Goal: Communication & Community: Answer question/provide support

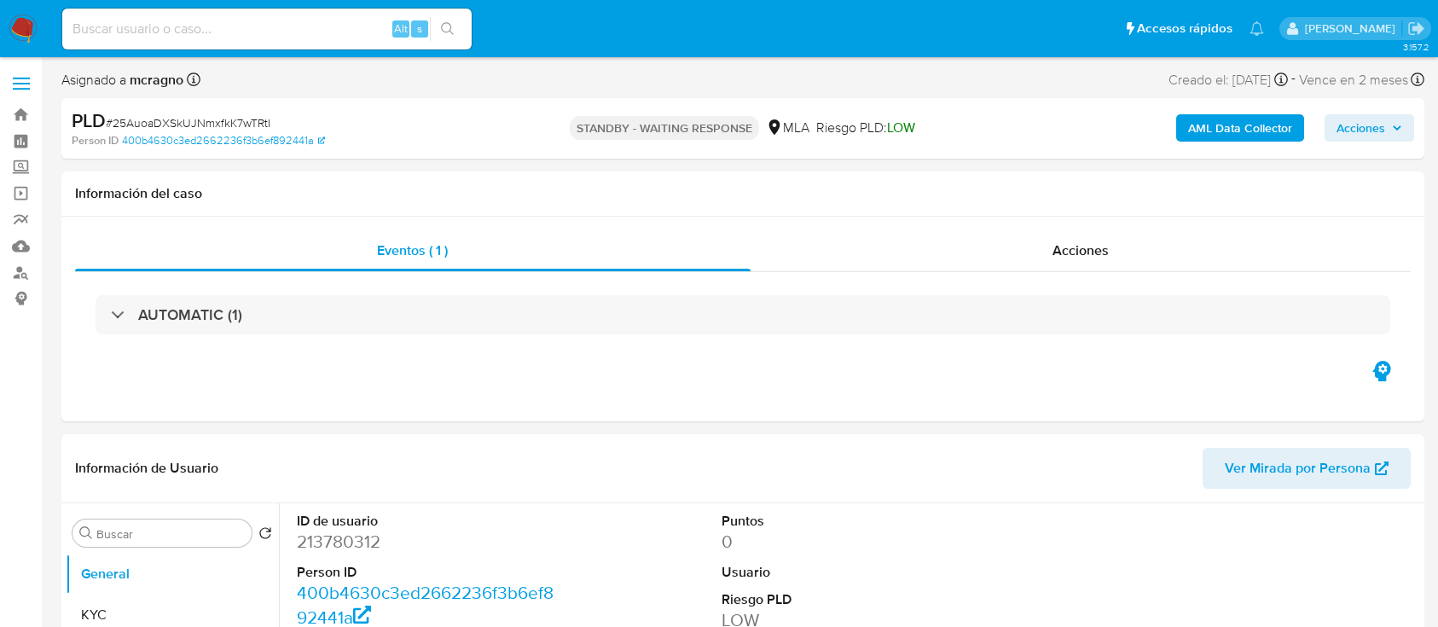
select select "10"
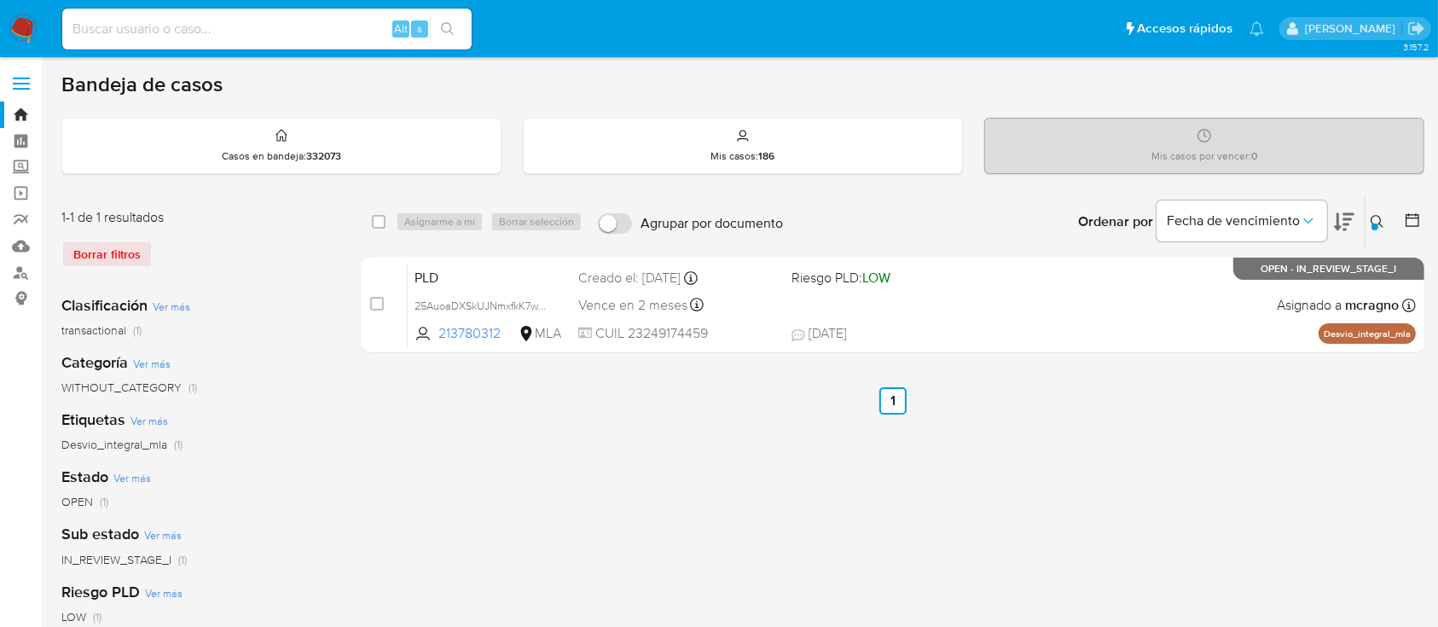
click at [1378, 218] on icon at bounding box center [1378, 222] width 14 height 14
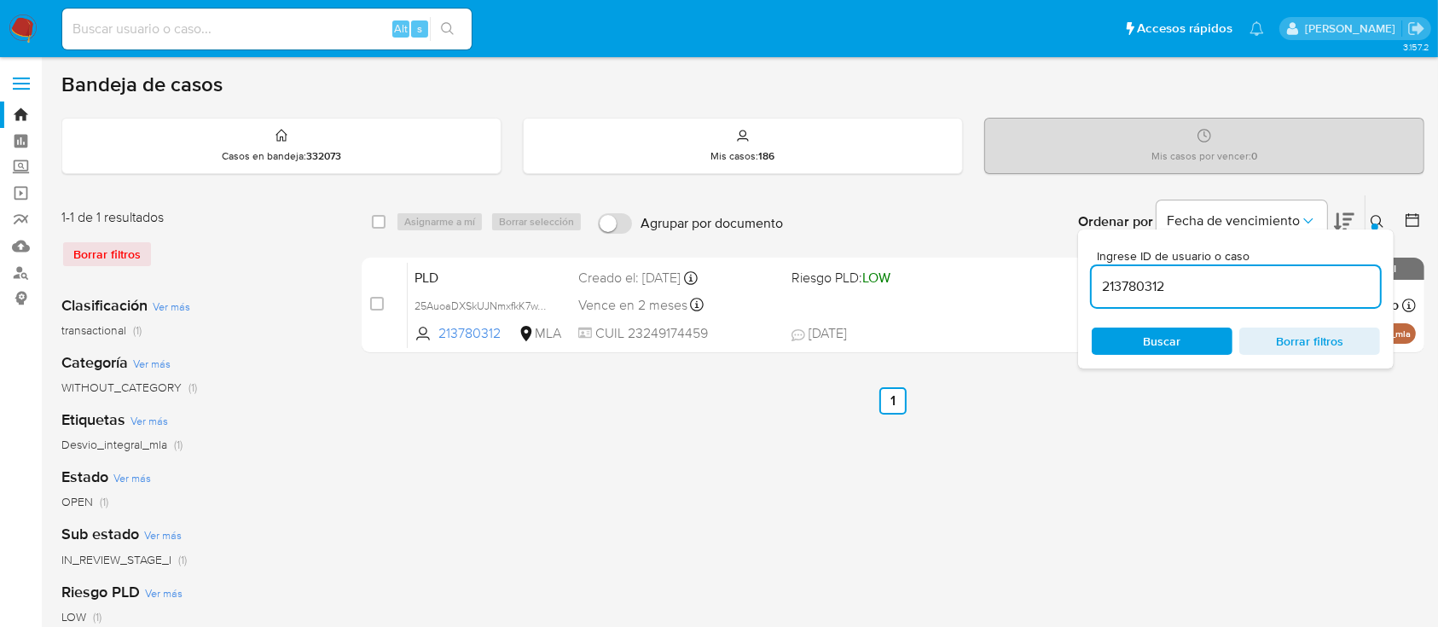
click at [1281, 278] on input "213780312" at bounding box center [1236, 287] width 288 height 22
type input "2432955296"
click at [1378, 221] on icon at bounding box center [1378, 222] width 14 height 14
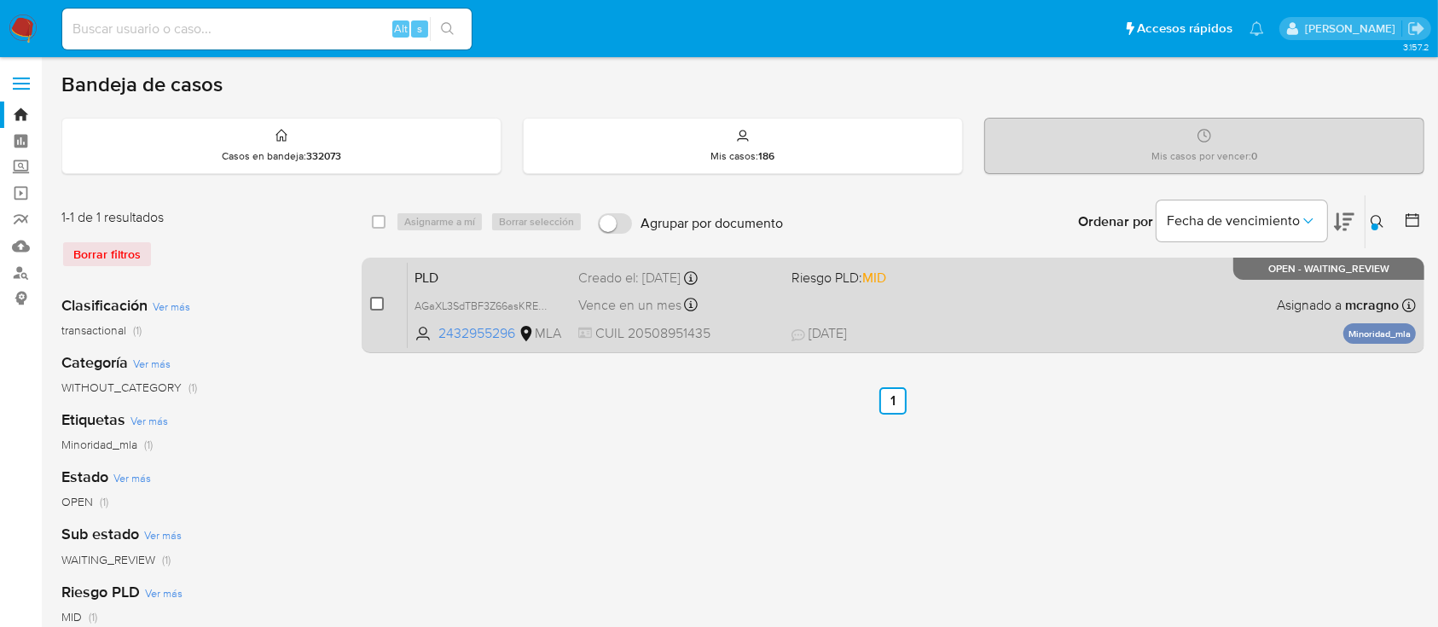
click at [374, 302] on input "checkbox" at bounding box center [377, 304] width 14 height 14
checkbox input "true"
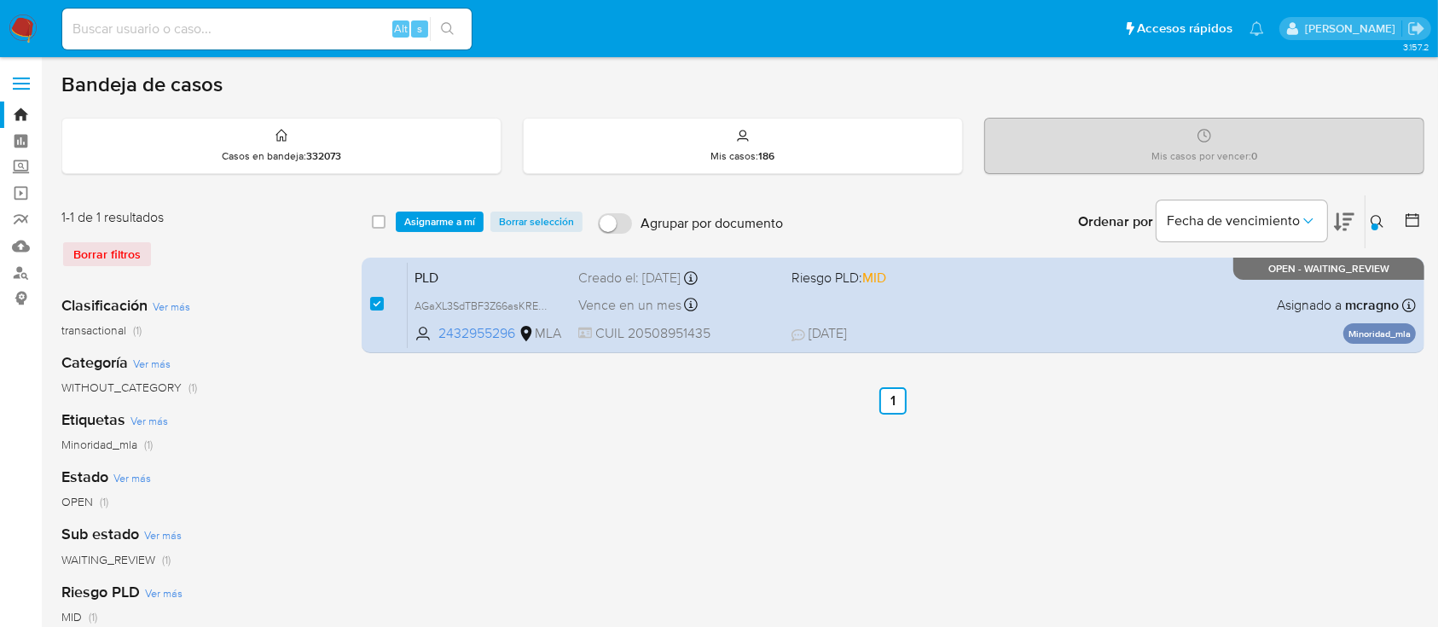
click at [435, 230] on span "Asignarme a mí" at bounding box center [439, 221] width 71 height 17
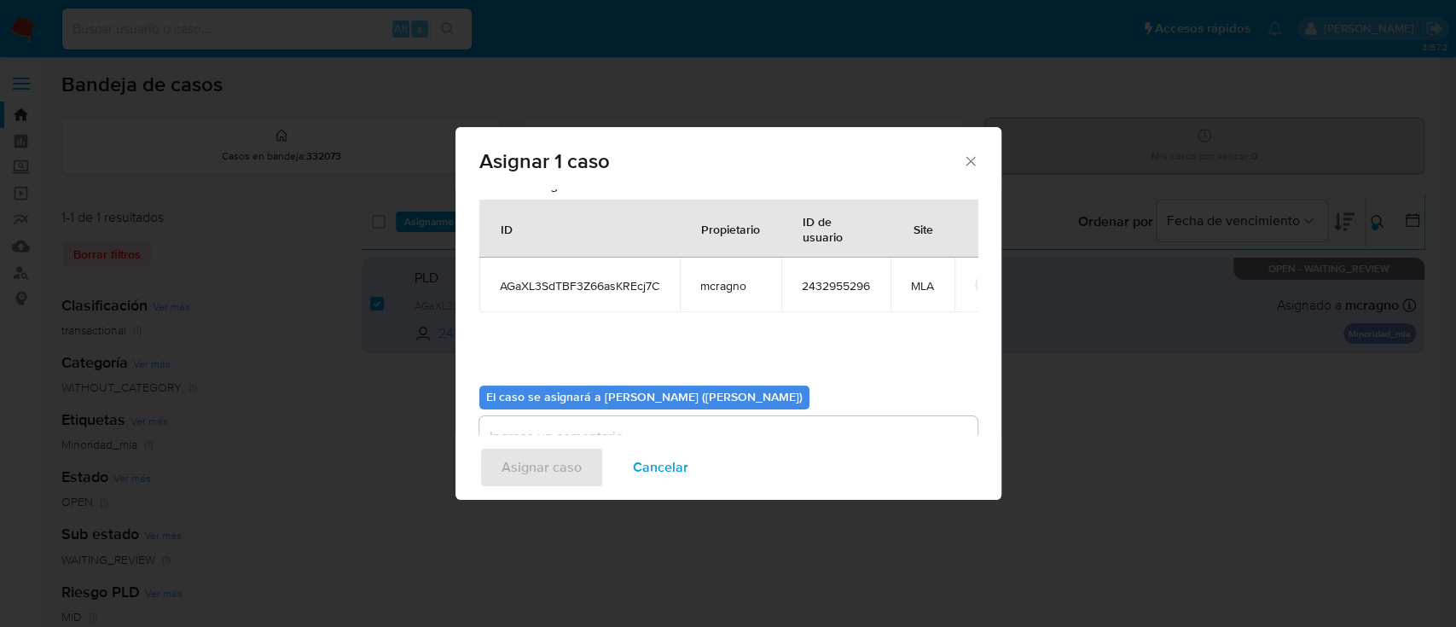
scroll to position [87, 0]
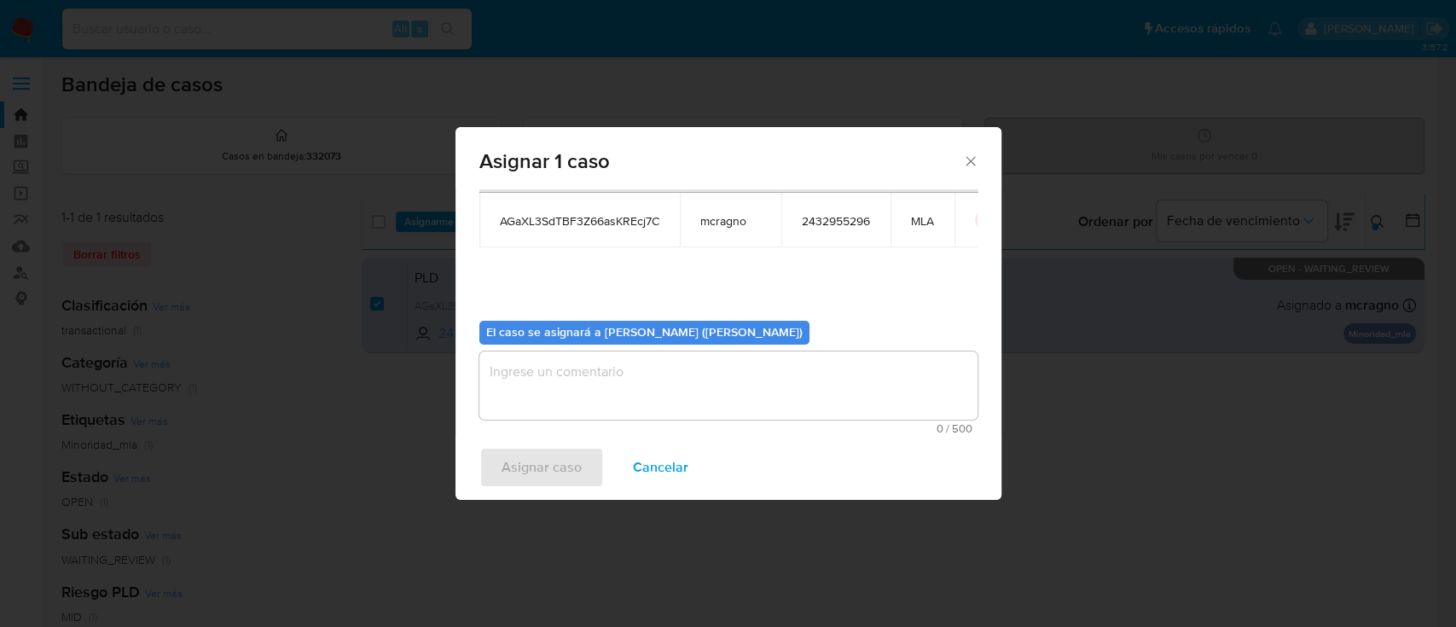
click at [606, 392] on textarea "assign-modal" at bounding box center [728, 385] width 498 height 68
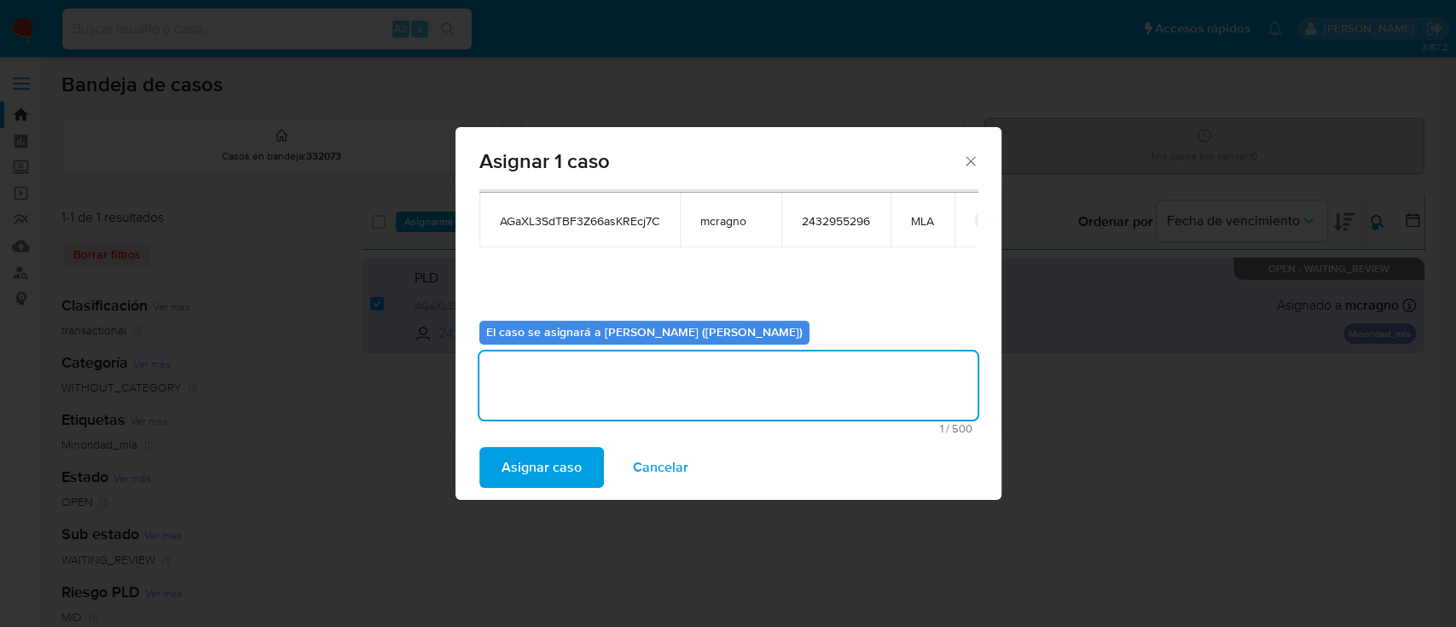
click at [565, 462] on span "Asignar caso" at bounding box center [542, 468] width 80 height 38
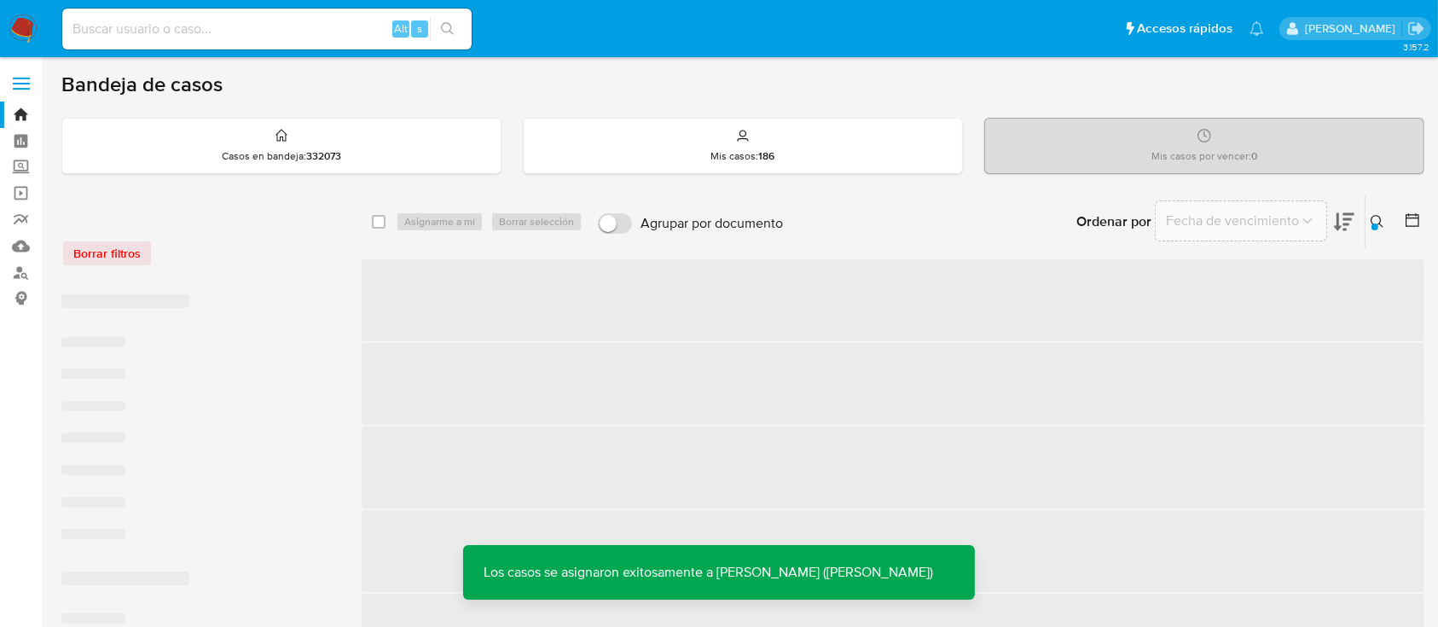
click at [982, 307] on span "‌" at bounding box center [893, 300] width 1063 height 82
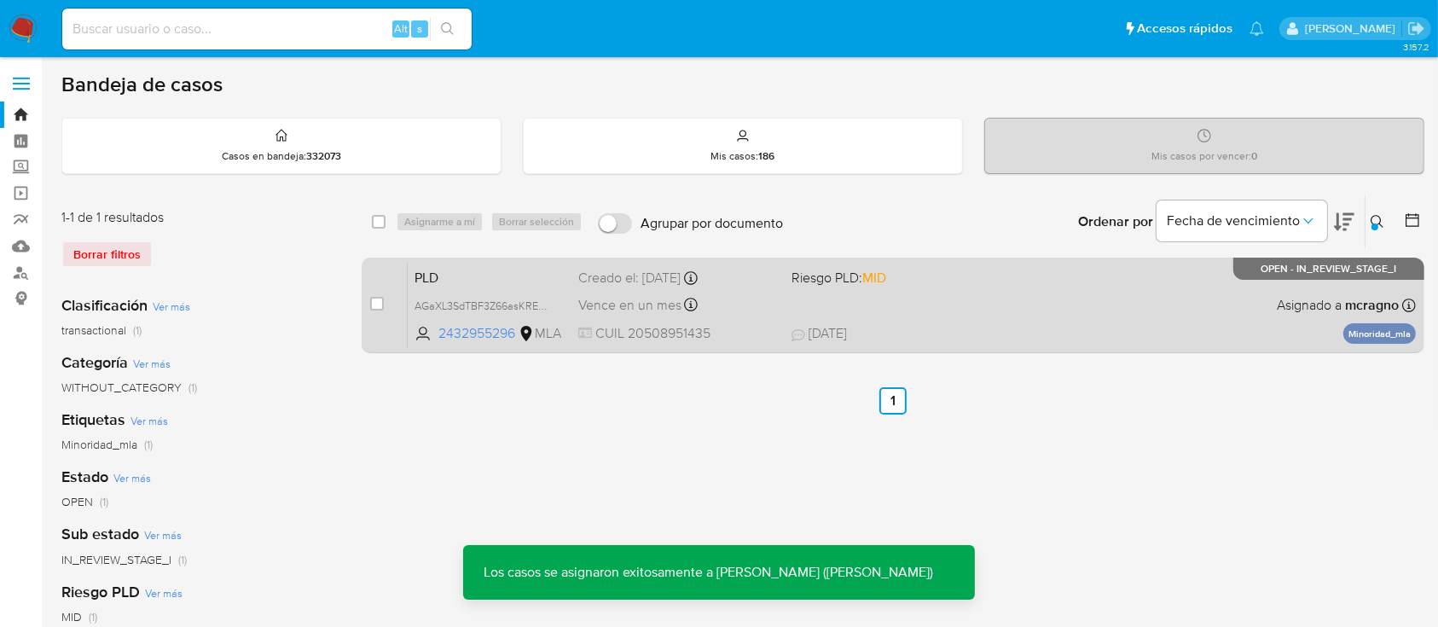
click at [927, 310] on div "PLD AGaXL3SdTBF3Z66asKREcj7C 2432955296 MLA Riesgo PLD: MID Creado el: 12/08/20…" at bounding box center [912, 305] width 1008 height 86
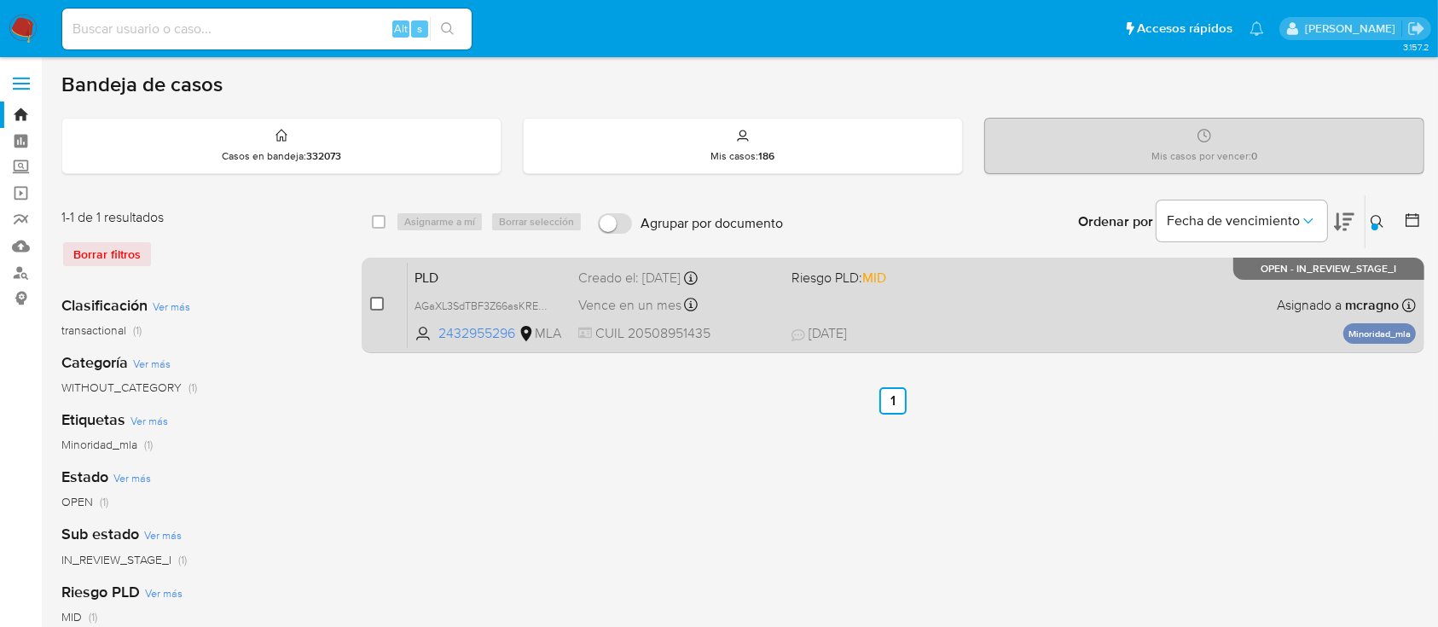
click at [375, 298] on input "checkbox" at bounding box center [377, 304] width 14 height 14
checkbox input "true"
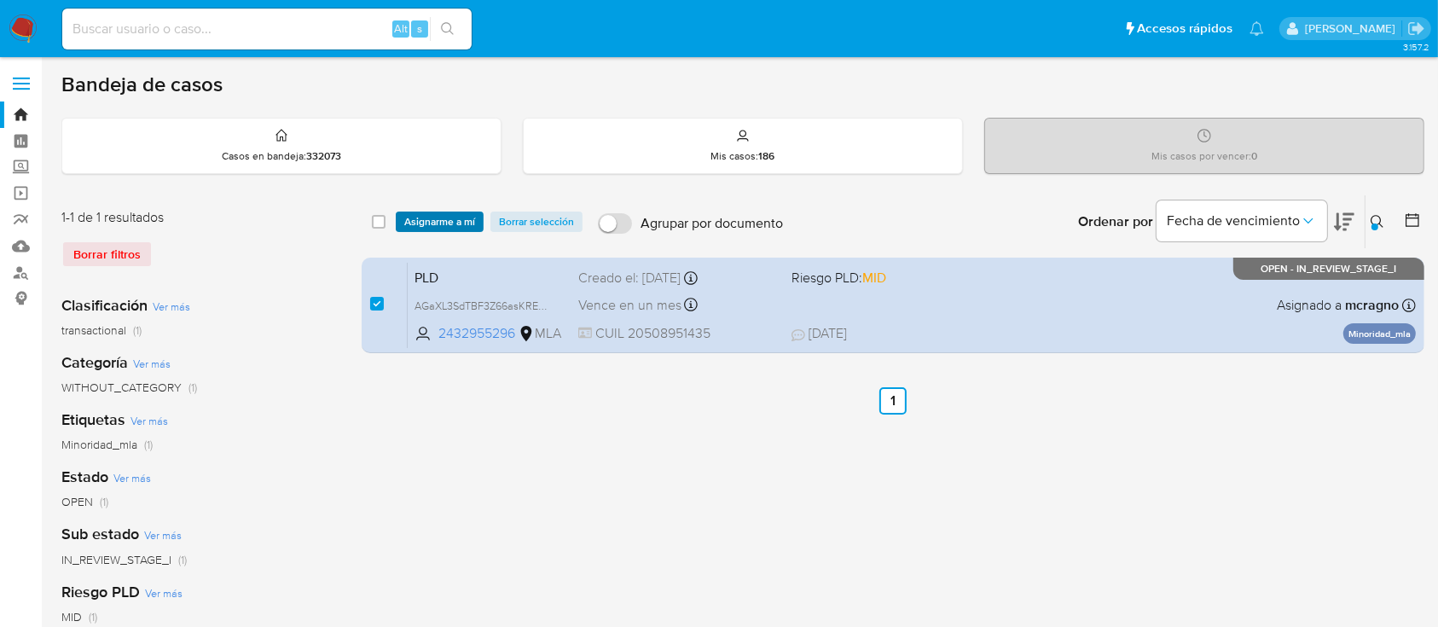
click at [433, 224] on span "Asignarme a mí" at bounding box center [439, 221] width 71 height 17
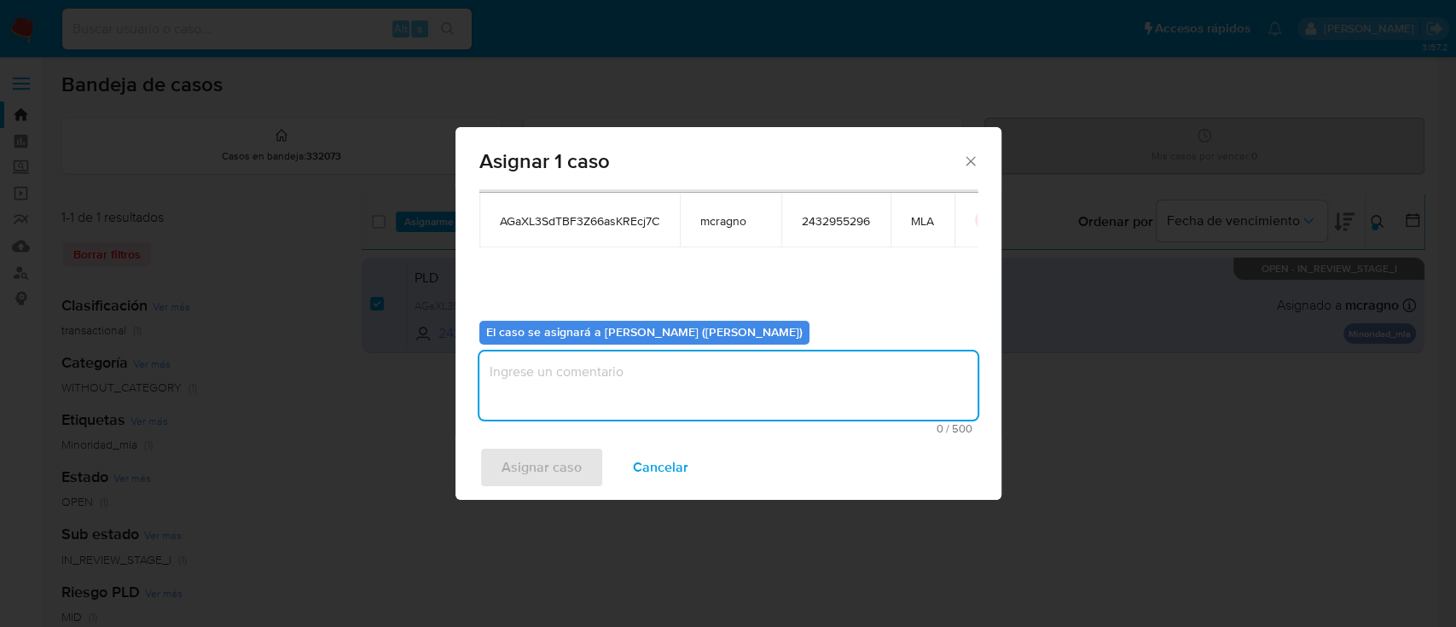
click at [508, 384] on textarea "assign-modal" at bounding box center [728, 385] width 498 height 68
click at [519, 467] on span "Asignar caso" at bounding box center [542, 468] width 80 height 38
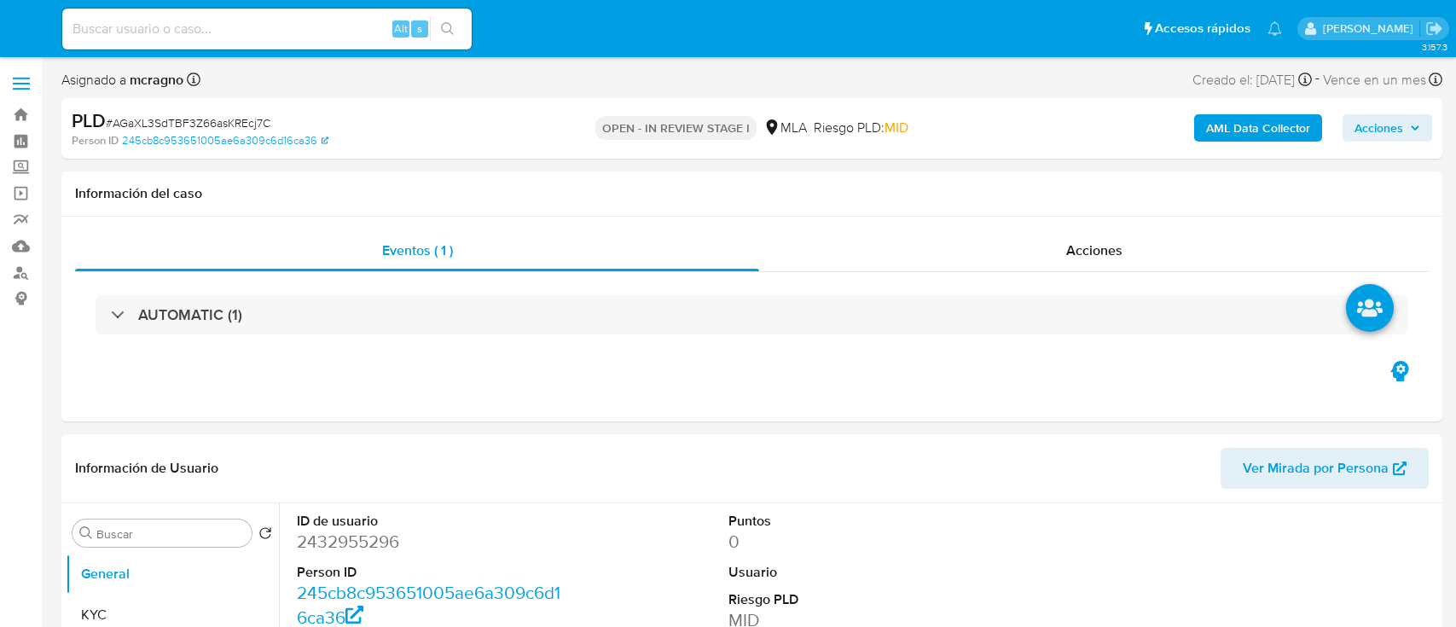
select select "10"
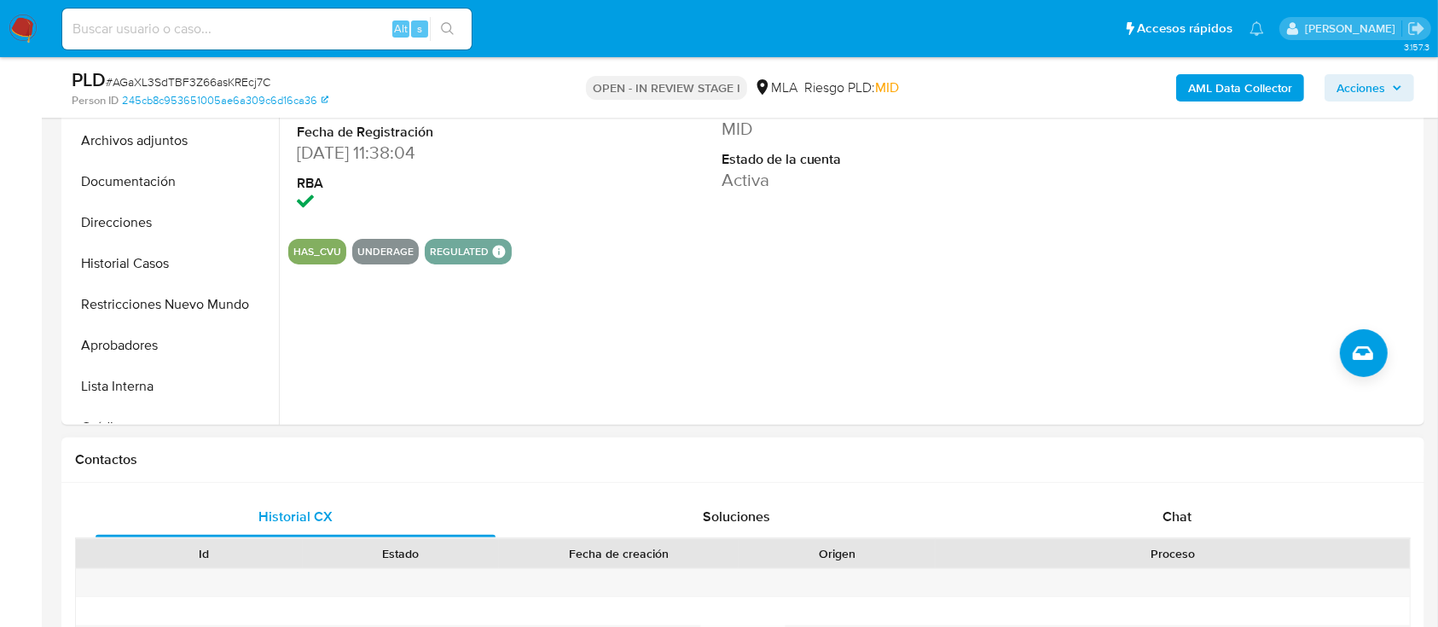
click at [1198, 512] on div "Chat" at bounding box center [1178, 516] width 400 height 41
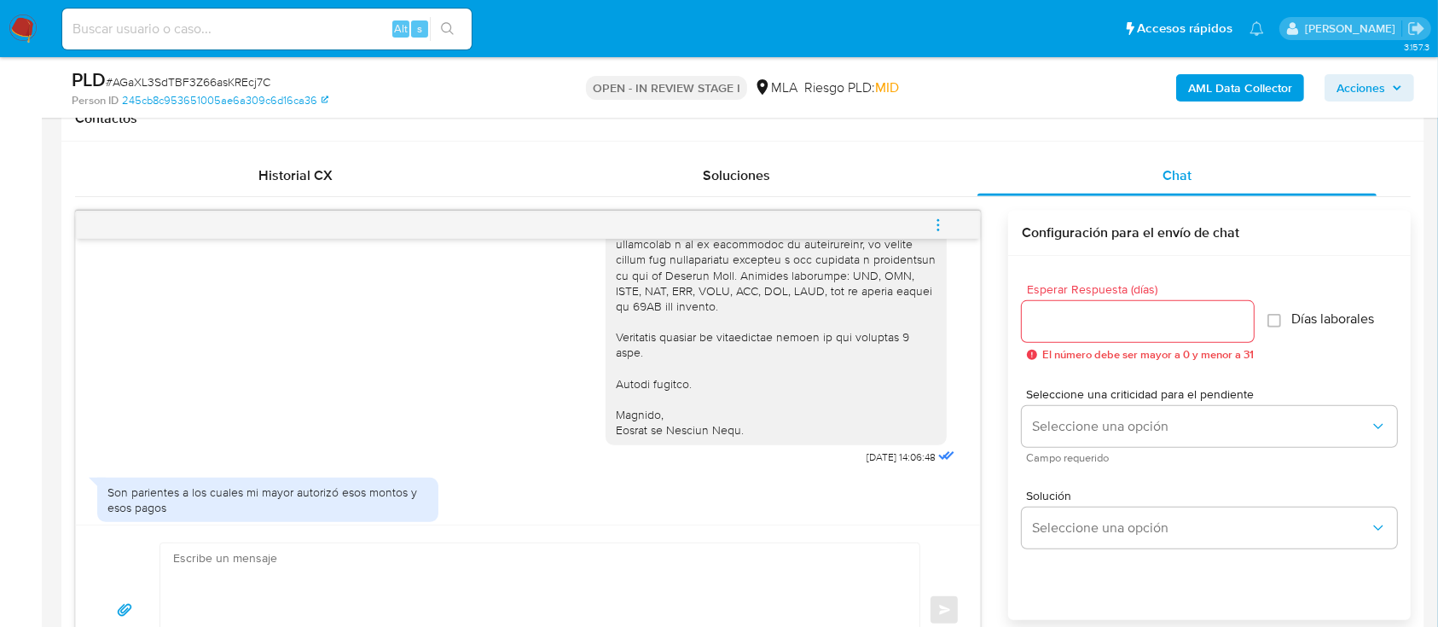
scroll to position [1427, 0]
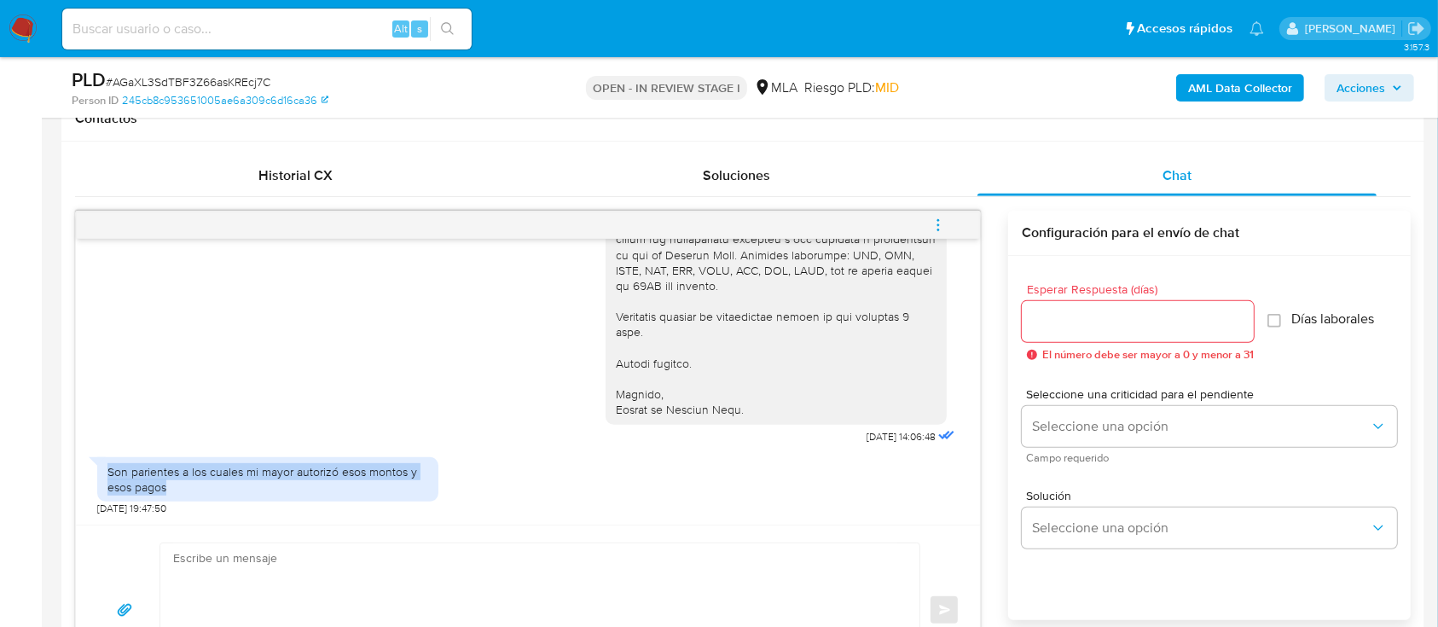
drag, startPoint x: 110, startPoint y: 469, endPoint x: 194, endPoint y: 484, distance: 84.8
click at [194, 484] on div "Son parientes a los cuales mi mayor autorizó esos montos y esos pagos" at bounding box center [267, 479] width 321 height 31
copy div "Son parientes a los cuales mi mayor autorizó esos montos y esos pagos"
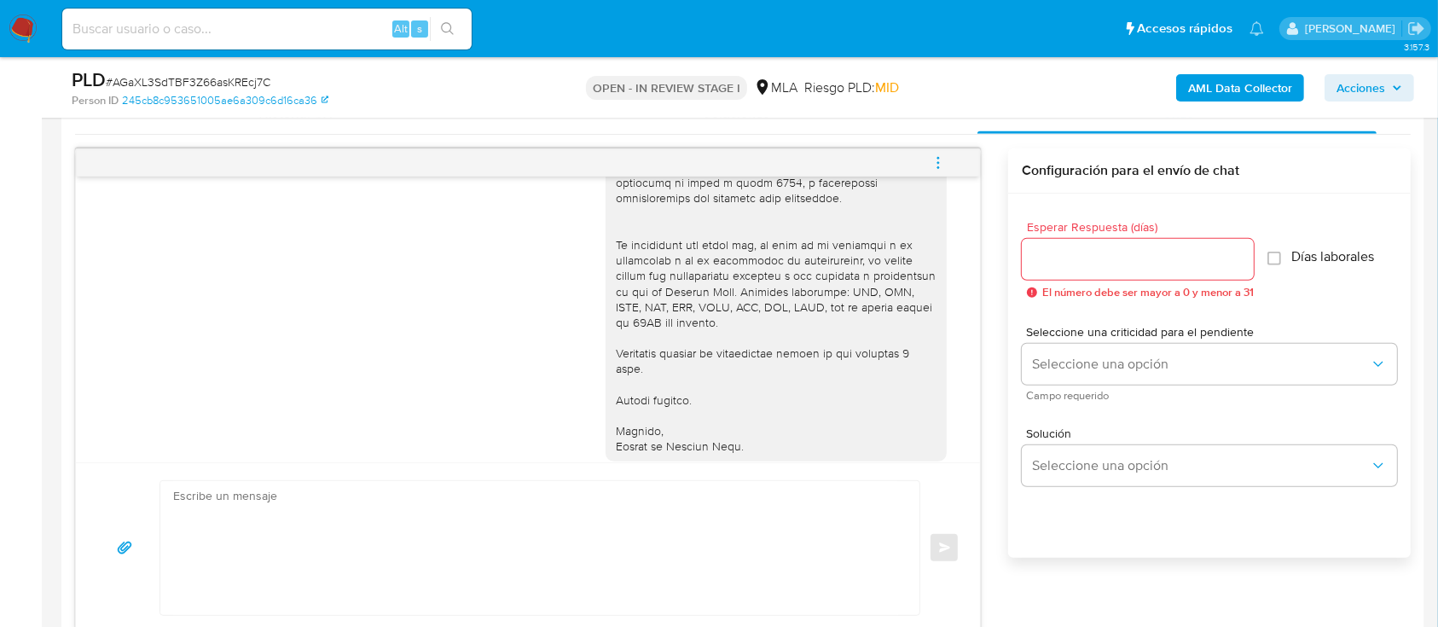
scroll to position [909, 0]
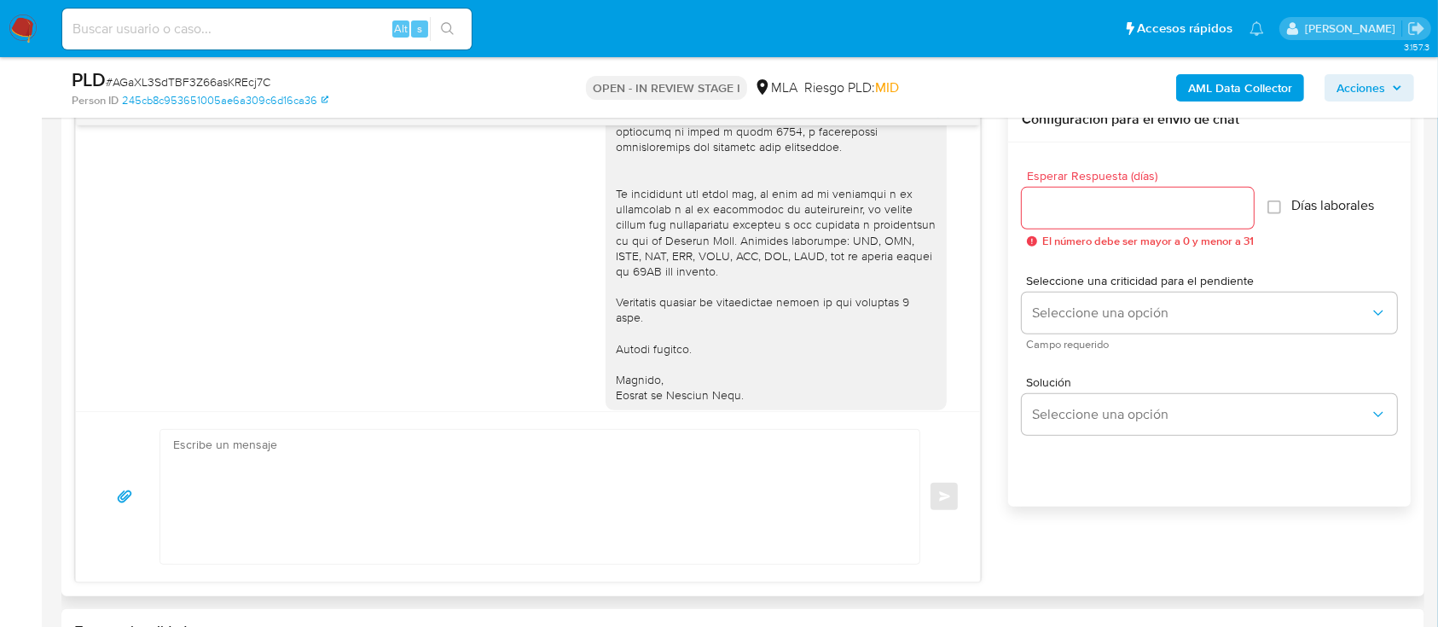
click at [403, 485] on textarea at bounding box center [535, 497] width 725 height 134
paste textarea "Hola, Muchas gracias por la respuesta. Analizamos tu caso y notamos que la info…"
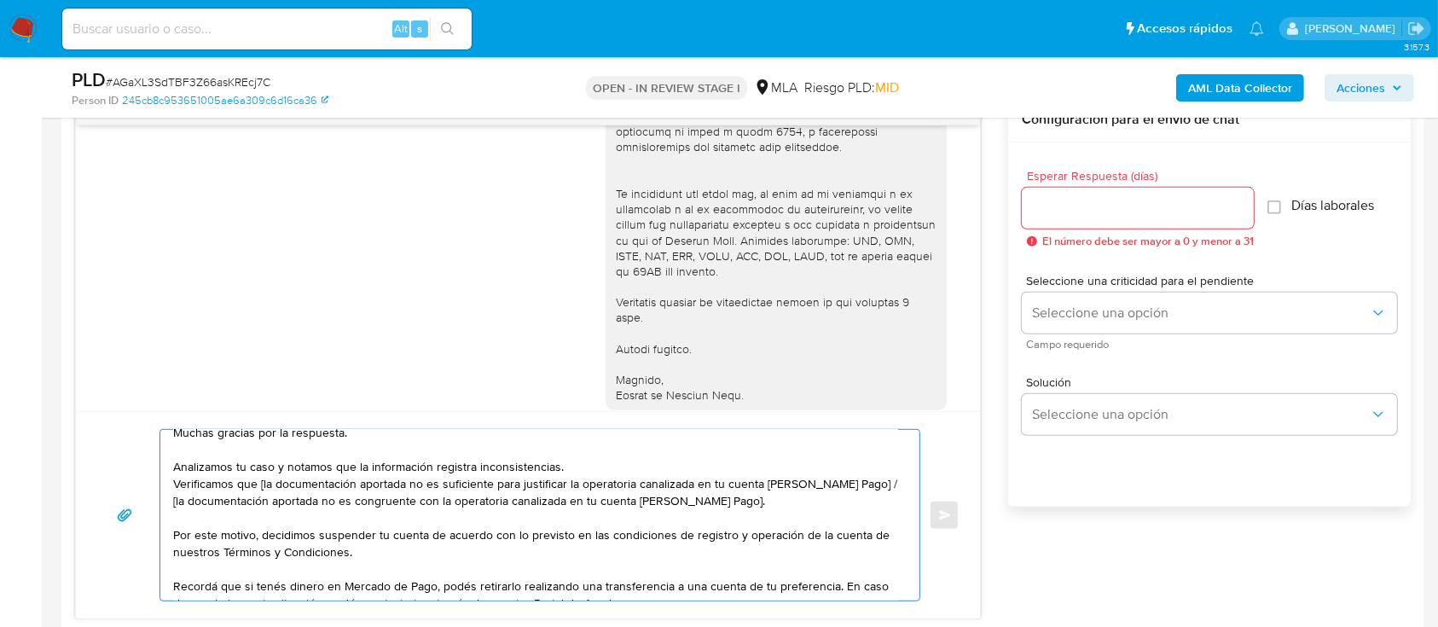
scroll to position [0, 0]
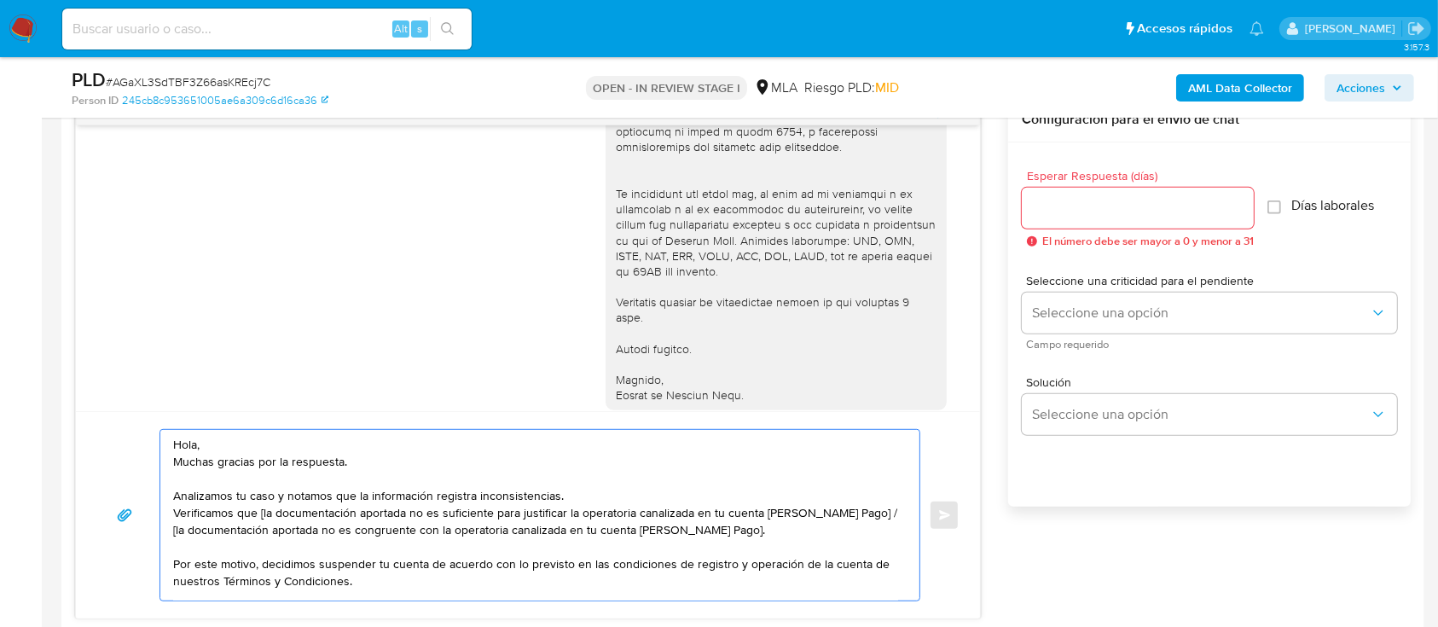
click at [719, 537] on textarea "Hola, Muchas gracias por la respuesta. Analizamos tu caso y notamos que la info…" at bounding box center [535, 515] width 725 height 171
click at [215, 545] on textarea "Hola, Muchas gracias por la respuesta. Analizamos tu caso y notamos que la info…" at bounding box center [535, 515] width 725 height 171
click at [215, 528] on textarea "Hola, Muchas gracias por la respuesta. Analizamos tu caso y notamos que la info…" at bounding box center [535, 515] width 725 height 171
drag, startPoint x: 258, startPoint y: 514, endPoint x: 863, endPoint y: 508, distance: 605.6
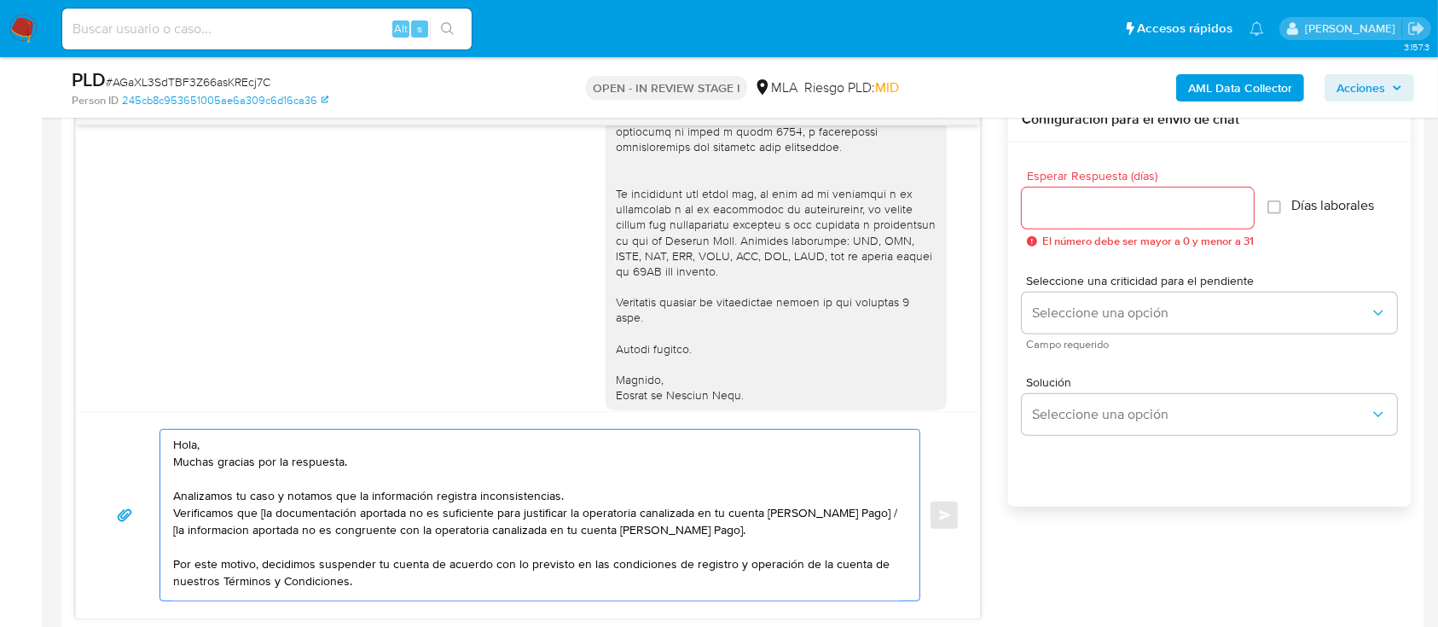
click at [863, 508] on textarea "Hola, Muchas gracias por la respuesta. Analizamos tu caso y notamos que la info…" at bounding box center [535, 515] width 725 height 171
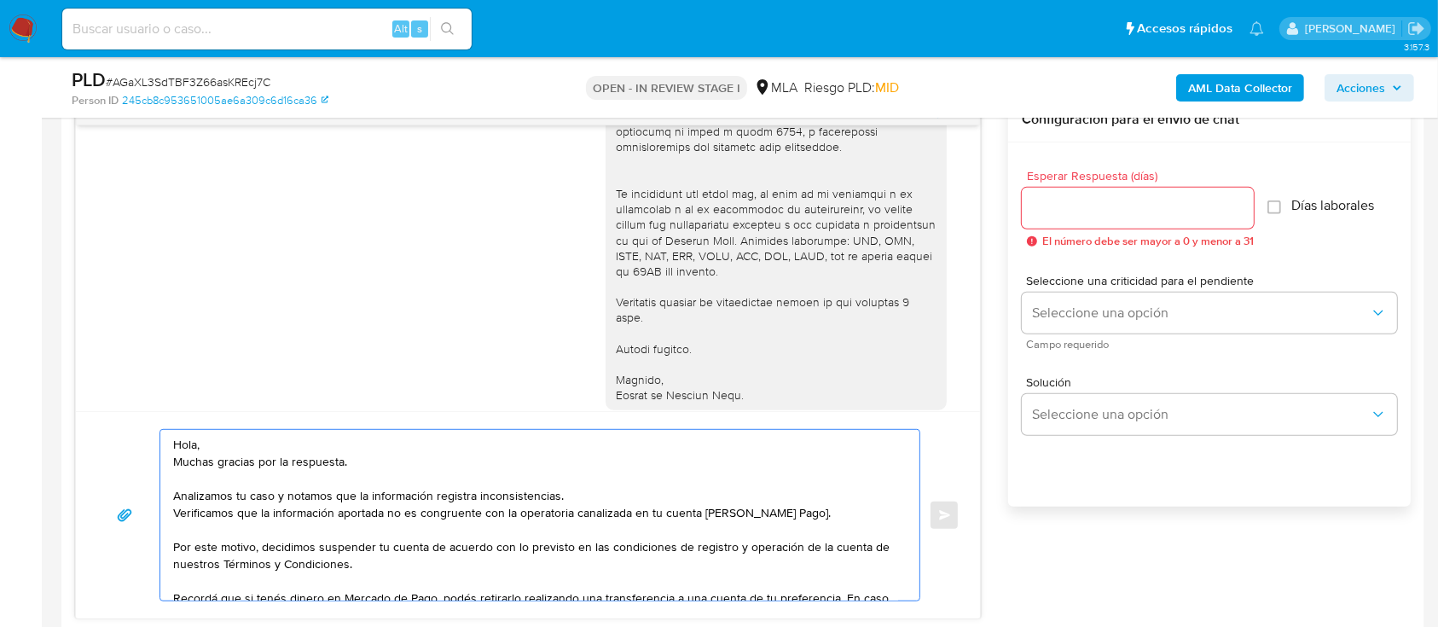
click at [624, 492] on textarea "Hola, Muchas gracias por la respuesta. Analizamos tu caso y notamos que la info…" at bounding box center [535, 515] width 725 height 171
click at [277, 441] on textarea "Hola, Muchas gracias por la respuesta. Analizamos tu caso y notamos que la info…" at bounding box center [535, 515] width 725 height 171
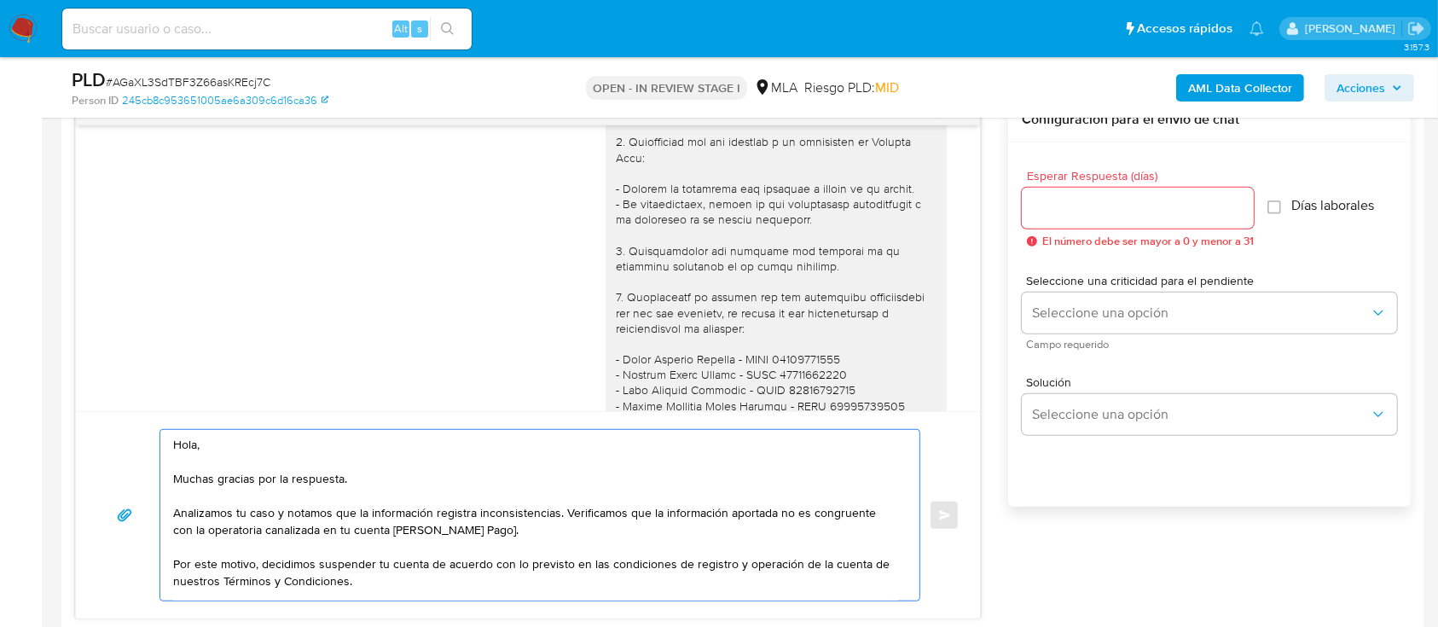
scroll to position [859, 0]
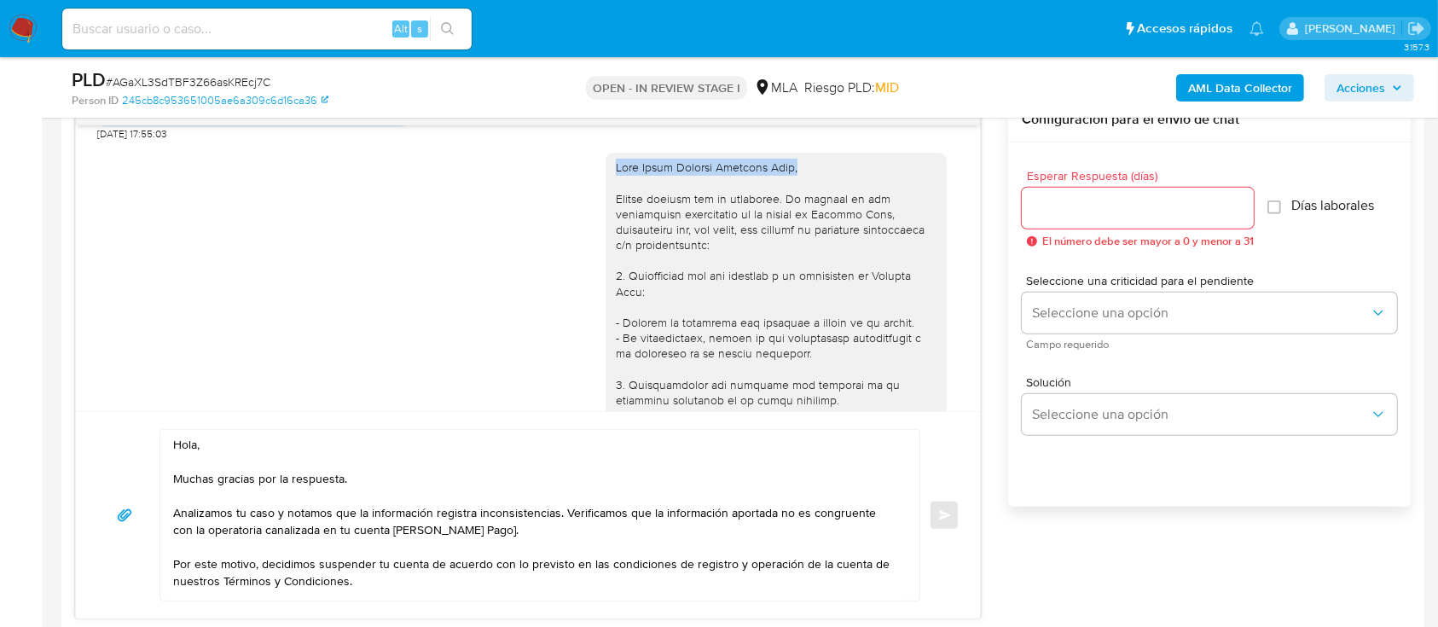
drag, startPoint x: 598, startPoint y: 176, endPoint x: 795, endPoint y: 181, distance: 197.1
click at [795, 181] on div at bounding box center [776, 509] width 321 height 698
copy div "Hola Dylan Lautaro Ezequiel Sosa,"
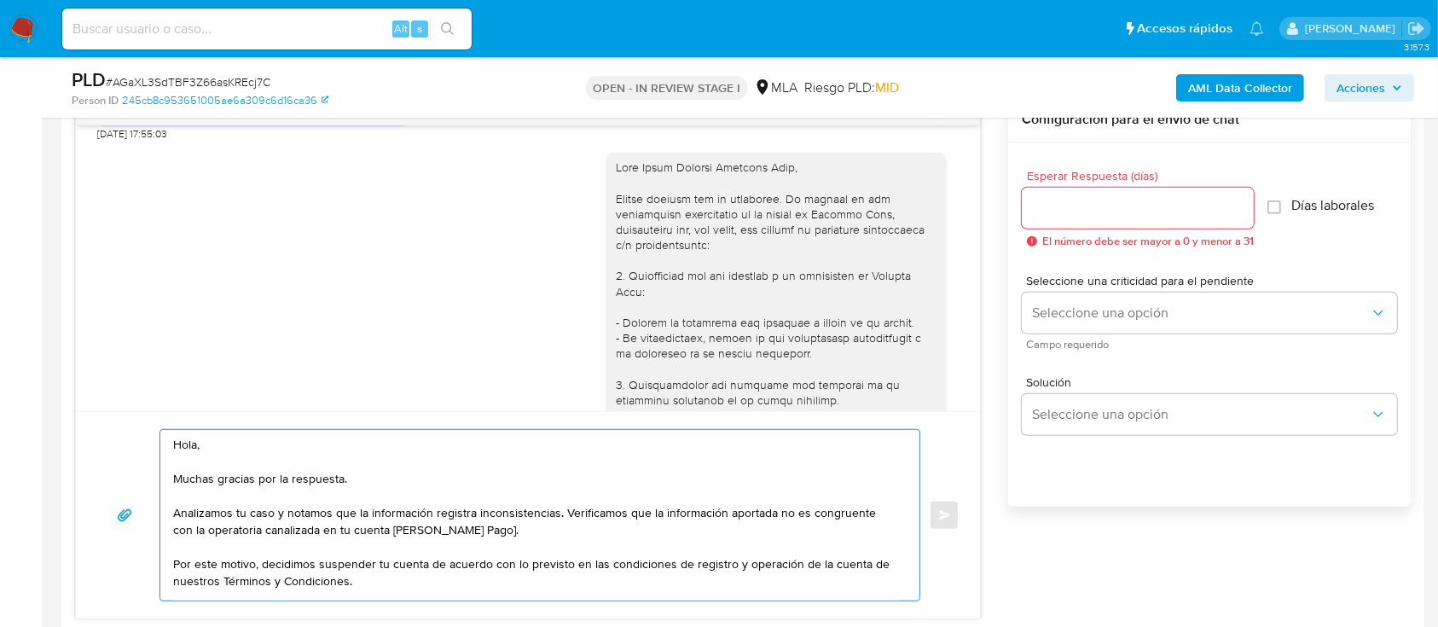
drag, startPoint x: 299, startPoint y: 440, endPoint x: 115, endPoint y: 429, distance: 184.6
click at [115, 429] on div "Hola, Muchas gracias por la respuesta. Analizamos tu caso y notamos que la info…" at bounding box center [527, 515] width 863 height 172
paste textarea "Dylan Lautaro Ezequiel Sosa,"
type textarea "Hola Dylan Lautaro Ezequiel Sosa, Muchas gracias por la respuesta. Analizamos t…"
click at [1098, 202] on input "Esperar Respuesta (días)" at bounding box center [1138, 208] width 232 height 22
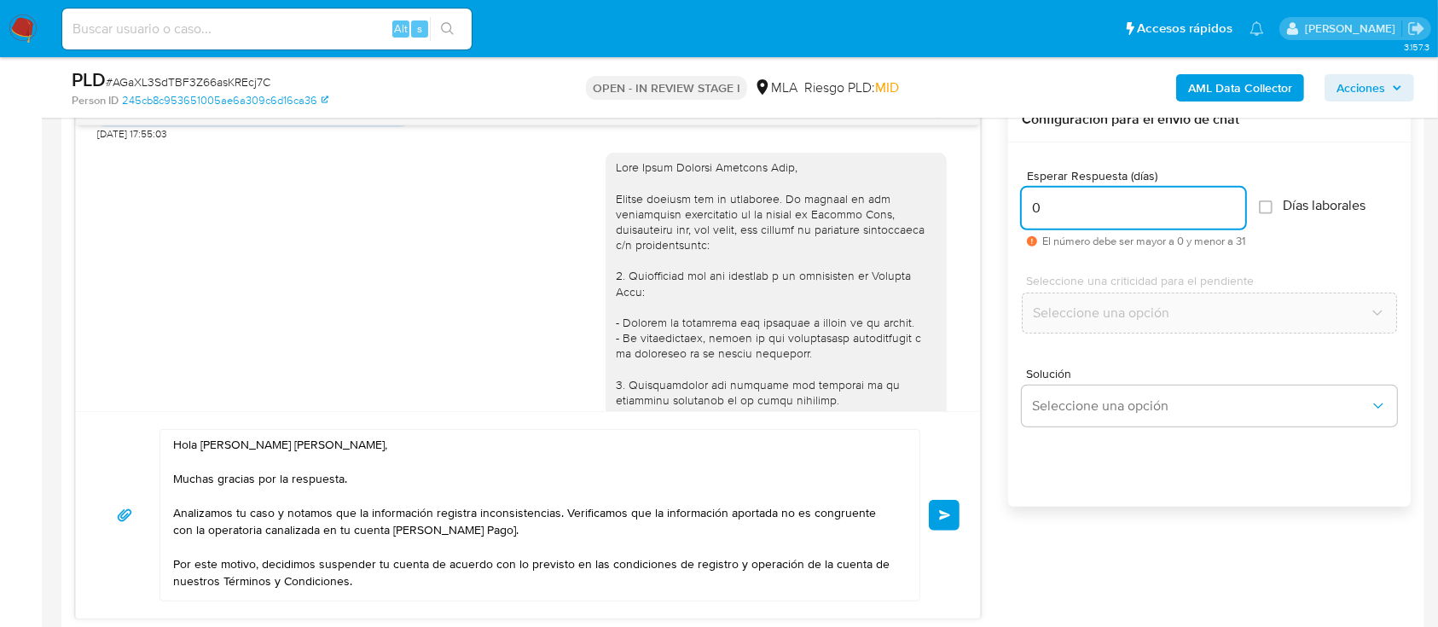
type input "0"
click at [589, 523] on textarea "Hola Dylan Lautaro Ezequiel Sosa, Muchas gracias por la respuesta. Analizamos t…" at bounding box center [535, 515] width 725 height 171
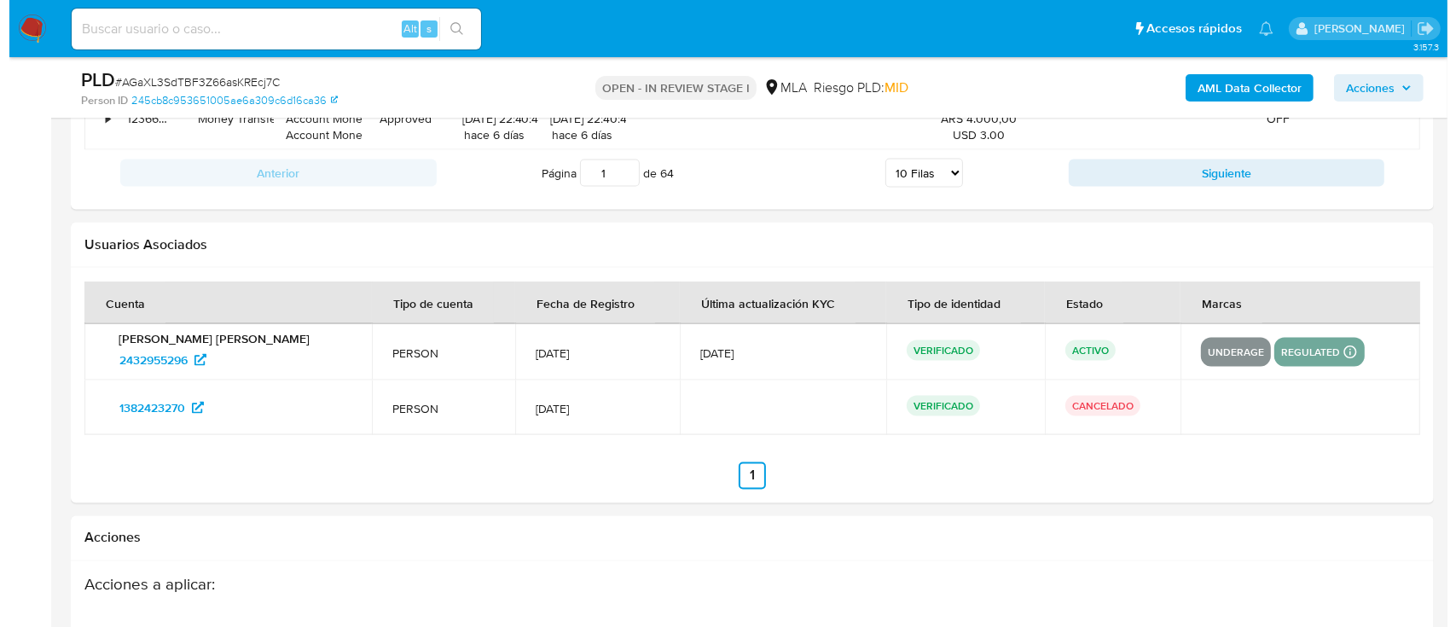
scroll to position [3091, 0]
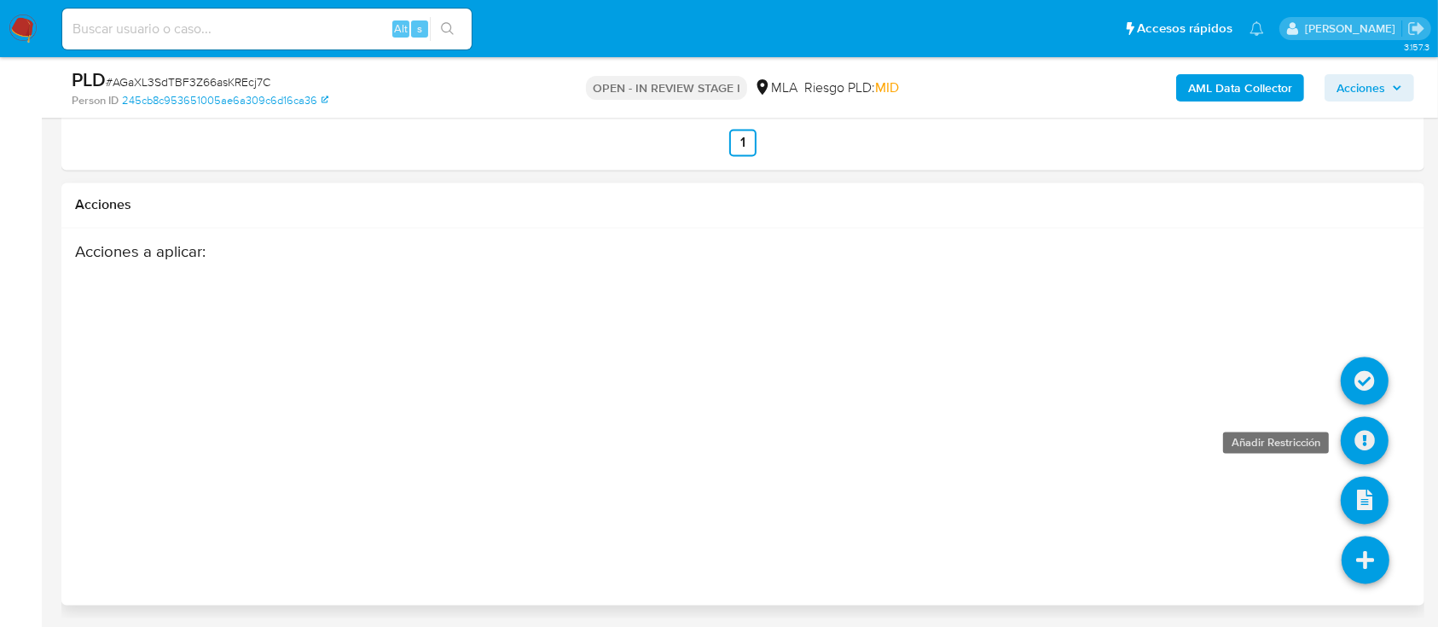
type textarea "Hola Dylan Lautaro Ezequiel Sosa, Muchas gracias por la respuesta. Analizamos t…"
click at [1377, 450] on icon at bounding box center [1365, 441] width 48 height 48
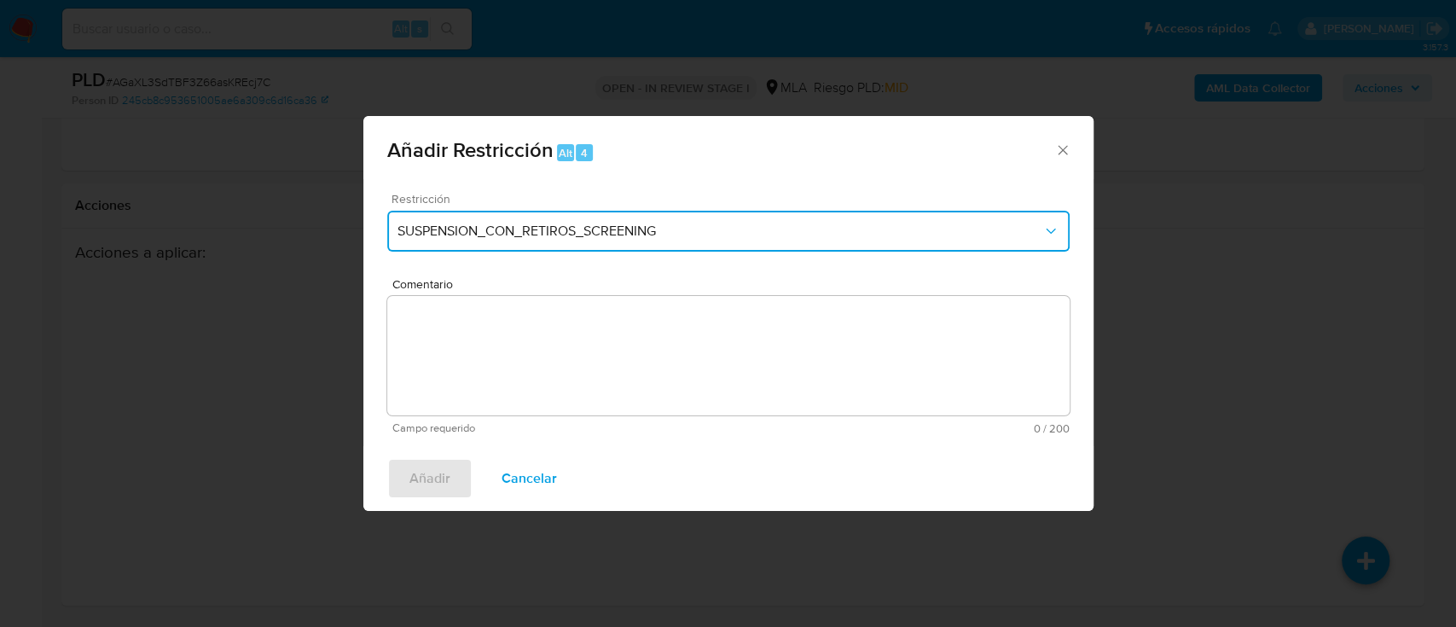
click at [525, 230] on span "SUSPENSION_CON_RETIROS_SCREENING" at bounding box center [719, 231] width 645 height 17
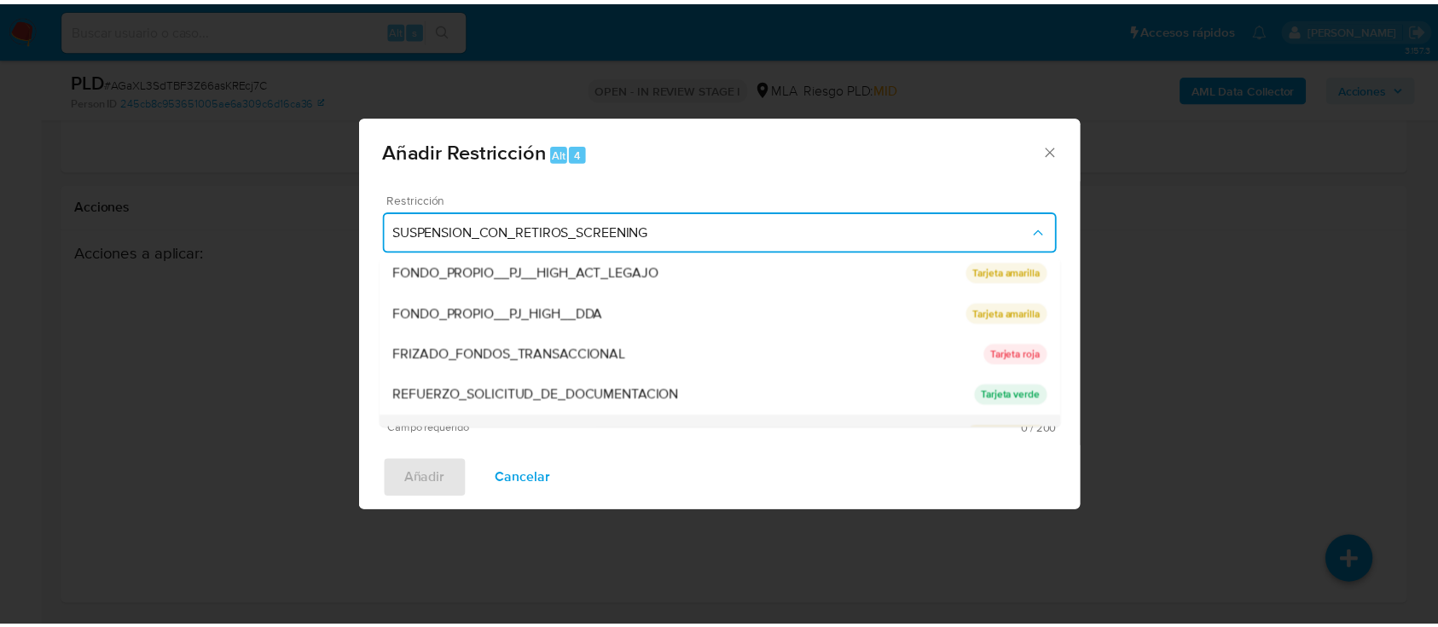
scroll to position [341, 0]
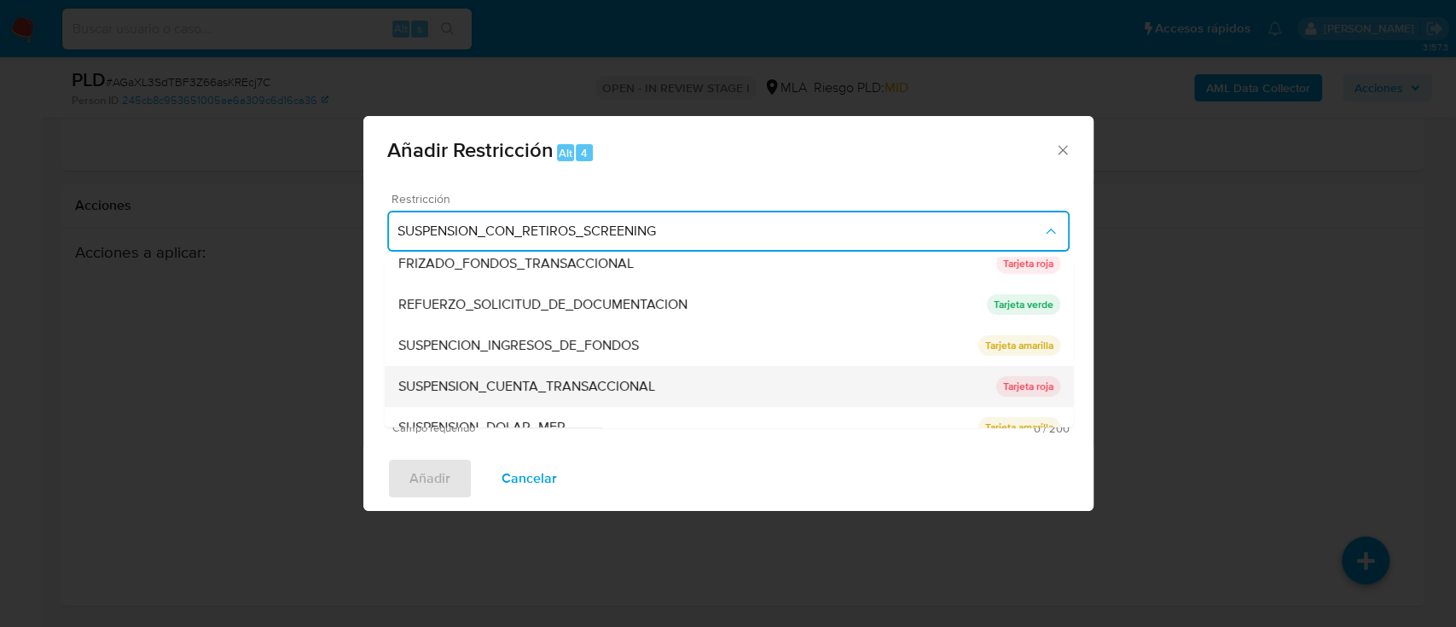
click at [519, 393] on span "SUSPENSION_CUENTA_TRANSACCIONAL" at bounding box center [525, 386] width 257 height 17
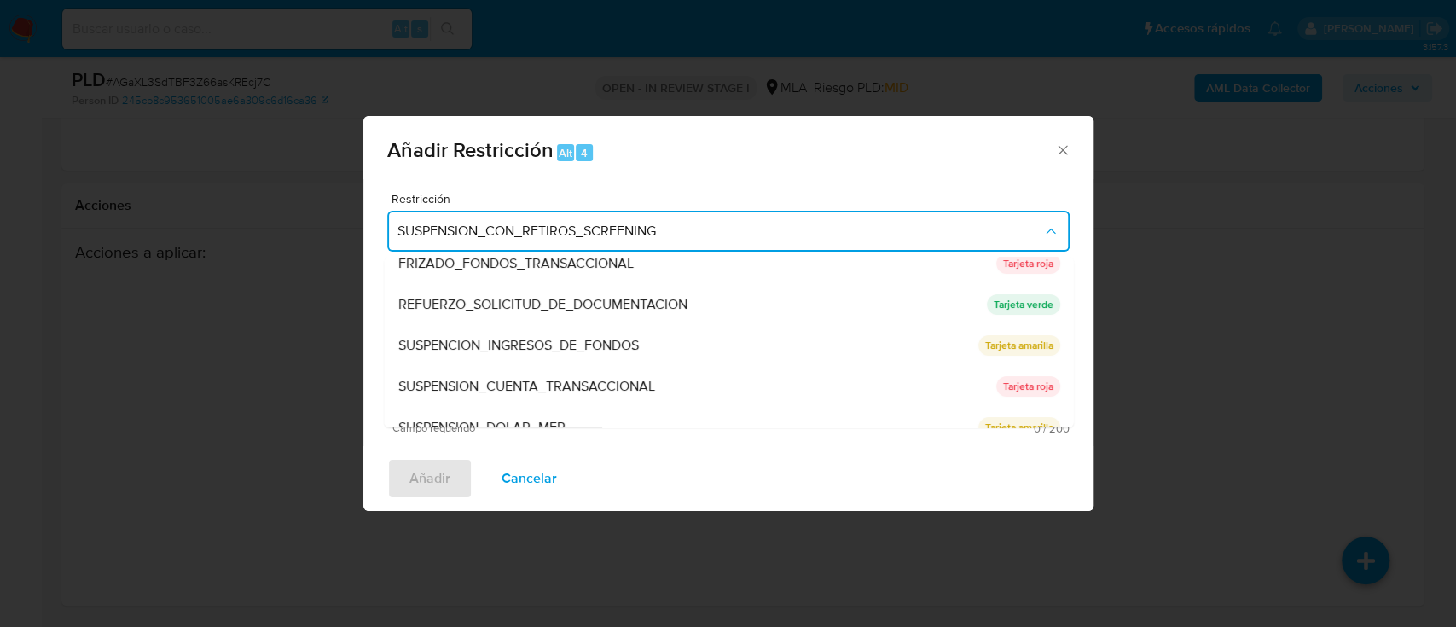
click at [519, 379] on textarea "Comentario" at bounding box center [728, 355] width 682 height 119
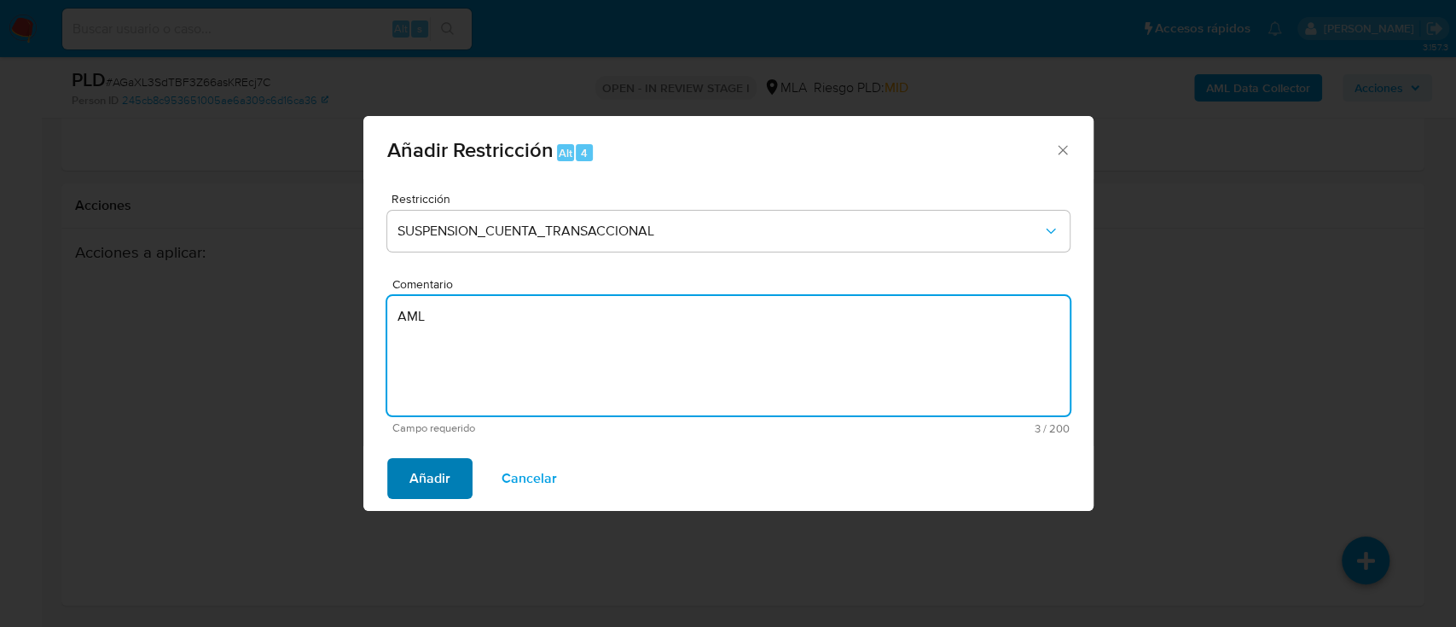
type textarea "AML"
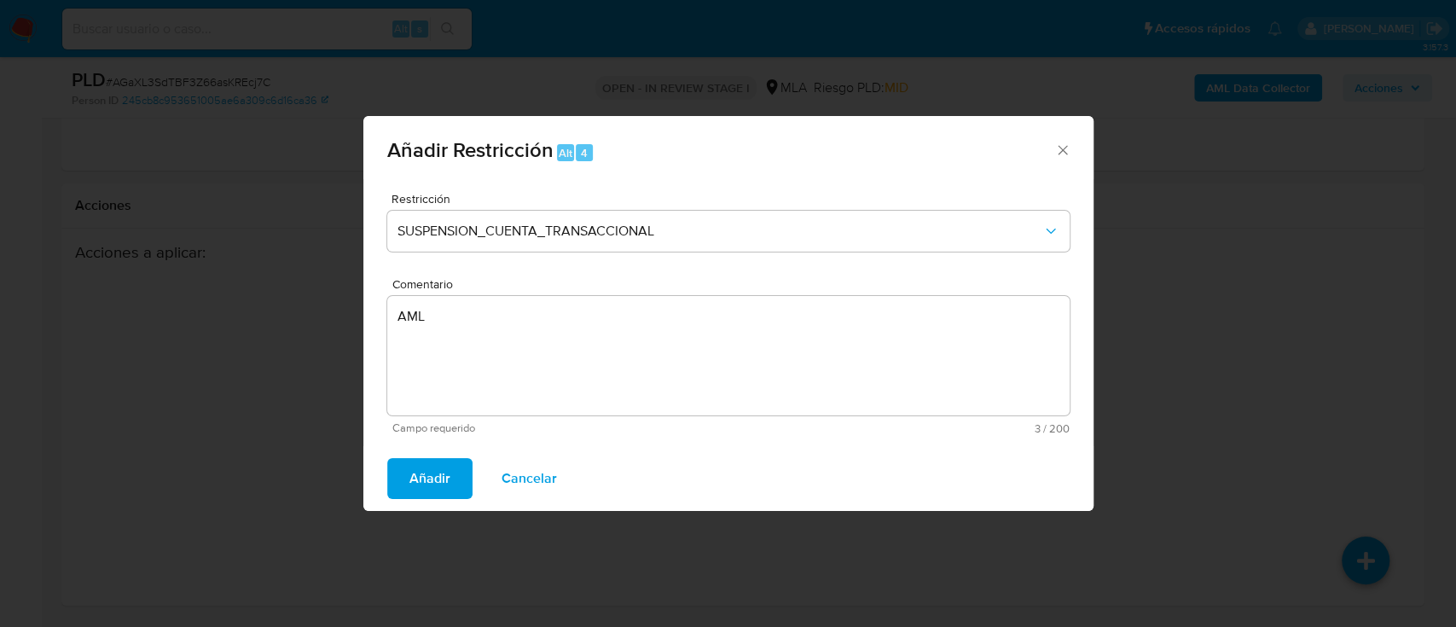
click at [404, 479] on button "Añadir" at bounding box center [429, 478] width 85 height 41
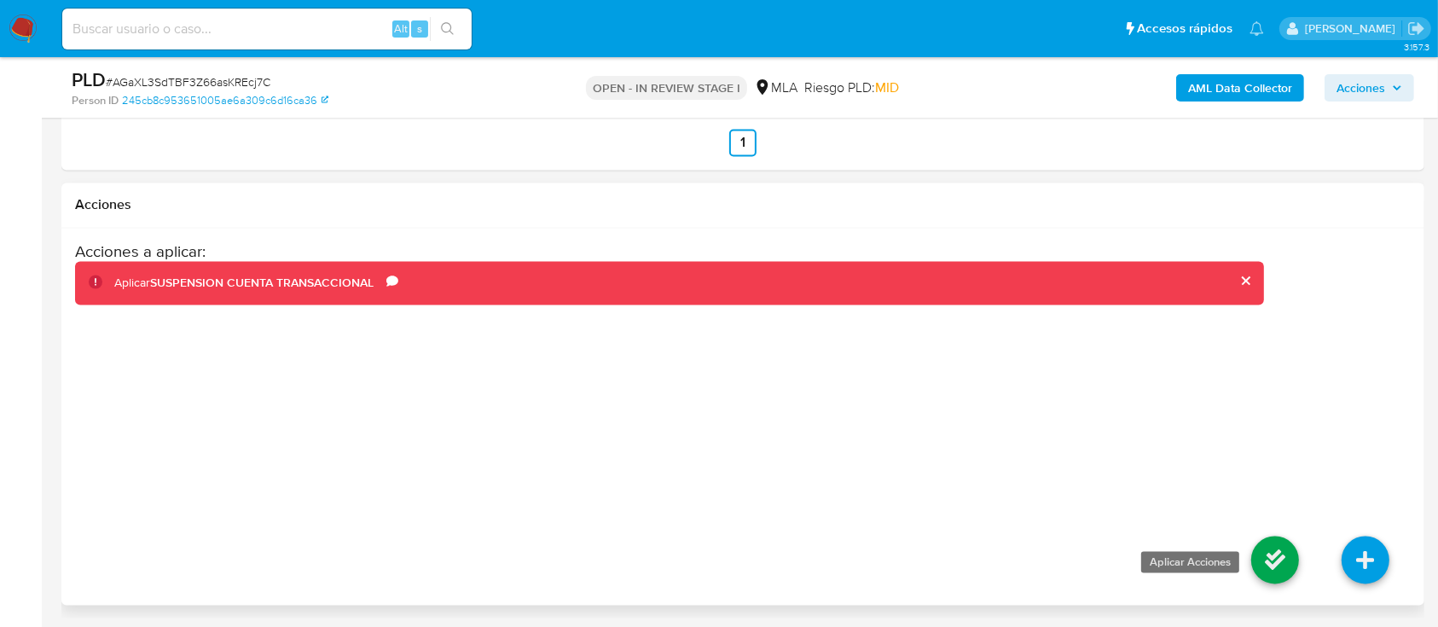
drag, startPoint x: 1265, startPoint y: 541, endPoint x: 1251, endPoint y: 540, distance: 13.7
click at [1265, 541] on icon at bounding box center [1275, 561] width 48 height 48
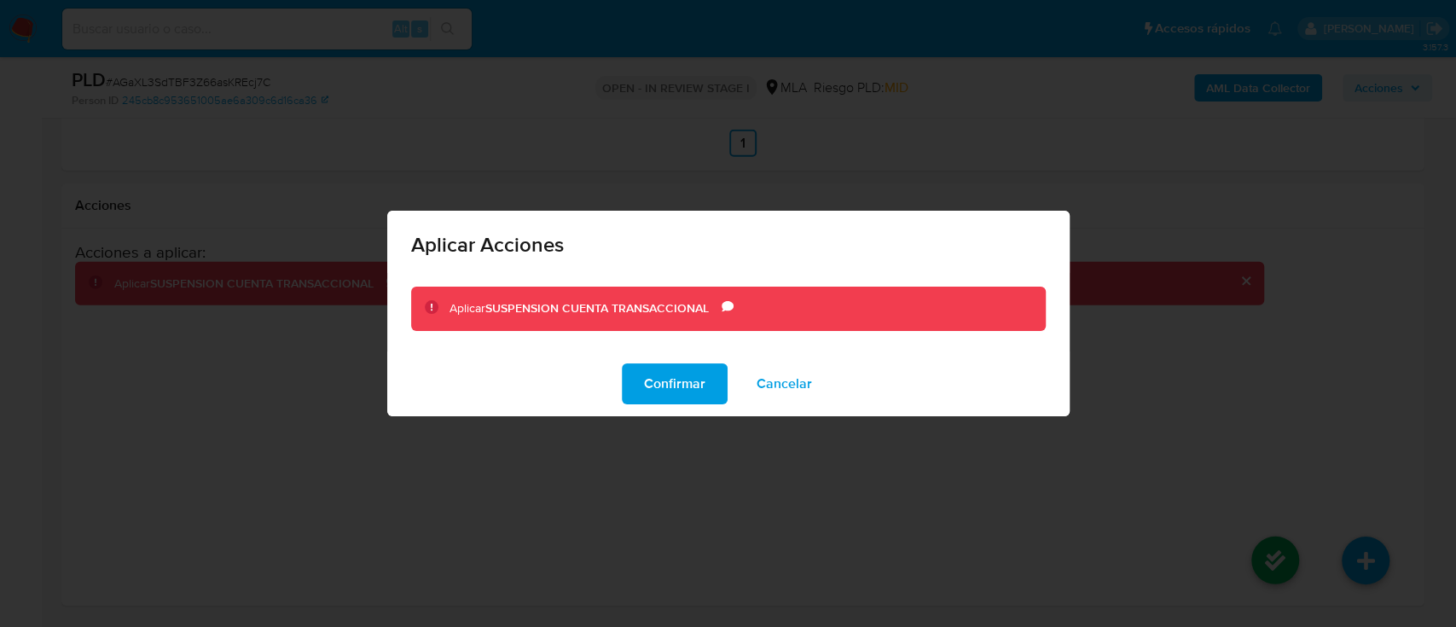
click at [705, 388] on button "Confirmar" at bounding box center [675, 383] width 106 height 41
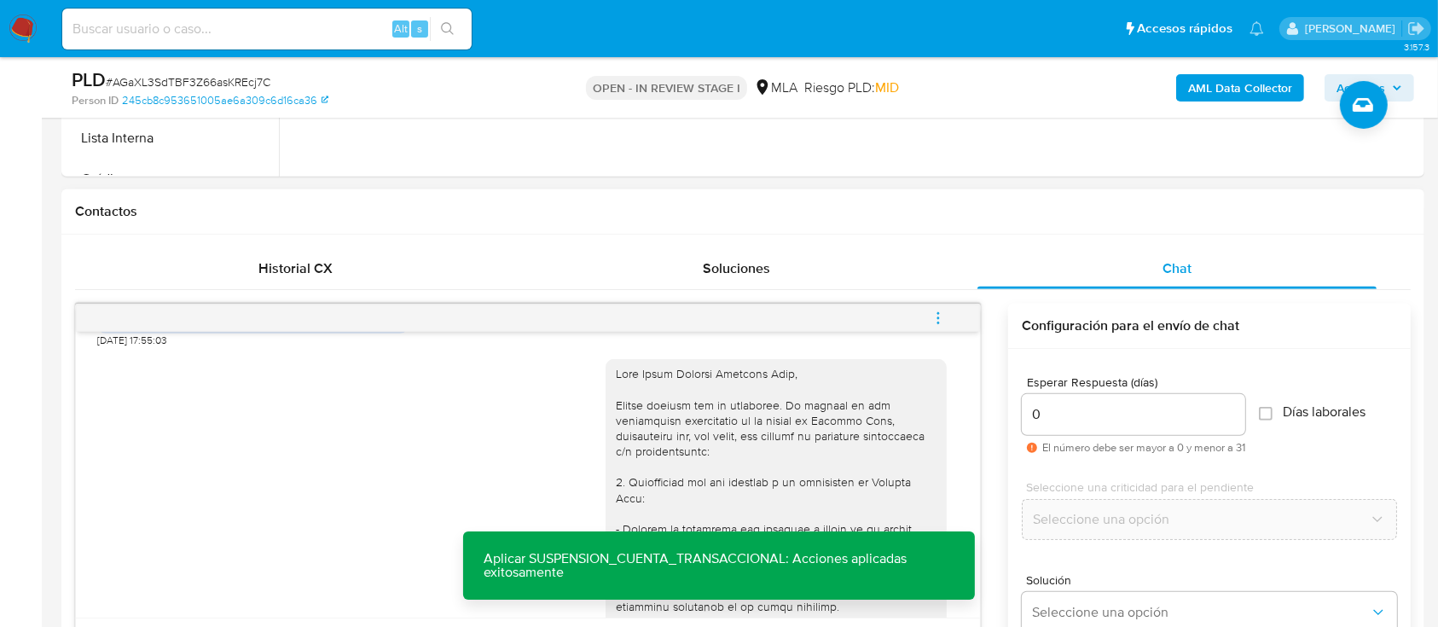
scroll to position [1044, 0]
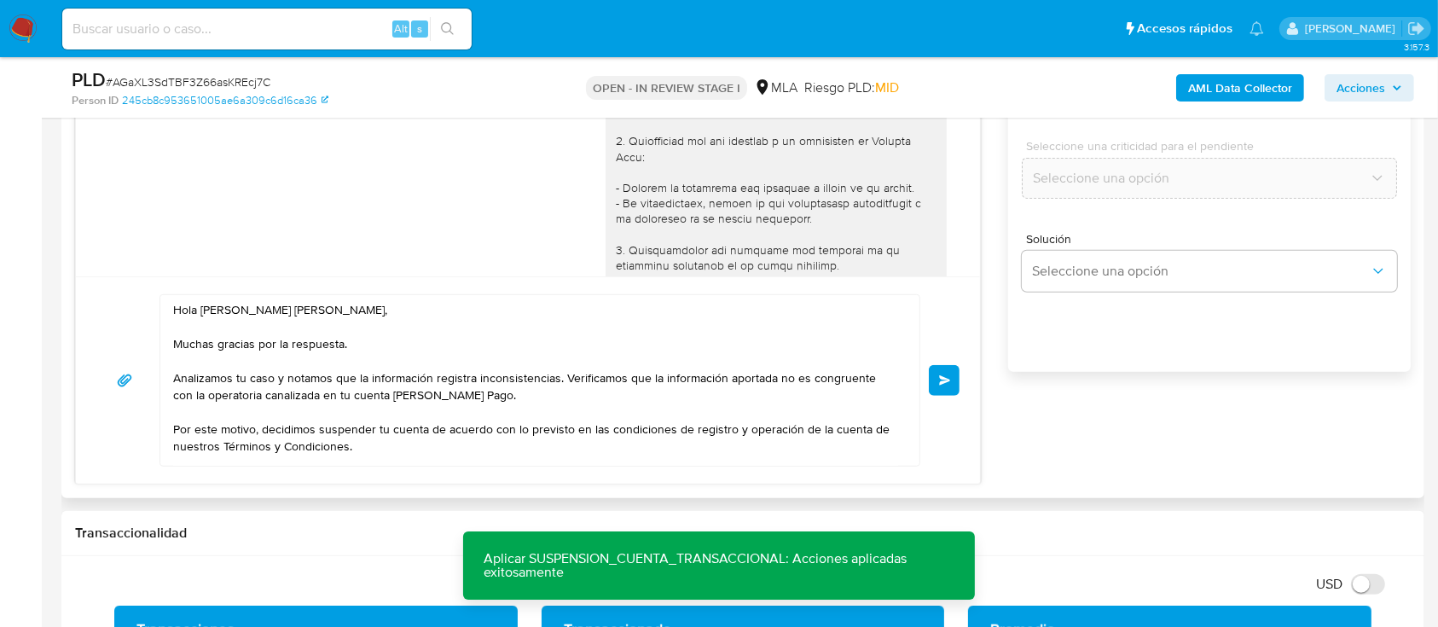
click at [956, 381] on button "Enviar" at bounding box center [944, 380] width 31 height 31
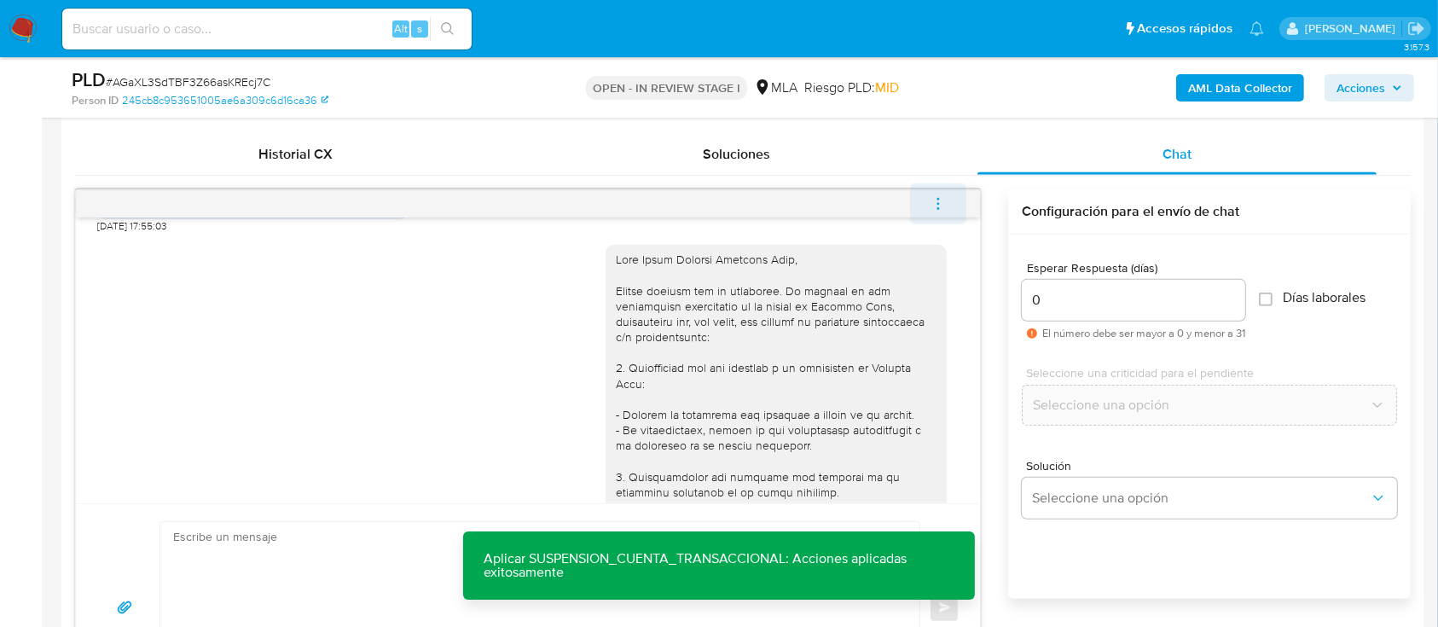
scroll to position [1772, 0]
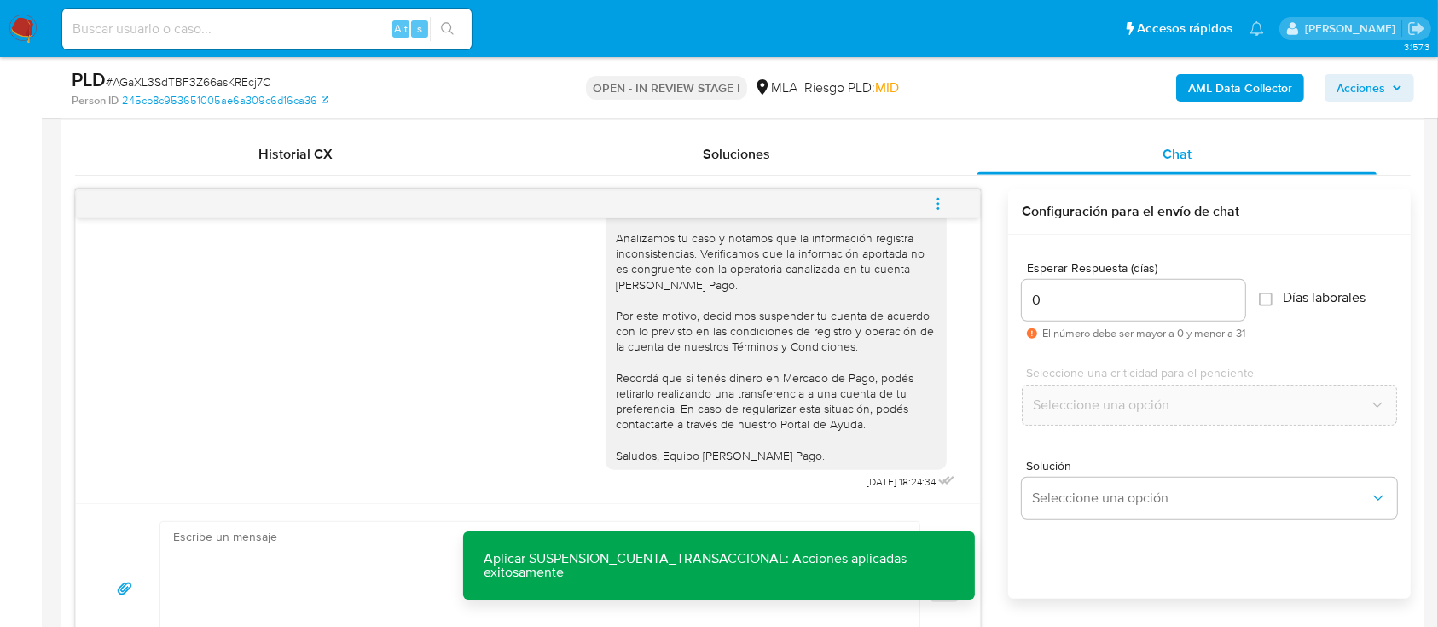
click at [938, 208] on icon "menu-action" at bounding box center [938, 208] width 2 height 2
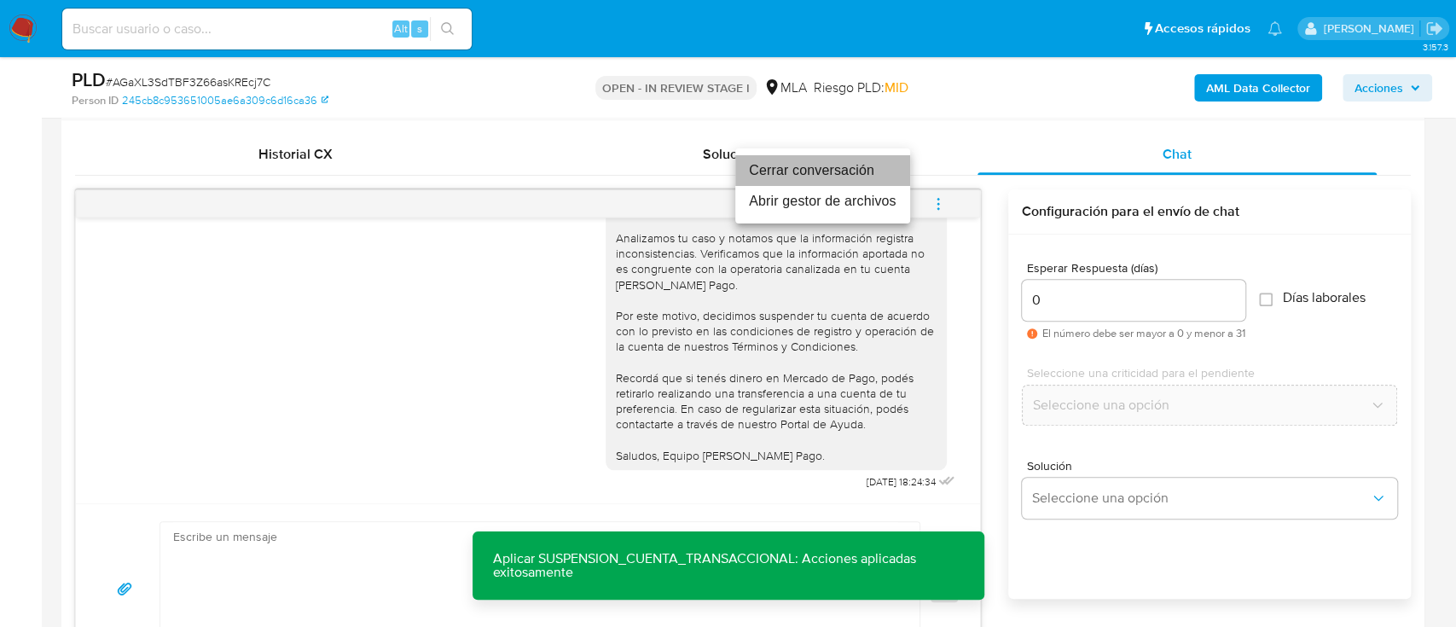
click at [864, 171] on li "Cerrar conversación" at bounding box center [822, 170] width 175 height 31
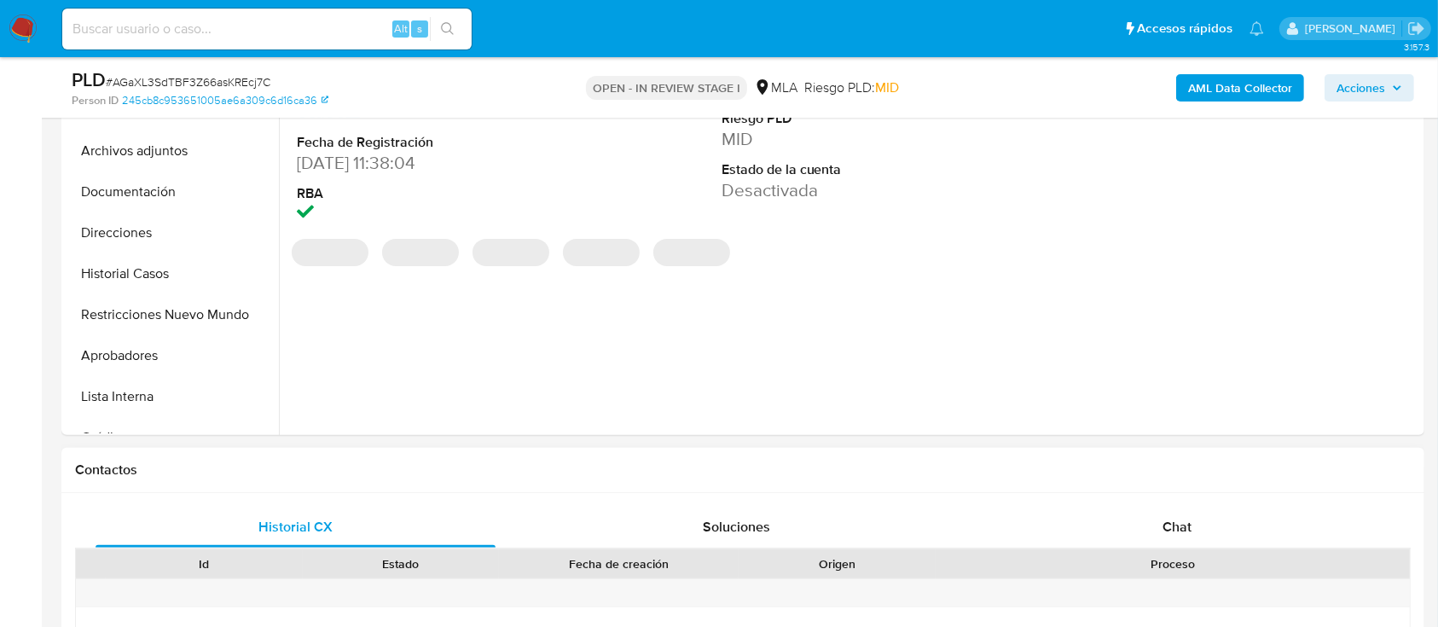
scroll to position [455, 0]
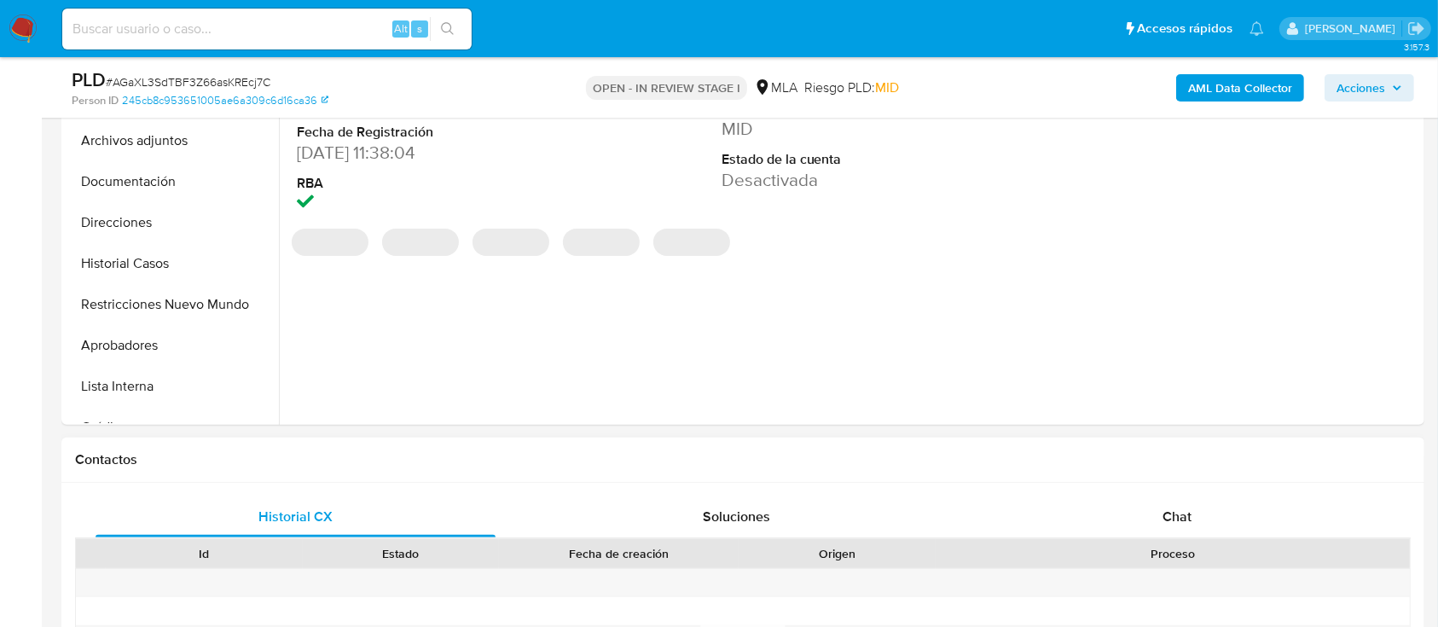
select select "10"
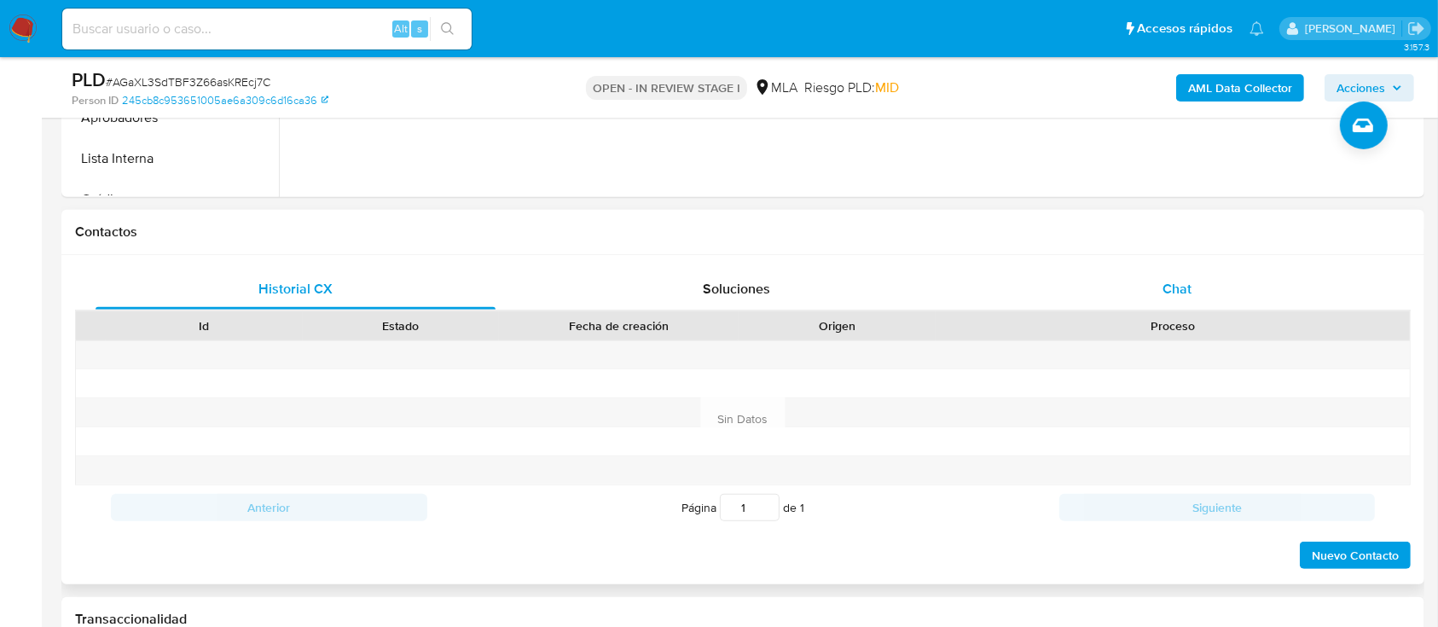
click at [1263, 277] on div "Chat" at bounding box center [1178, 289] width 400 height 41
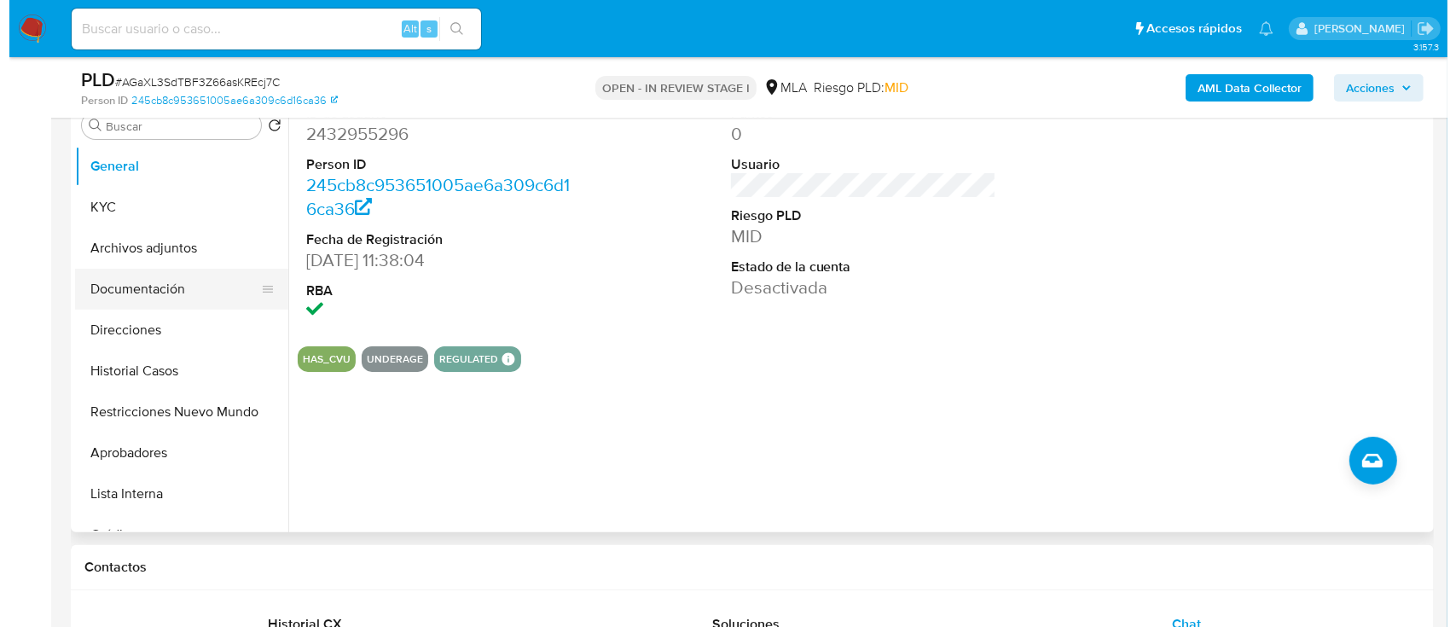
scroll to position [341, 0]
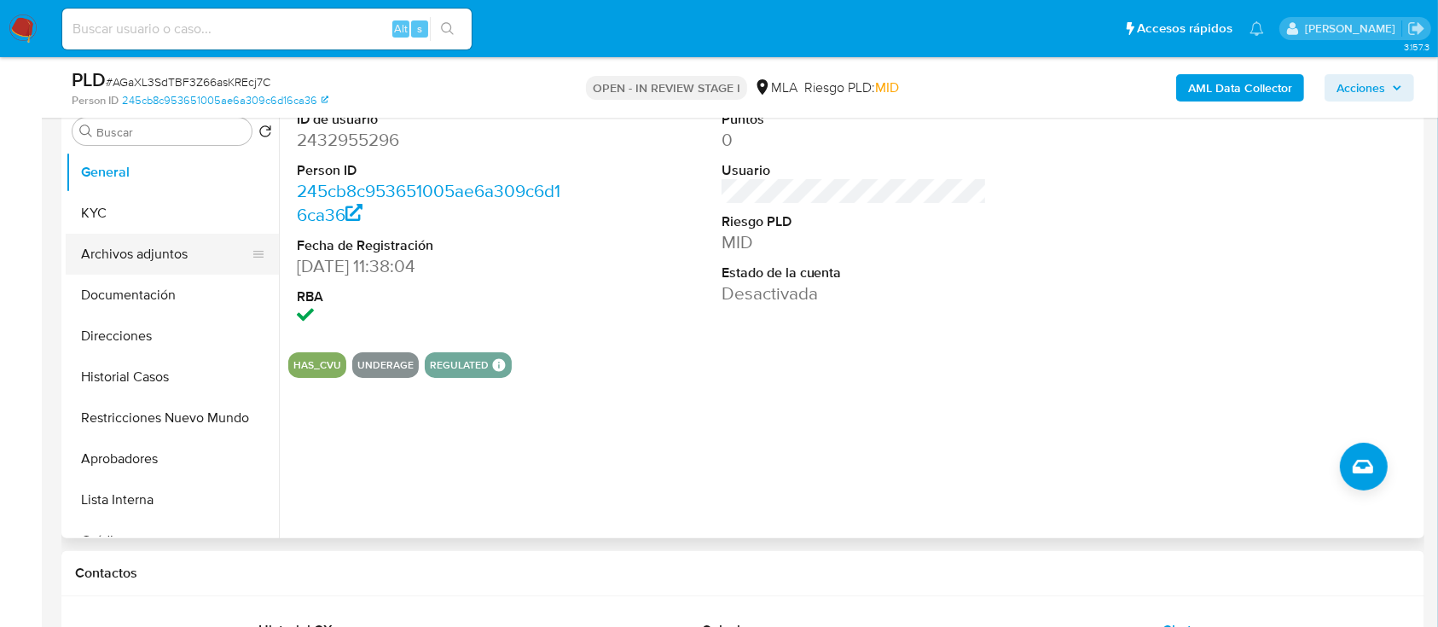
click at [154, 258] on button "Archivos adjuntos" at bounding box center [166, 254] width 200 height 41
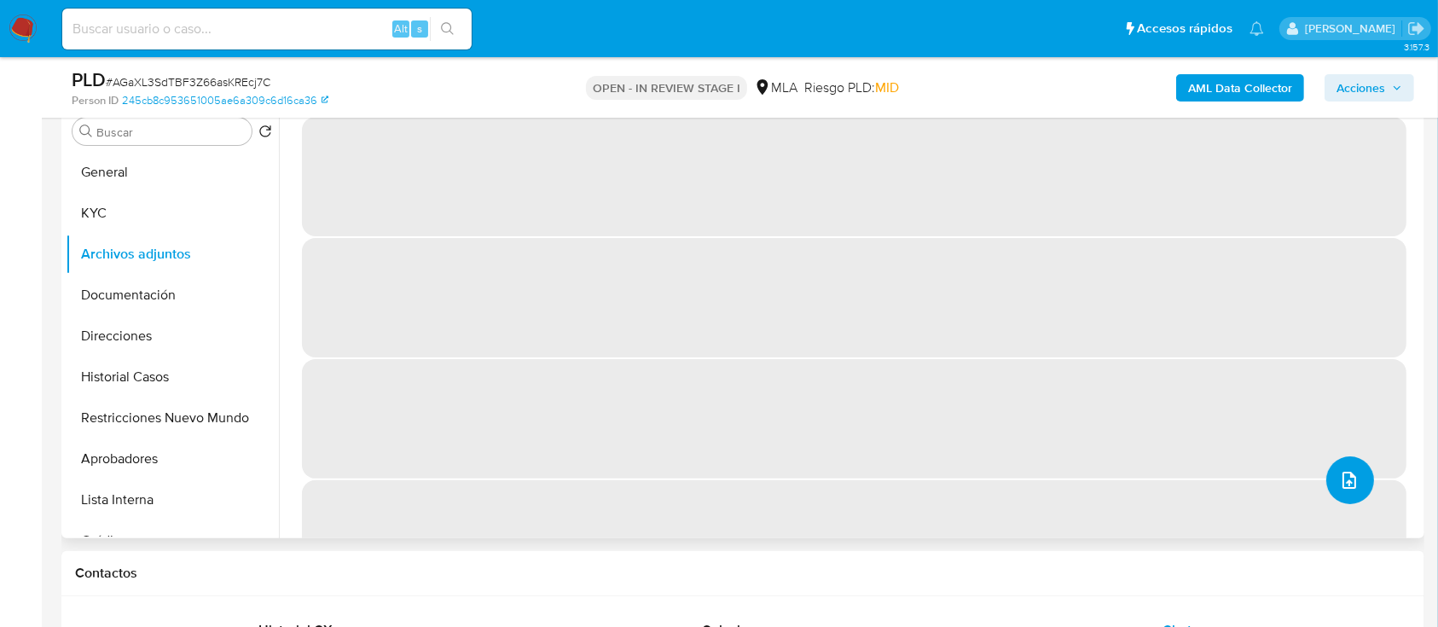
click at [1346, 470] on icon "upload-file" at bounding box center [1349, 480] width 20 height 20
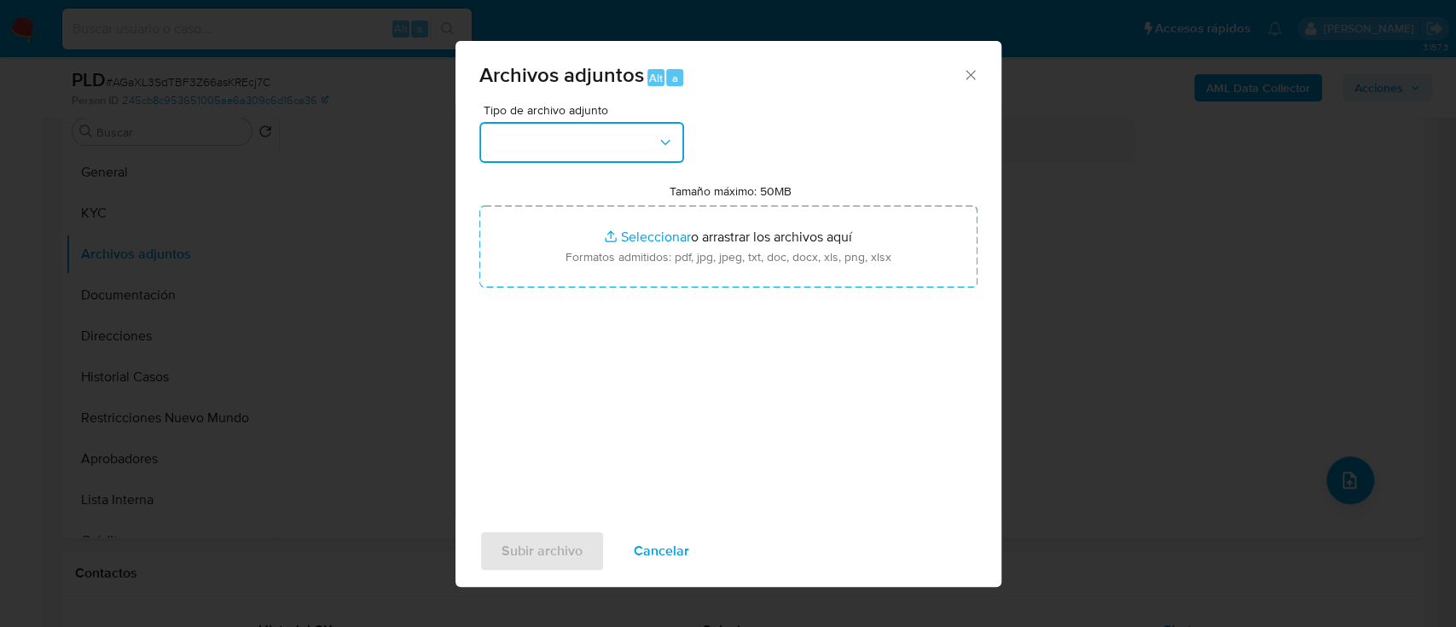
click at [641, 156] on button "button" at bounding box center [581, 142] width 205 height 41
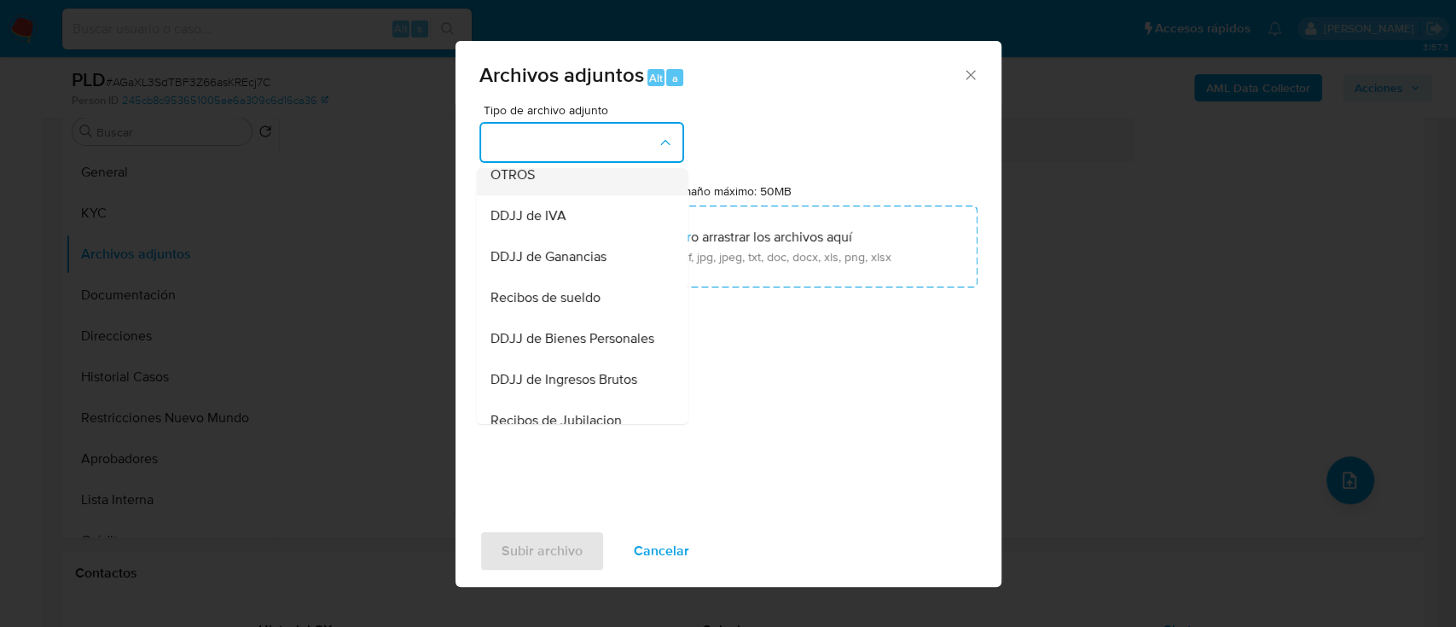
click at [560, 177] on div "OTROS" at bounding box center [577, 174] width 174 height 41
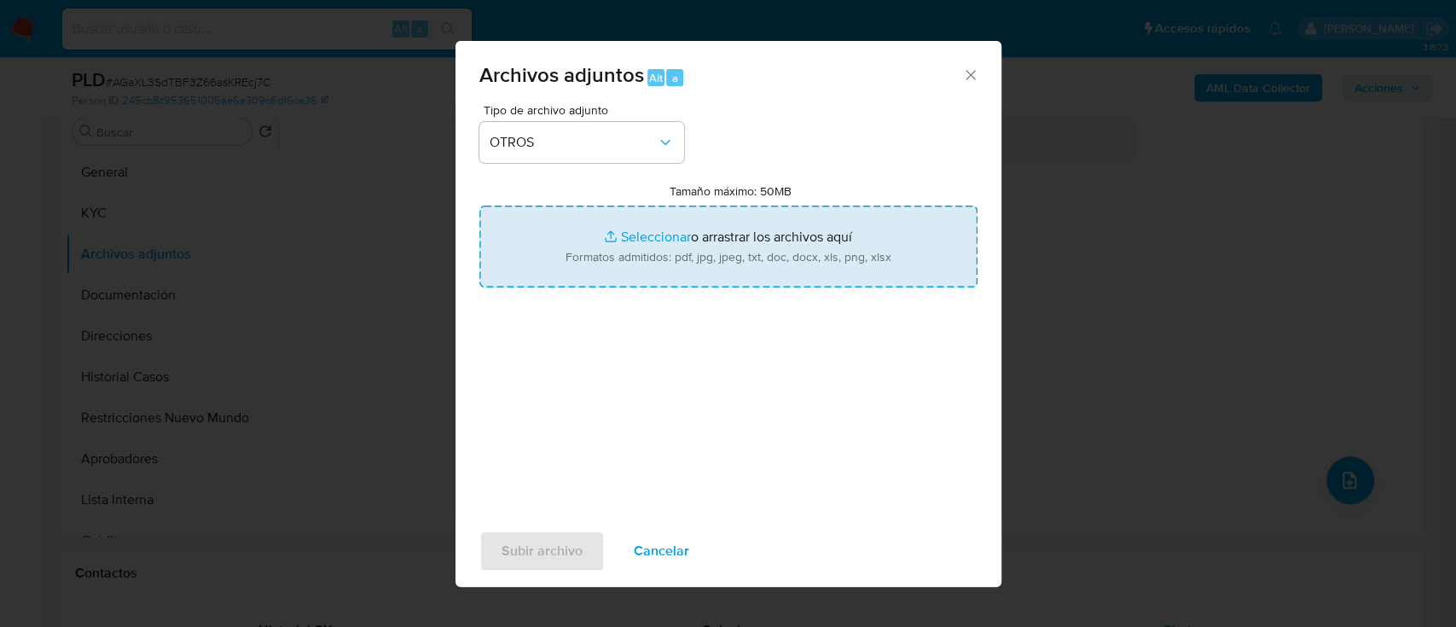
click at [708, 255] on input "Tamaño máximo: 50MB Seleccionar archivos" at bounding box center [728, 247] width 498 height 82
type input "C:\fakepath\2432955296 - Movimientos.xlsx"
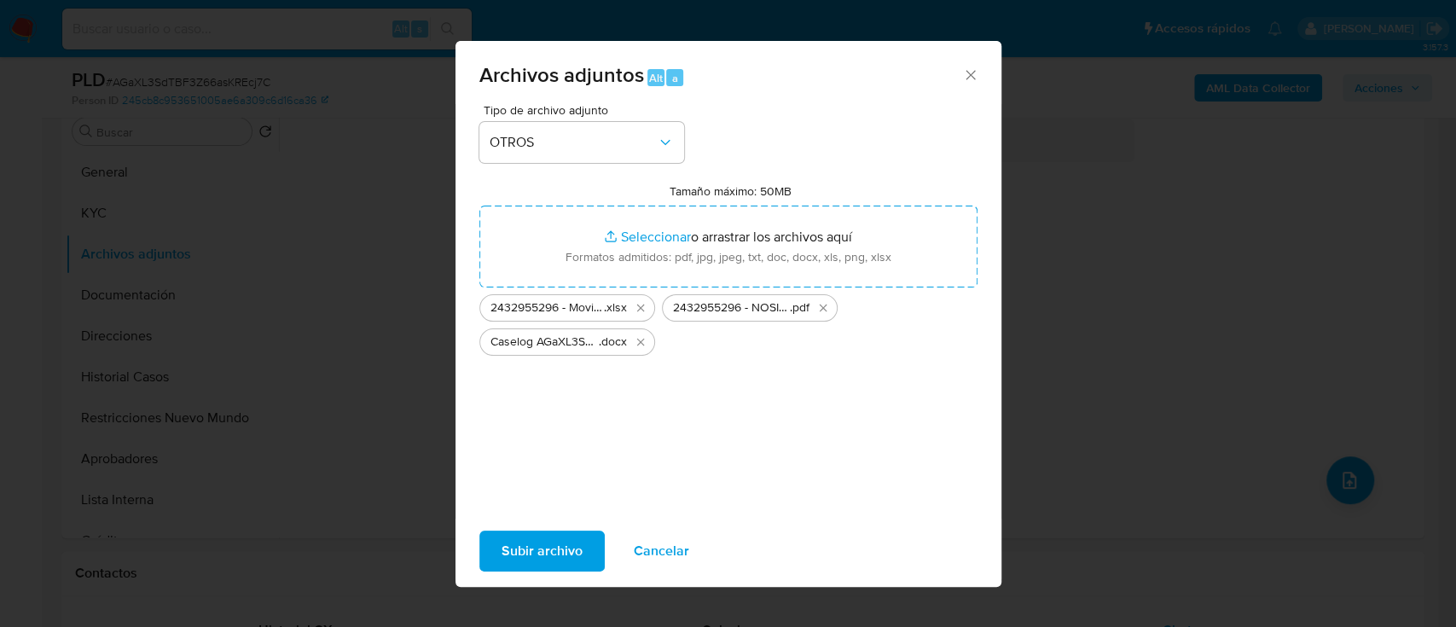
click at [548, 549] on span "Subir archivo" at bounding box center [542, 551] width 81 height 38
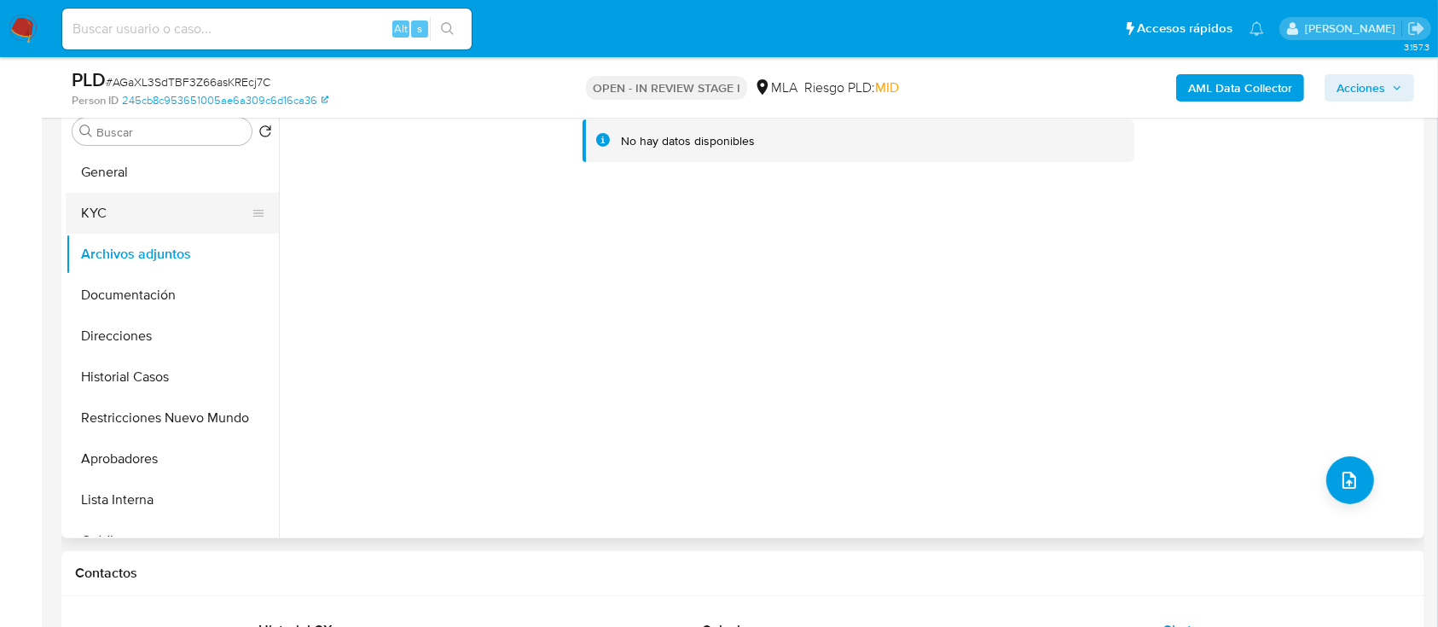
click at [116, 173] on button "General" at bounding box center [172, 172] width 213 height 41
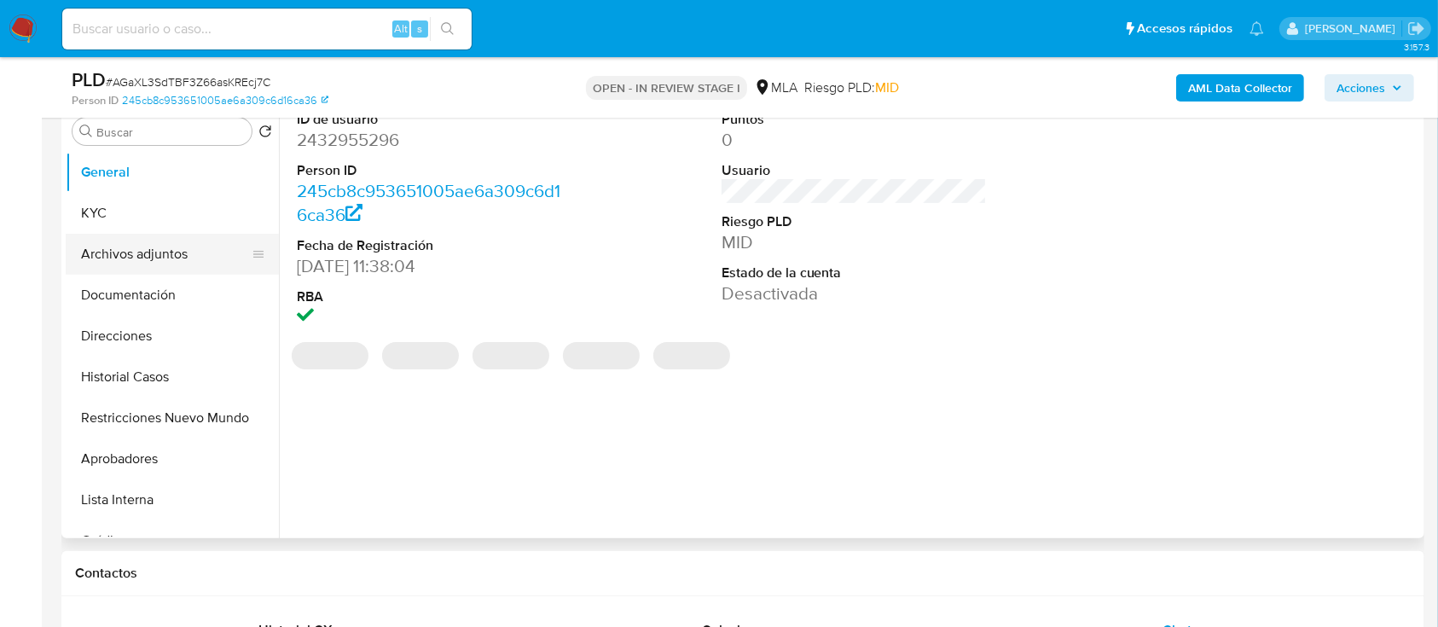
click at [157, 252] on button "Archivos adjuntos" at bounding box center [166, 254] width 200 height 41
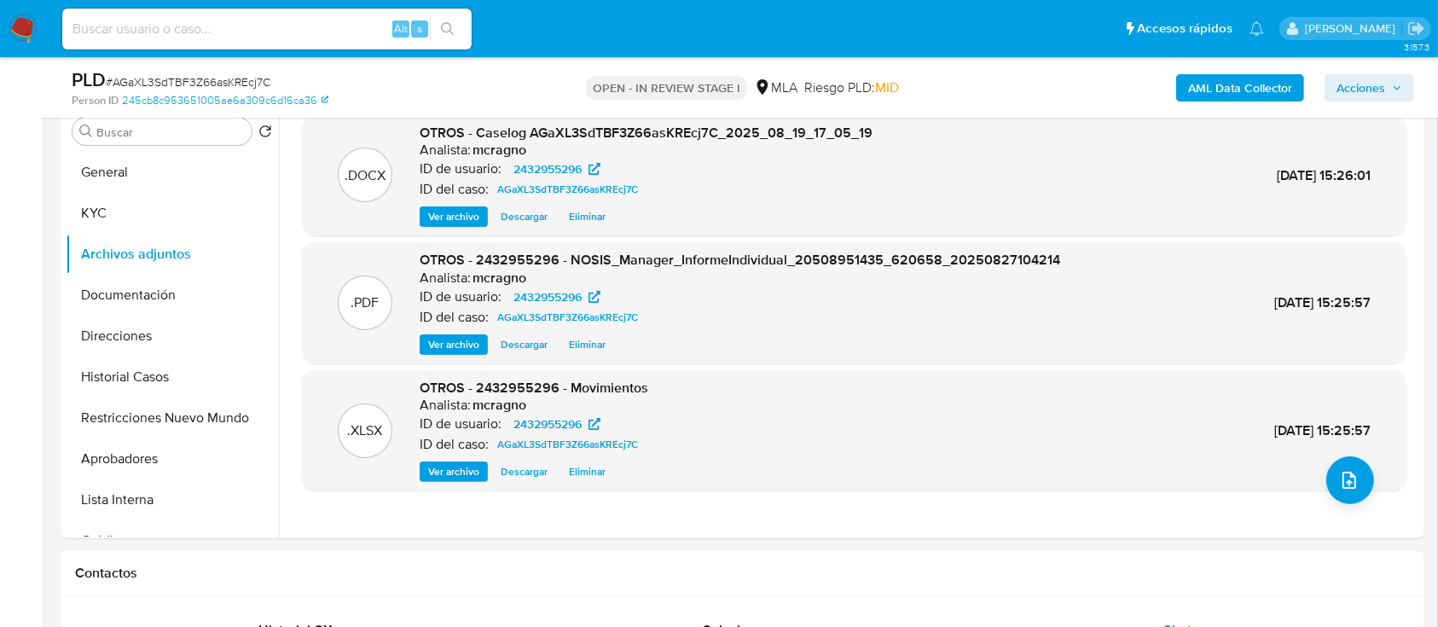
click at [1337, 84] on span "Acciones" at bounding box center [1361, 87] width 49 height 27
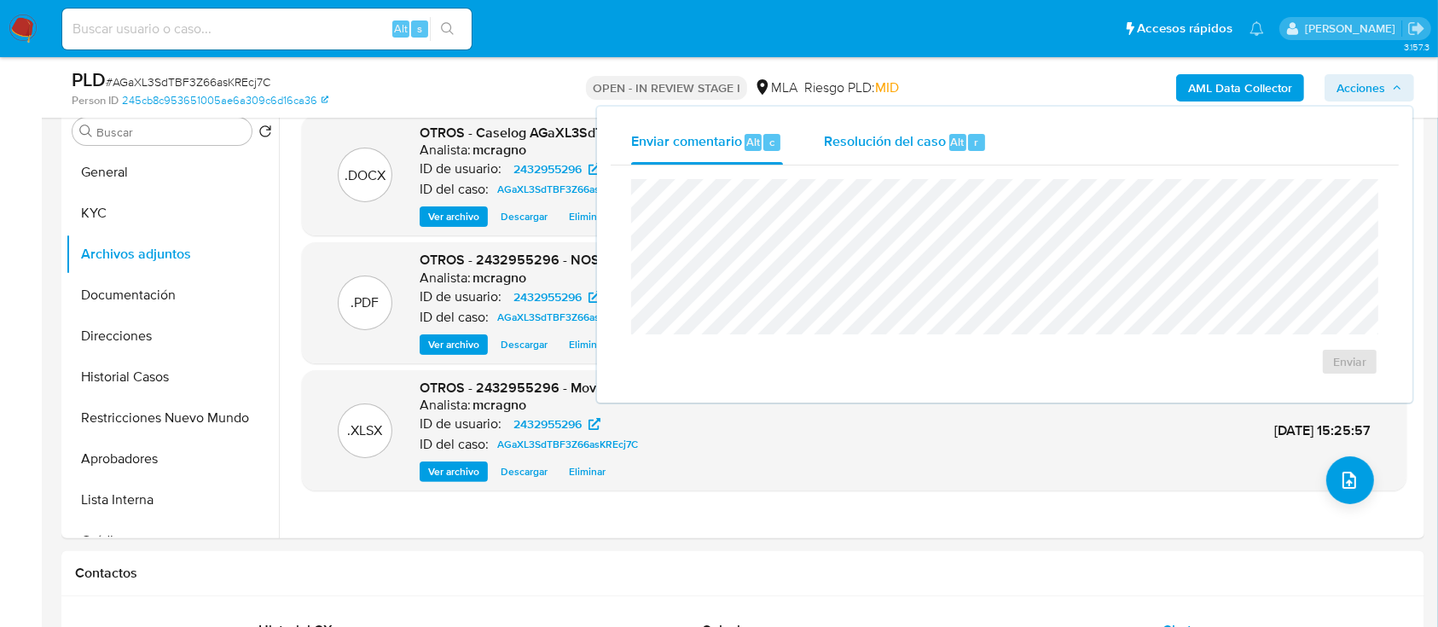
click at [882, 136] on span "Resolución del caso" at bounding box center [885, 141] width 122 height 20
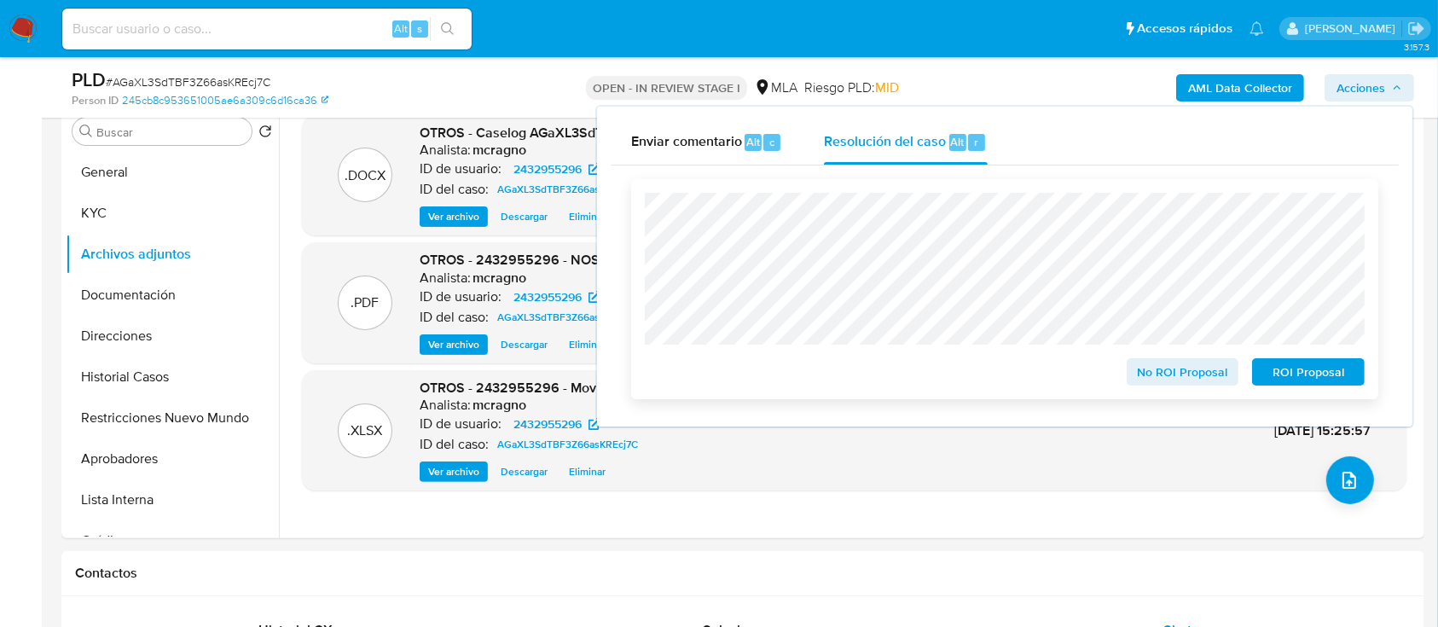
drag, startPoint x: 1303, startPoint y: 378, endPoint x: 1255, endPoint y: 367, distance: 49.9
click at [1303, 377] on span "ROI Proposal" at bounding box center [1308, 372] width 89 height 24
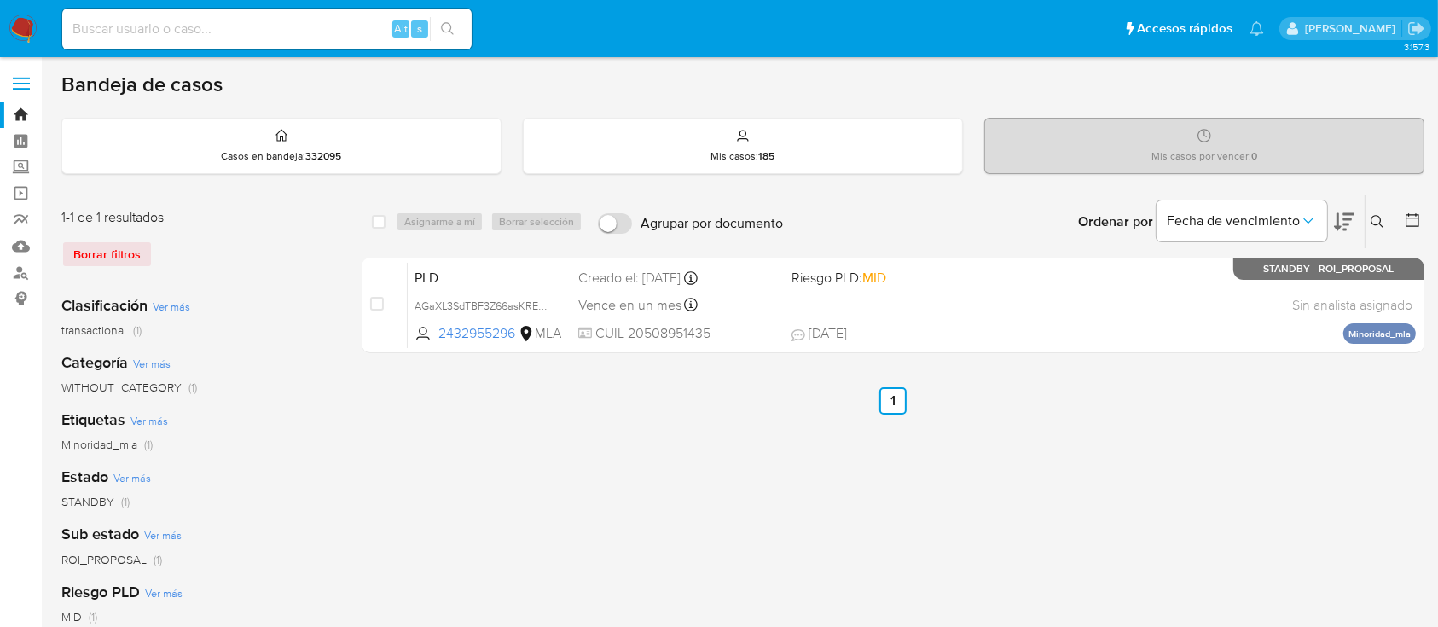
click at [1374, 221] on icon at bounding box center [1378, 222] width 14 height 14
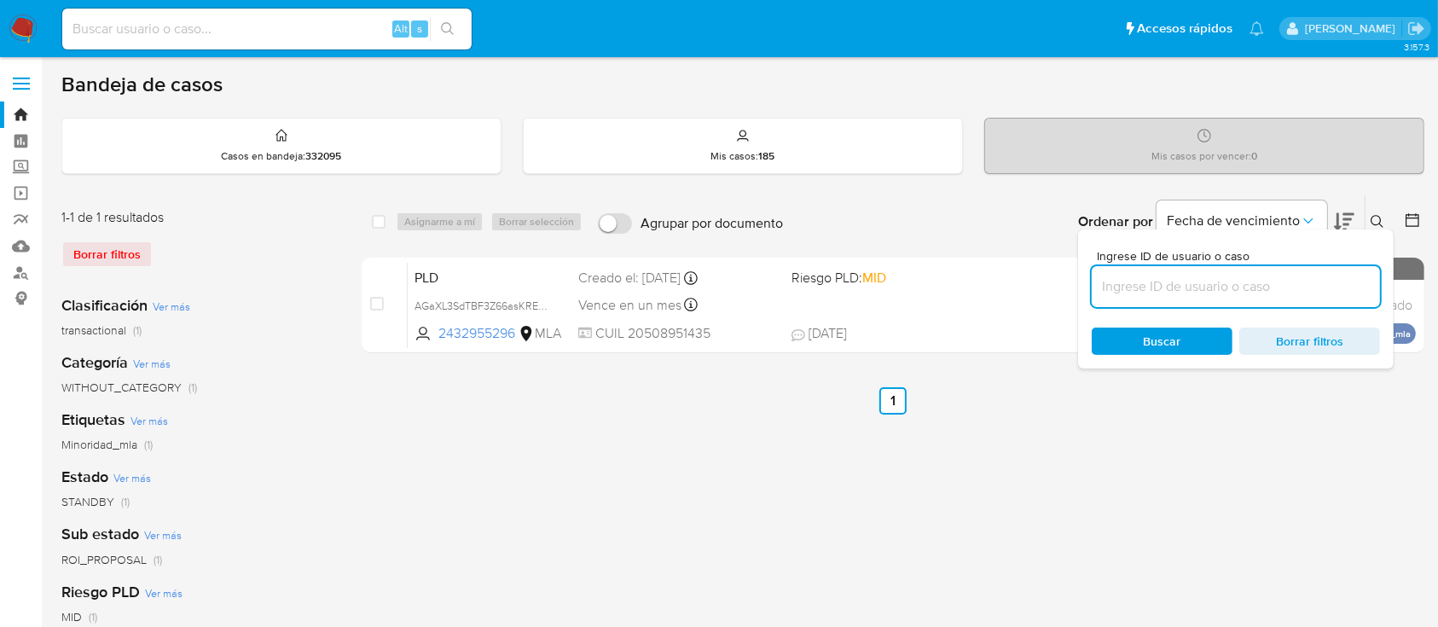
click at [1326, 293] on input at bounding box center [1236, 287] width 288 height 22
type input "444686837"
click at [1374, 221] on icon at bounding box center [1378, 222] width 14 height 14
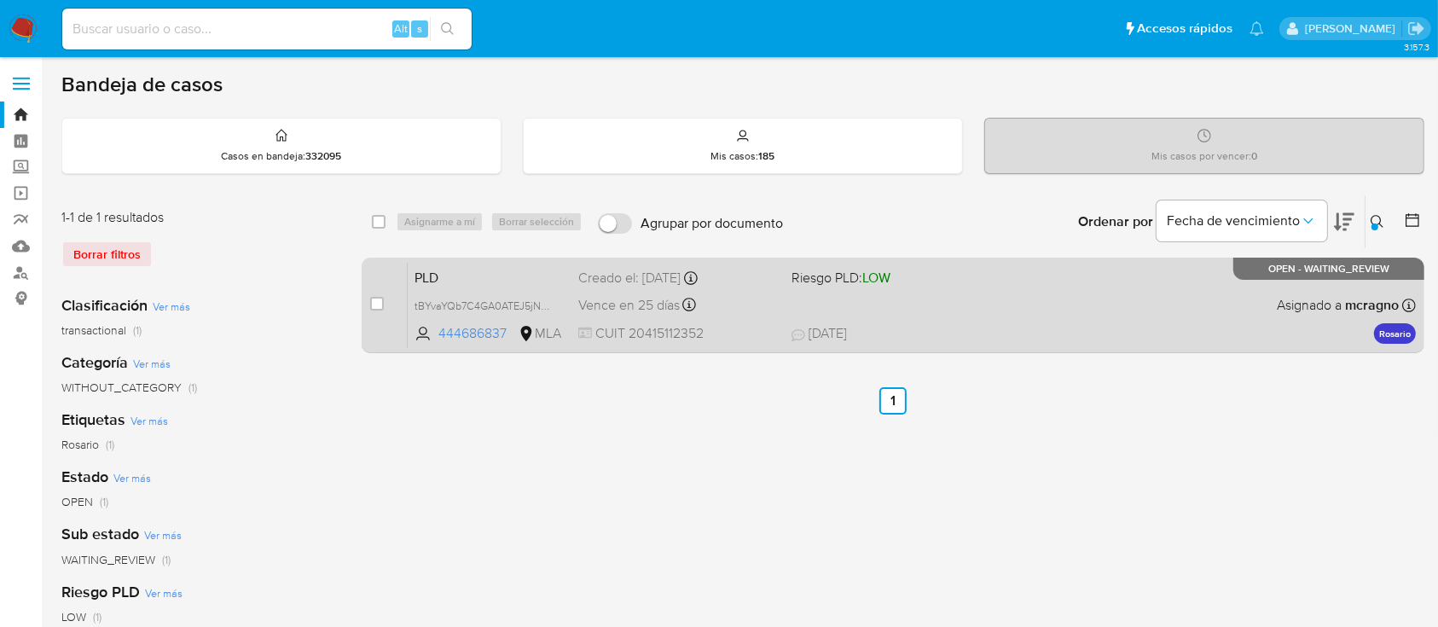
click at [375, 304] on input "checkbox" at bounding box center [377, 304] width 14 height 14
checkbox input "true"
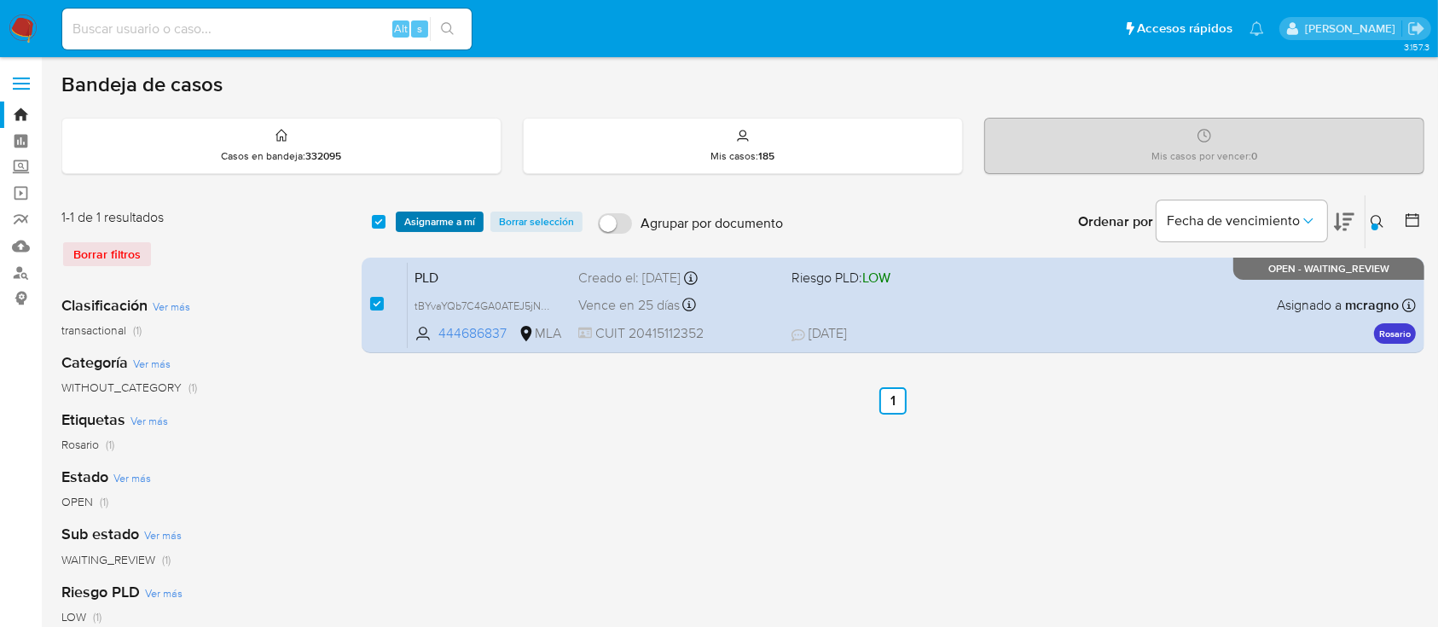
click at [437, 217] on span "Asignarme a mí" at bounding box center [439, 221] width 71 height 17
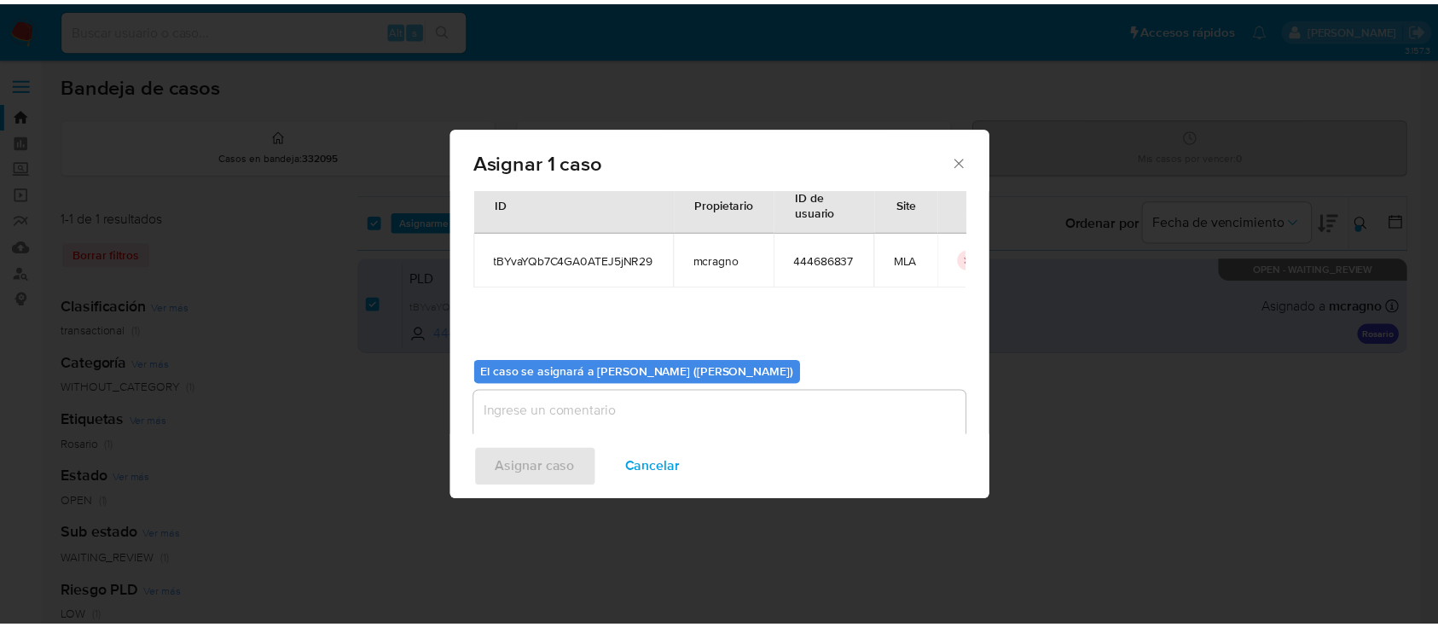
scroll to position [87, 0]
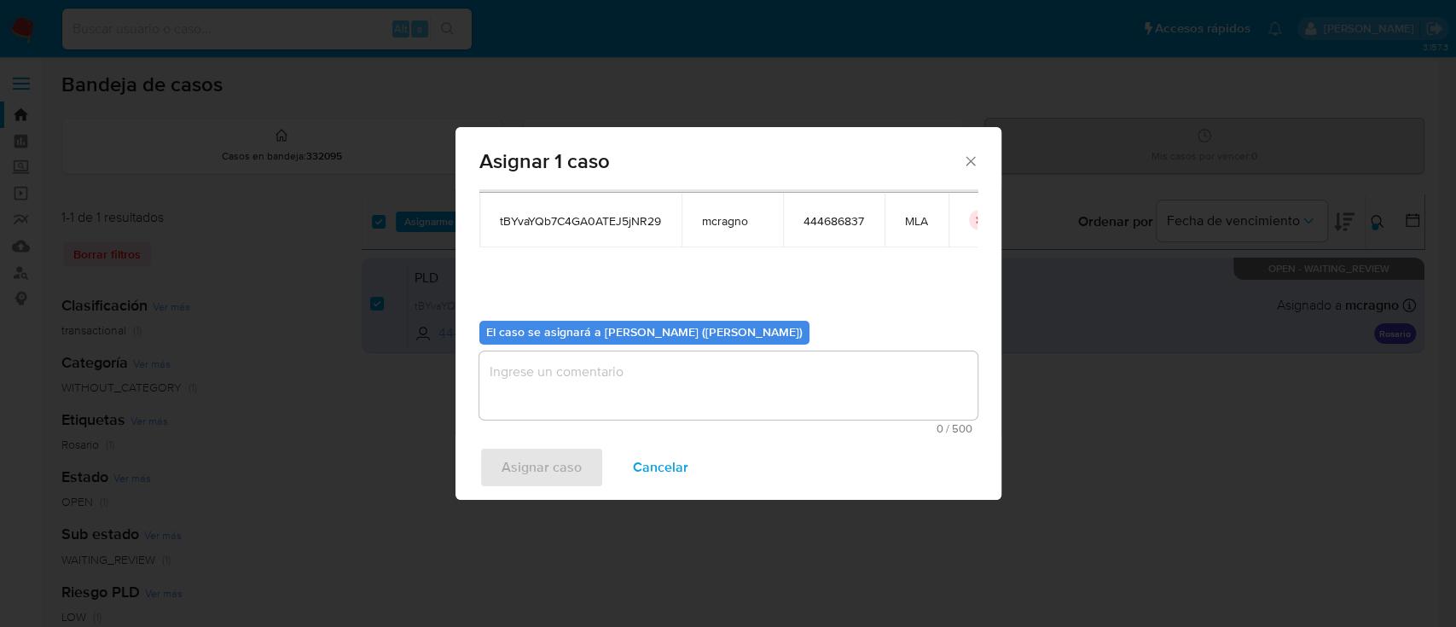
click at [636, 385] on textarea "assign-modal" at bounding box center [728, 385] width 498 height 68
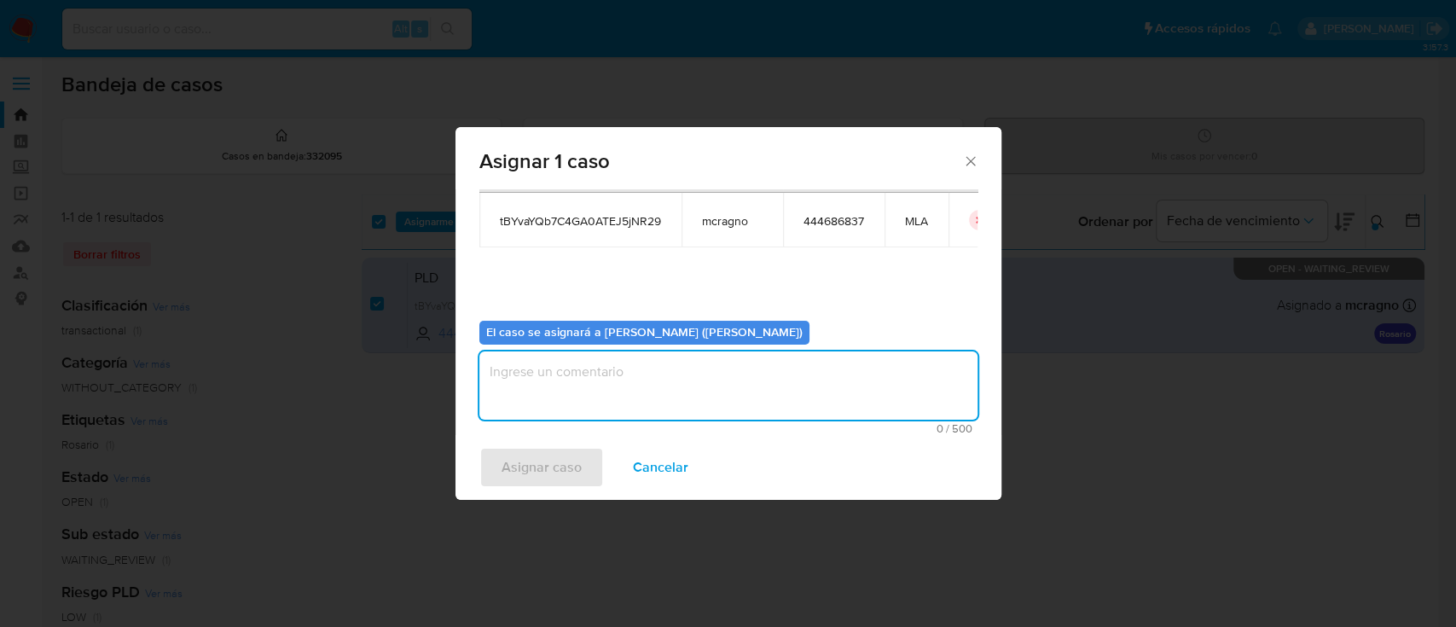
click at [536, 469] on div "Asignar caso Cancelar" at bounding box center [728, 467] width 546 height 65
click at [594, 374] on textarea "assign-modal" at bounding box center [728, 385] width 498 height 68
click at [558, 467] on span "Asignar caso" at bounding box center [542, 468] width 80 height 38
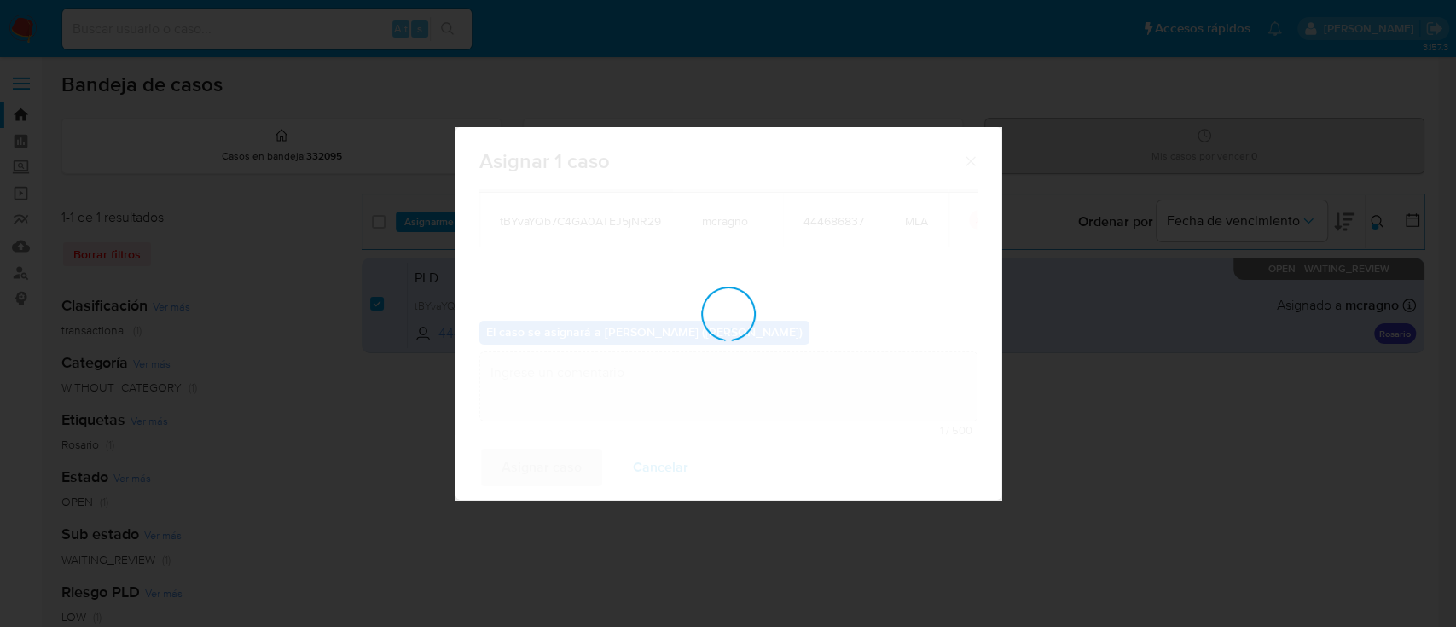
checkbox input "false"
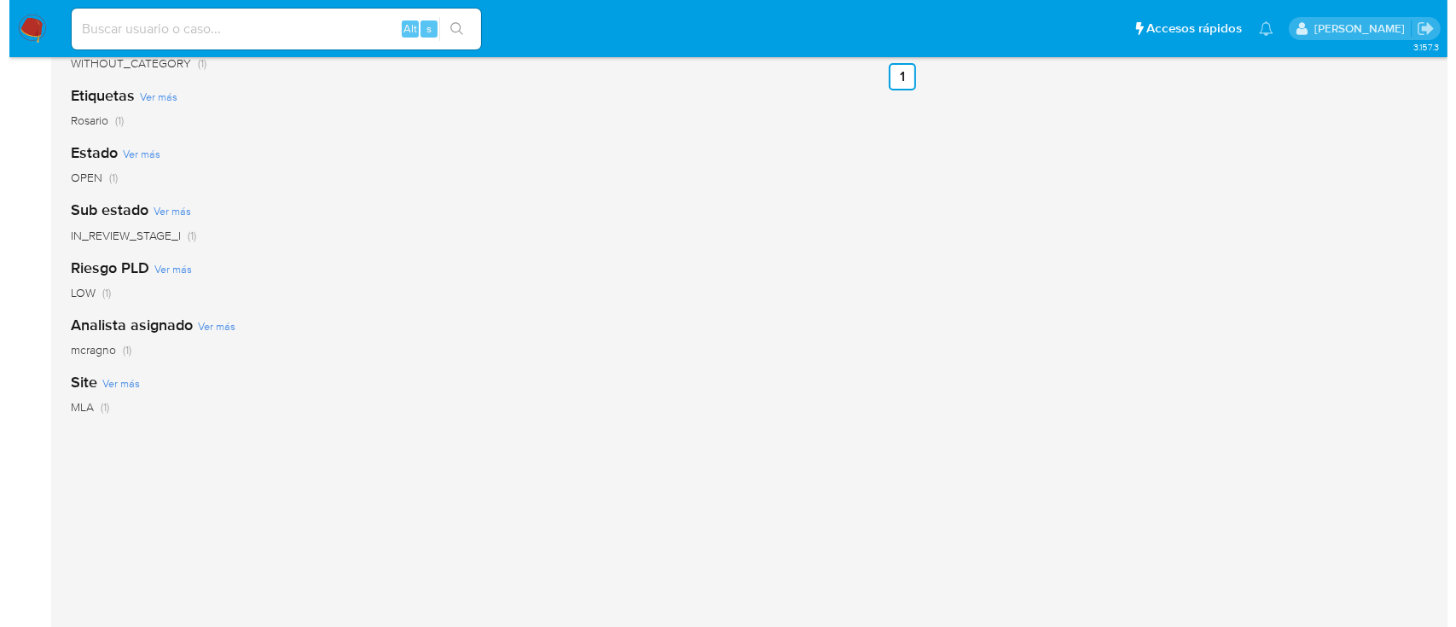
scroll to position [0, 0]
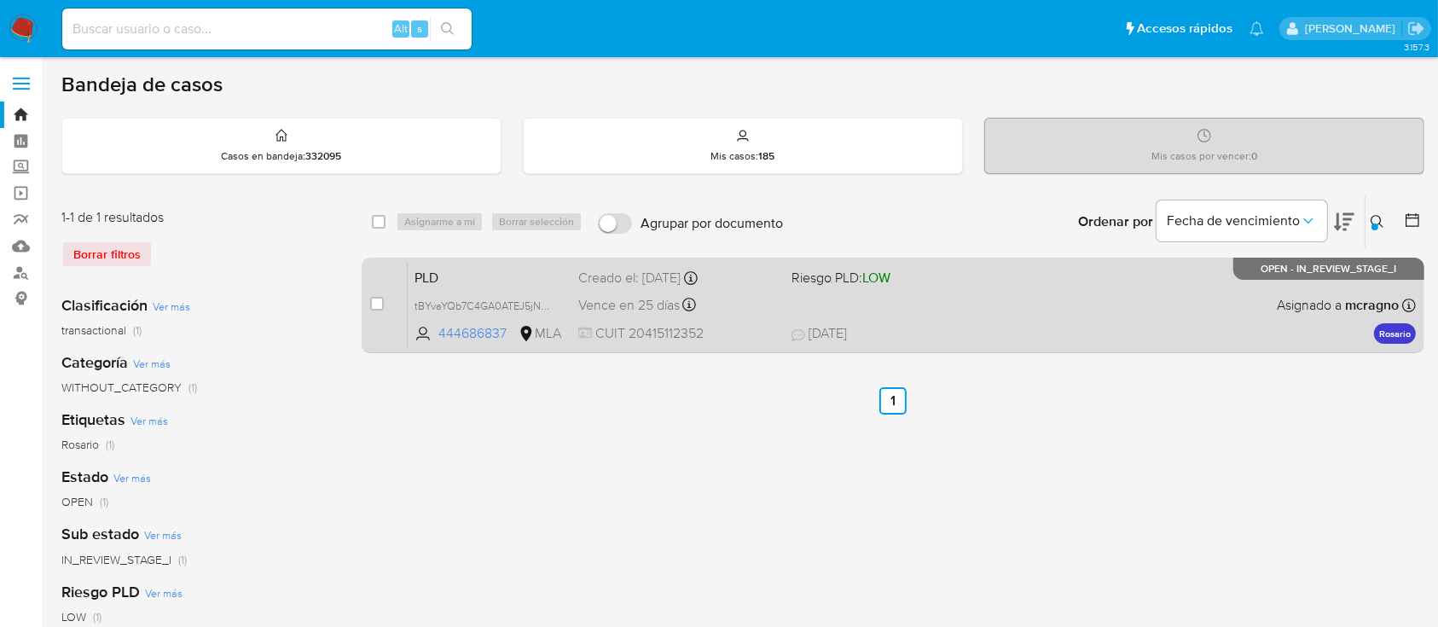
click at [1194, 335] on span "25/08/2025 25/08/2025 14:43" at bounding box center [998, 333] width 412 height 19
click at [372, 293] on div "case-item-checkbox No es posible asignar el caso" at bounding box center [389, 305] width 38 height 86
click at [380, 299] on input "checkbox" at bounding box center [377, 304] width 14 height 14
checkbox input "true"
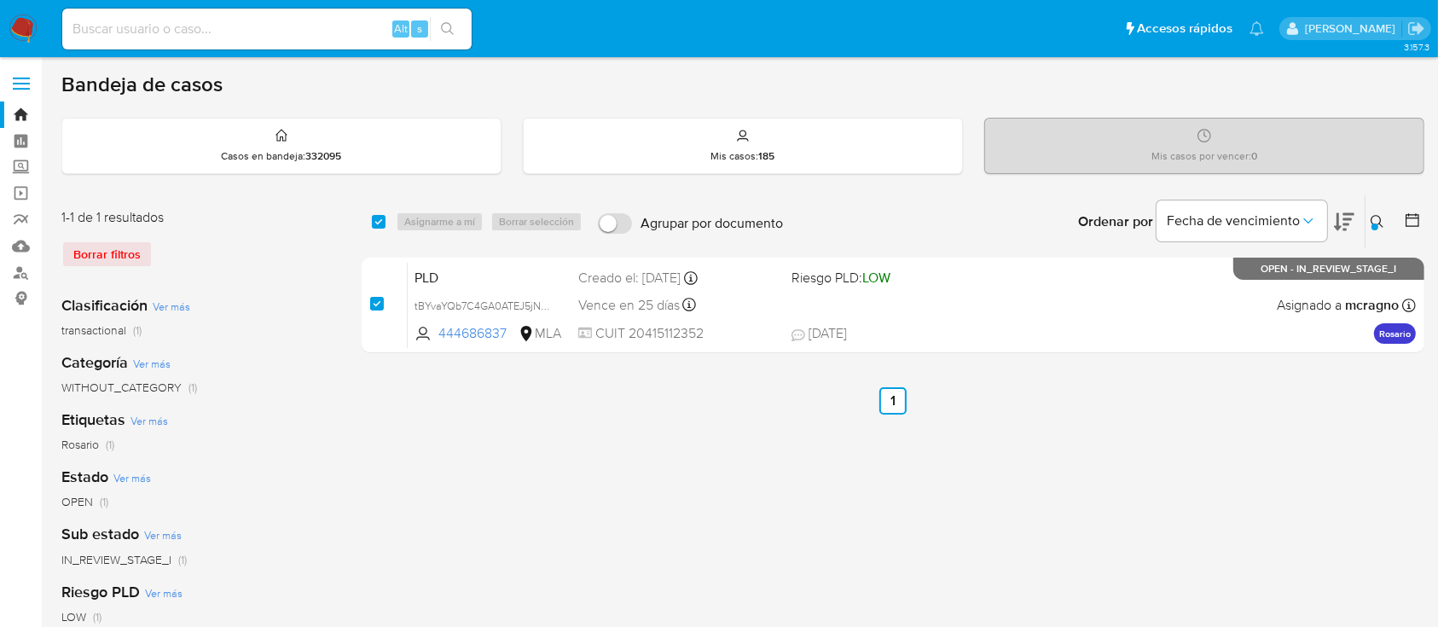
checkbox input "true"
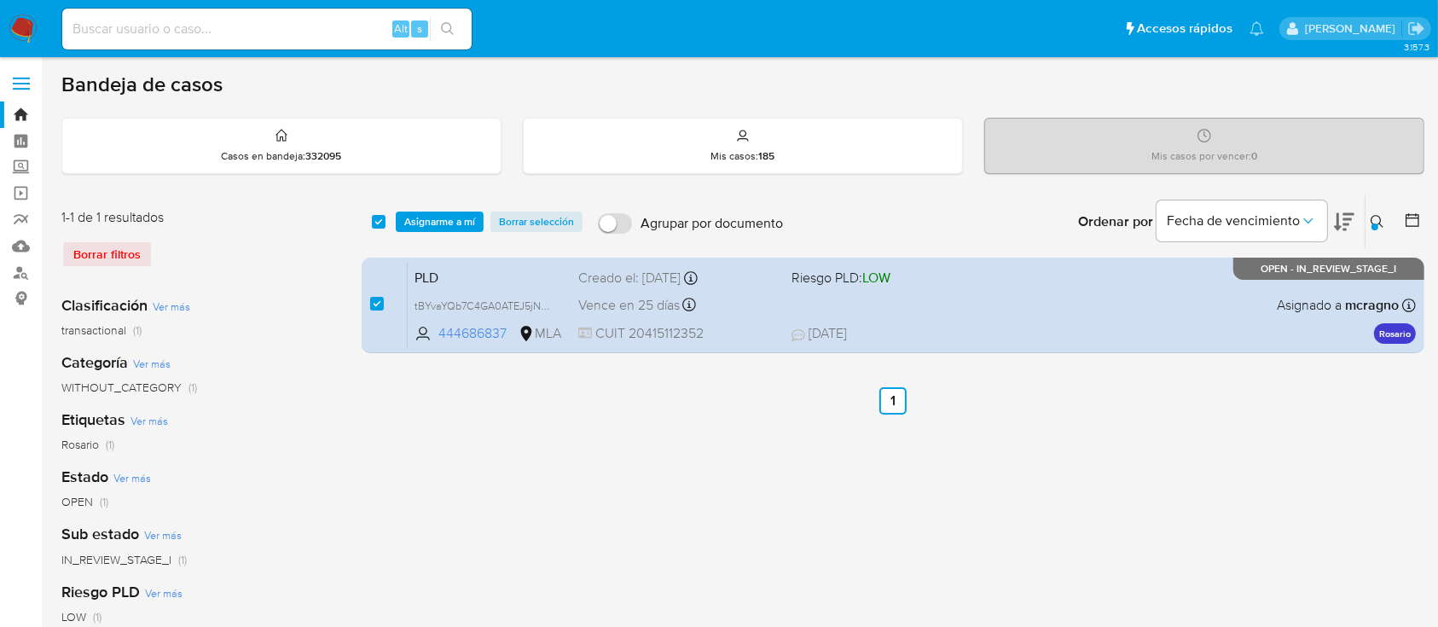
click at [455, 201] on div "select-all-cases-checkbox Asignarme a mí Borrar selección Agrupar por documento…" at bounding box center [893, 221] width 1063 height 53
click at [461, 218] on span "Asignarme a mí" at bounding box center [439, 221] width 71 height 17
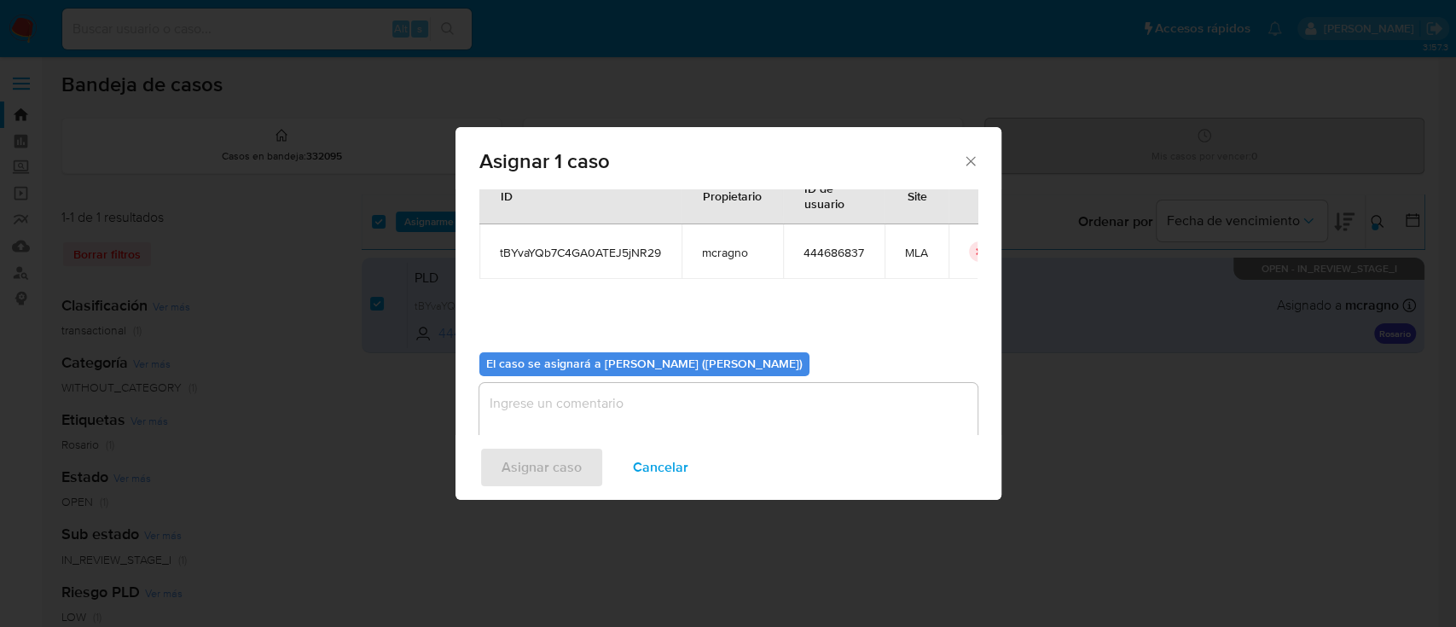
scroll to position [87, 0]
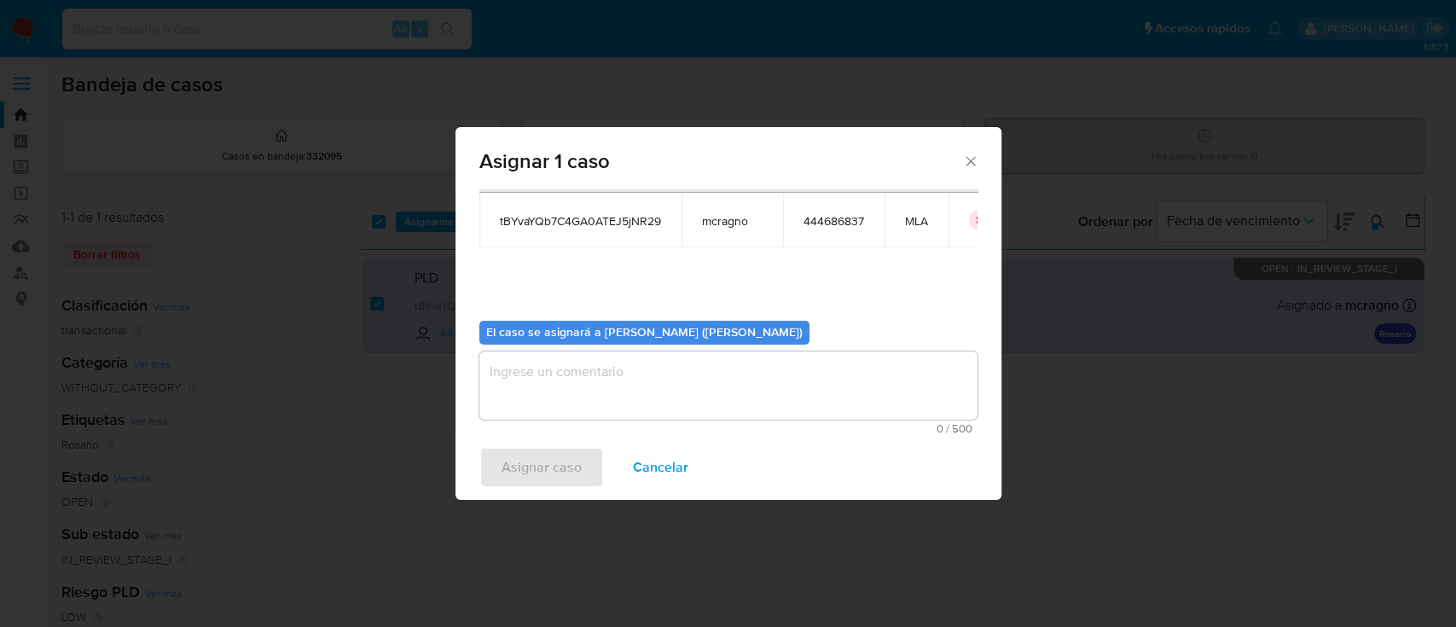
click at [582, 398] on textarea "assign-modal" at bounding box center [728, 385] width 498 height 68
click at [547, 449] on span "Asignar caso" at bounding box center [542, 468] width 80 height 38
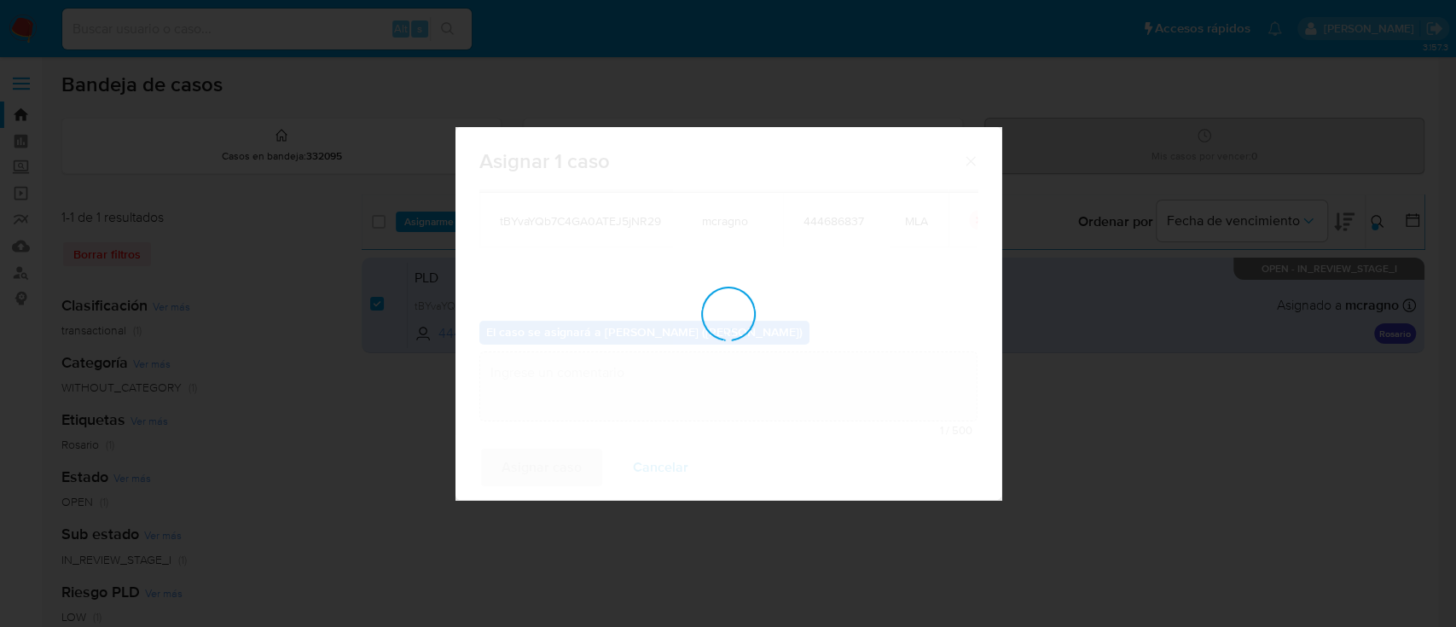
checkbox input "false"
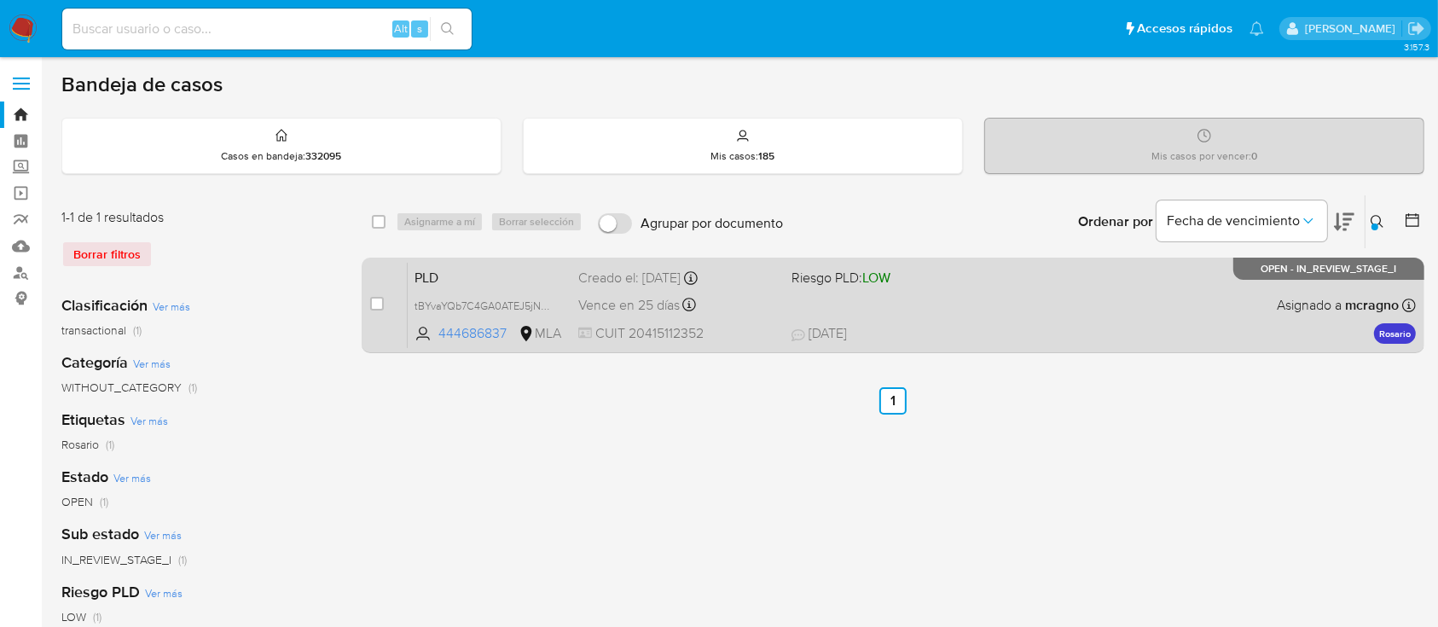
click at [381, 291] on div "case-item-checkbox No es posible asignar el caso" at bounding box center [389, 305] width 38 height 86
click at [381, 297] on input "checkbox" at bounding box center [377, 304] width 14 height 14
checkbox input "true"
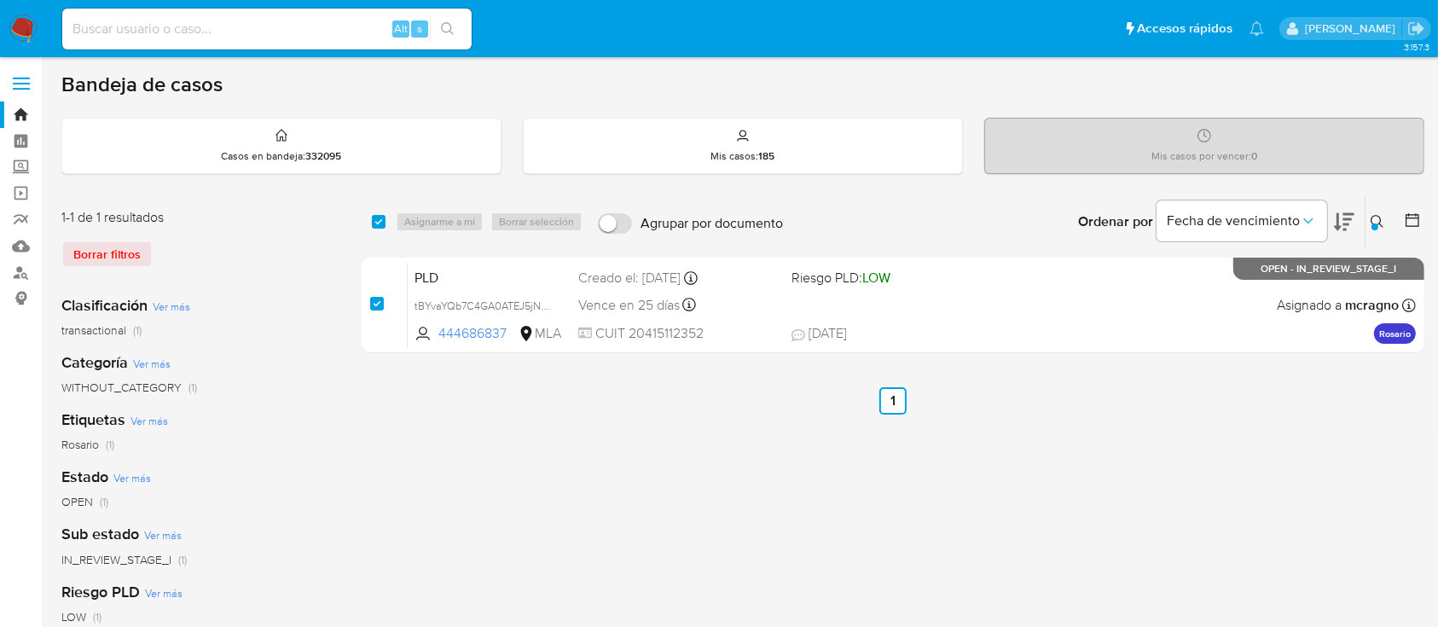
checkbox input "true"
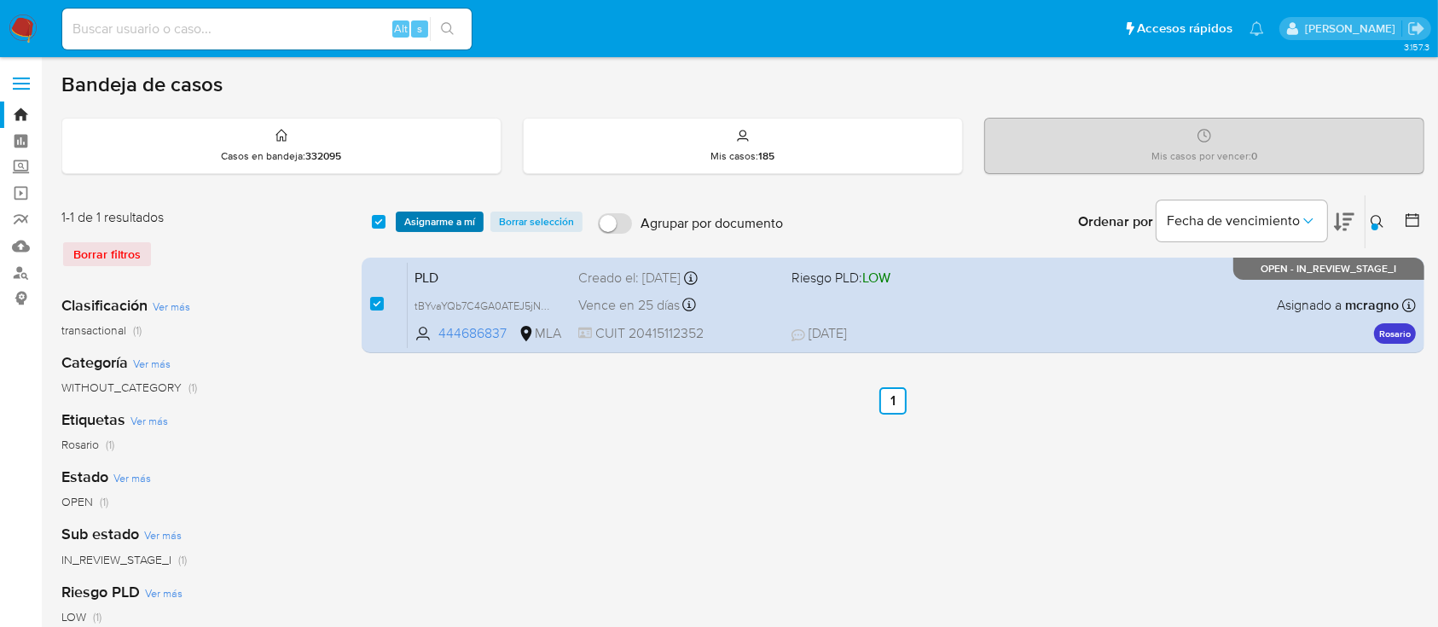
click at [444, 213] on span "Asignarme a mí" at bounding box center [439, 221] width 71 height 17
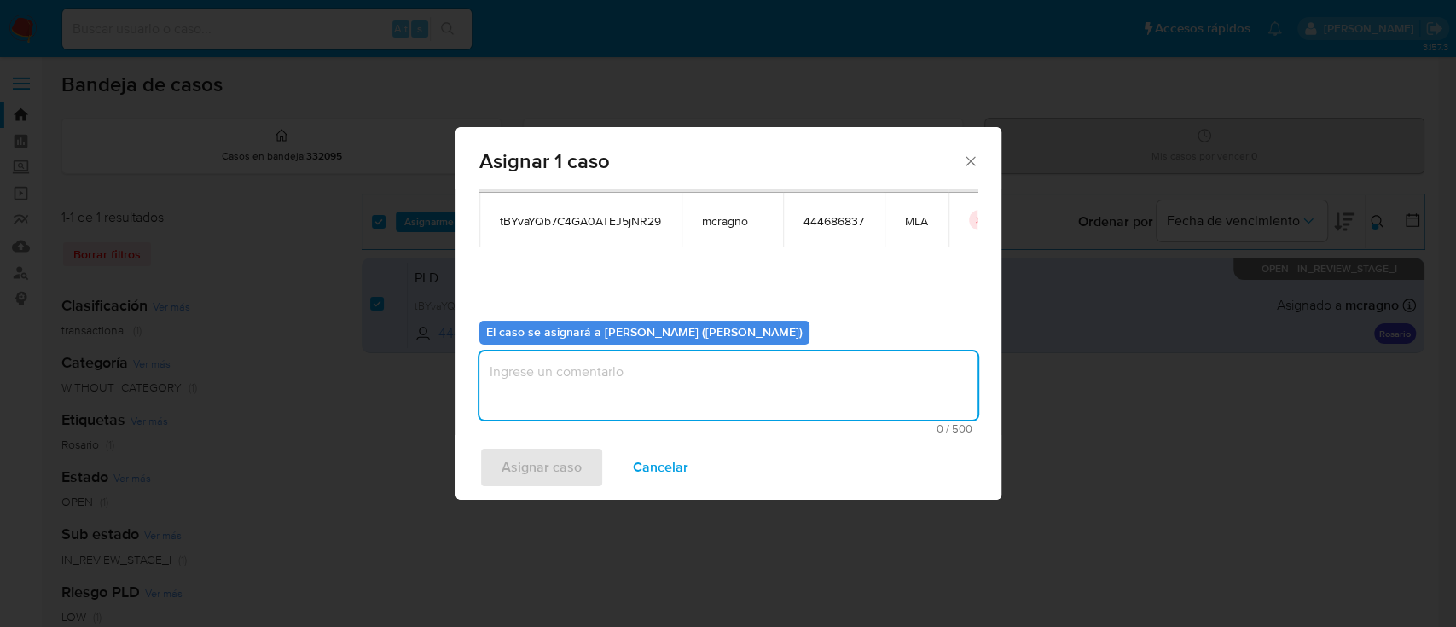
click at [560, 401] on textarea "assign-modal" at bounding box center [728, 385] width 498 height 68
click at [551, 475] on span "Asignar caso" at bounding box center [542, 468] width 80 height 38
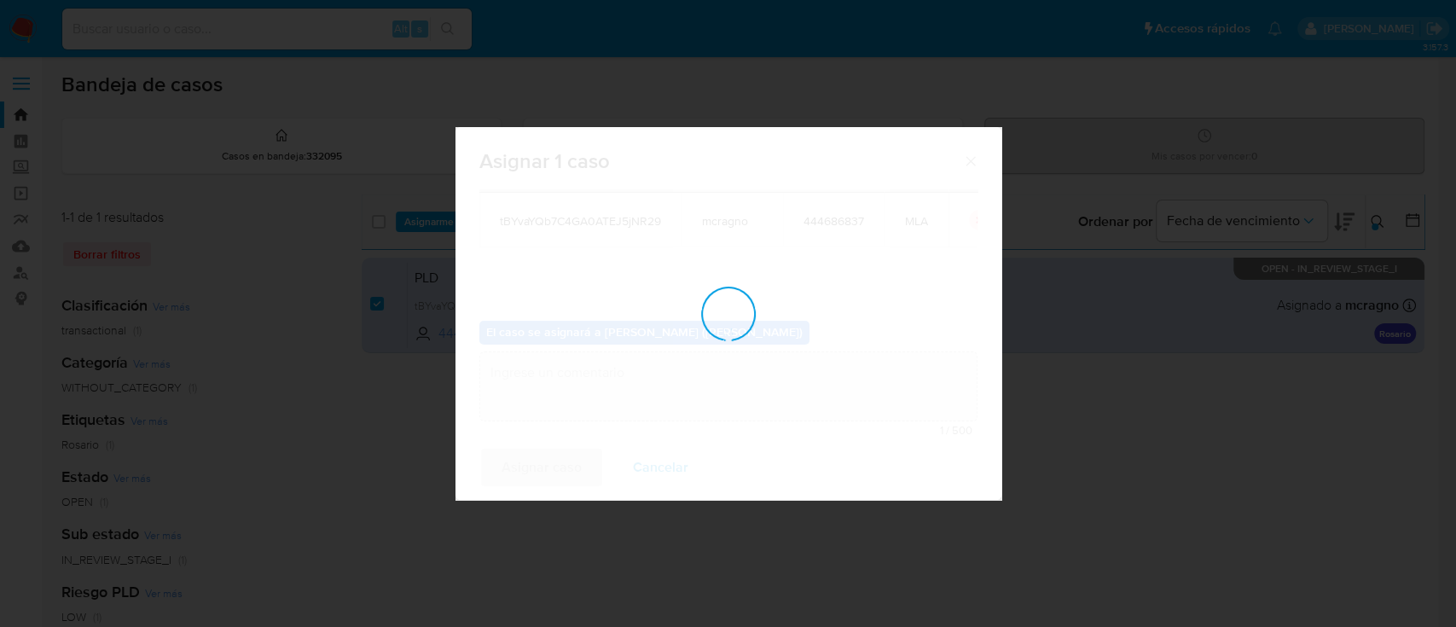
checkbox input "false"
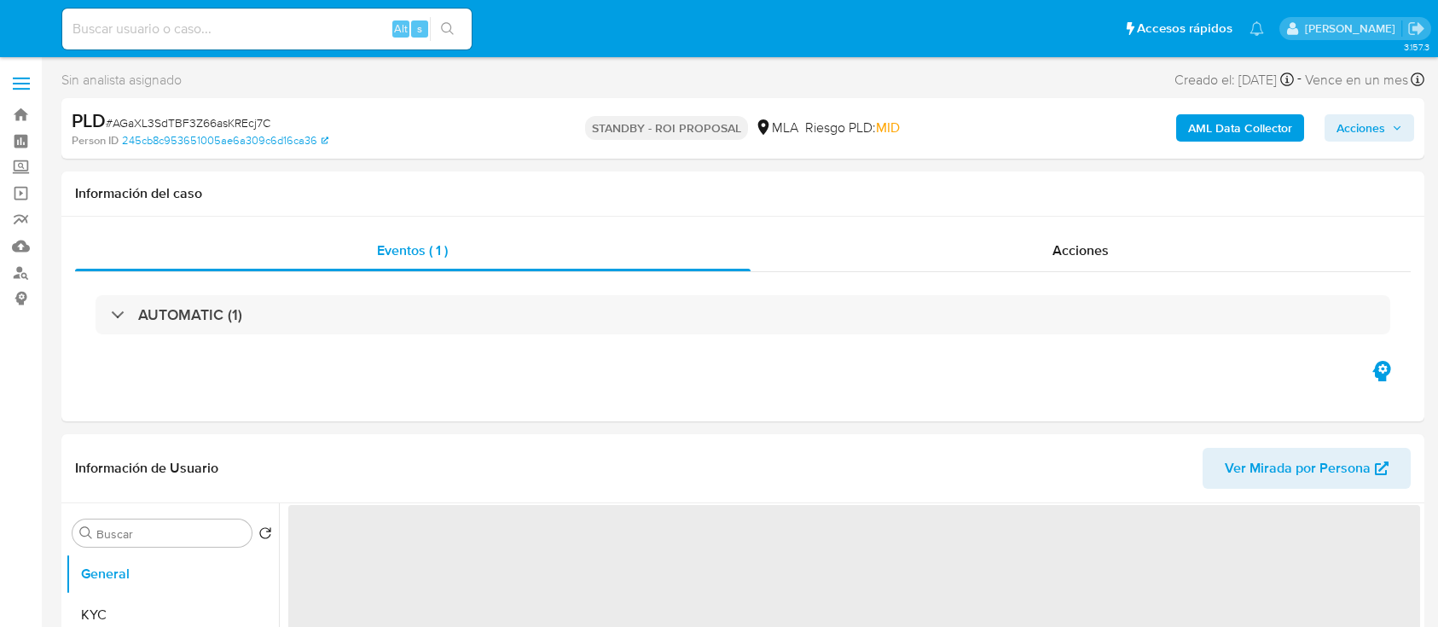
select select "10"
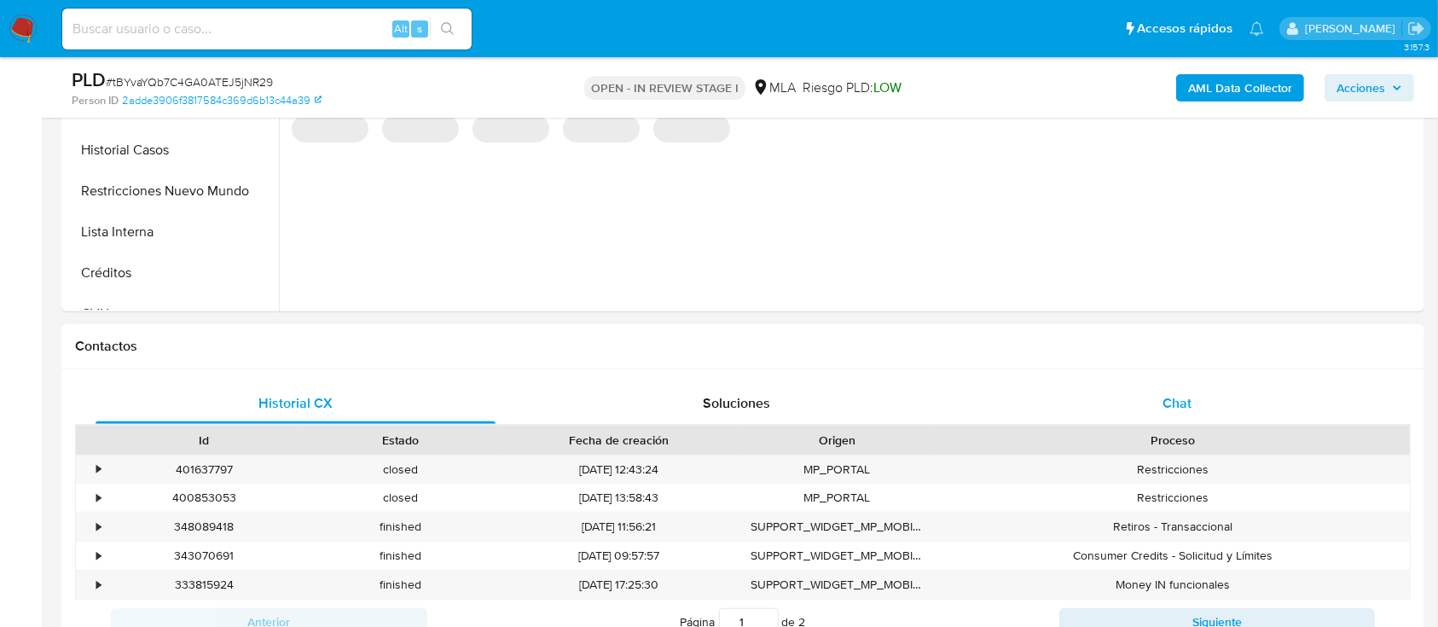
click at [1195, 419] on div "Chat" at bounding box center [1178, 403] width 400 height 41
select select "10"
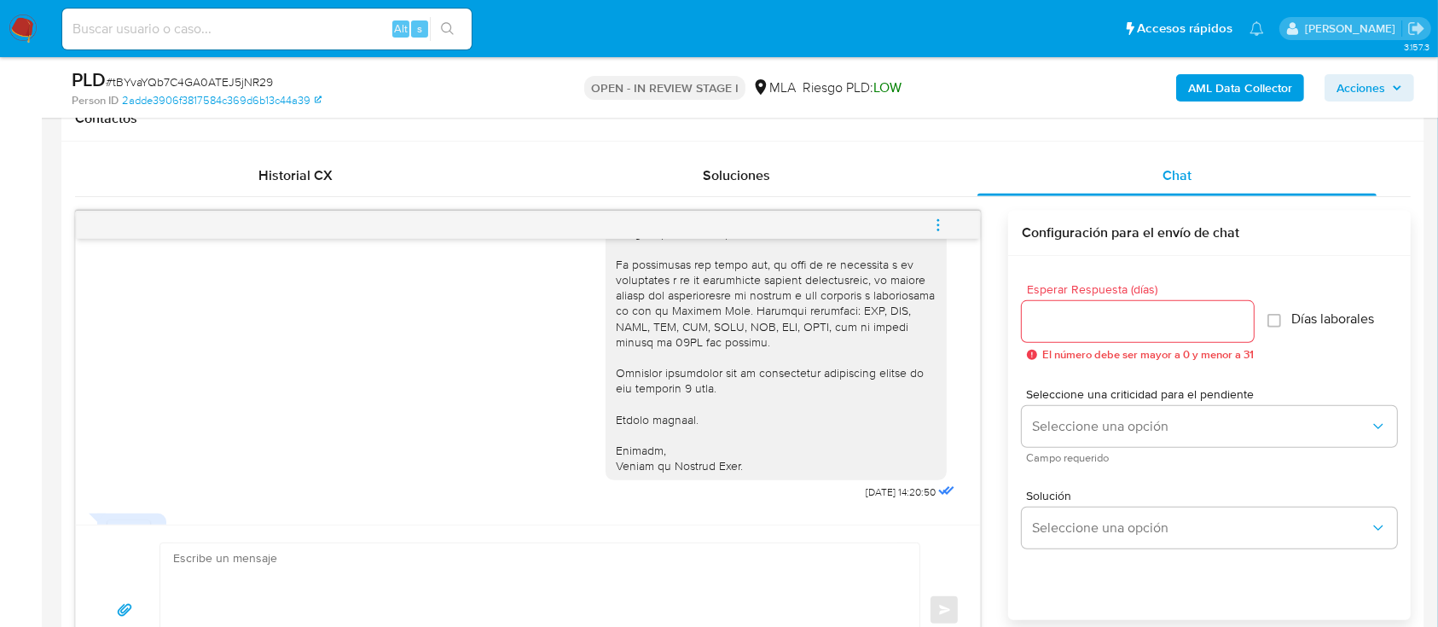
scroll to position [1514, 0]
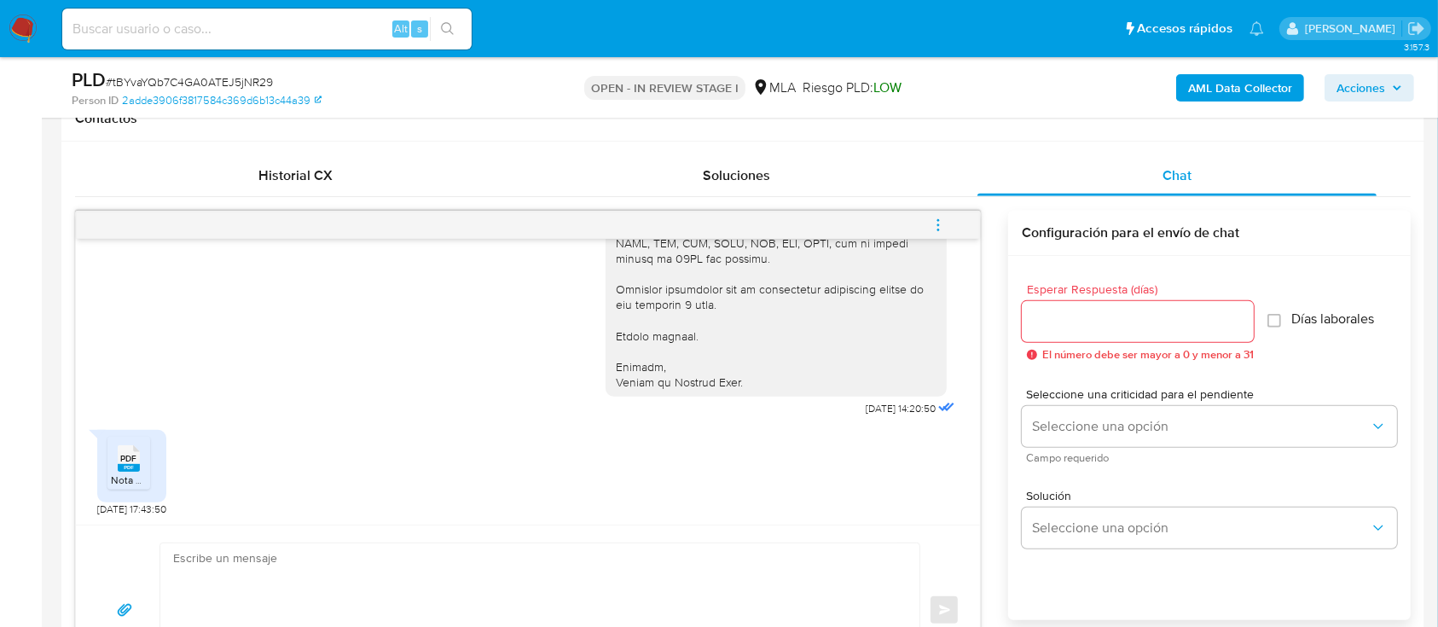
click at [116, 474] on span "Nota MP.pdf" at bounding box center [138, 480] width 55 height 15
click at [340, 192] on div "Historial CX" at bounding box center [296, 175] width 400 height 41
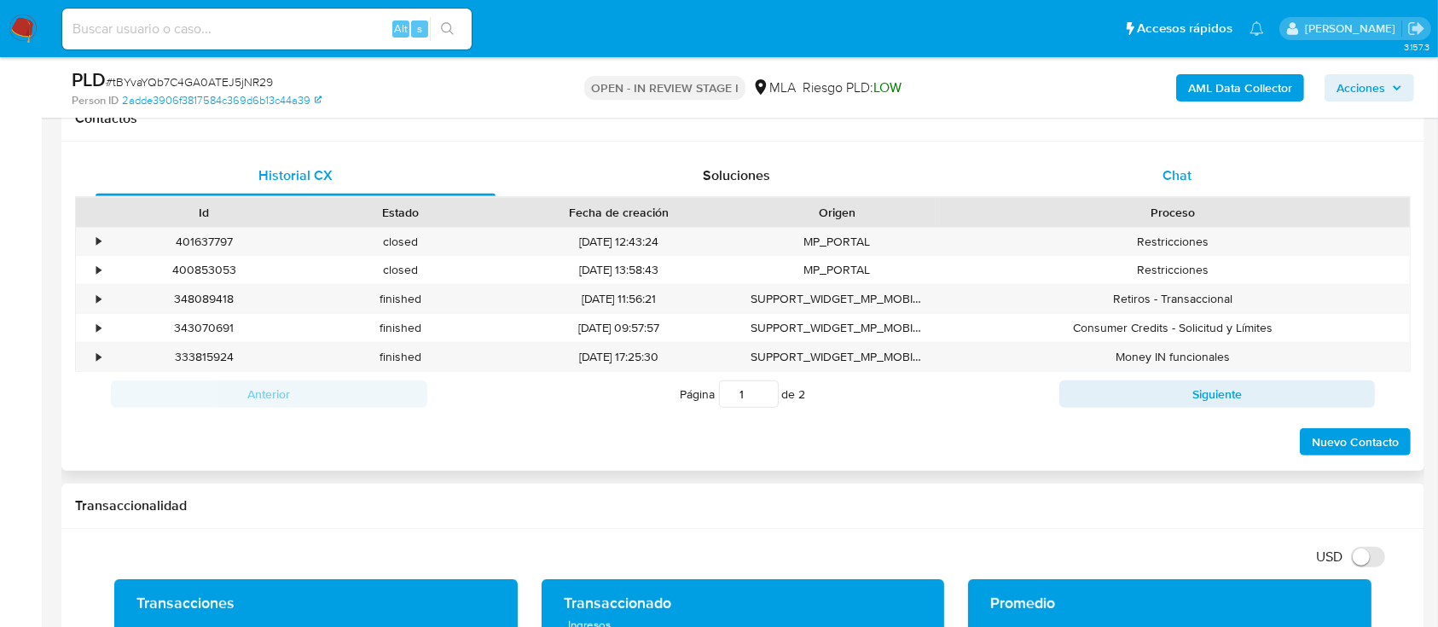
click at [1214, 173] on div "Chat" at bounding box center [1178, 175] width 400 height 41
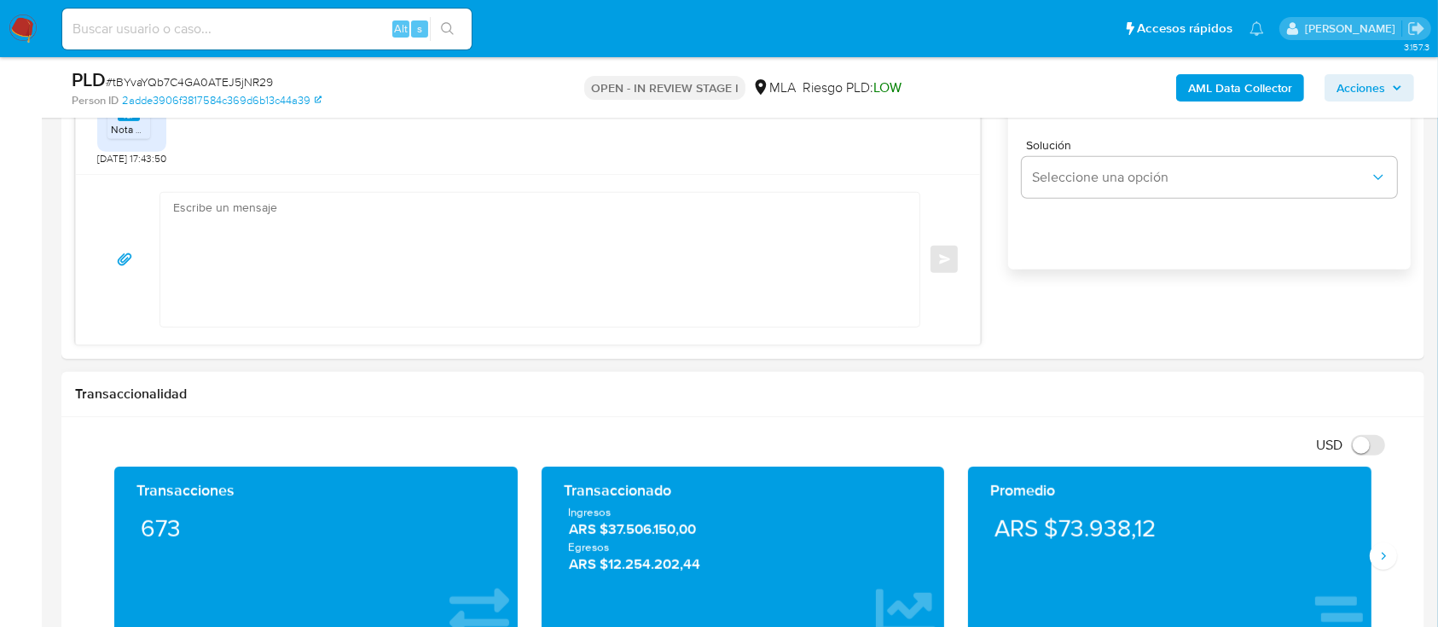
scroll to position [1250, 0]
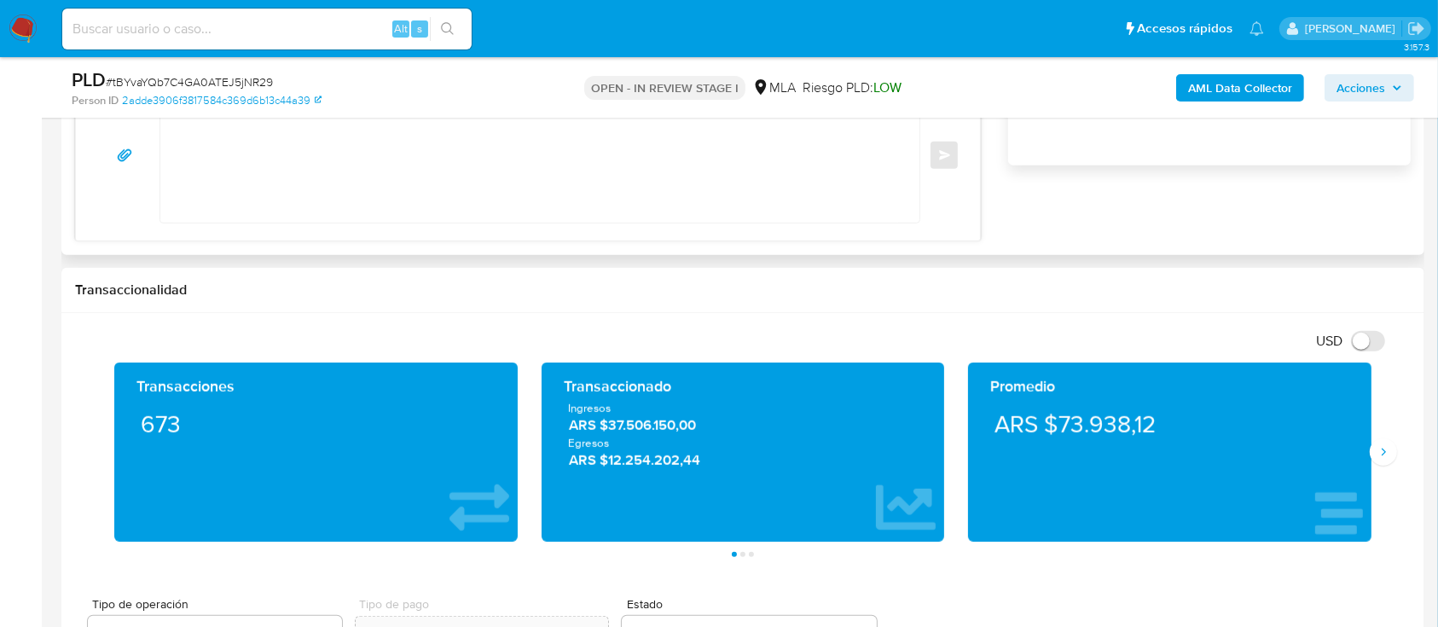
click at [396, 143] on textarea at bounding box center [535, 156] width 725 height 134
paste textarea "Hola, Muchas gracias por la respuesta. Analizamos tu caso y notamos que la info…"
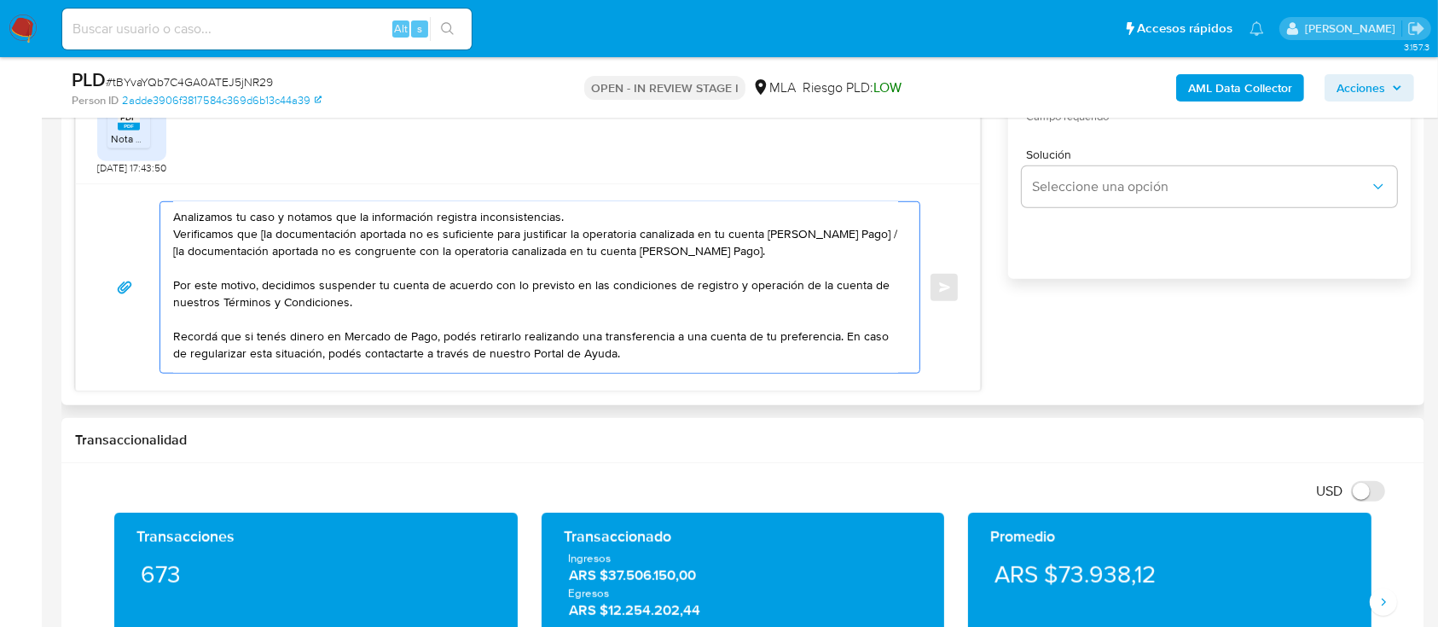
scroll to position [0, 0]
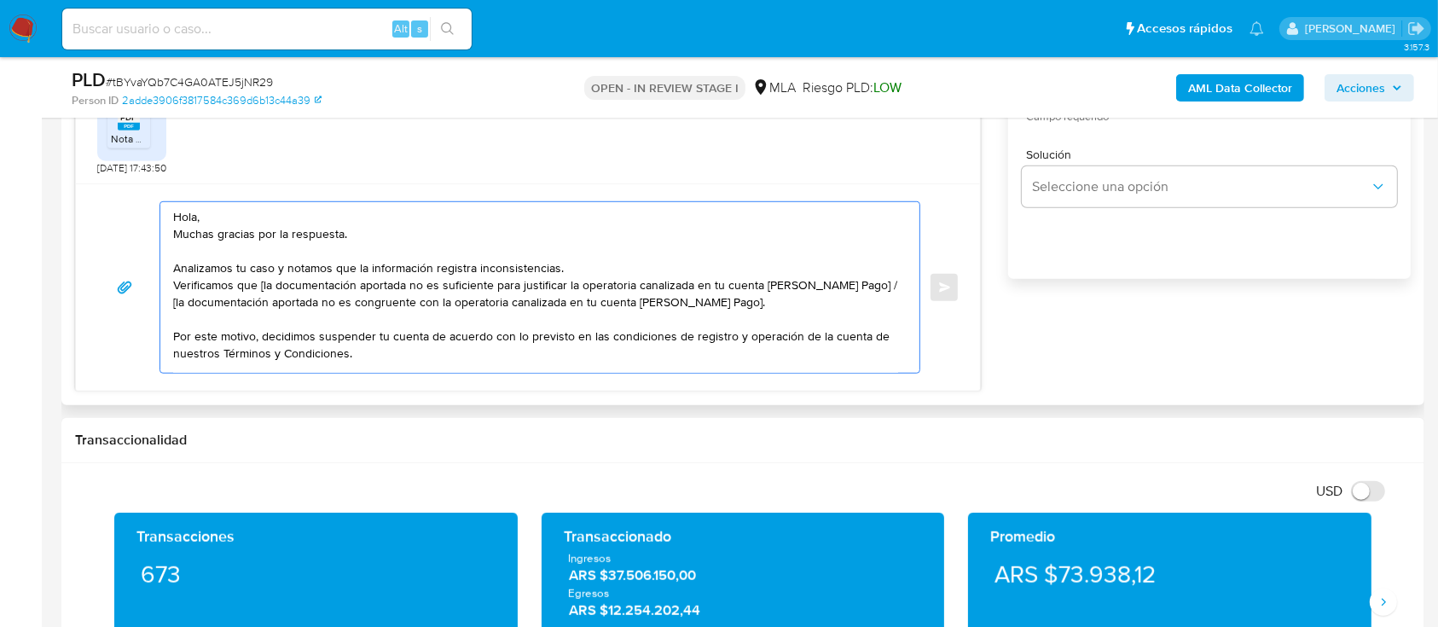
drag, startPoint x: 775, startPoint y: 306, endPoint x: 858, endPoint y: 283, distance: 85.9
click at [858, 283] on textarea "Hola, Muchas gracias por la respuesta. Analizamos tu caso y notamos que la info…" at bounding box center [535, 287] width 725 height 171
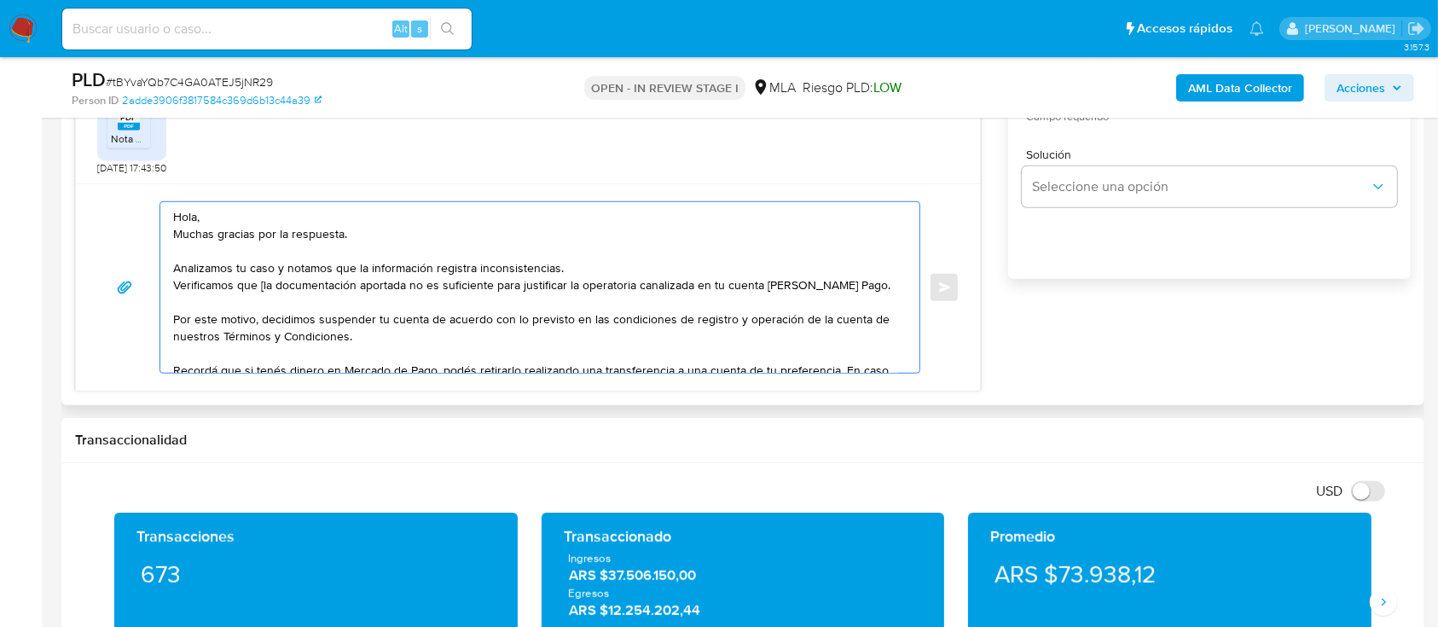
click at [650, 258] on textarea "Hola, Muchas gracias por la respuesta. Analizamos tu caso y notamos que la info…" at bounding box center [535, 287] width 725 height 171
click at [664, 278] on textarea "Hola, Muchas gracias por la respuesta. Analizamos tu caso y notamos que la info…" at bounding box center [535, 287] width 725 height 171
click at [646, 256] on textarea "Hola, Muchas gracias por la respuesta. Analizamos tu caso y notamos que la info…" at bounding box center [535, 287] width 725 height 171
click at [645, 263] on textarea "Hola, Muchas gracias por la respuesta. Analizamos tu caso y notamos que la info…" at bounding box center [535, 287] width 725 height 171
click at [652, 266] on textarea "Hola, Muchas gracias por la respuesta. Analizamos tu caso y notamos que la info…" at bounding box center [535, 287] width 725 height 171
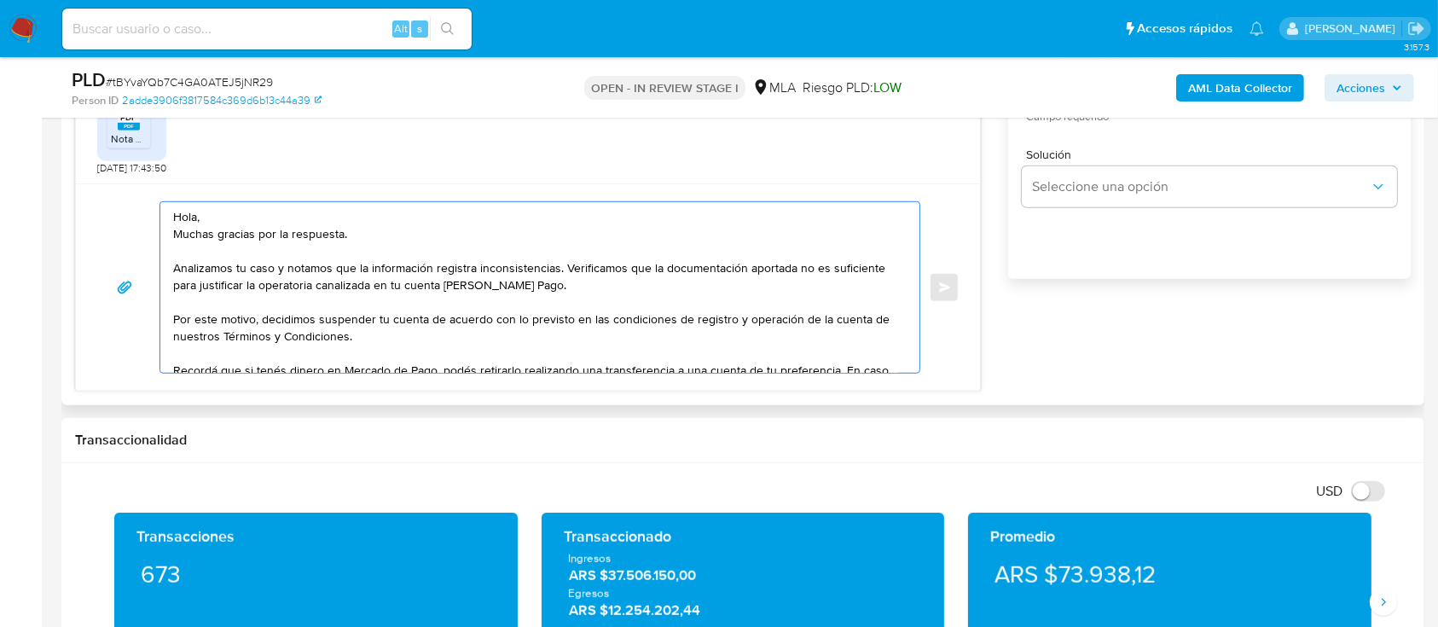
click at [587, 278] on textarea "Hola, Muchas gracias por la respuesta. Analizamos tu caso y notamos que la info…" at bounding box center [535, 287] width 725 height 171
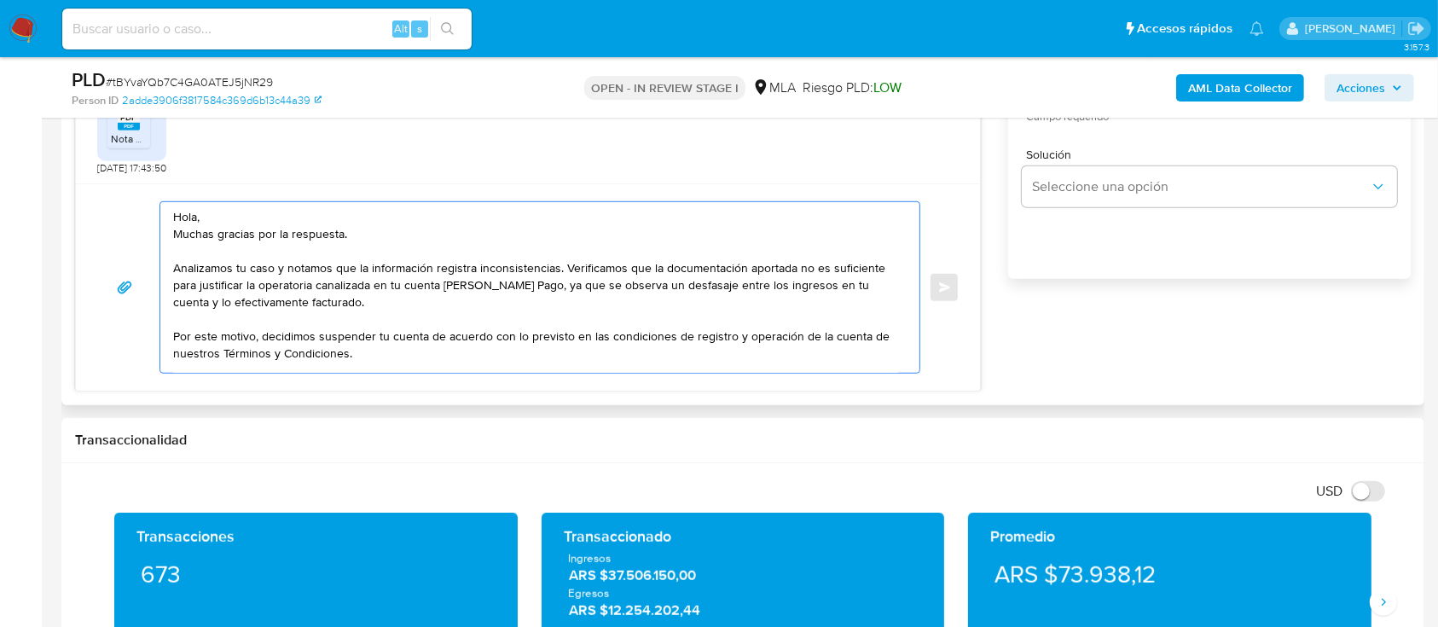
click at [293, 223] on textarea "Hola, Muchas gracias por la respuesta. Analizamos tu caso y notamos que la info…" at bounding box center [535, 287] width 725 height 171
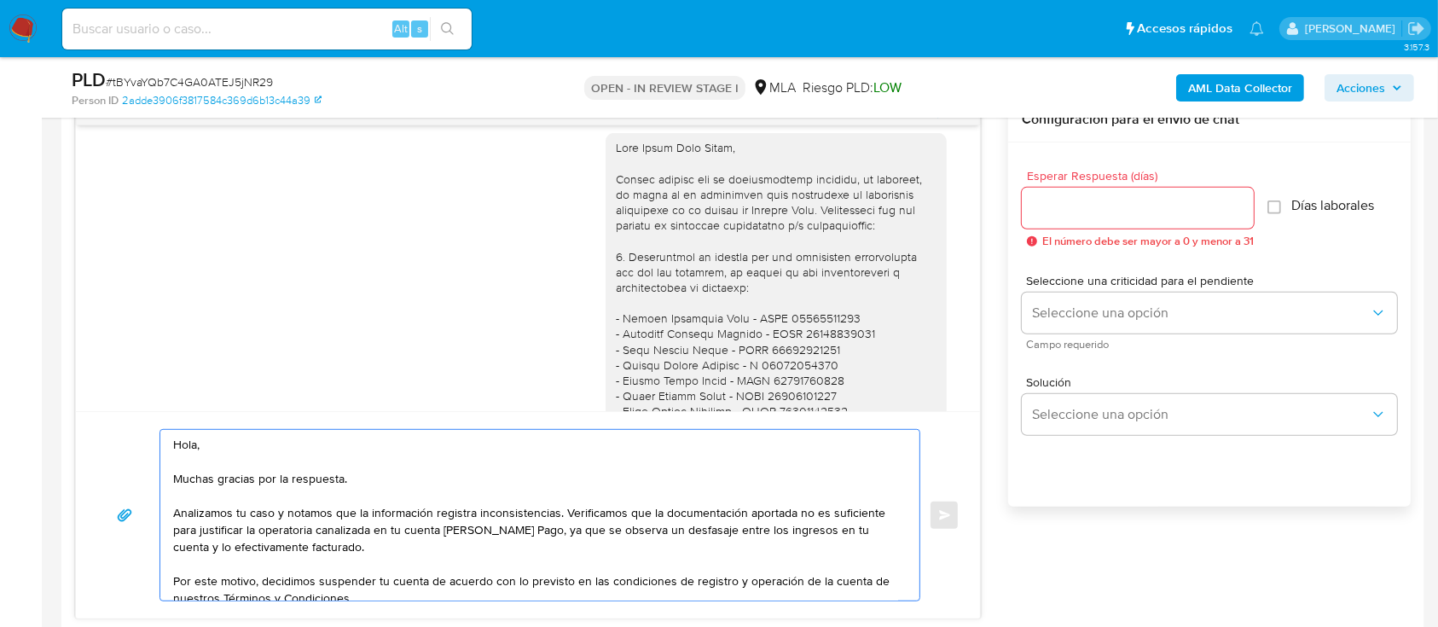
scroll to position [1059, 0]
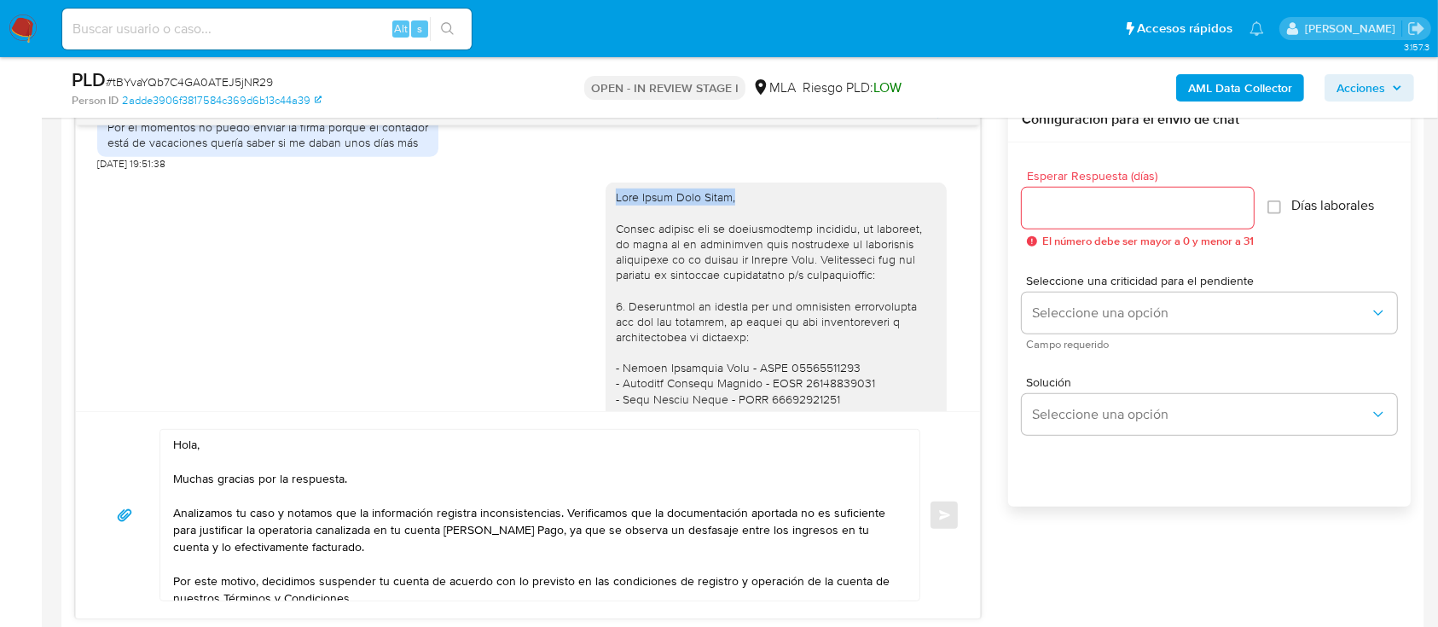
drag, startPoint x: 596, startPoint y: 225, endPoint x: 397, endPoint y: 448, distance: 299.0
click at [773, 226] on div at bounding box center [776, 445] width 341 height 525
copy div "Hola Kevin Yoel Gudel,"
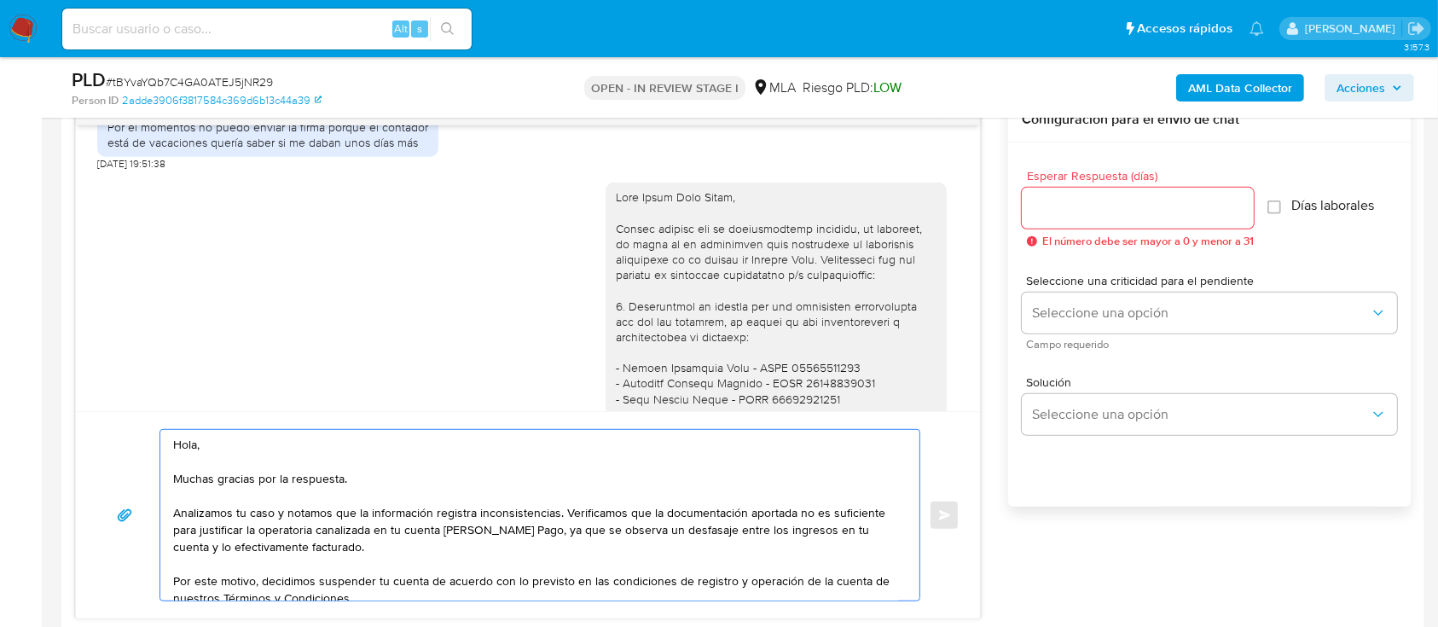
drag, startPoint x: 194, startPoint y: 438, endPoint x: 134, endPoint y: 436, distance: 60.6
click at [134, 436] on div "Hola, Muchas gracias por la respuesta. Analizamos tu caso y notamos que la info…" at bounding box center [527, 515] width 863 height 172
paste textarea "Kevin Yoel Gudel,"
type textarea "Hola Kevin Yoel Gudel, Muchas gracias por la respuesta. Analizamos tu caso y no…"
click at [1147, 215] on input "Esperar Respuesta (días)" at bounding box center [1138, 208] width 232 height 22
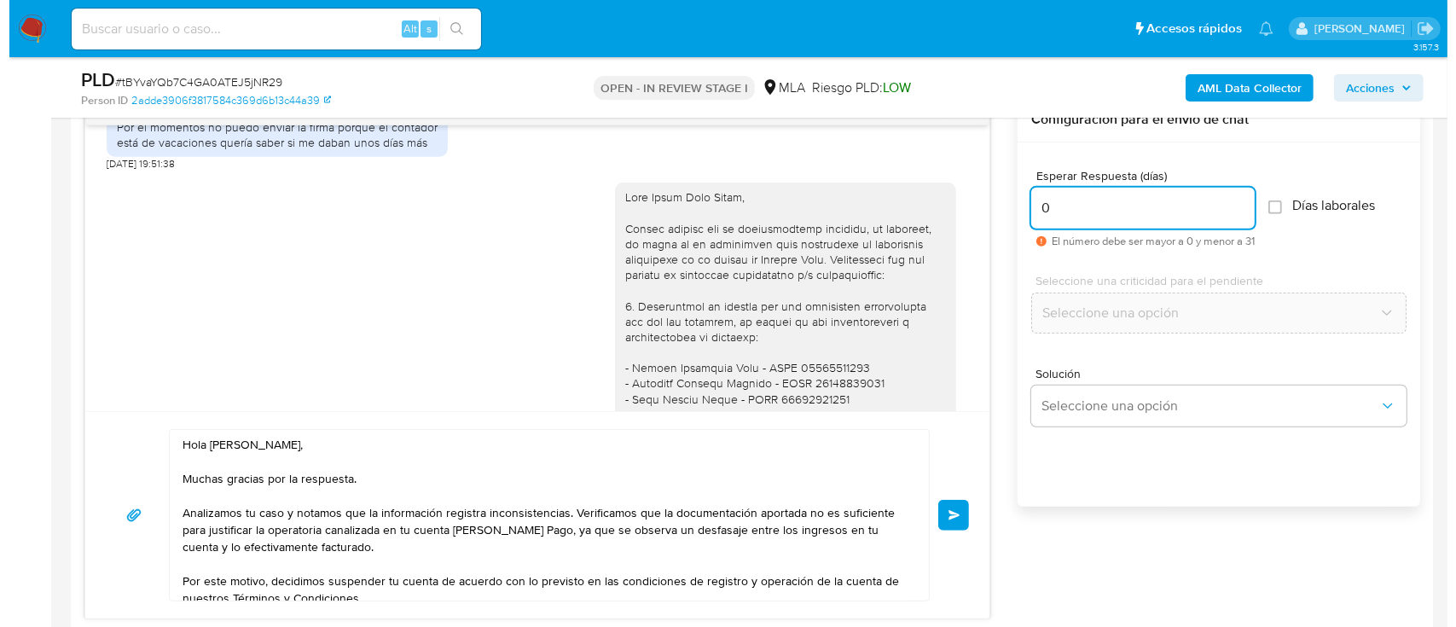
scroll to position [3187, 0]
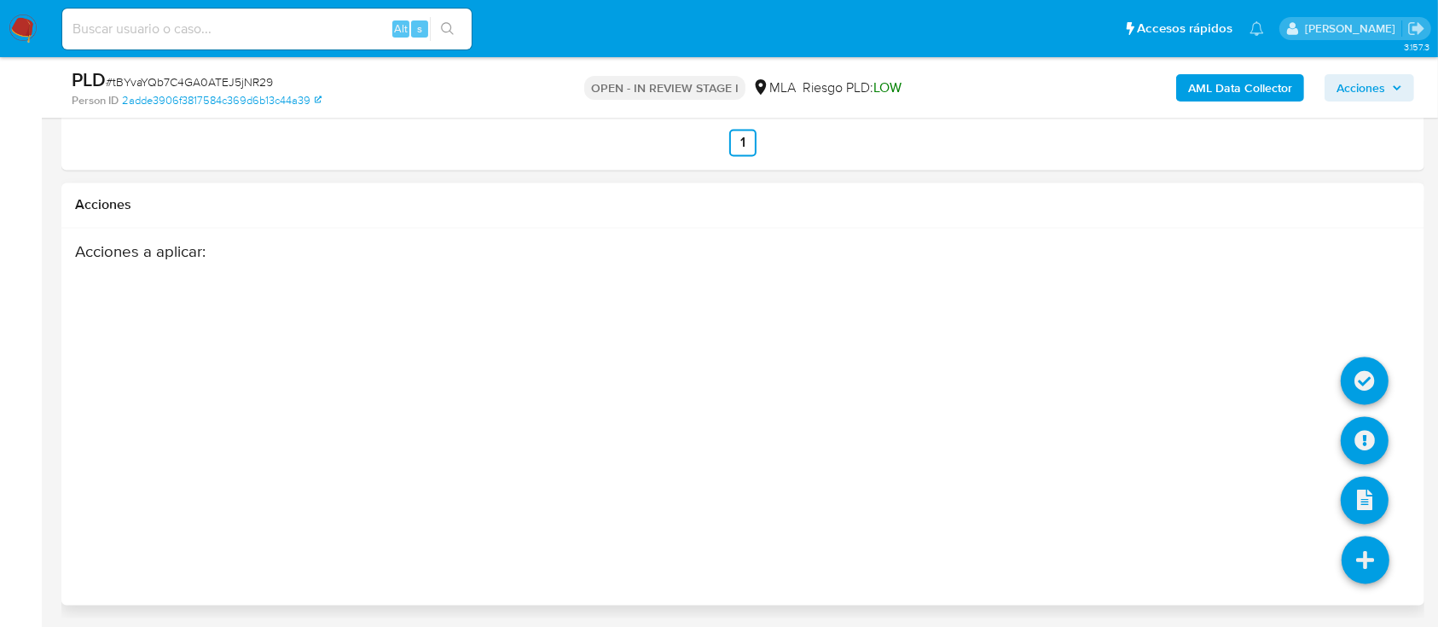
type input "0"
click at [1376, 570] on icon at bounding box center [1366, 561] width 48 height 48
click at [1348, 438] on icon at bounding box center [1365, 441] width 48 height 48
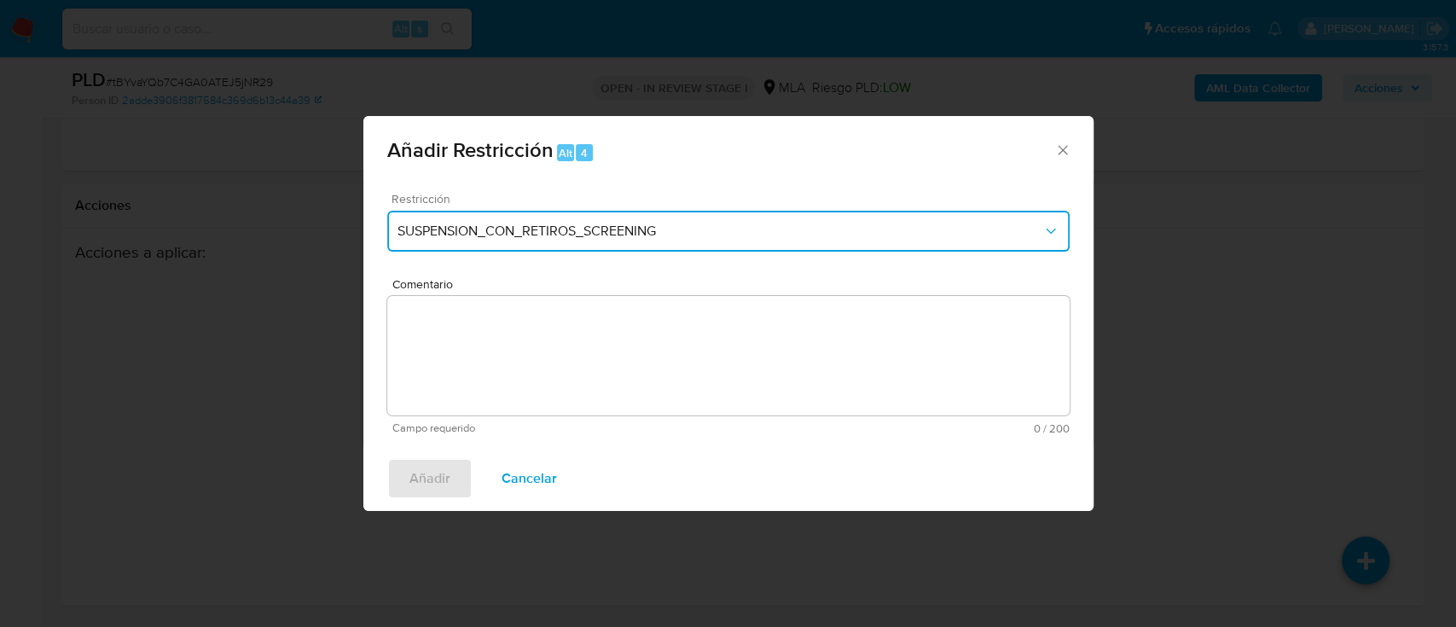
click at [557, 243] on button "SUSPENSION_CON_RETIROS_SCREENING" at bounding box center [728, 231] width 682 height 41
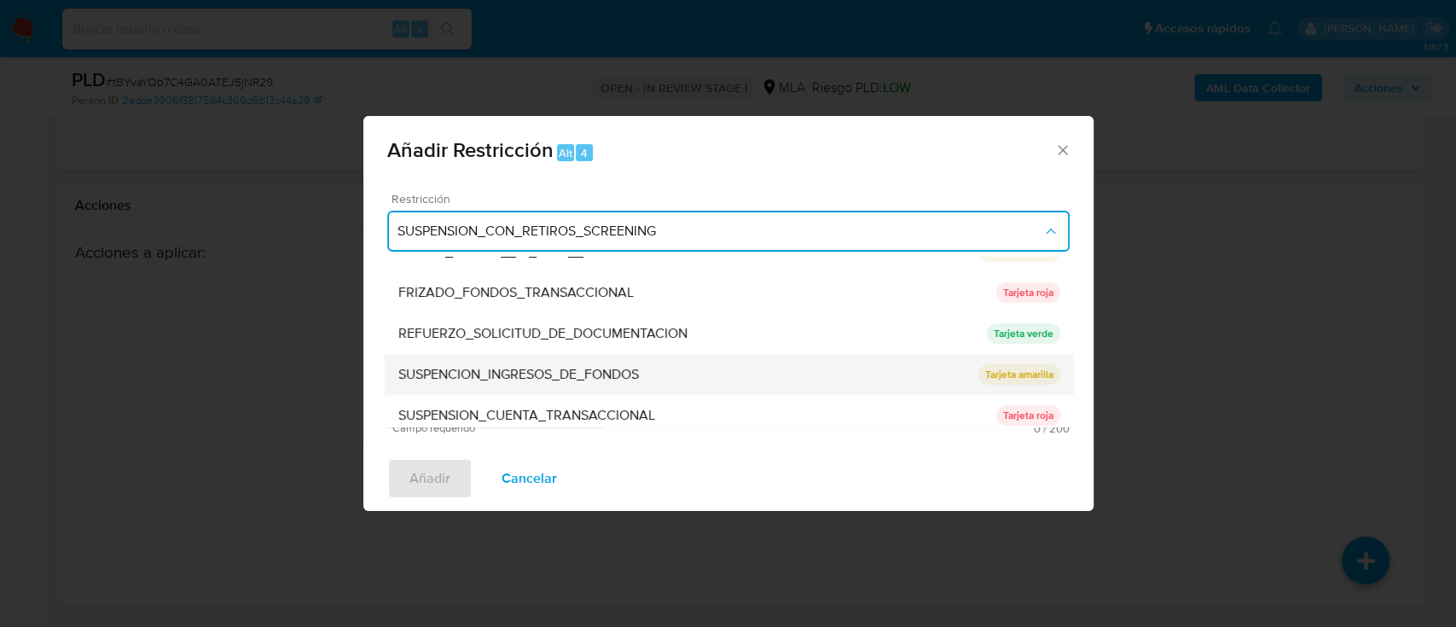
scroll to position [341, 0]
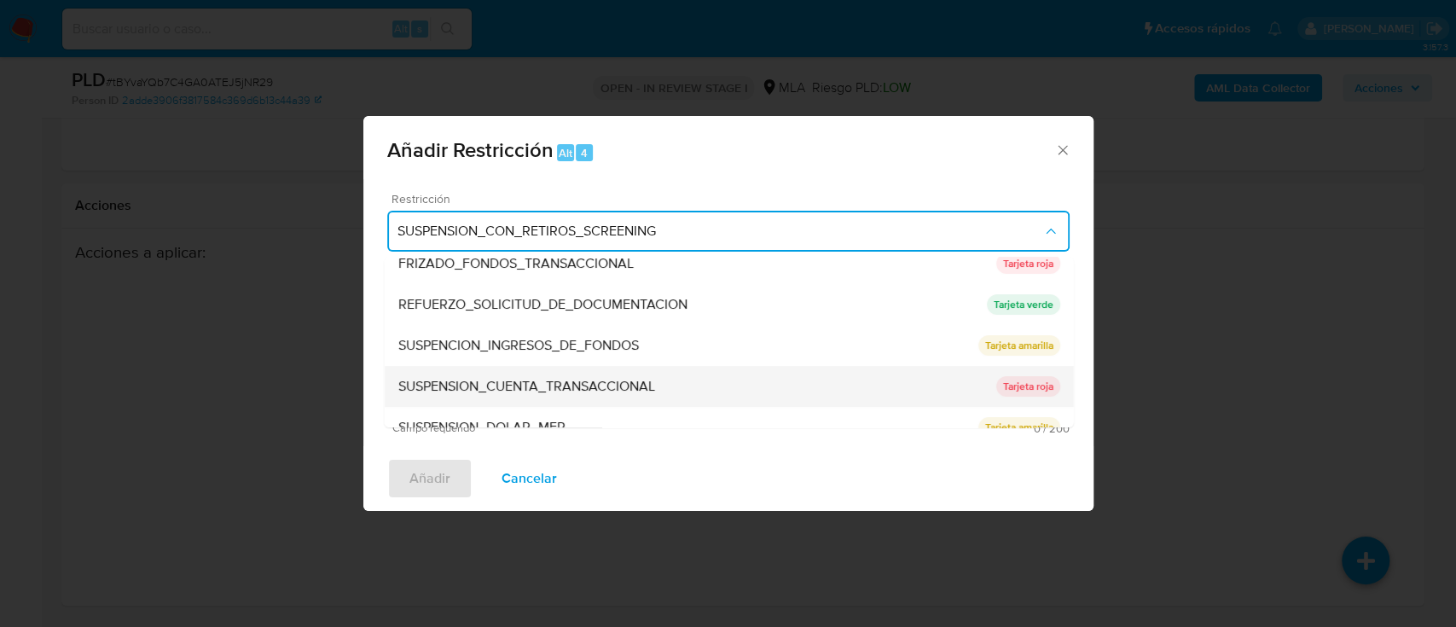
click at [543, 372] on div "SUSPENSION_CUENTA_TRANSACCIONAL" at bounding box center [696, 386] width 598 height 41
click at [543, 372] on textarea "Comentario" at bounding box center [728, 355] width 682 height 119
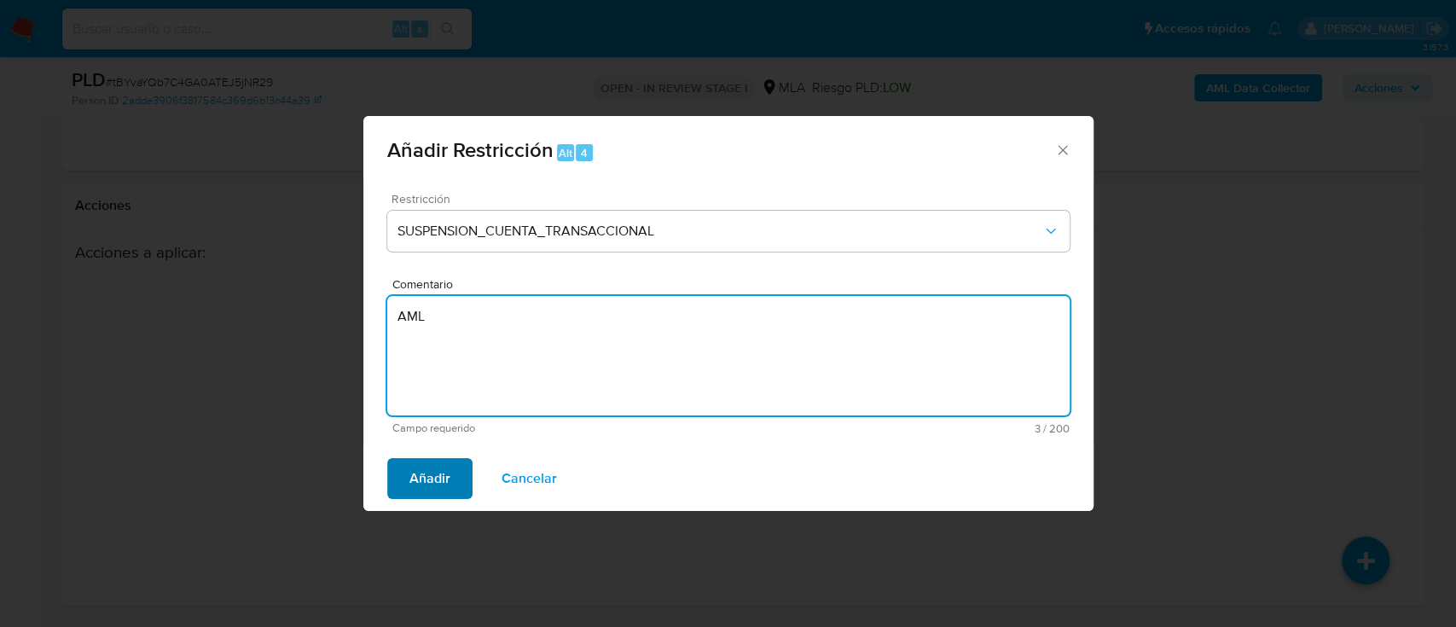
type textarea "AML"
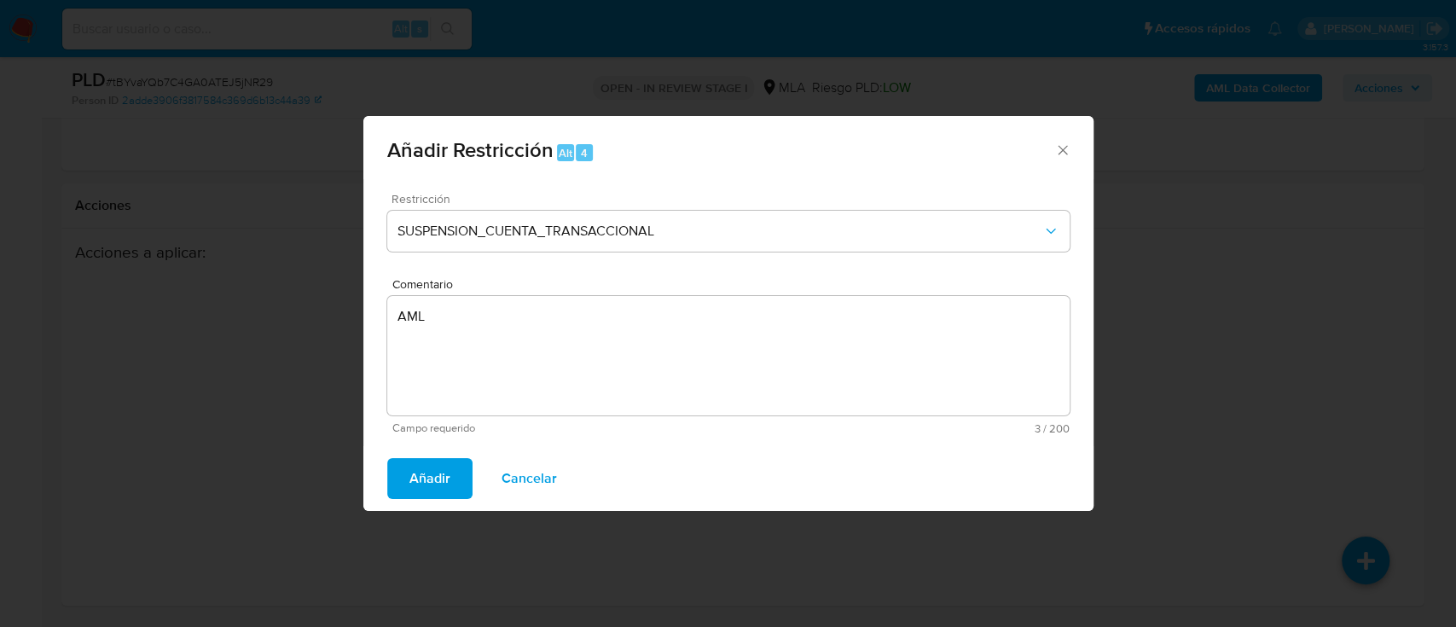
click at [443, 471] on span "Añadir" at bounding box center [429, 479] width 41 height 38
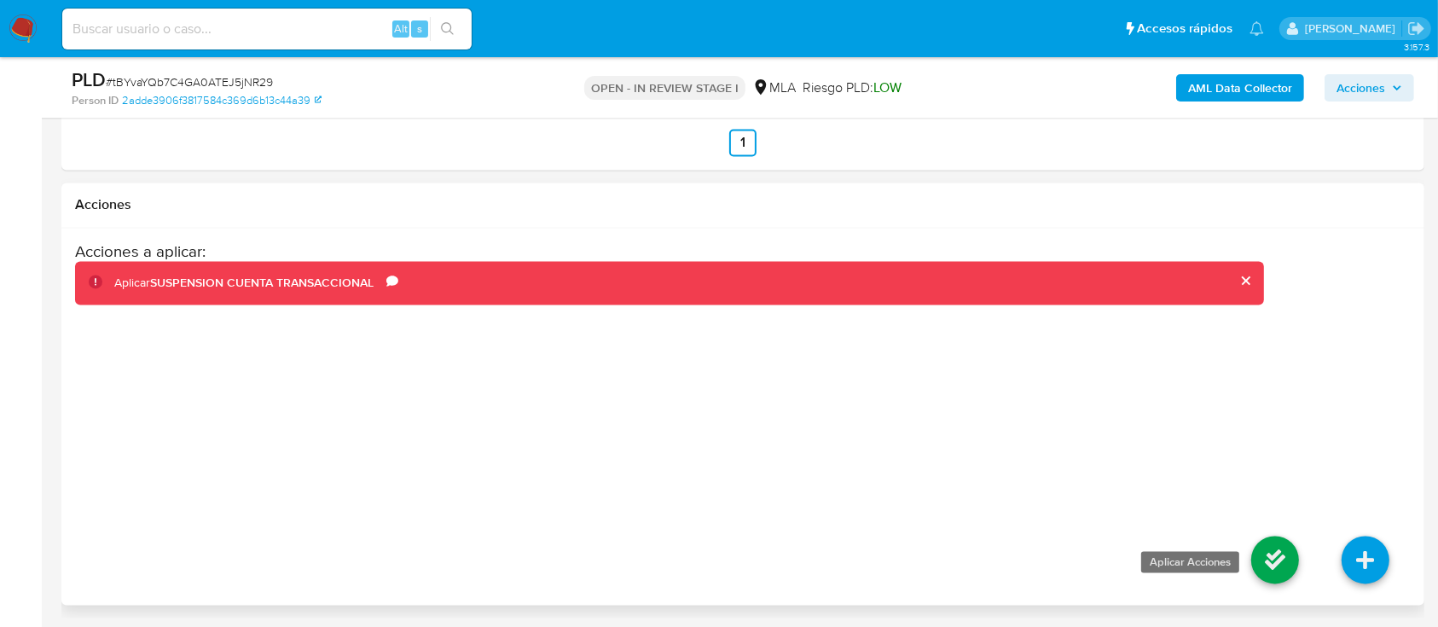
click at [1270, 555] on icon at bounding box center [1275, 561] width 48 height 48
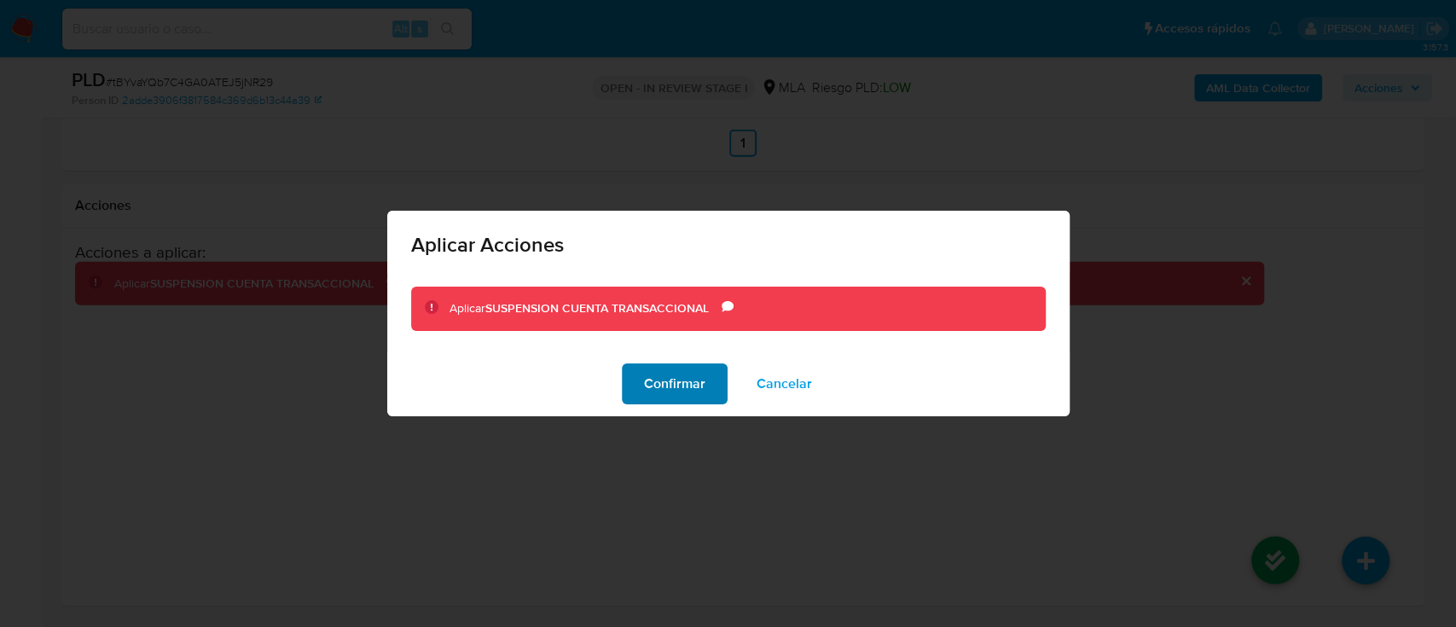
click at [671, 379] on span "Confirmar" at bounding box center [674, 384] width 61 height 38
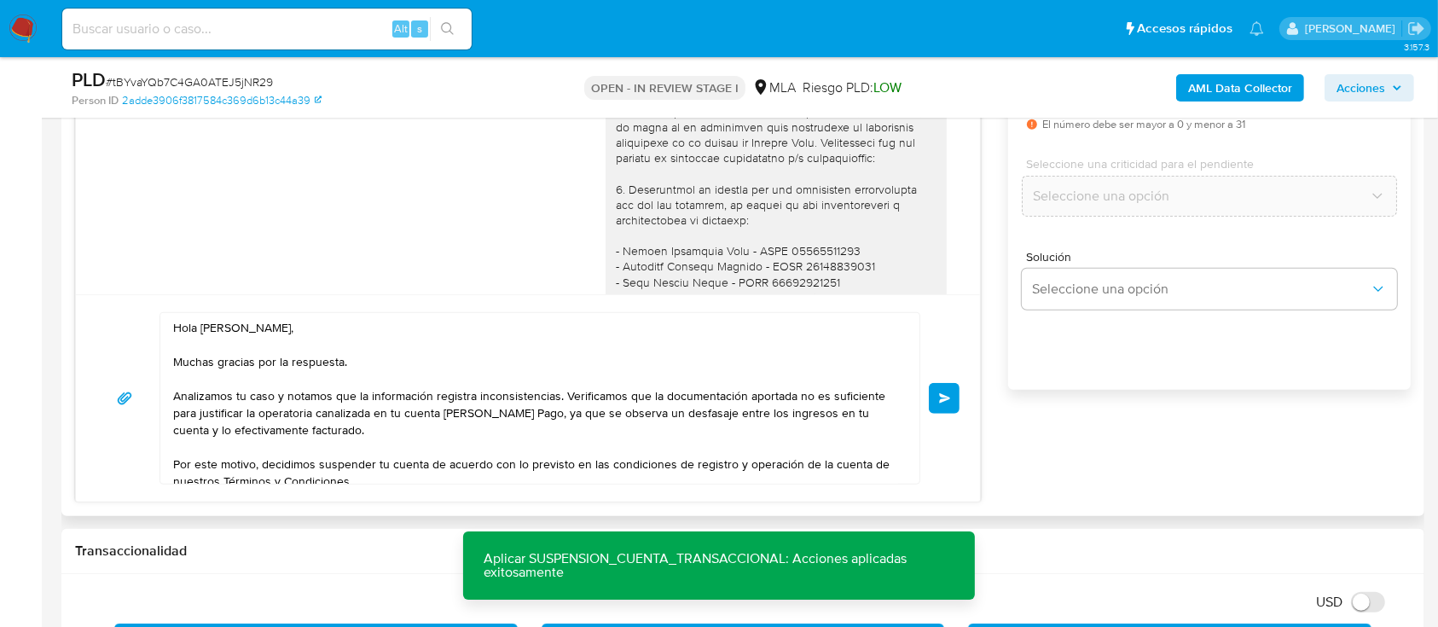
click at [949, 397] on span "Enviar" at bounding box center [945, 398] width 12 height 10
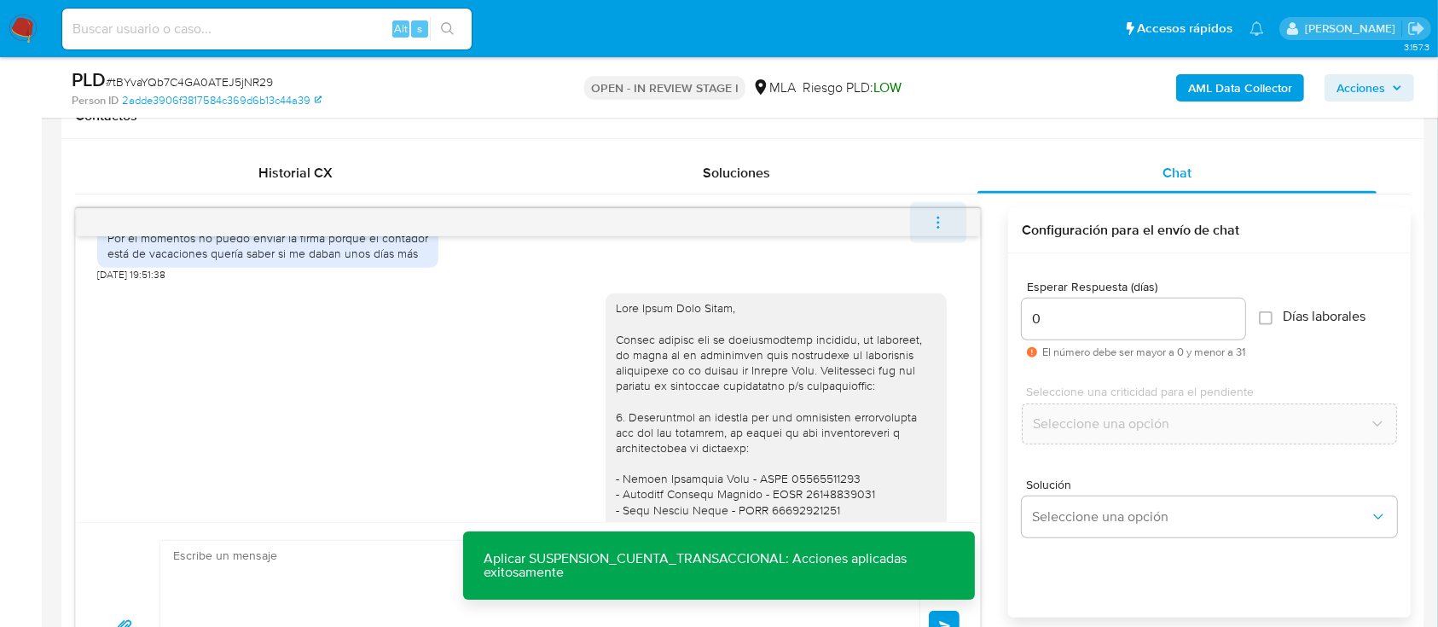
scroll to position [1874, 0]
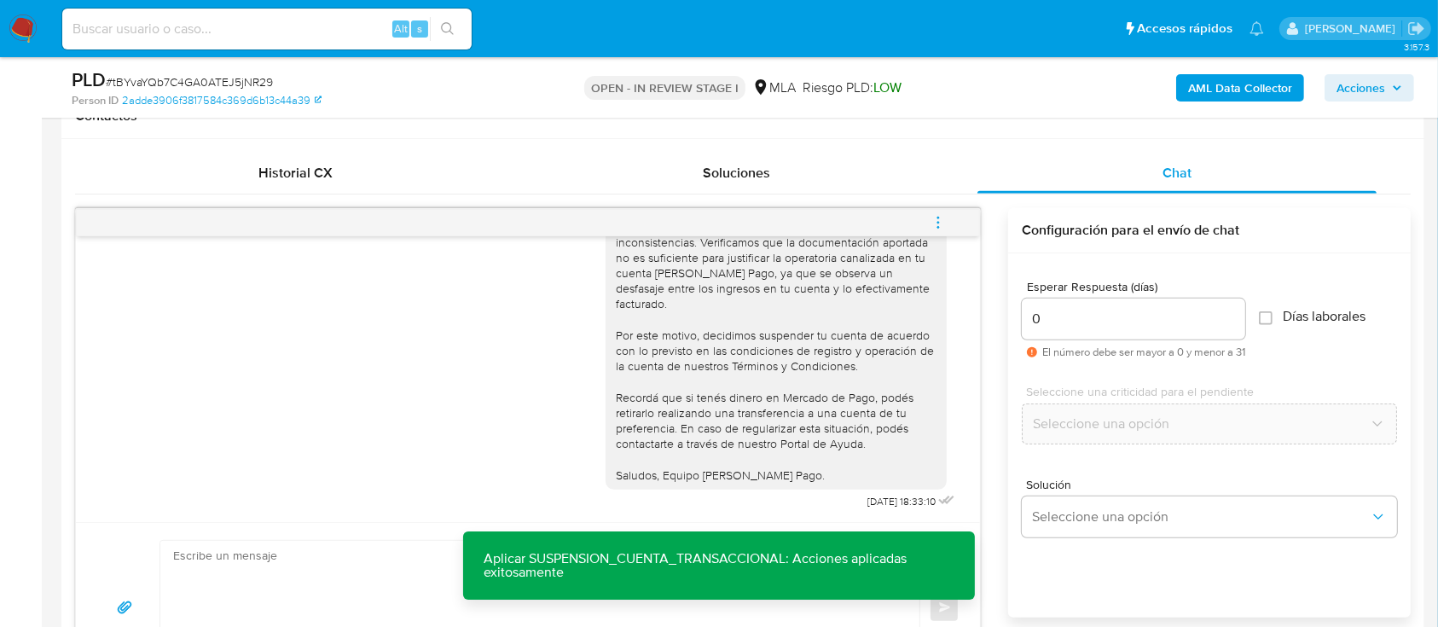
click at [939, 227] on icon "menu-action" at bounding box center [938, 222] width 15 height 15
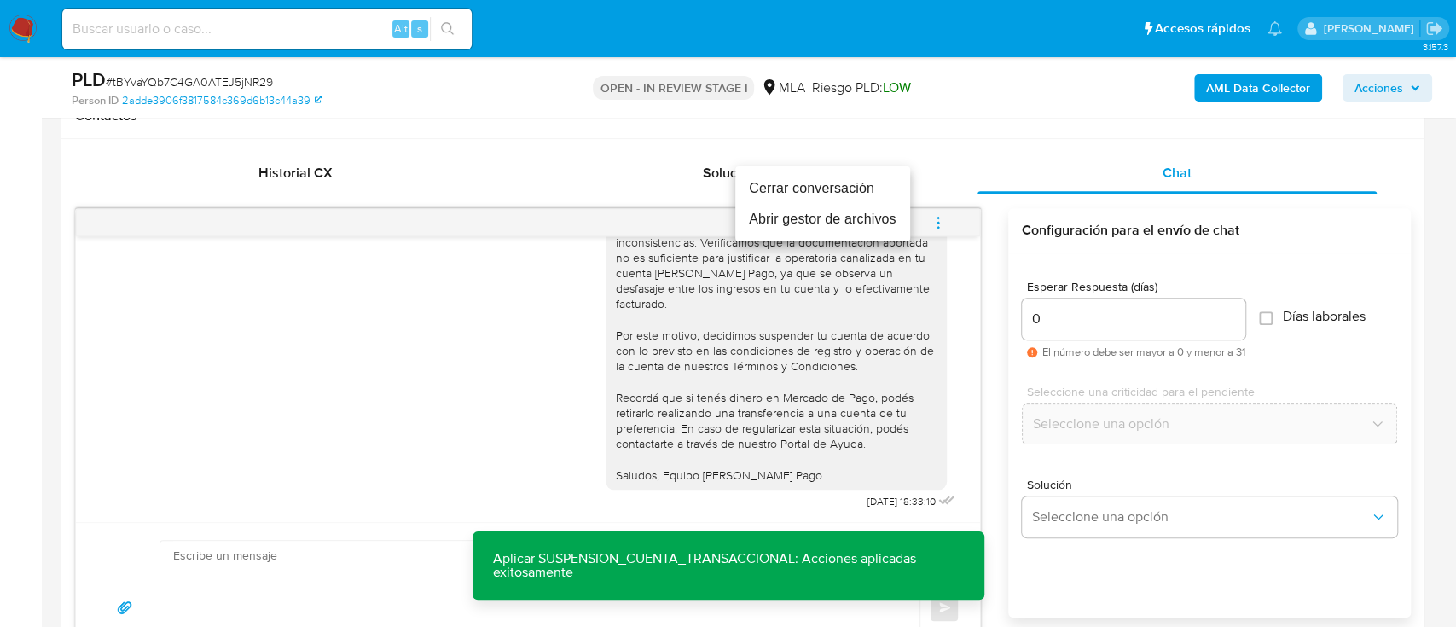
click at [864, 174] on li "Cerrar conversación" at bounding box center [822, 188] width 175 height 31
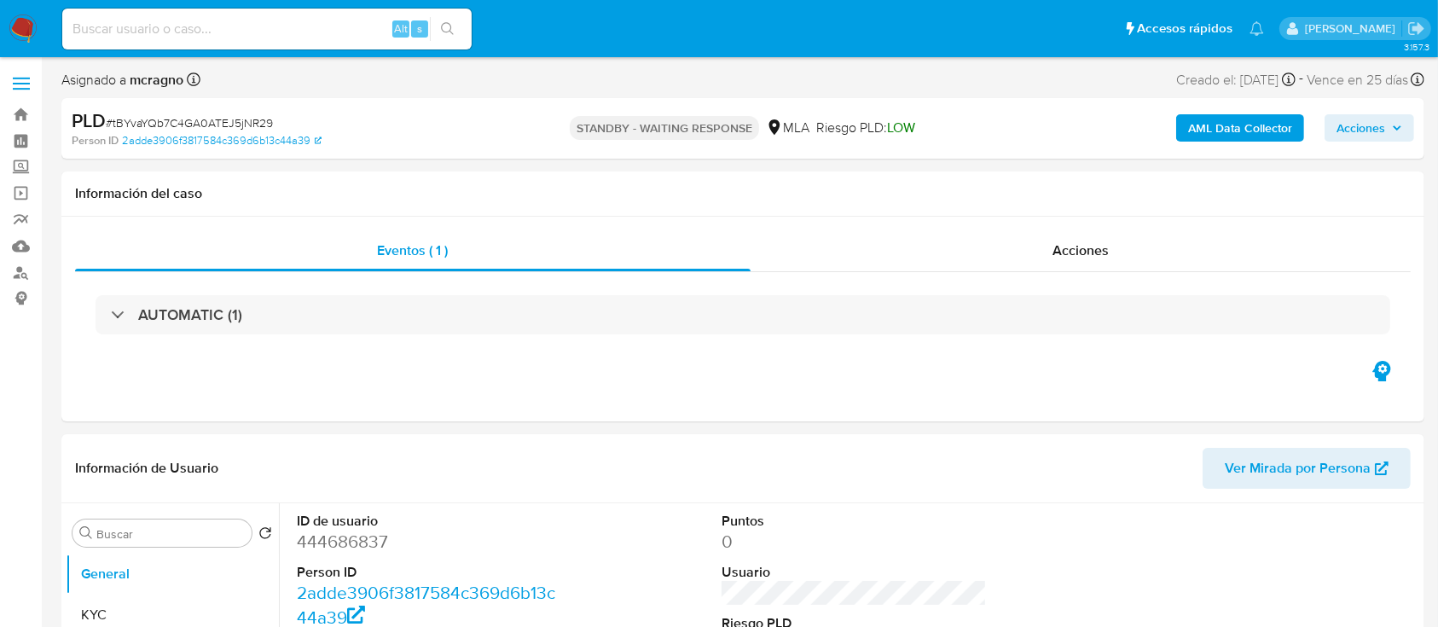
select select "10"
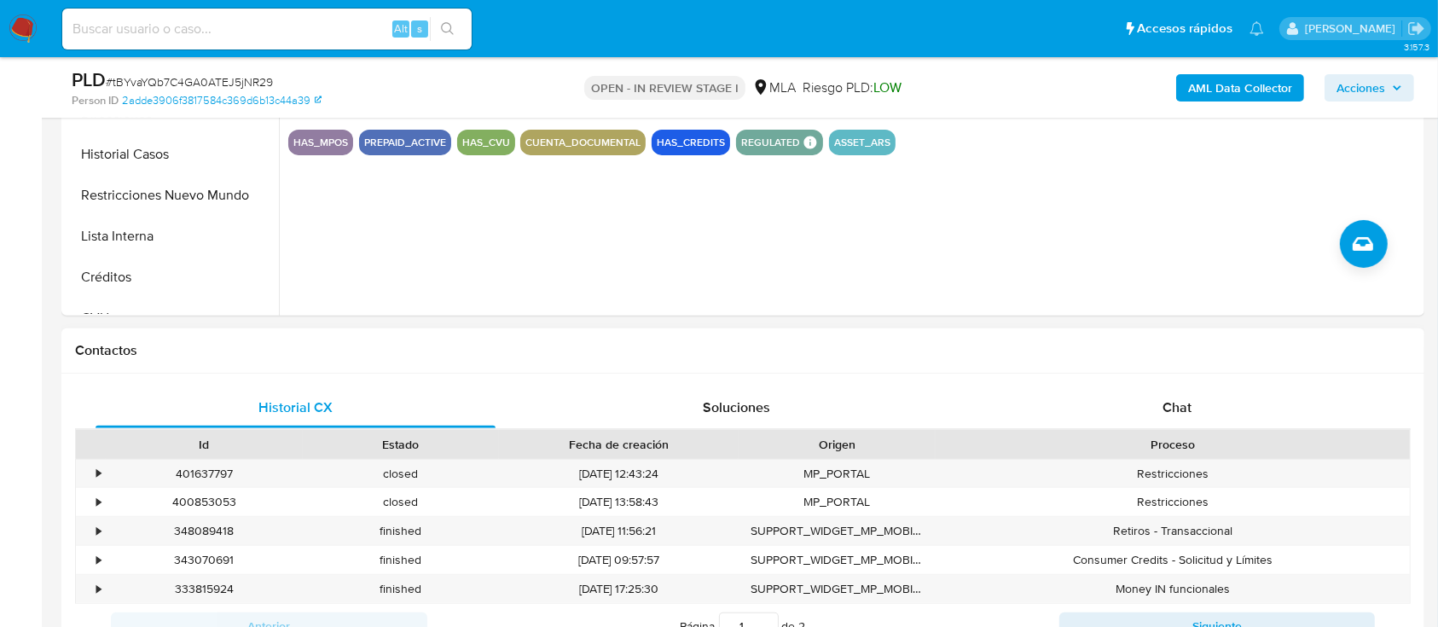
scroll to position [682, 0]
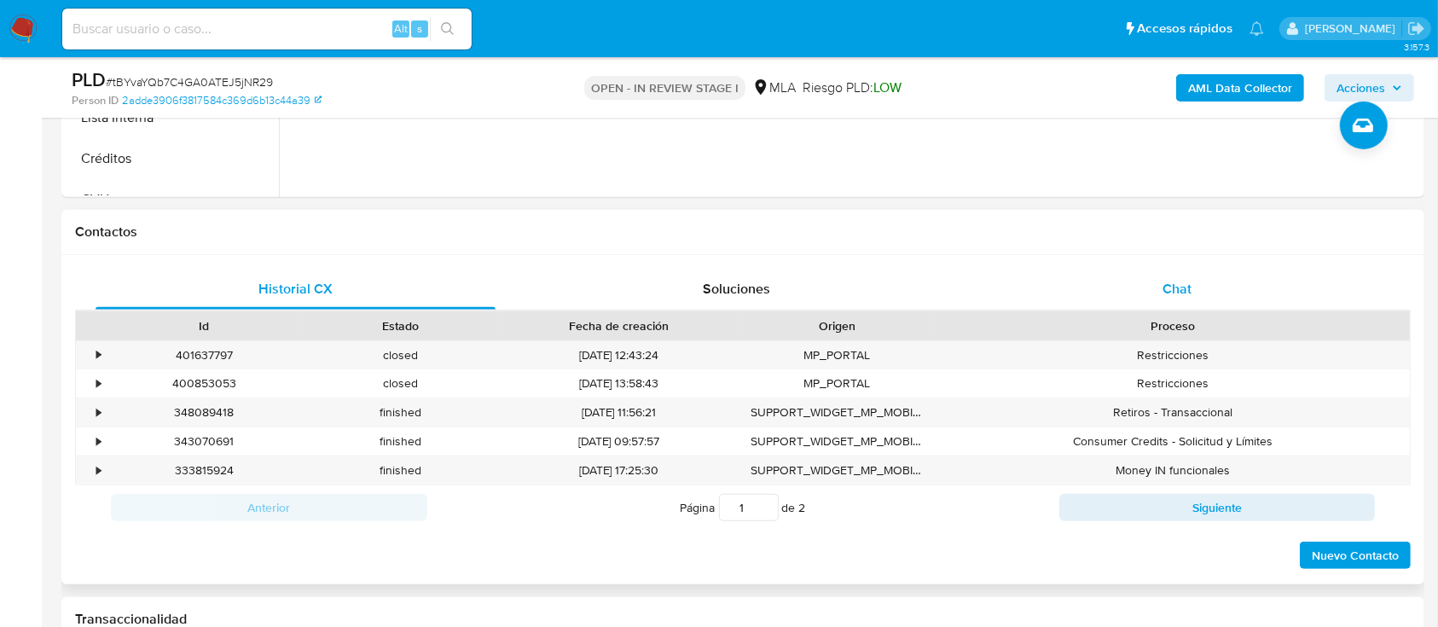
click at [1236, 293] on div "Chat" at bounding box center [1178, 289] width 400 height 41
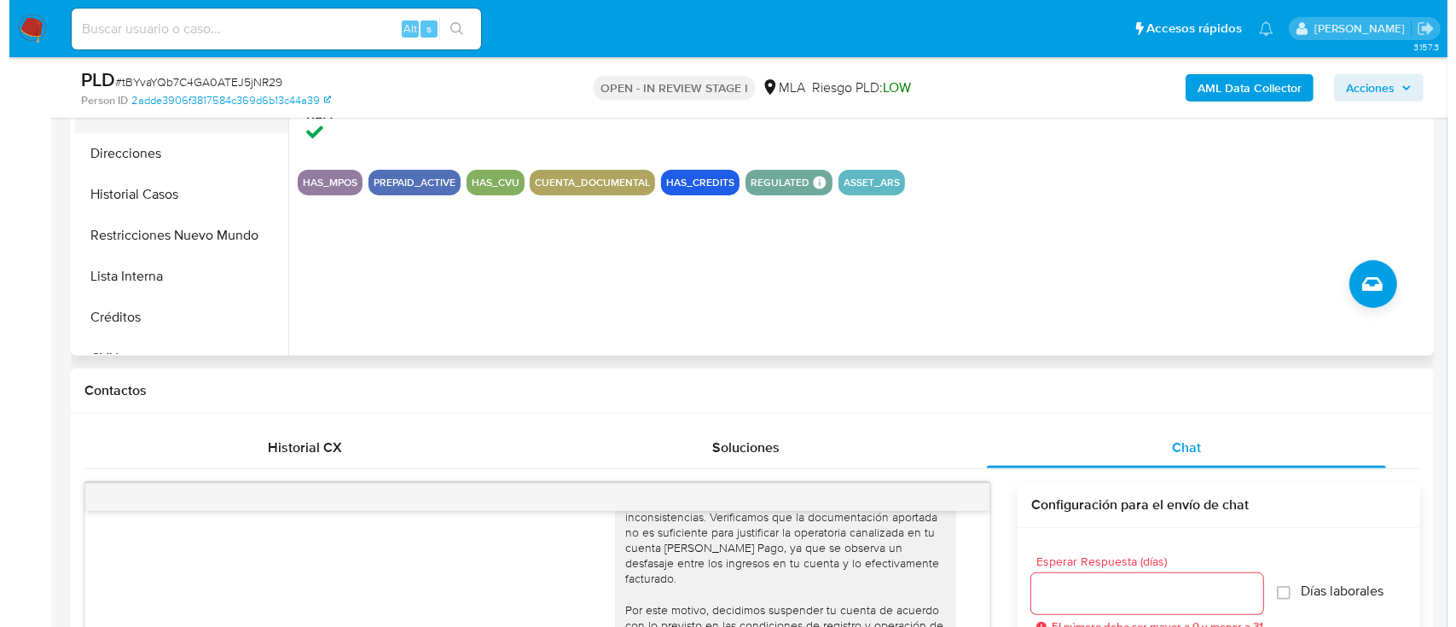
scroll to position [341, 0]
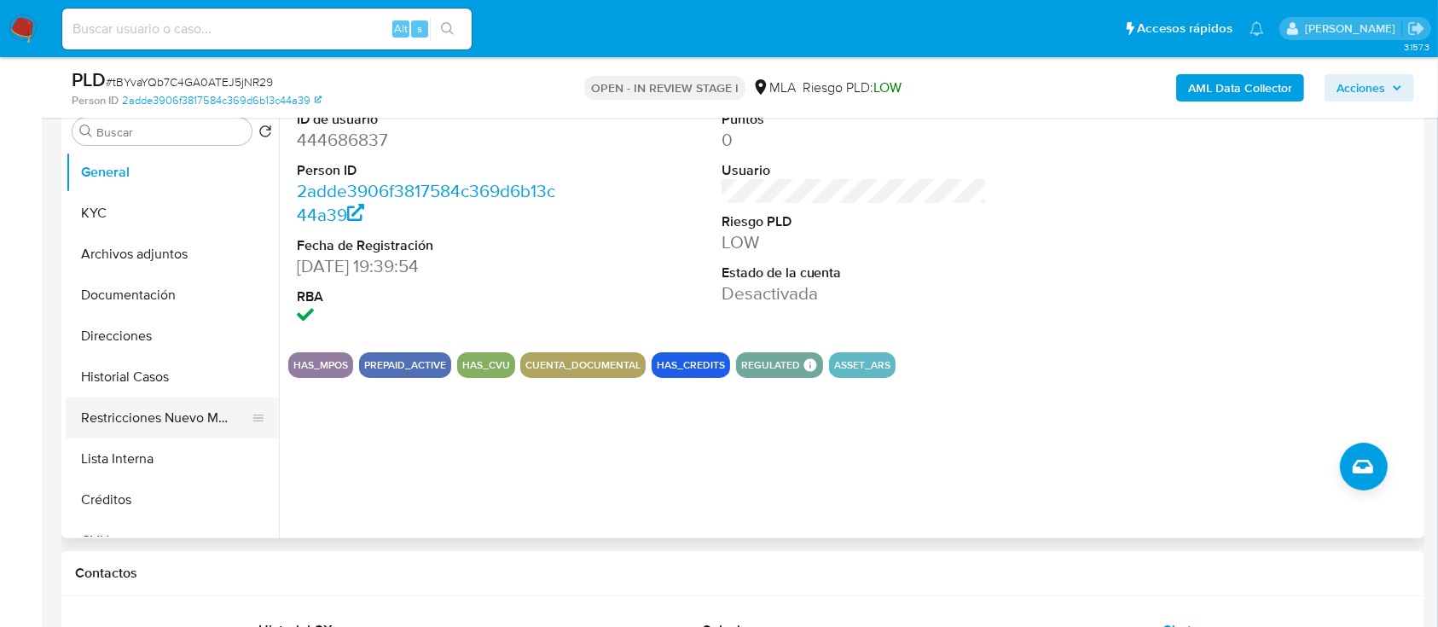
click at [154, 413] on button "Restricciones Nuevo Mundo" at bounding box center [166, 417] width 200 height 41
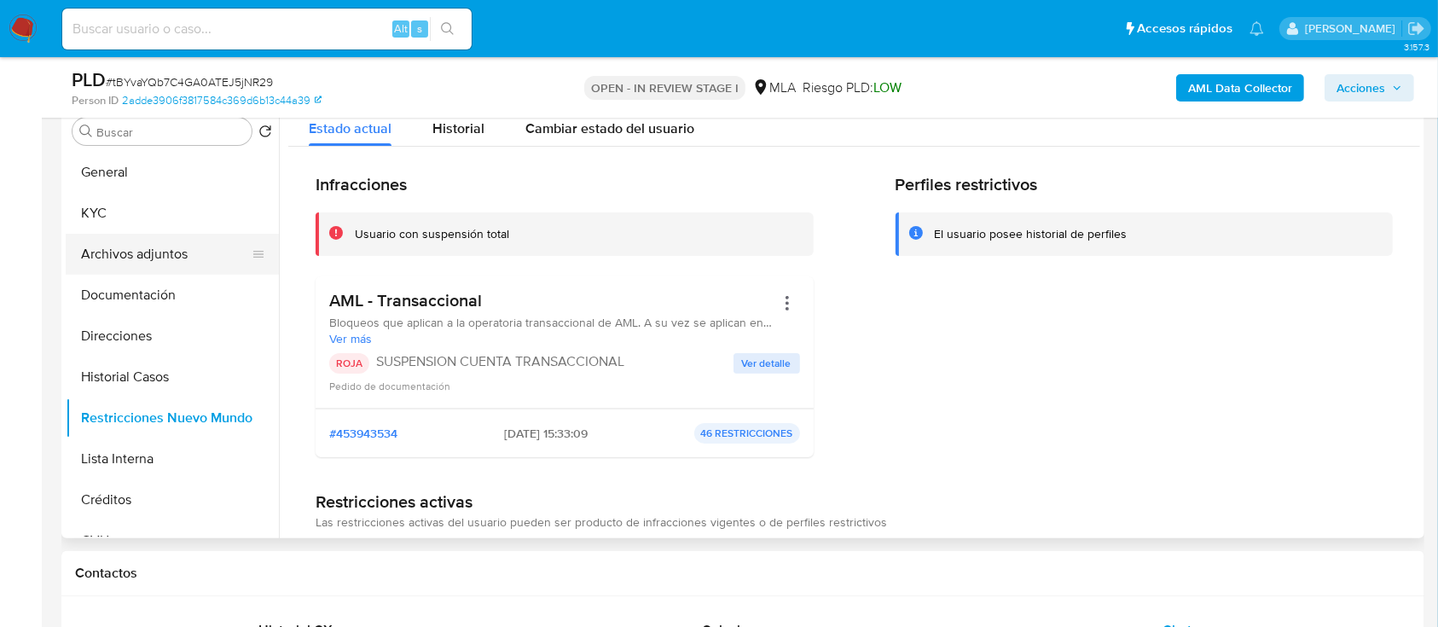
click at [182, 265] on button "Archivos adjuntos" at bounding box center [166, 254] width 200 height 41
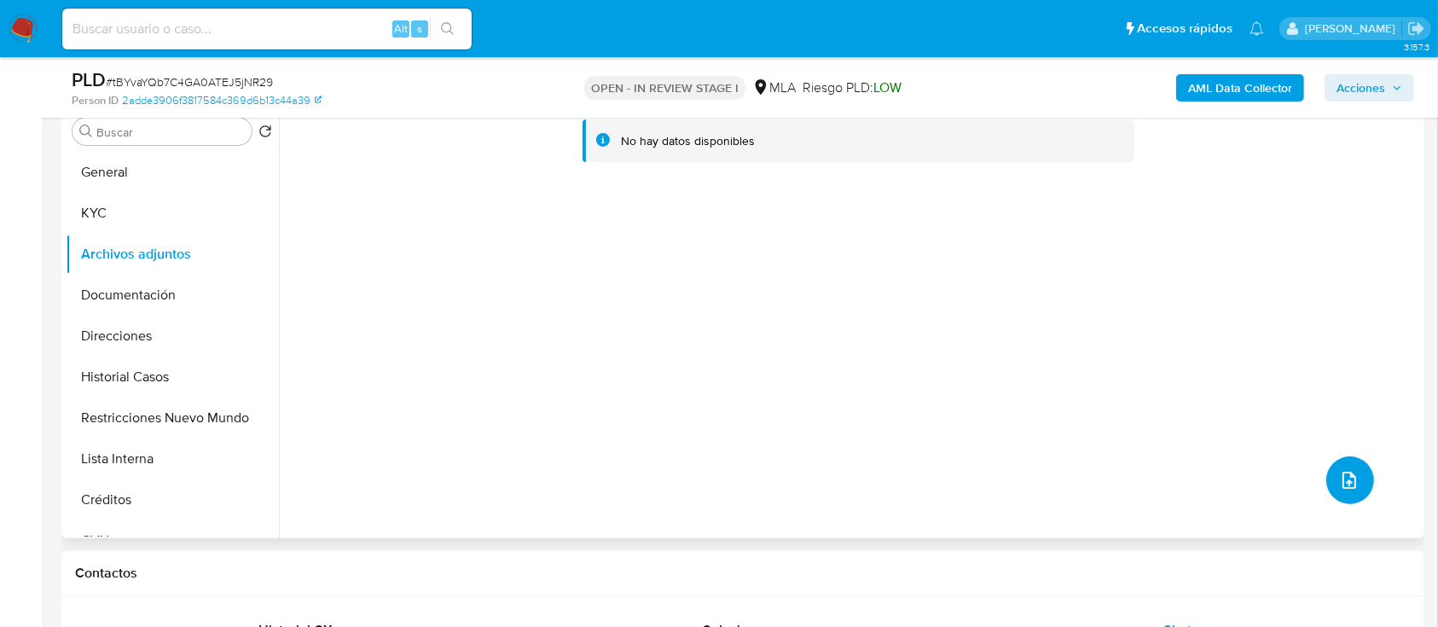
click at [1347, 480] on icon "upload-file" at bounding box center [1349, 480] width 20 height 20
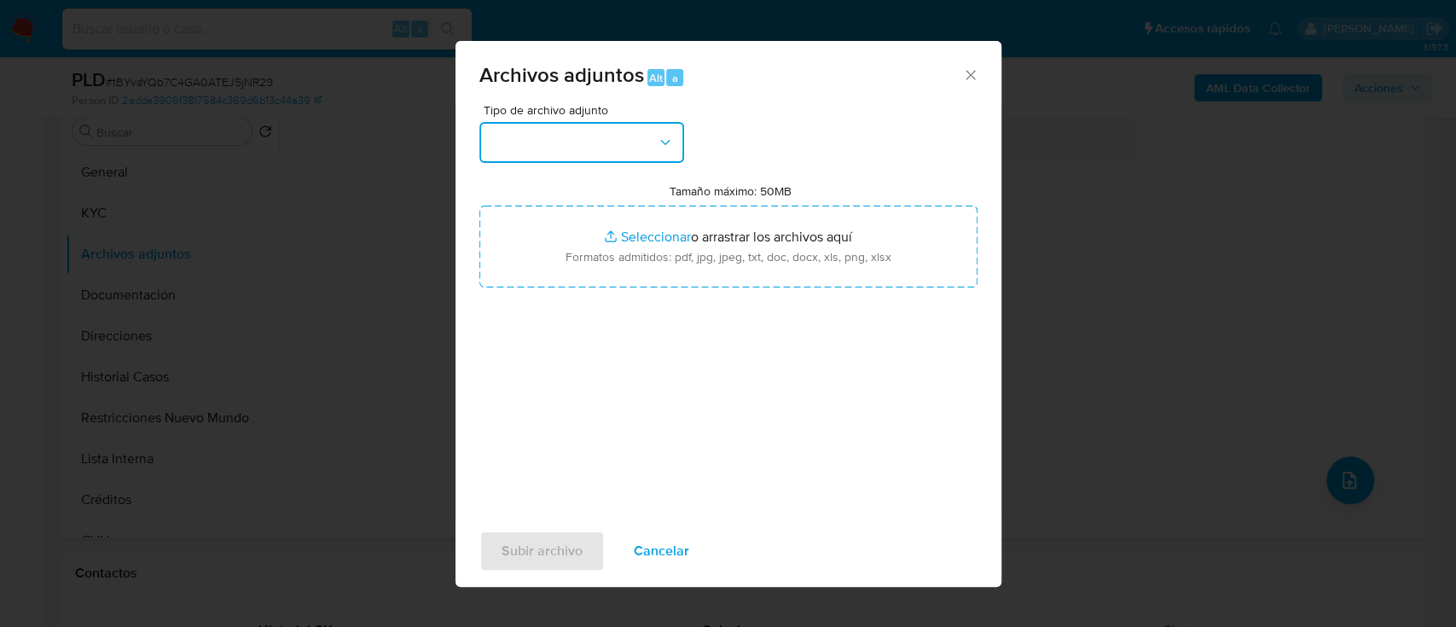
click at [627, 144] on button "button" at bounding box center [581, 142] width 205 height 41
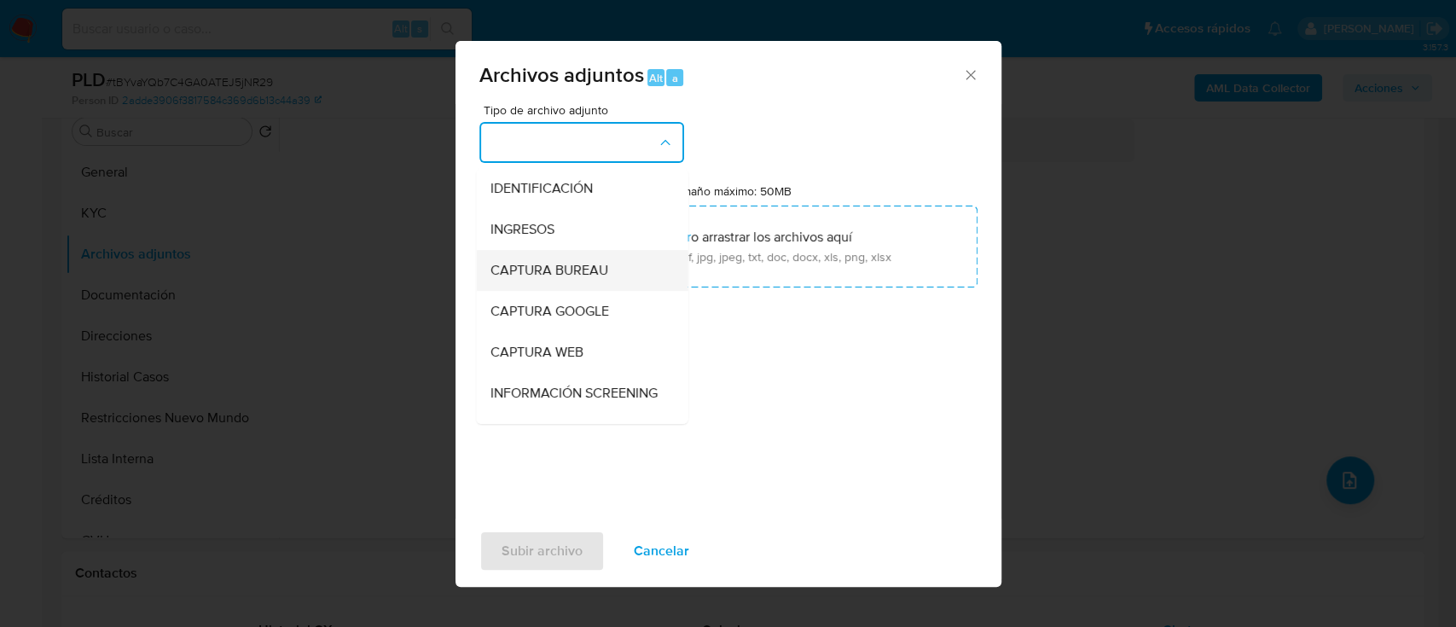
scroll to position [113, 0]
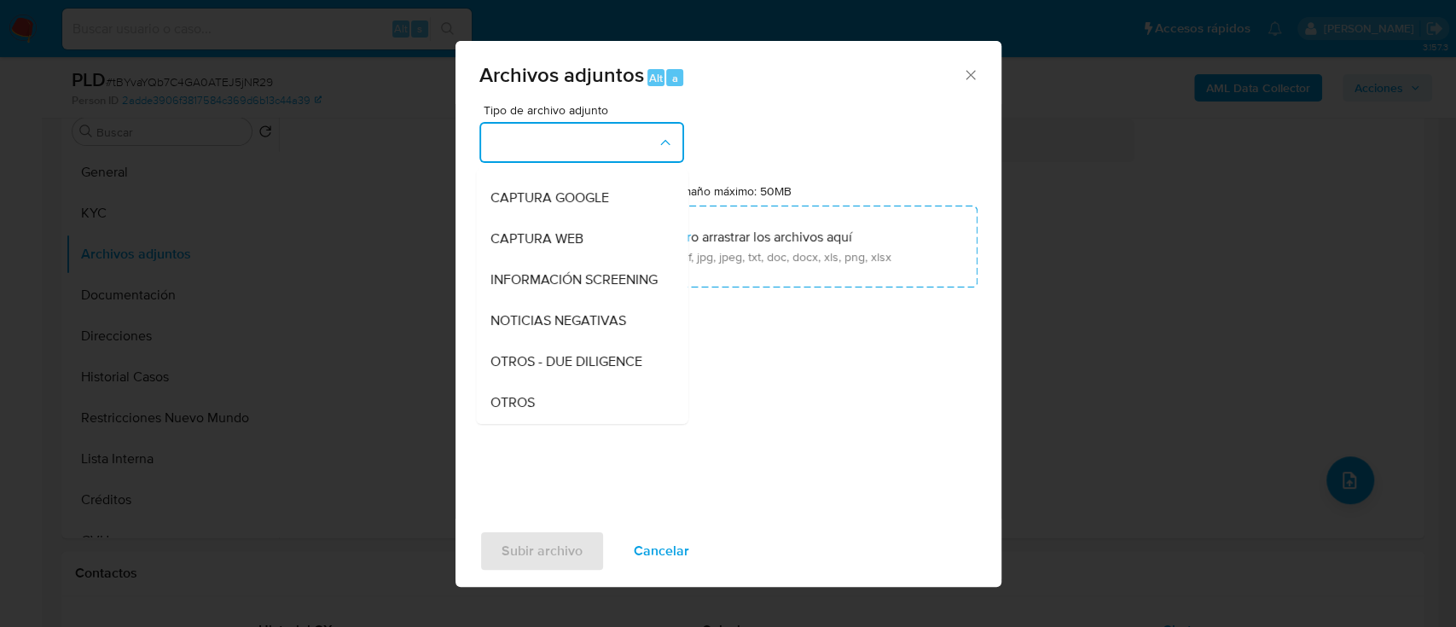
click at [530, 407] on div "OTROS" at bounding box center [577, 402] width 174 height 41
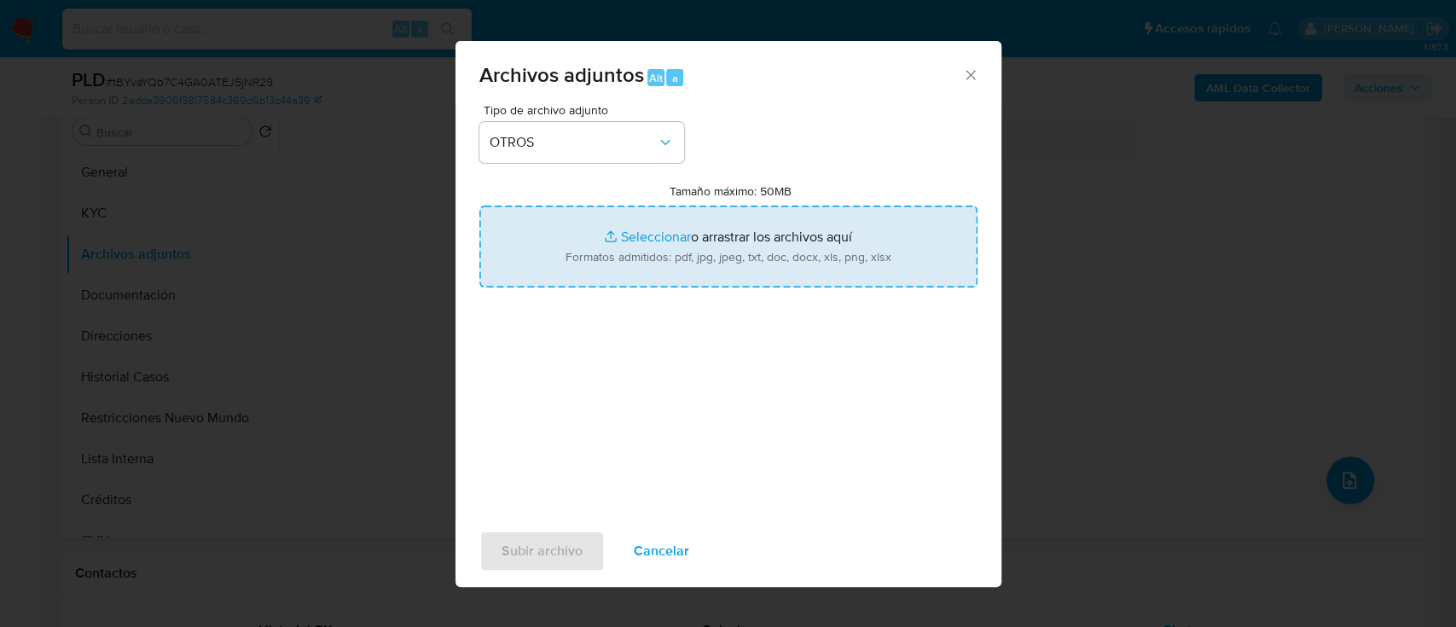
click at [621, 249] on input "Tamaño máximo: 50MB Seleccionar archivos" at bounding box center [728, 247] width 498 height 82
type input "C:\fakepath\444686837 - Movimientos.xlsx"
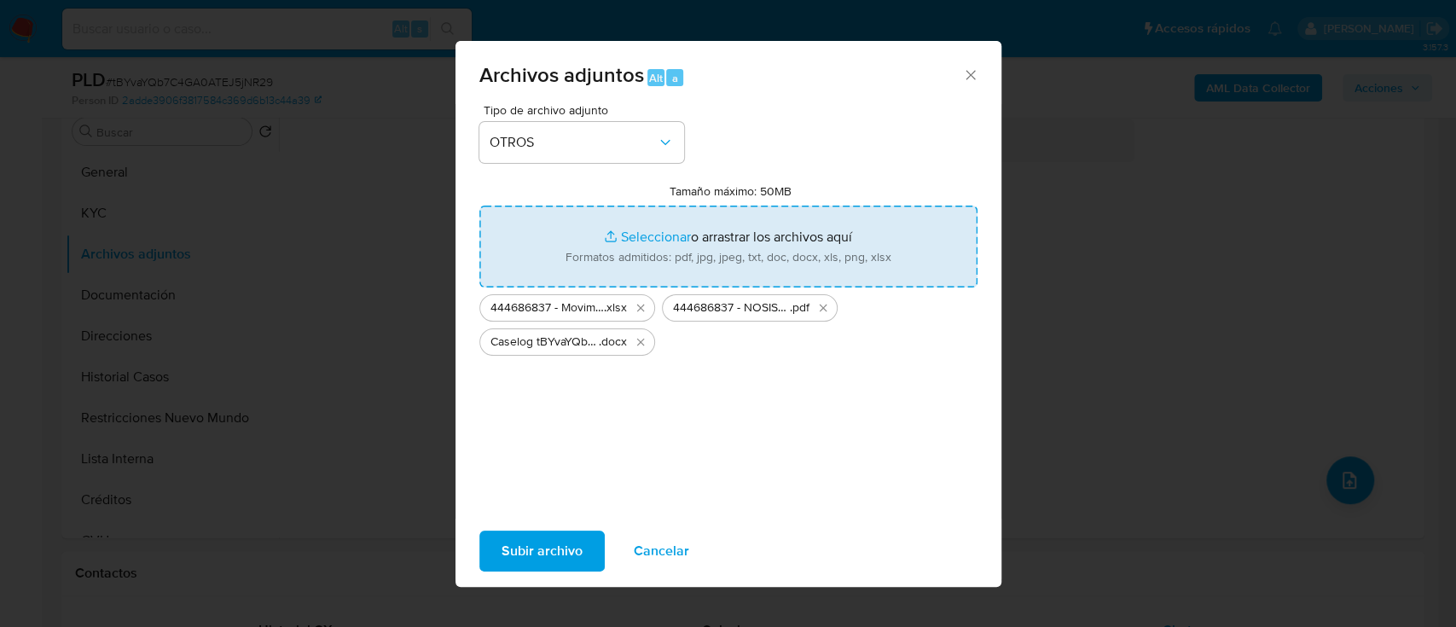
click at [659, 234] on input "Tamaño máximo: 50MB Seleccionar archivos" at bounding box center [728, 247] width 498 height 82
type input "C:\fakepath\444686837 - Explicacion contrapartes.pdf"
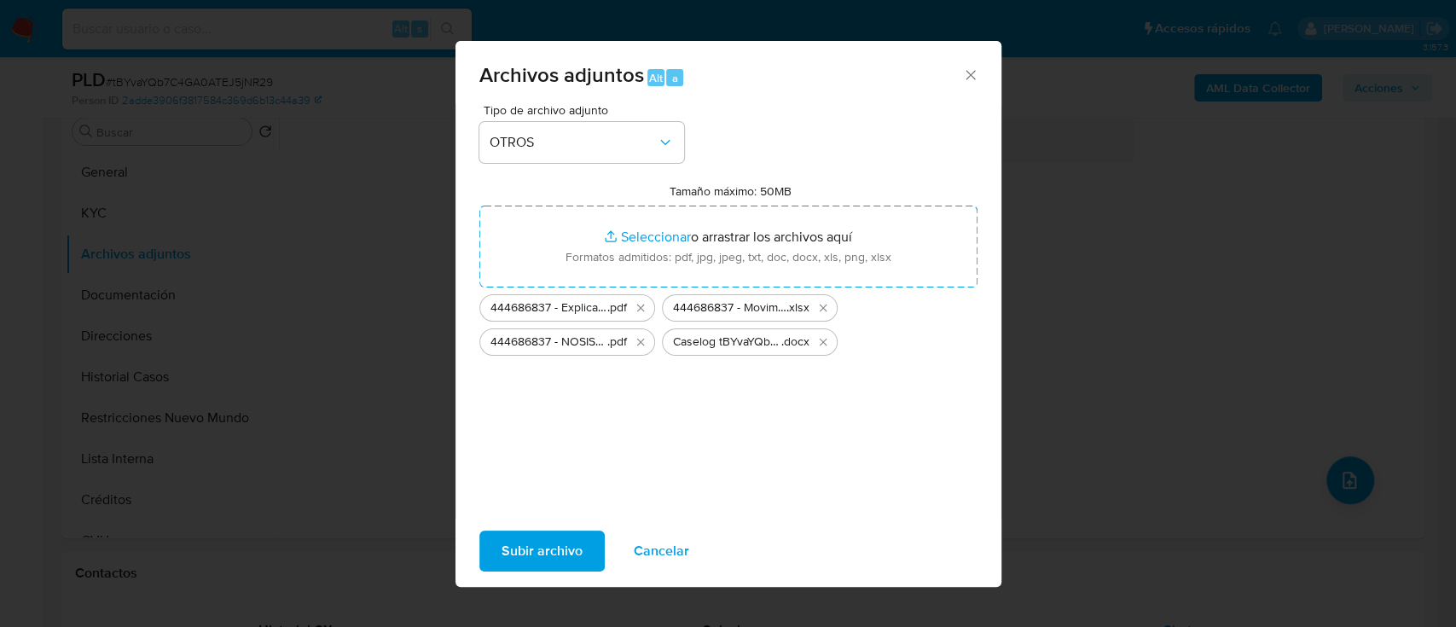
click at [528, 554] on span "Subir archivo" at bounding box center [542, 551] width 81 height 38
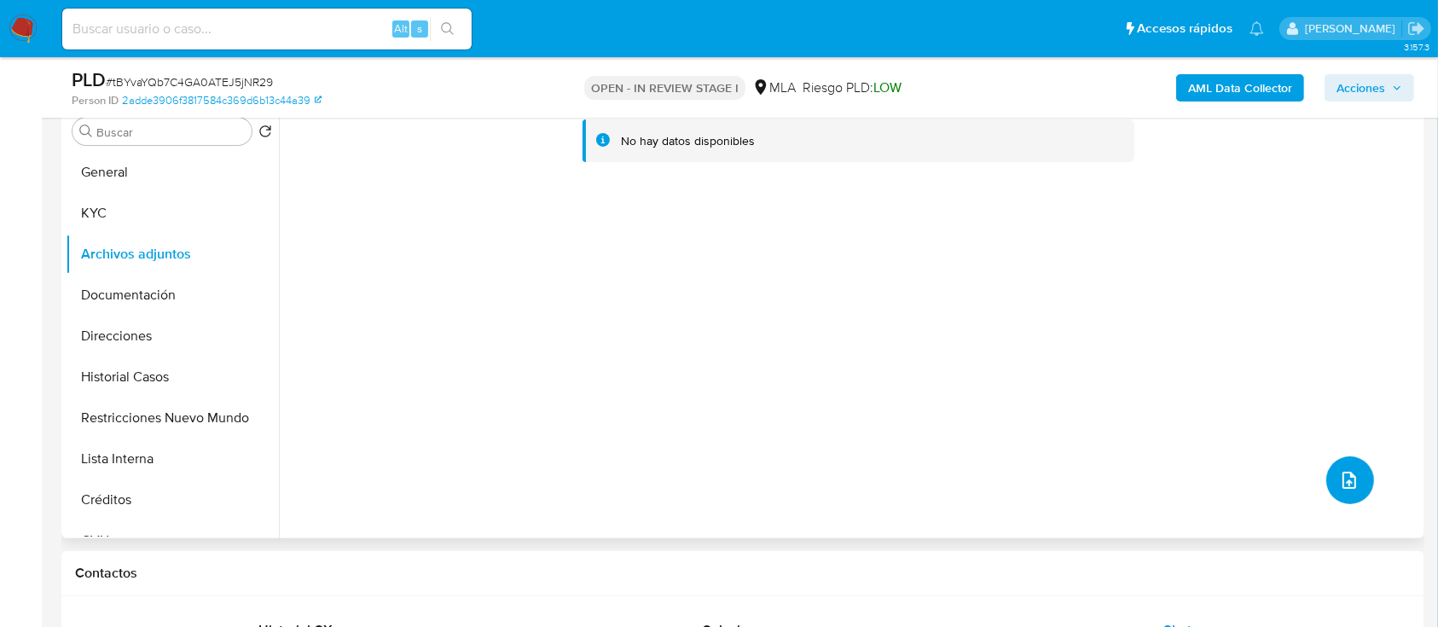
click at [1343, 472] on icon "upload-file" at bounding box center [1350, 480] width 14 height 17
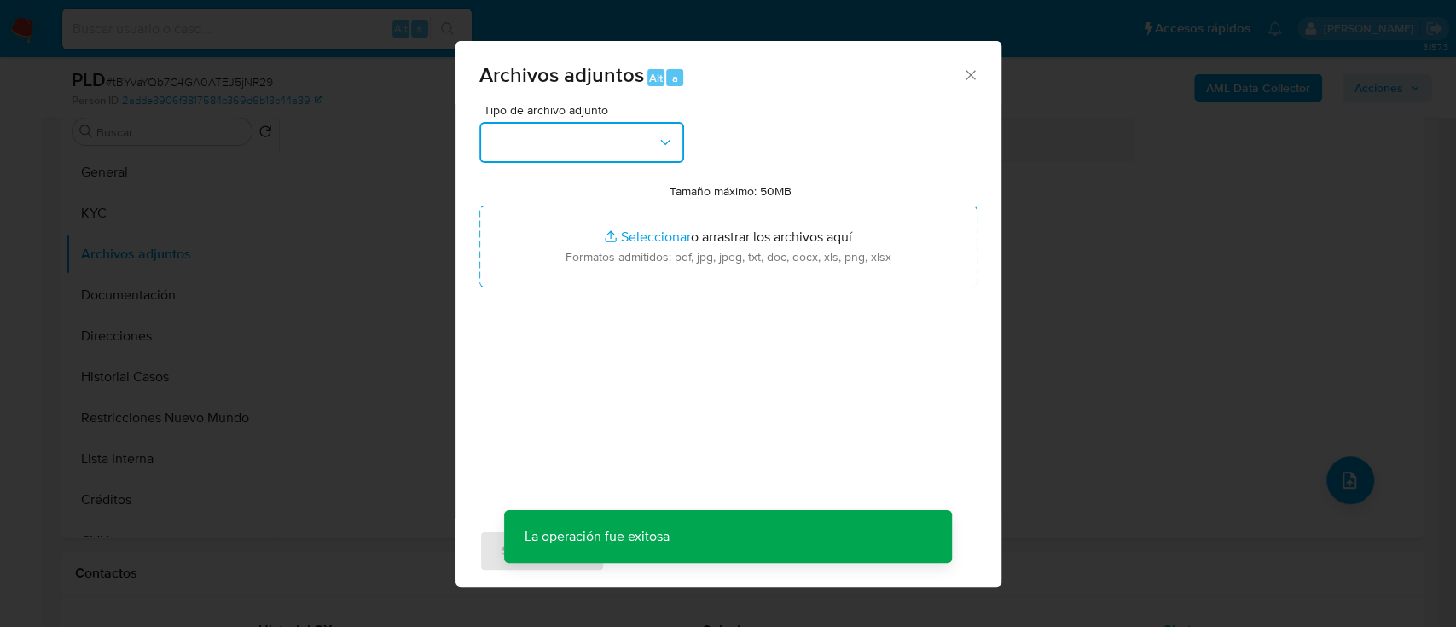
click at [631, 141] on button "button" at bounding box center [581, 142] width 205 height 41
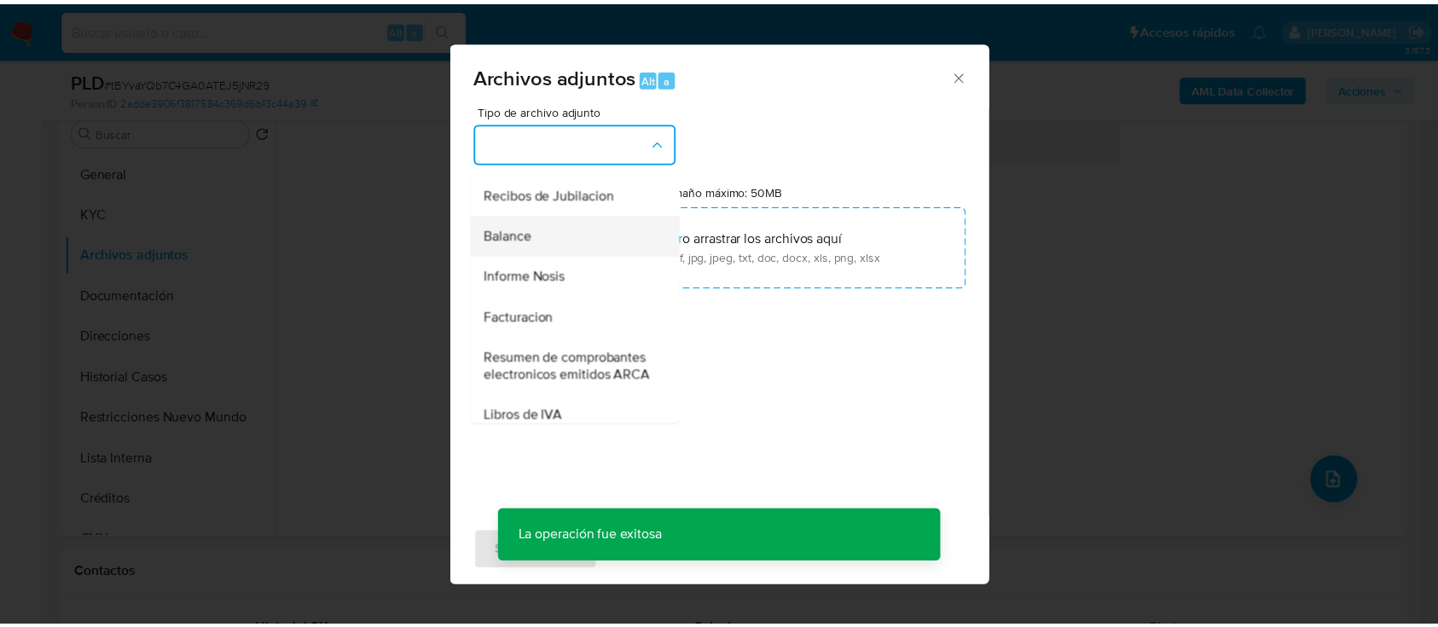
scroll to position [682, 0]
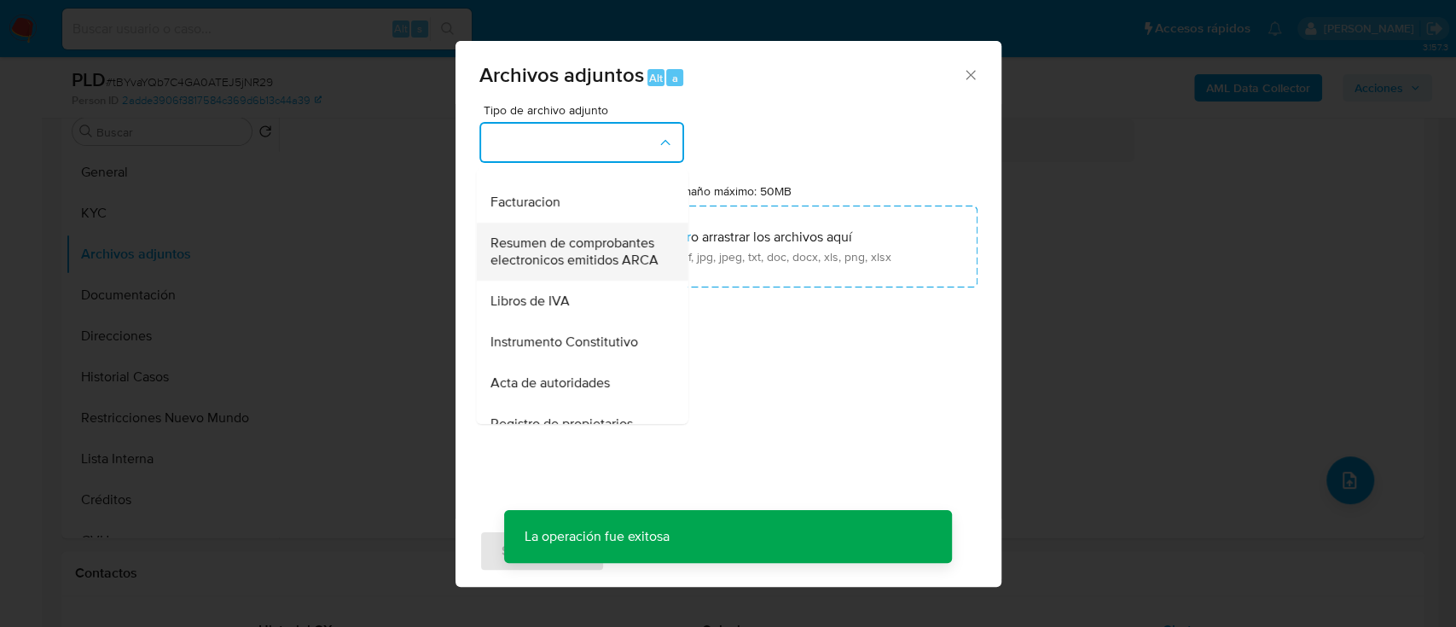
click at [609, 269] on span "Resumen de comprobantes electronicos emitidos ARCA" at bounding box center [577, 252] width 174 height 34
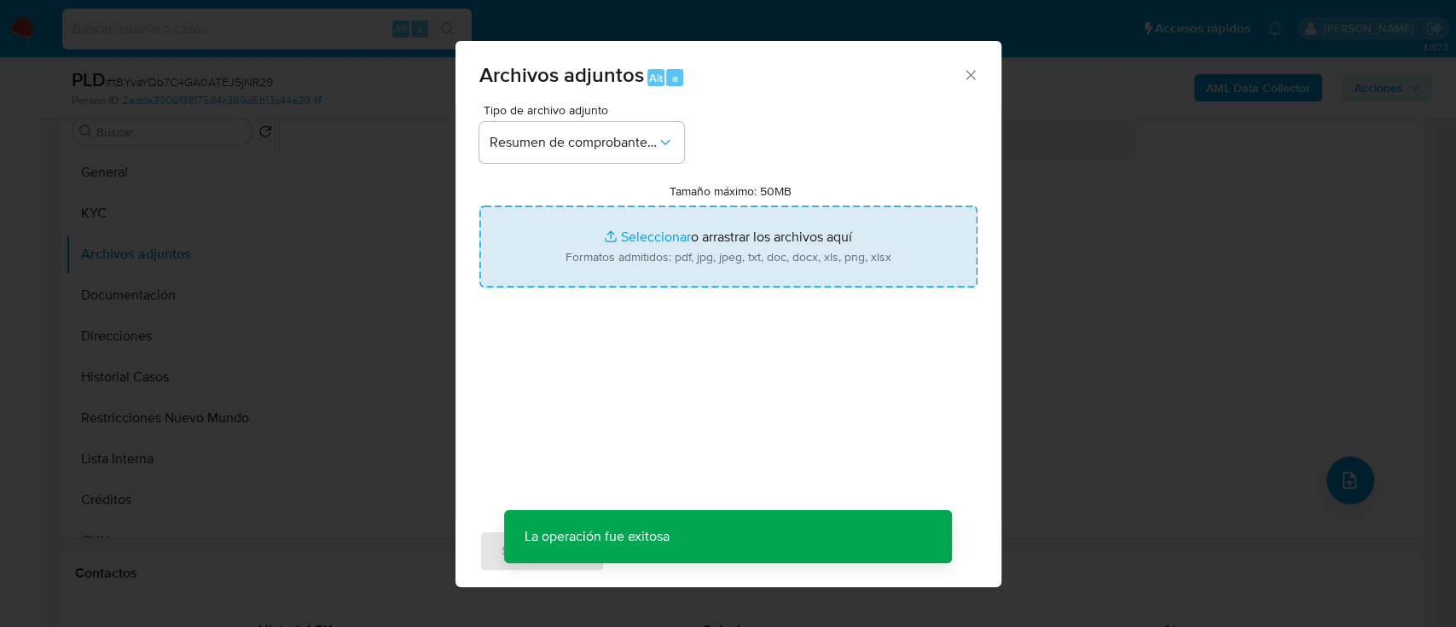
click at [743, 258] on input "Tamaño máximo: 50MB Seleccionar archivos" at bounding box center [728, 247] width 498 height 82
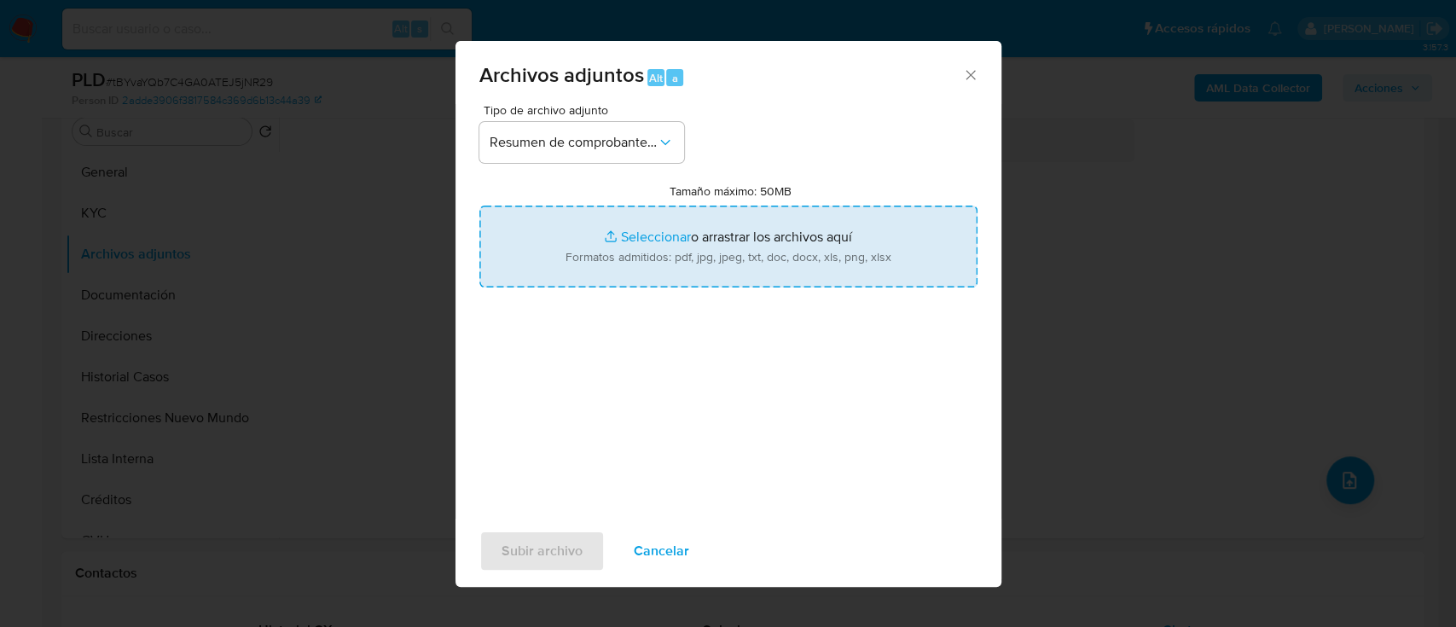
type input "C:\fakepath\444686837 - Comprobantes electronicos 2024-2025.pdf"
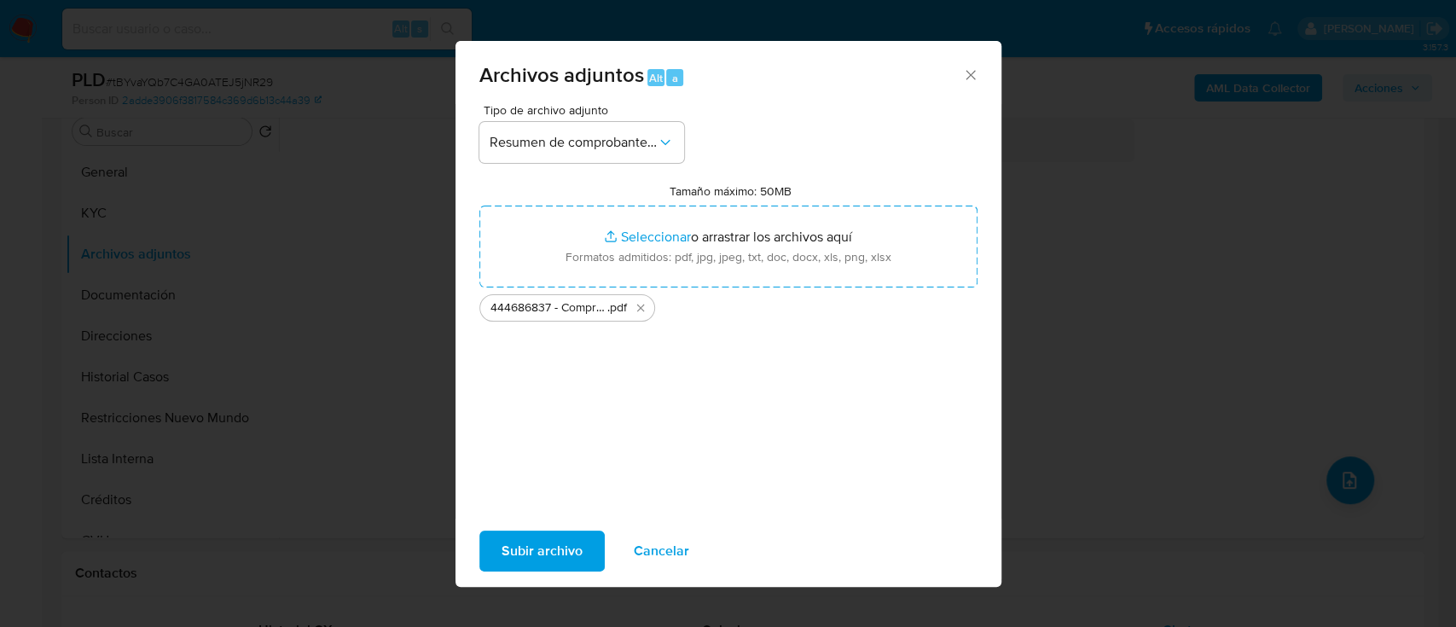
click at [532, 551] on span "Subir archivo" at bounding box center [542, 551] width 81 height 38
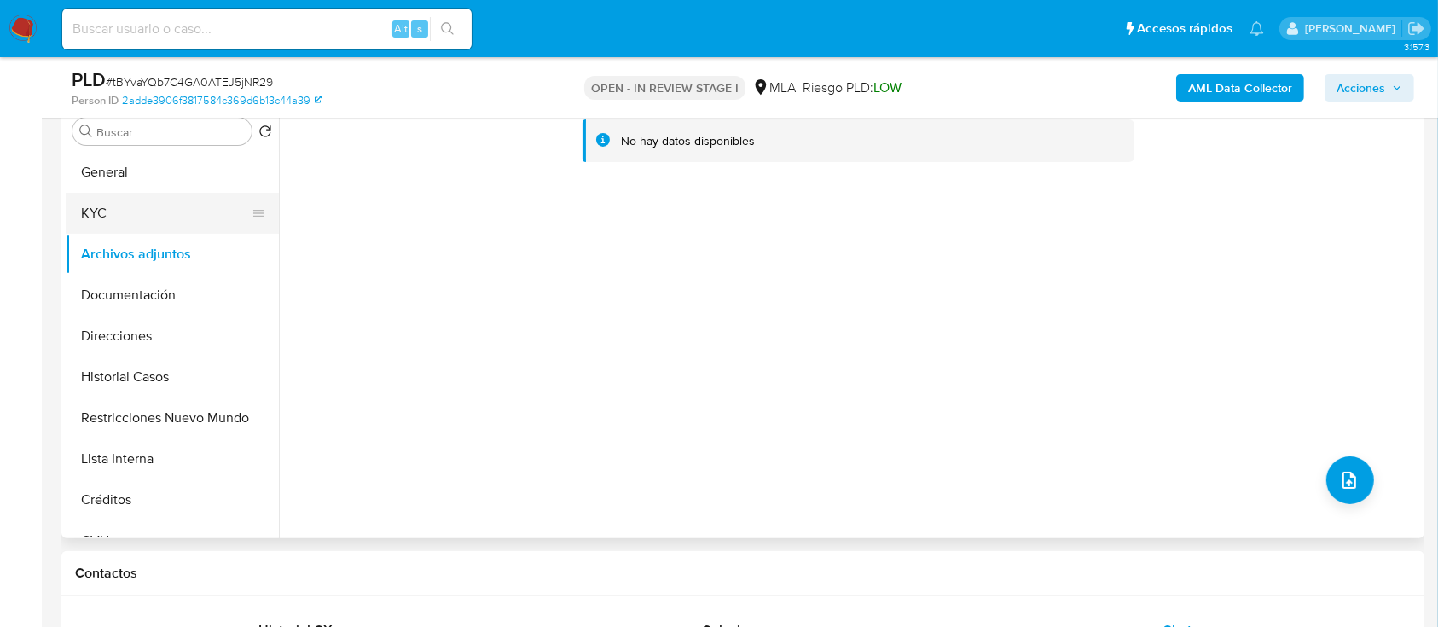
click at [163, 165] on button "General" at bounding box center [172, 172] width 213 height 41
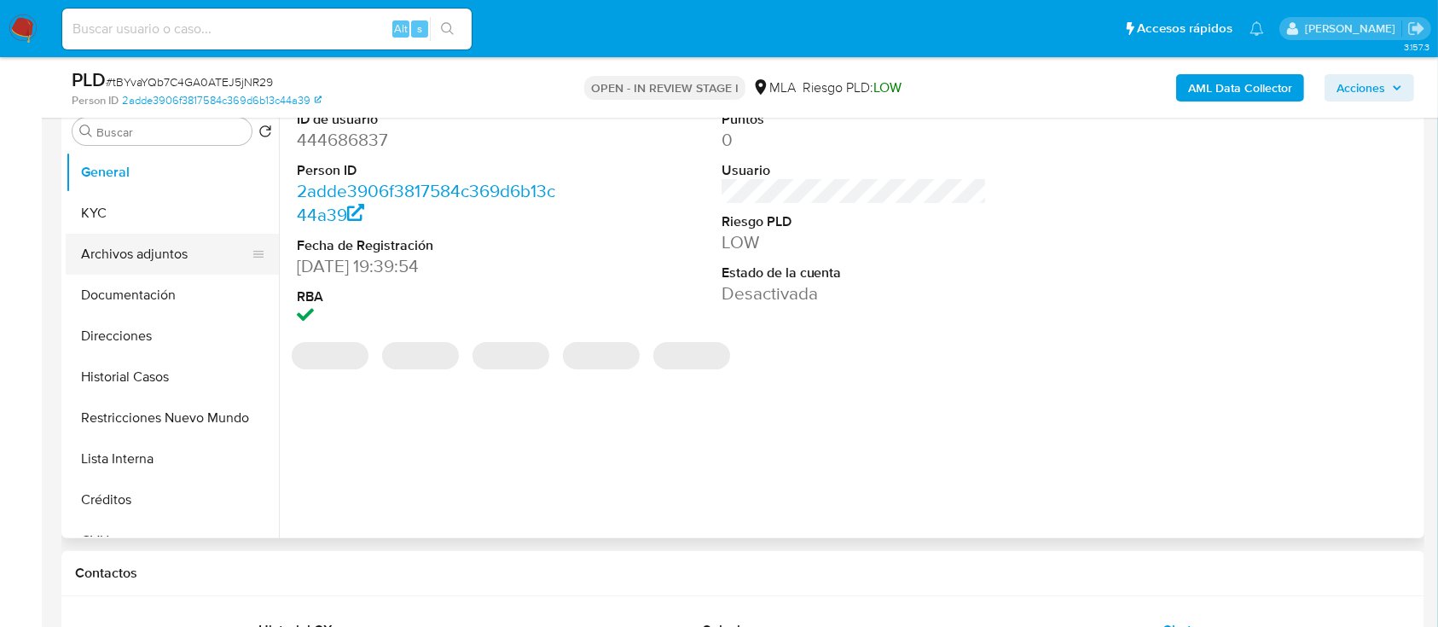
click at [175, 248] on button "Archivos adjuntos" at bounding box center [166, 254] width 200 height 41
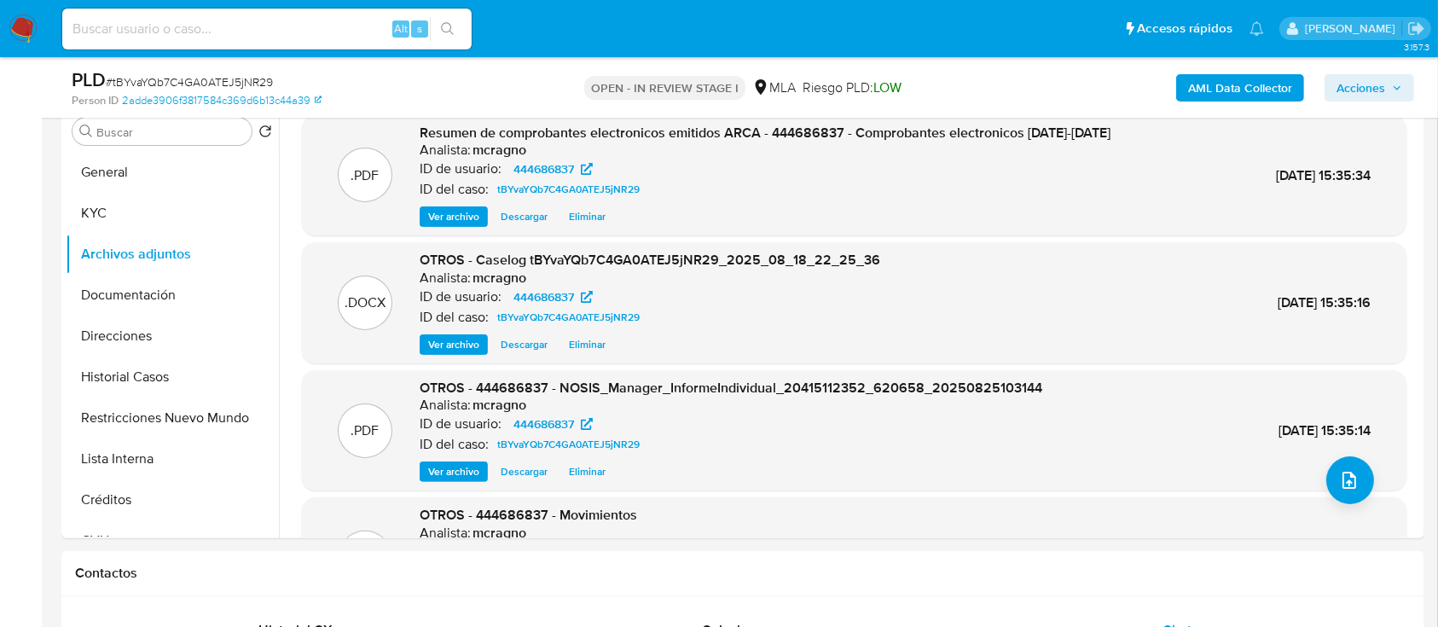
click at [1363, 84] on span "Acciones" at bounding box center [1361, 87] width 49 height 27
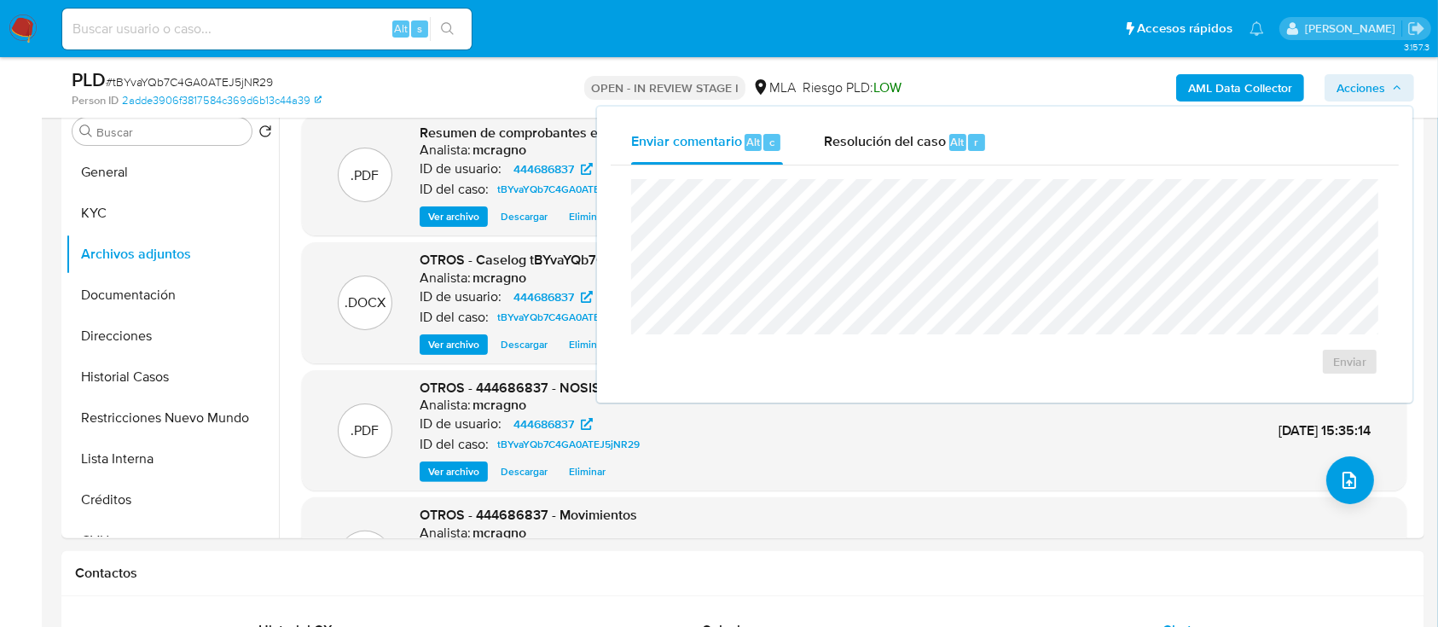
drag, startPoint x: 944, startPoint y: 122, endPoint x: 921, endPoint y: 169, distance: 52.3
click at [942, 123] on div "Resolución del caso Alt r" at bounding box center [905, 142] width 163 height 44
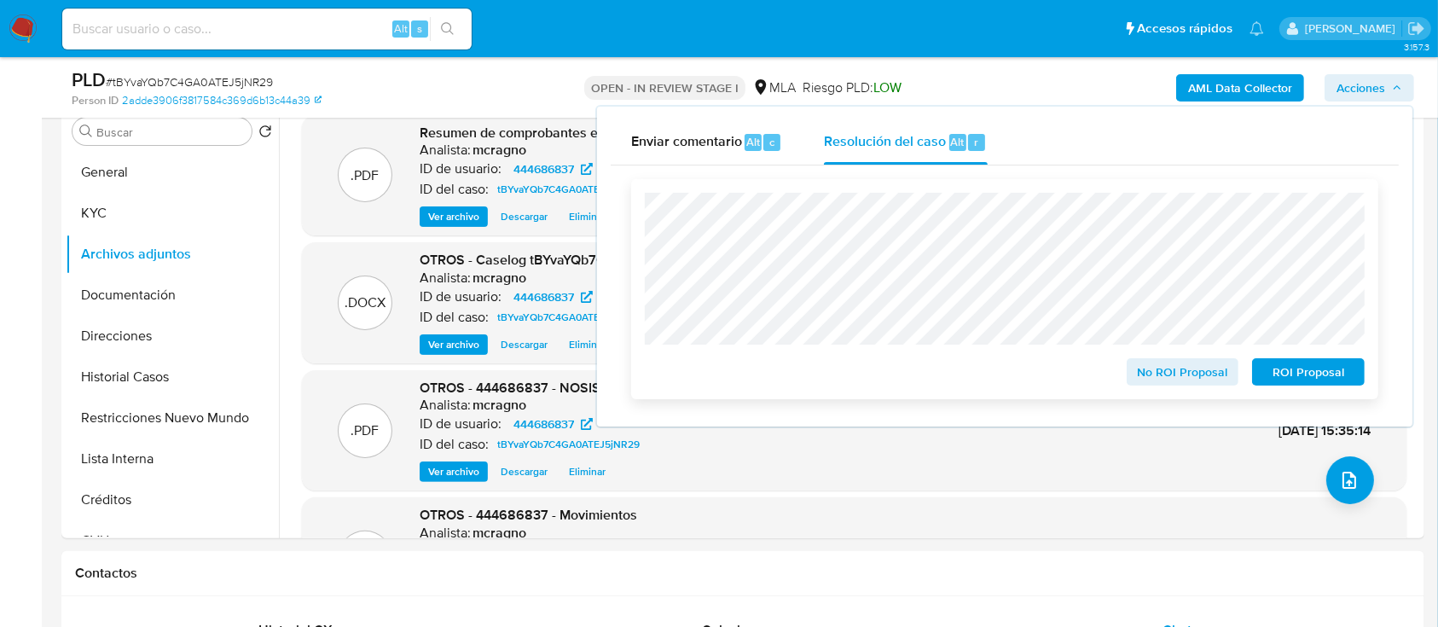
click at [1275, 379] on span "ROI Proposal" at bounding box center [1308, 372] width 89 height 24
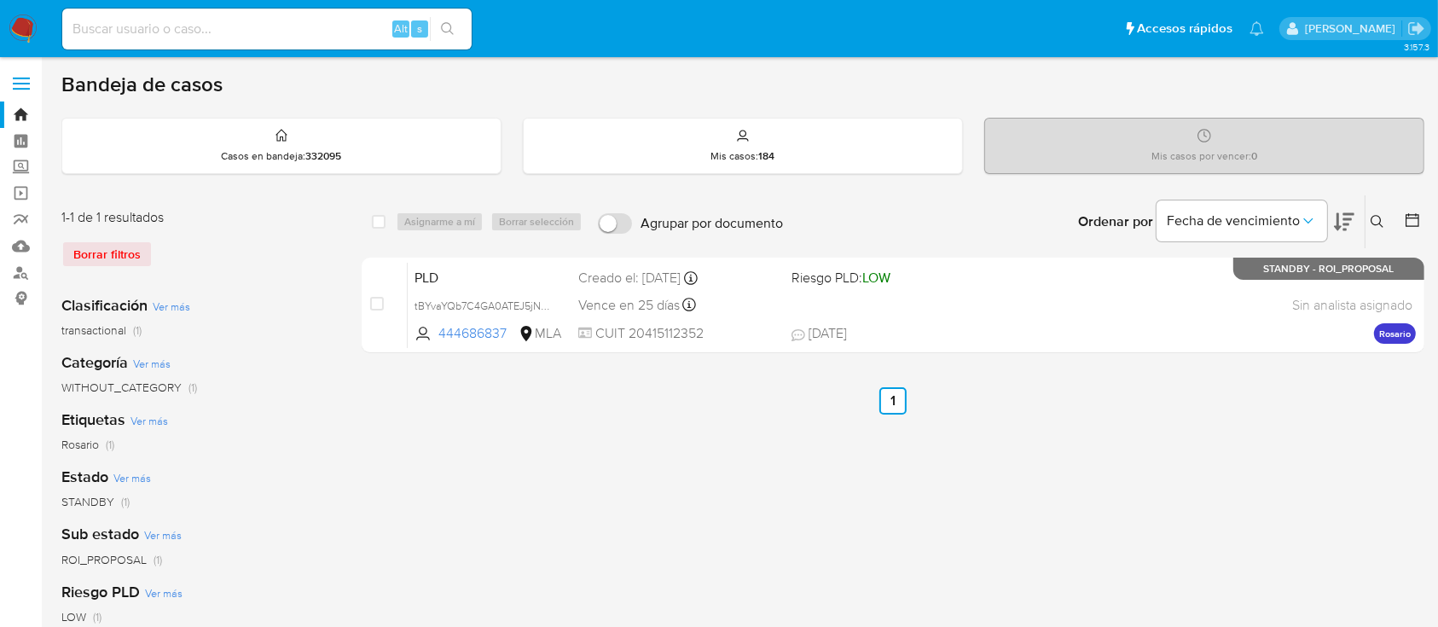
click at [1376, 215] on icon at bounding box center [1377, 221] width 13 height 13
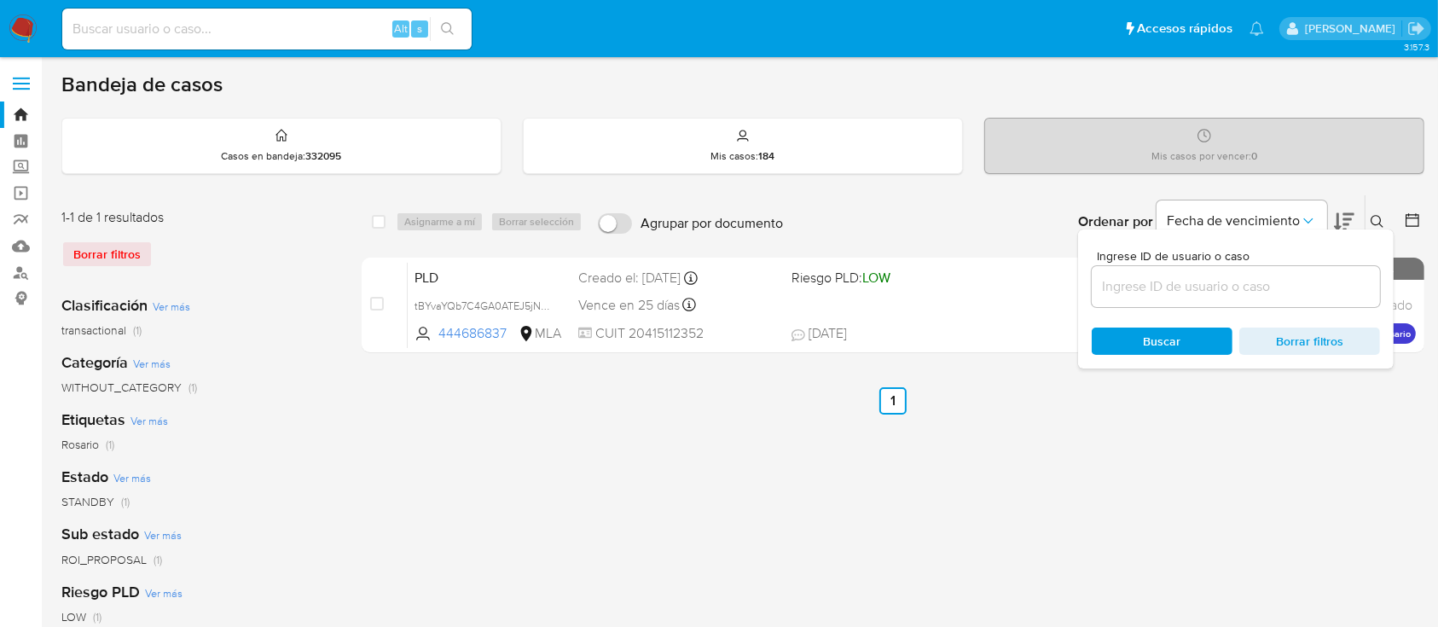
click at [1291, 273] on div at bounding box center [1236, 286] width 288 height 41
click at [1298, 283] on input at bounding box center [1236, 287] width 288 height 22
paste input "19222918"
type input "19222918"
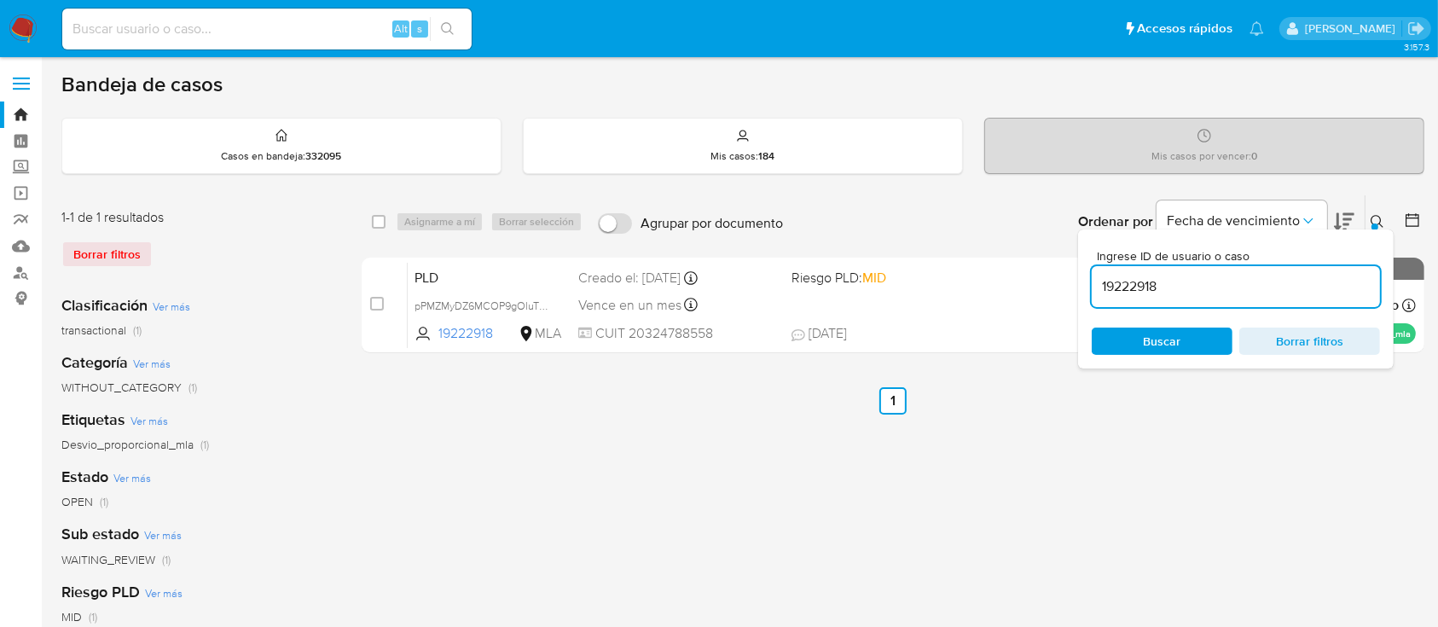
click at [1376, 216] on icon at bounding box center [1378, 222] width 14 height 14
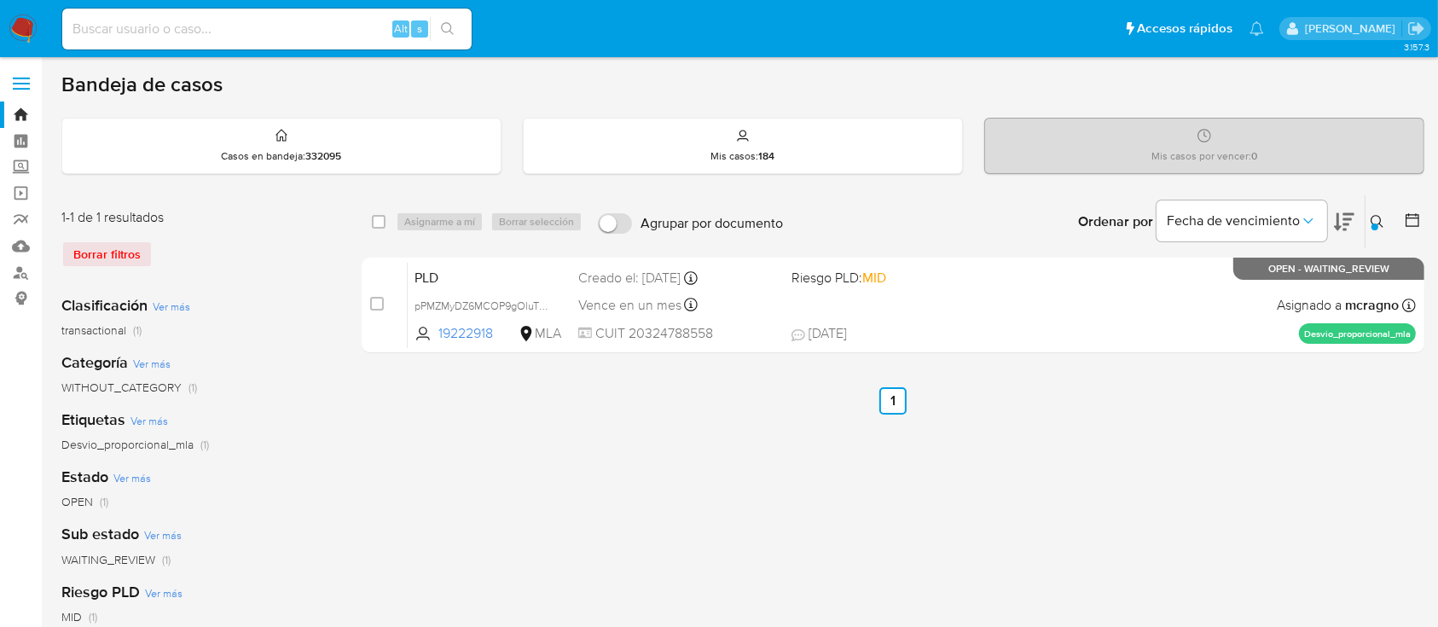
drag, startPoint x: 376, startPoint y: 309, endPoint x: 433, endPoint y: 226, distance: 100.6
click at [375, 308] on input "checkbox" at bounding box center [377, 304] width 14 height 14
checkbox input "true"
click at [426, 229] on span "Asignarme a mí" at bounding box center [439, 221] width 71 height 17
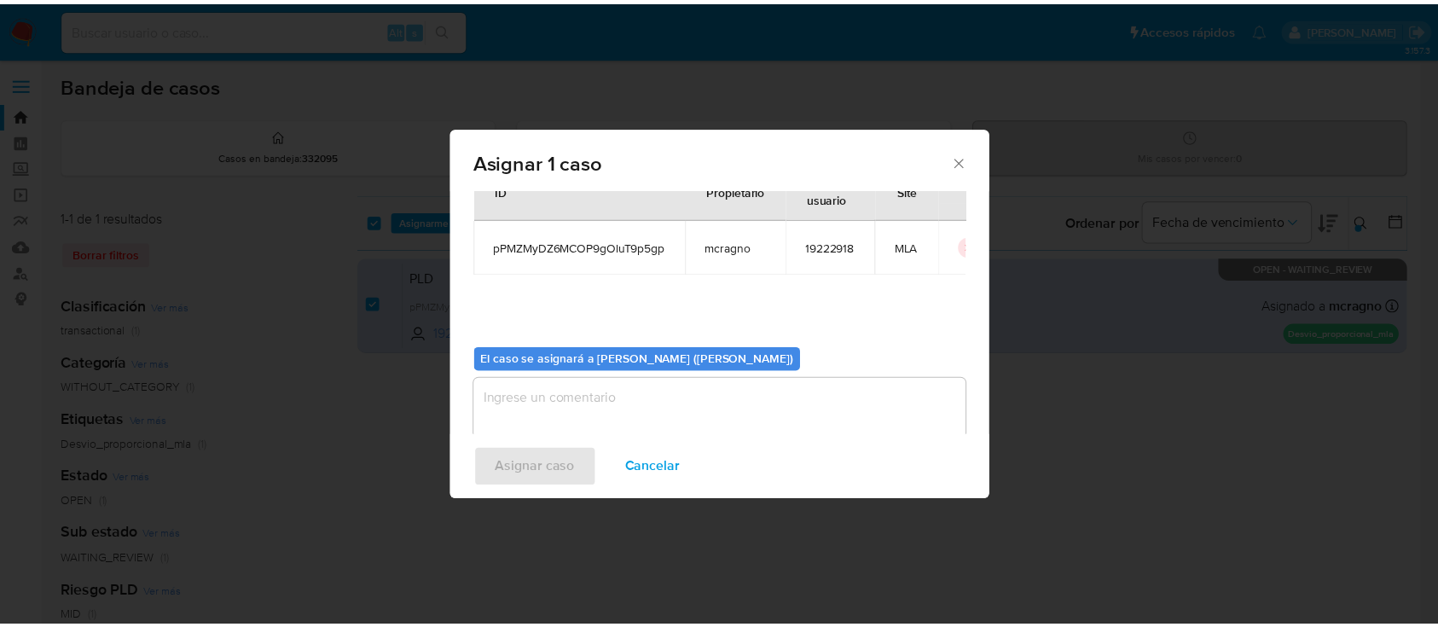
scroll to position [87, 0]
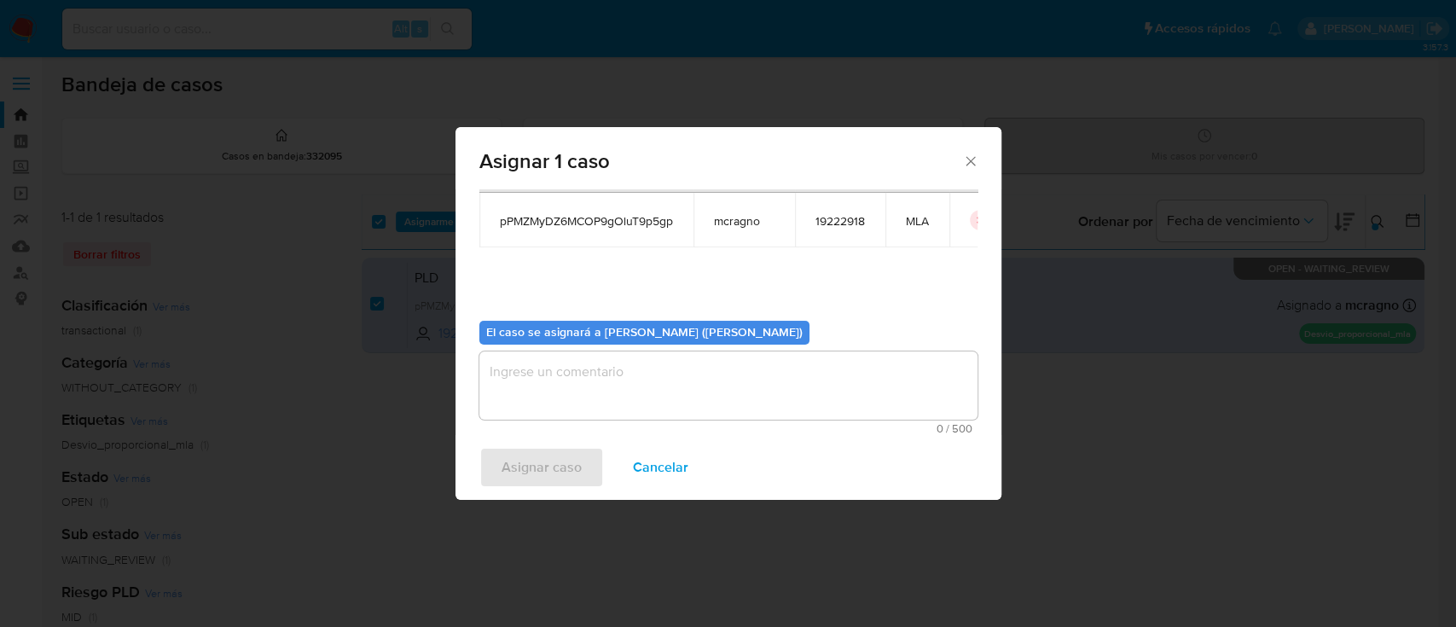
click at [572, 391] on textarea "assign-modal" at bounding box center [728, 385] width 498 height 68
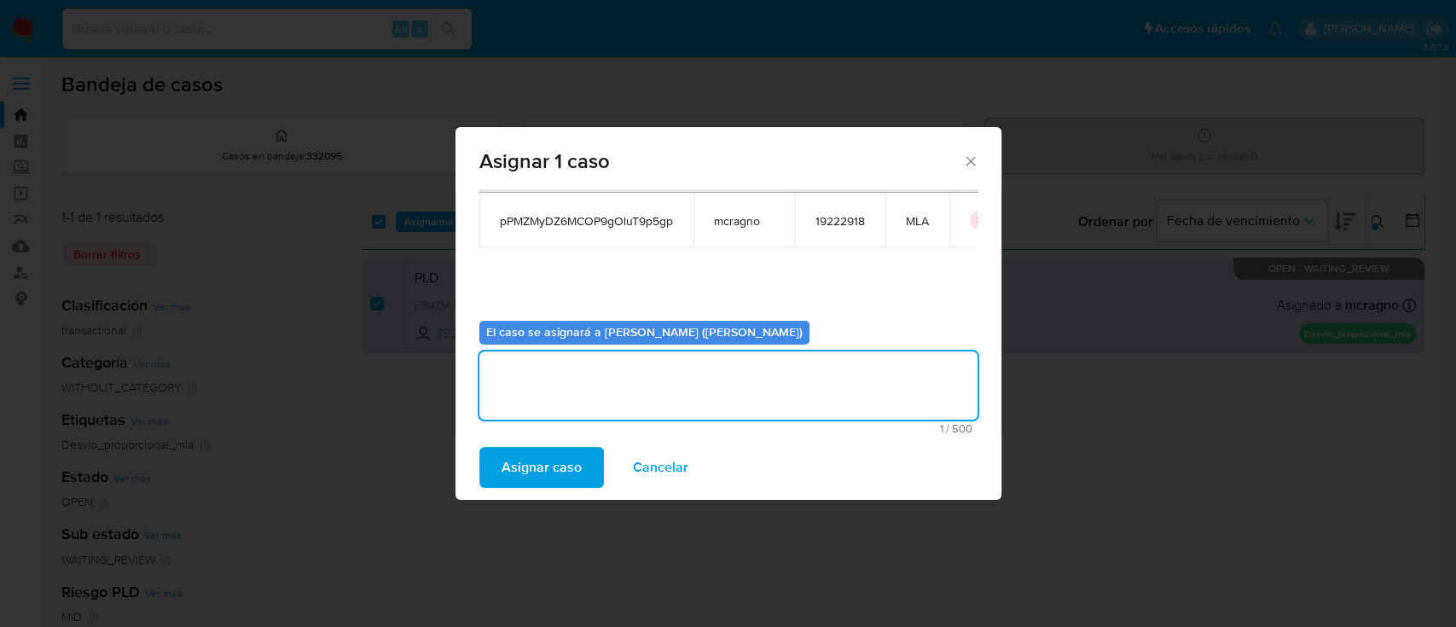
click at [553, 483] on span "Asignar caso" at bounding box center [542, 468] width 80 height 38
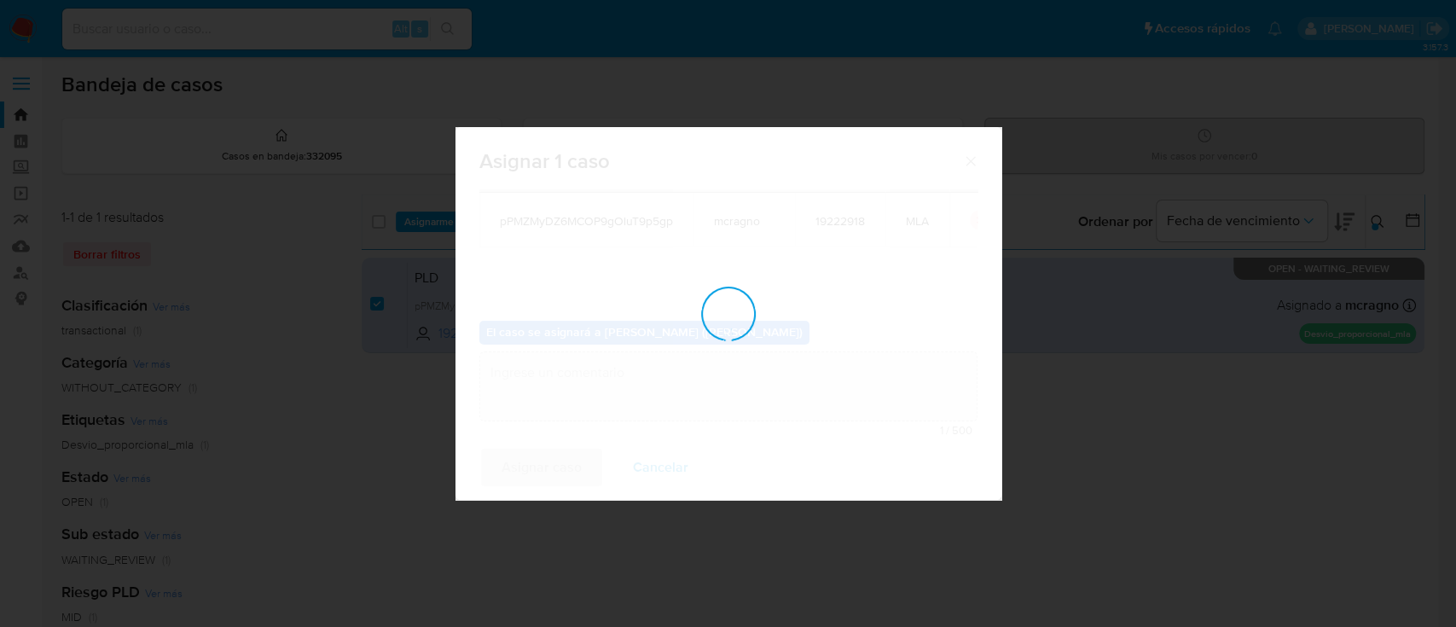
checkbox input "false"
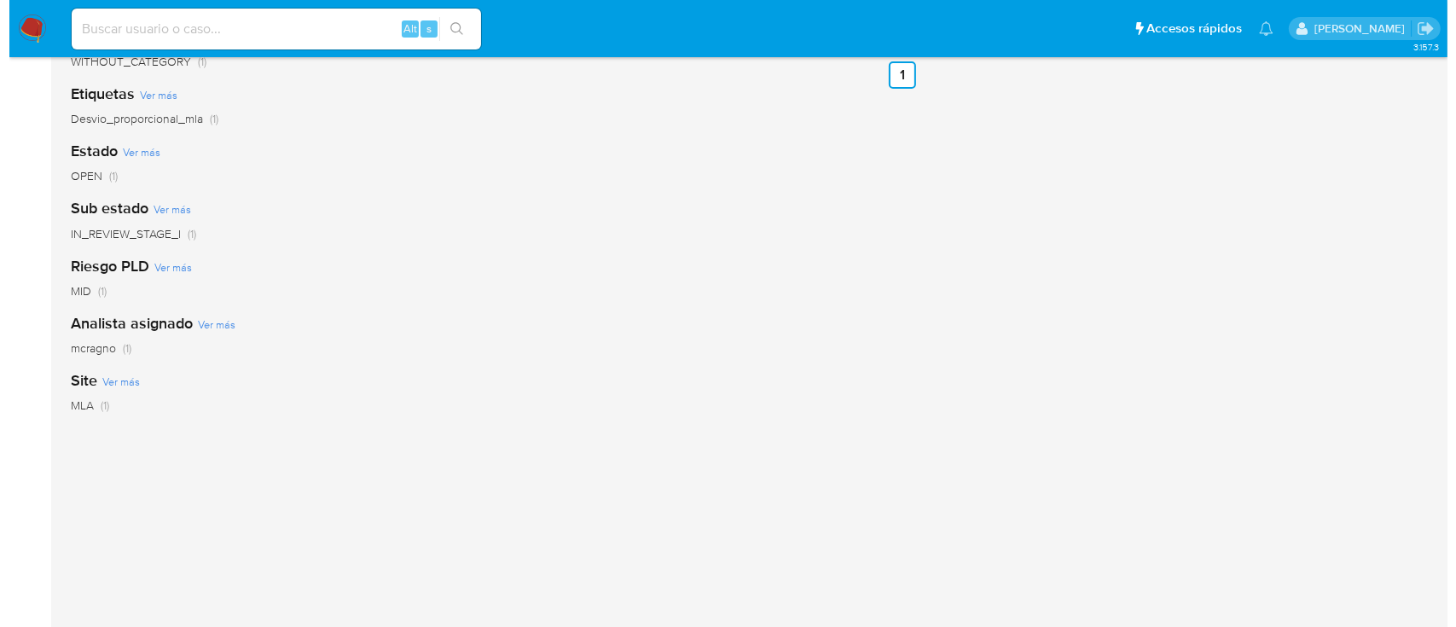
scroll to position [0, 0]
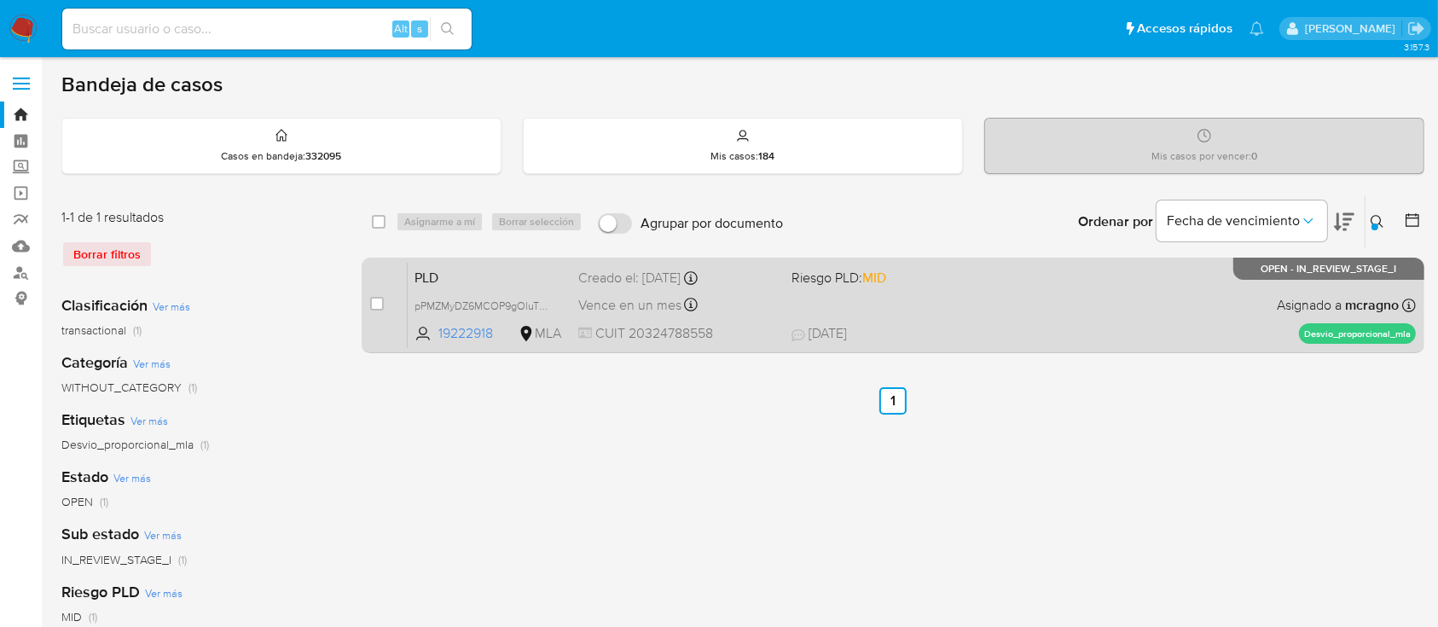
click at [1132, 281] on div "PLD pPMZMyDZ6MCOP9gOluT9p5gp 19222918 MLA Riesgo PLD: MID Creado el: [DATE] Cre…" at bounding box center [912, 305] width 1008 height 86
click at [368, 308] on div "case-item-checkbox No es posible asignar el caso PLD pPMZMyDZ6MCOP9gOluT9p5gp 1…" at bounding box center [893, 306] width 1063 height 96
click at [382, 300] on input "checkbox" at bounding box center [377, 304] width 14 height 14
checkbox input "true"
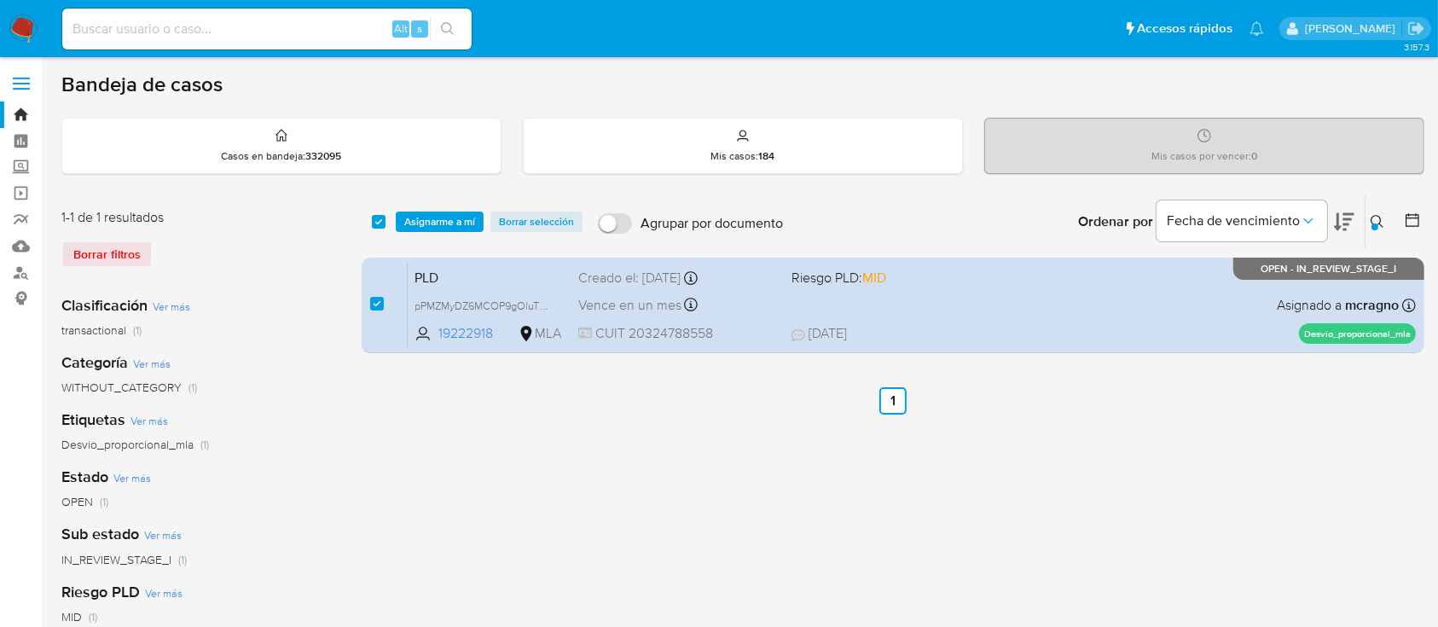
click at [463, 204] on div "select-all-cases-checkbox Asignarme a mí Borrar selección Agrupar por documento…" at bounding box center [893, 221] width 1063 height 53
click at [458, 222] on span "Asignarme a mí" at bounding box center [439, 221] width 71 height 17
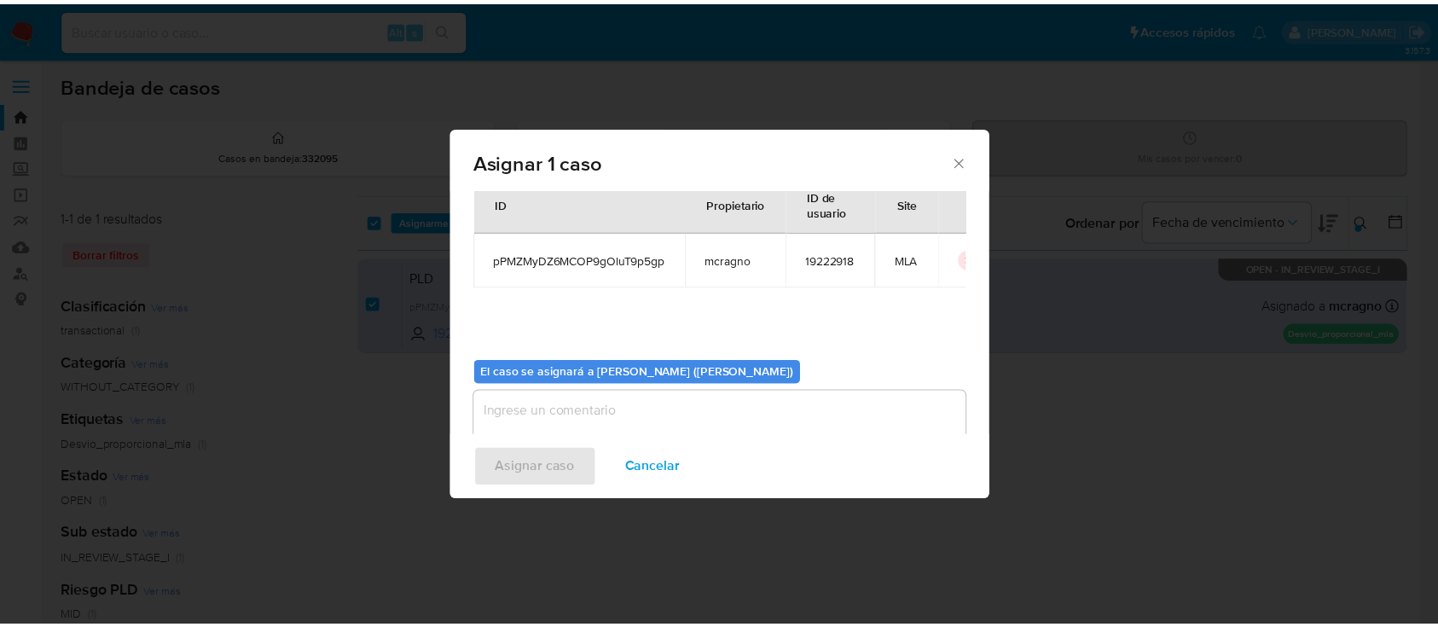
scroll to position [87, 0]
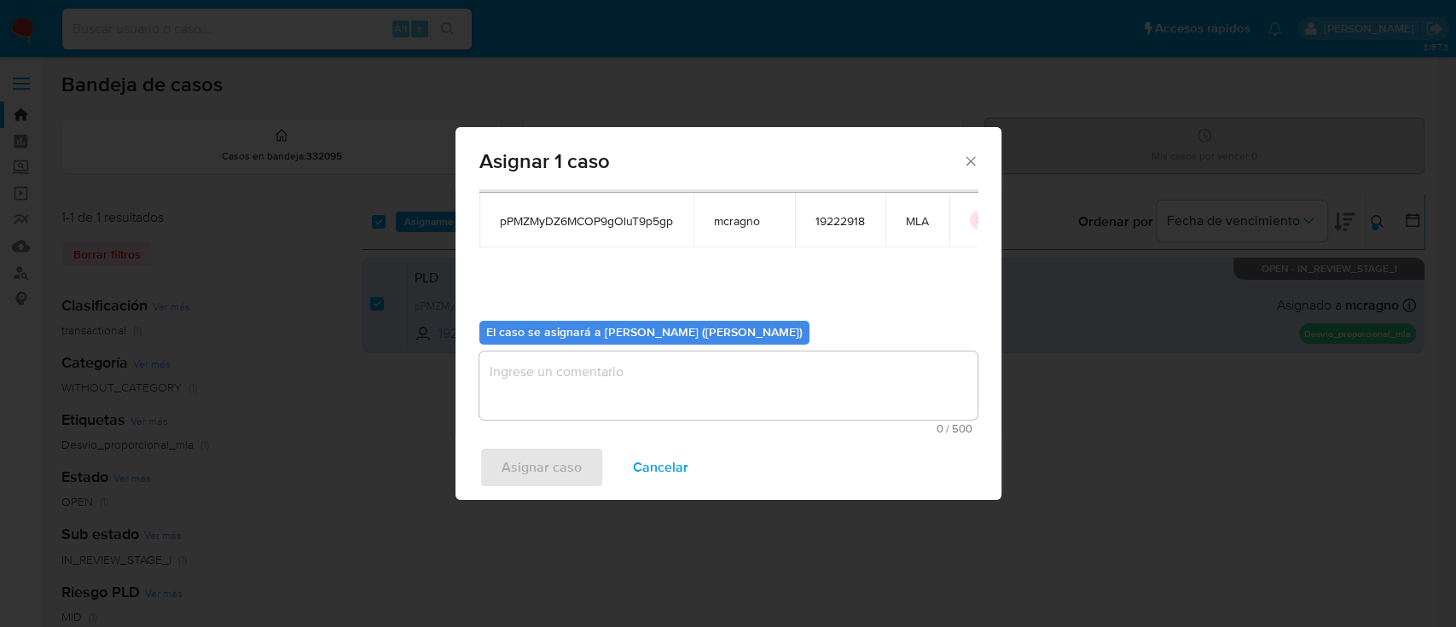
click at [653, 371] on textarea "assign-modal" at bounding box center [728, 385] width 498 height 68
drag, startPoint x: 580, startPoint y: 467, endPoint x: 450, endPoint y: 10, distance: 475.5
click at [579, 467] on button "Asignar caso" at bounding box center [541, 467] width 125 height 41
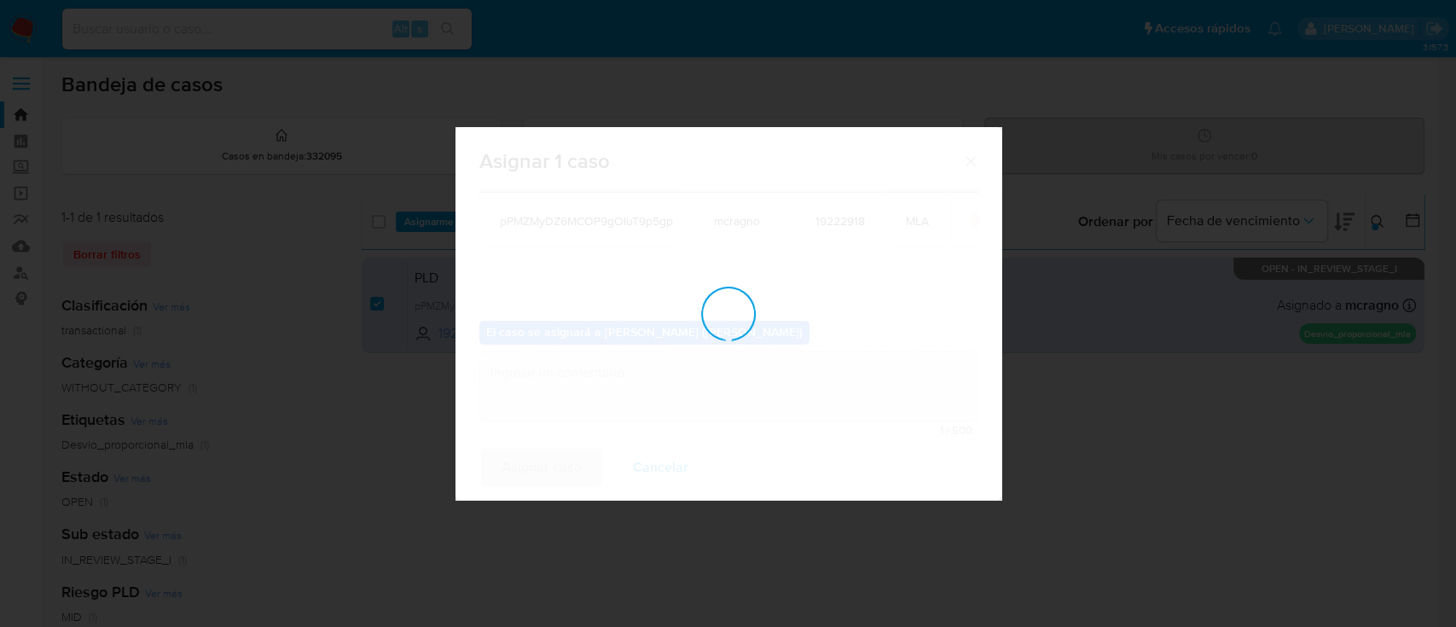
checkbox input "false"
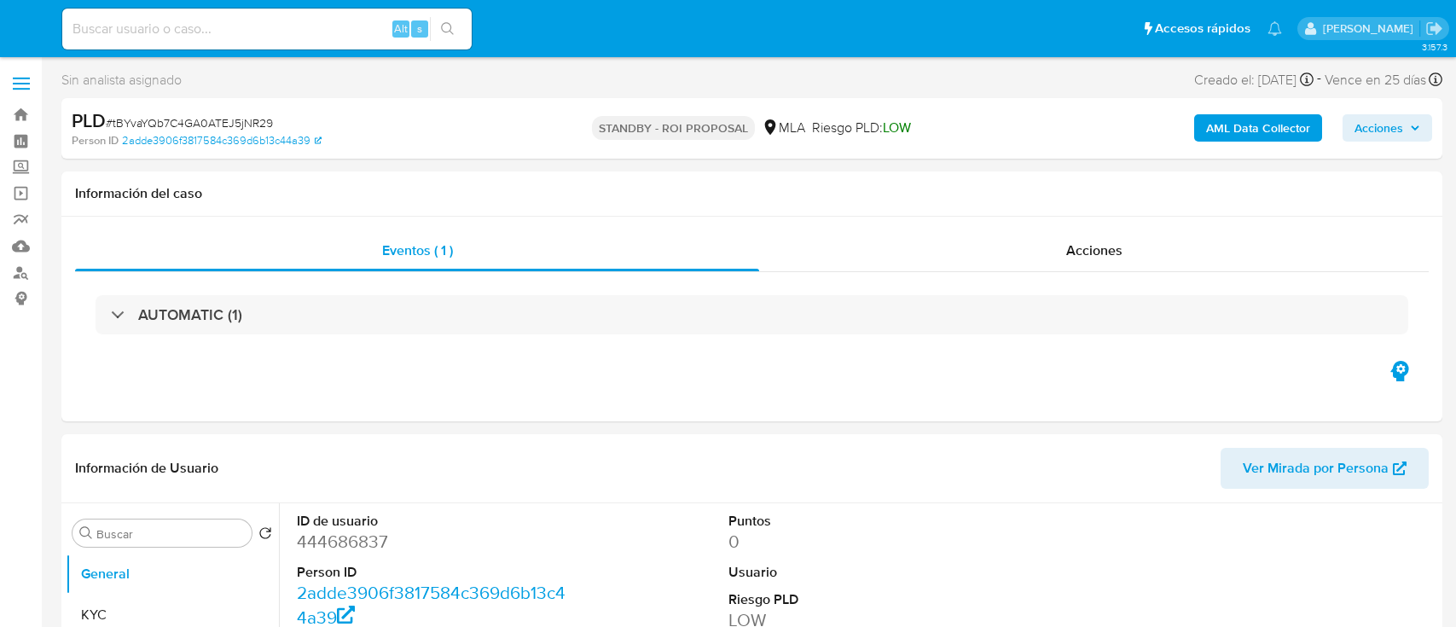
select select "10"
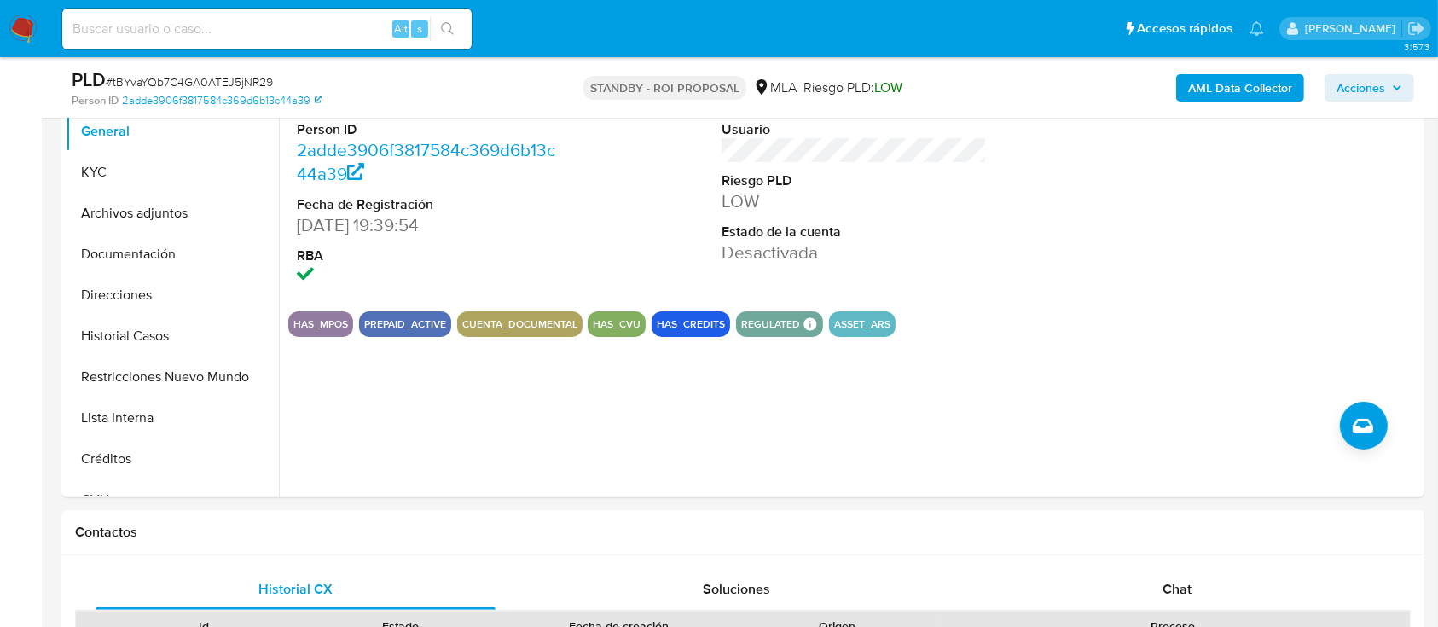
scroll to position [568, 0]
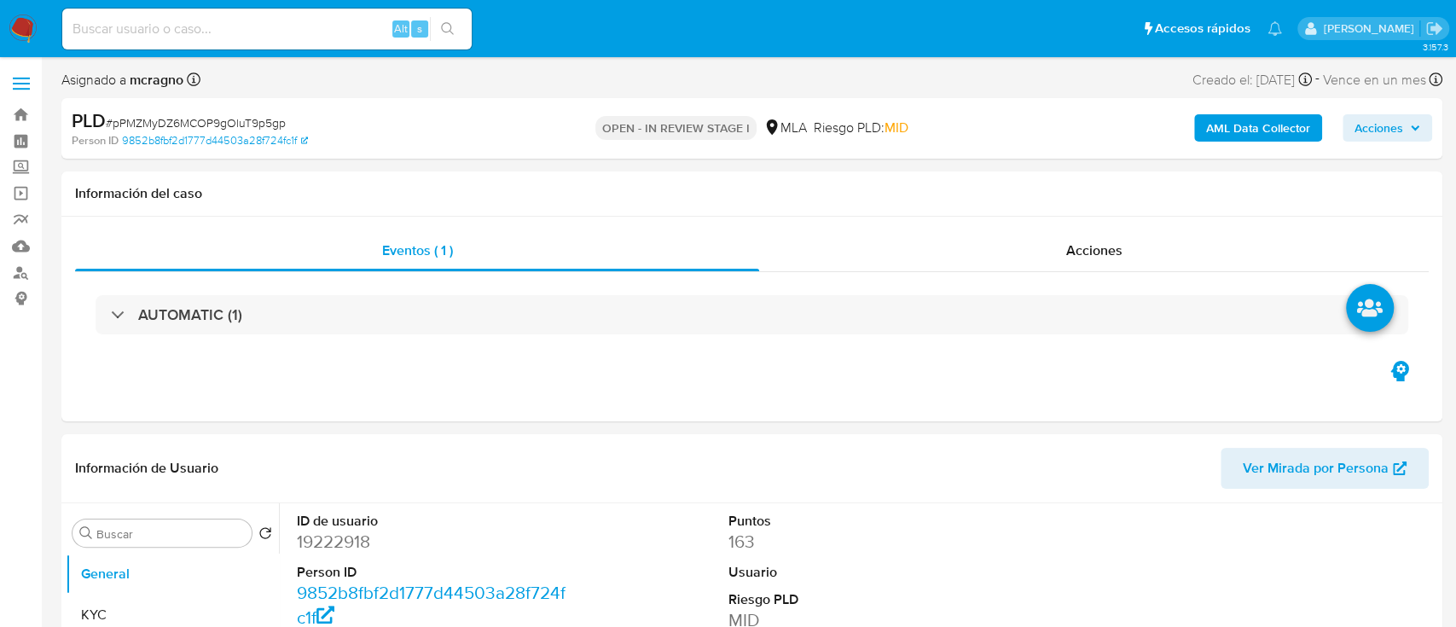
select select "10"
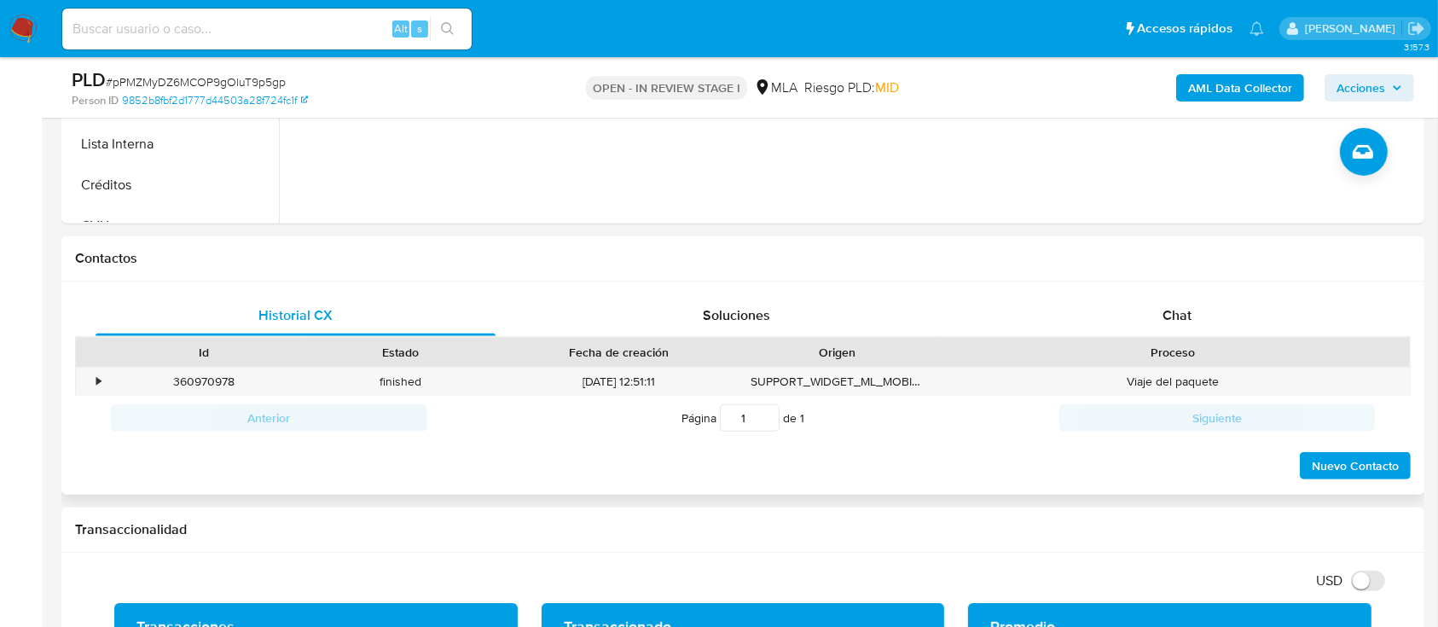
scroll to position [796, 0]
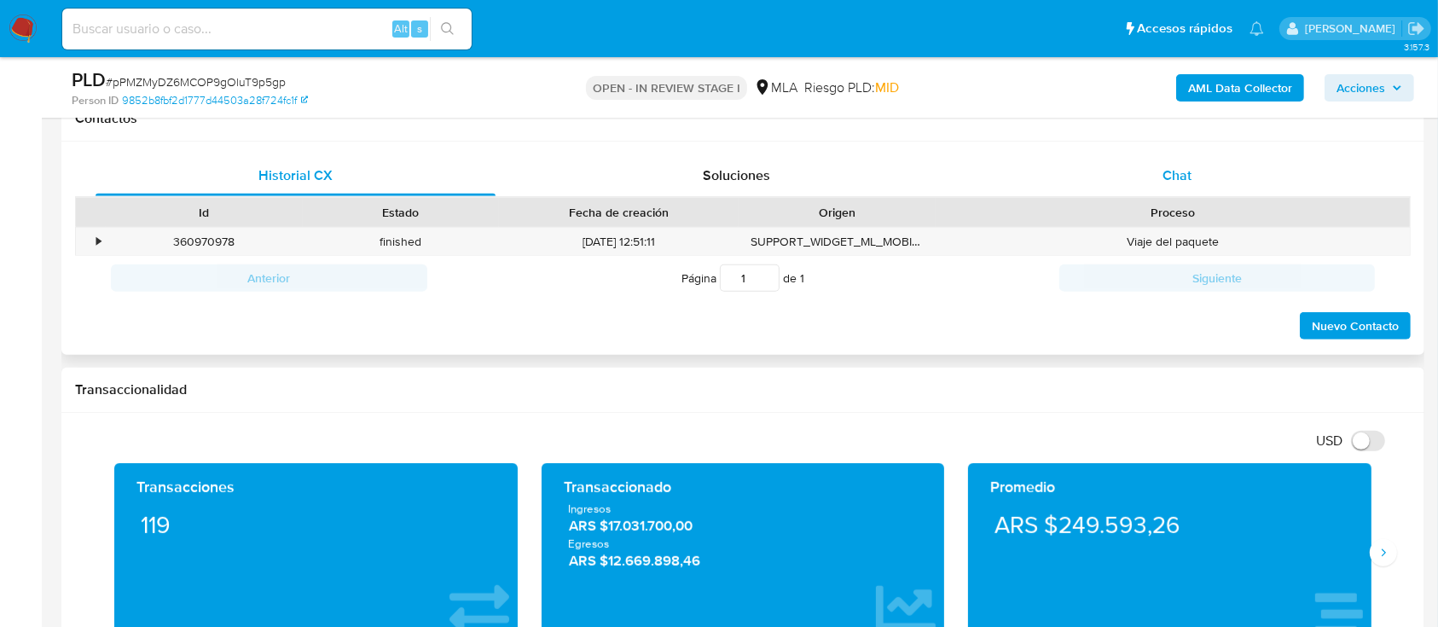
click at [1190, 175] on span "Chat" at bounding box center [1177, 175] width 29 height 20
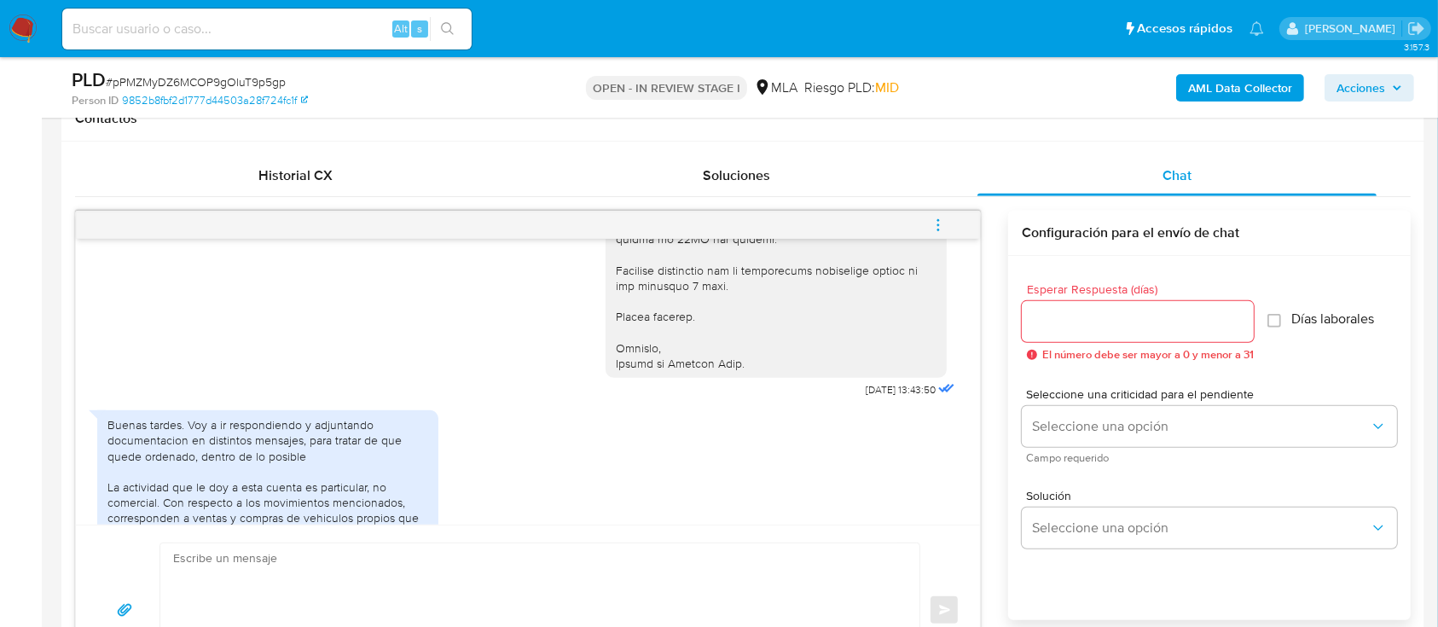
scroll to position [1933, 0]
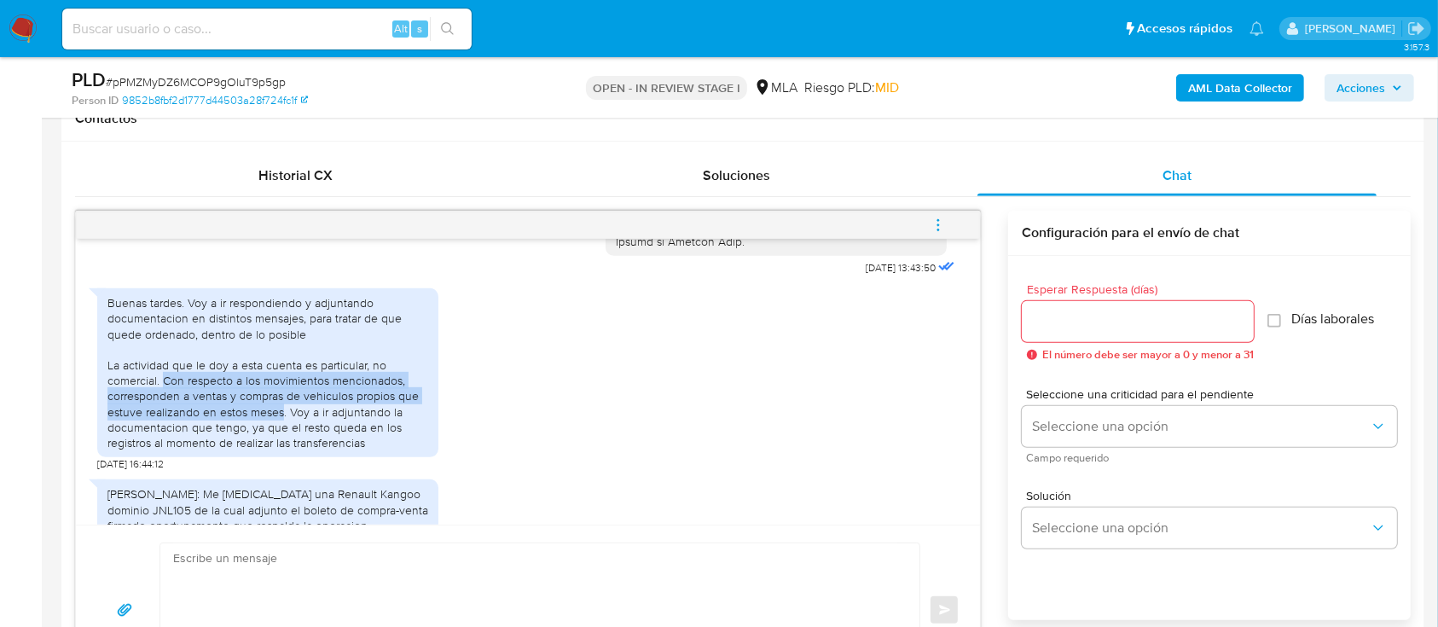
drag, startPoint x: 164, startPoint y: 392, endPoint x: 284, endPoint y: 423, distance: 124.3
click at [284, 423] on div "Buenas tardes. Voy a ir respondiendo y adjuntando documentacion en distintos me…" at bounding box center [267, 372] width 321 height 155
copy div "Con respecto a los movimientos mencionados, corresponden a ventas y compras de …"
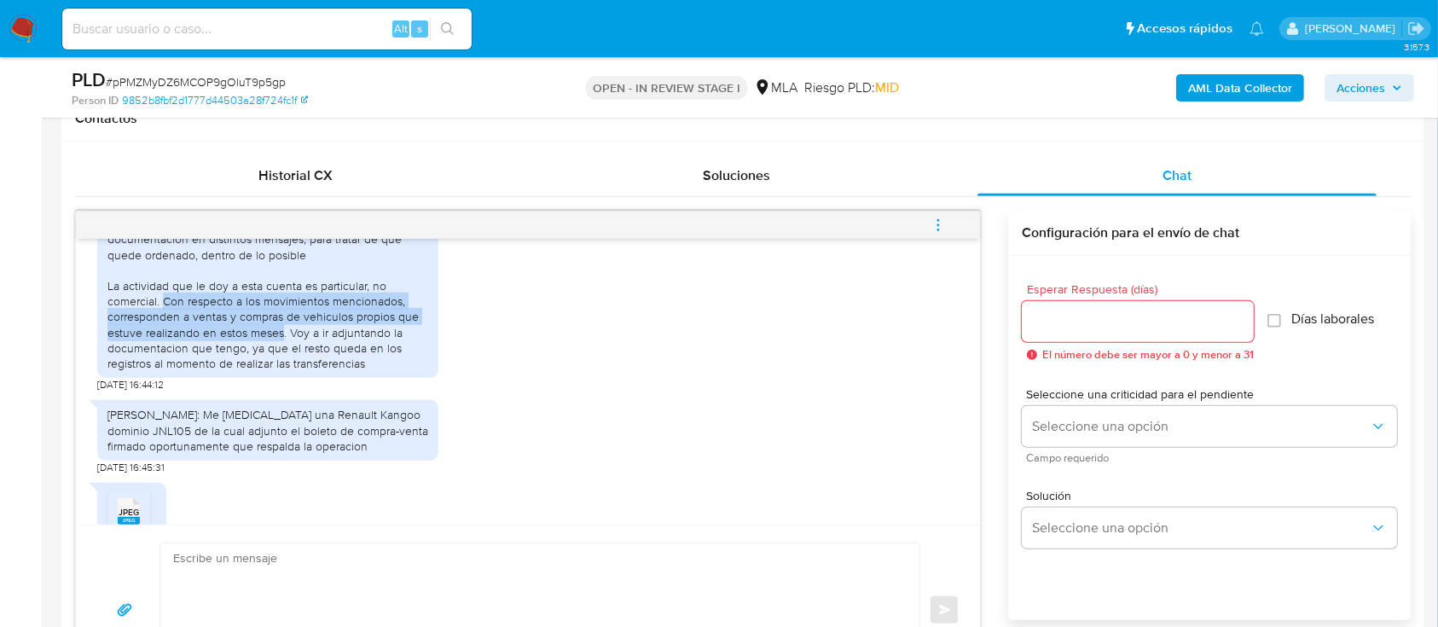
scroll to position [2047, 0]
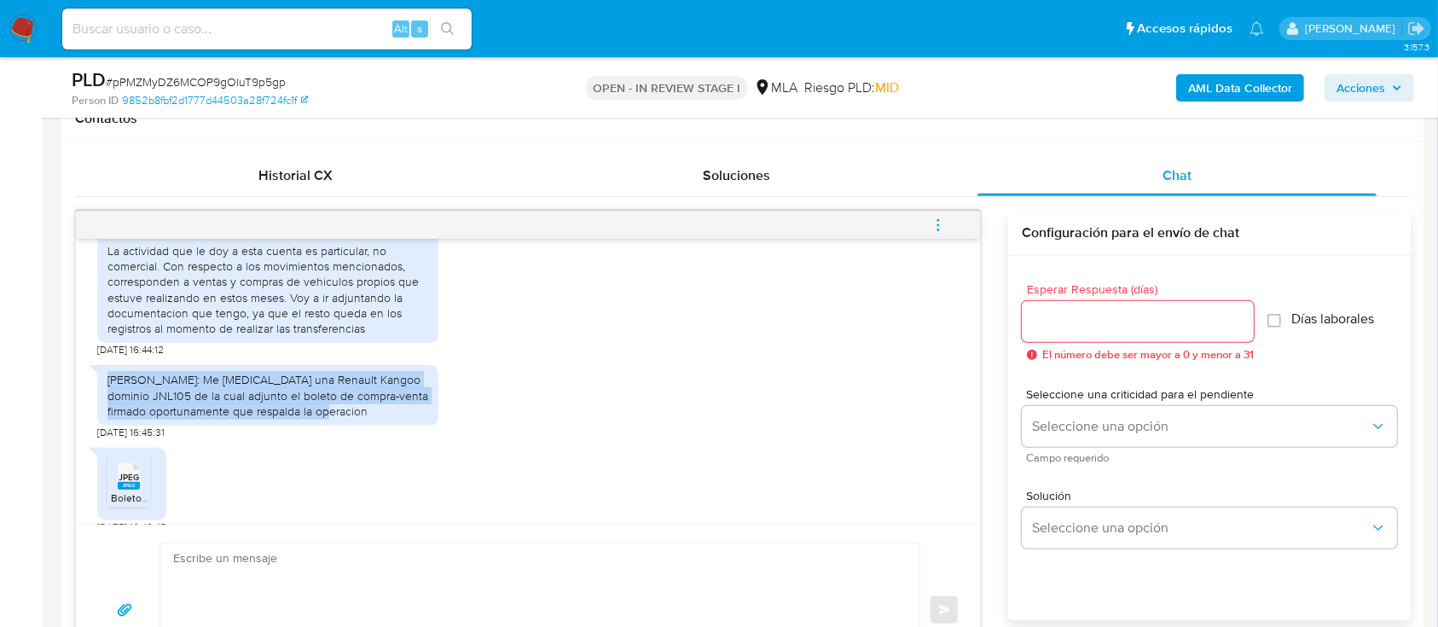
drag, startPoint x: 109, startPoint y: 393, endPoint x: 348, endPoint y: 419, distance: 240.2
click at [348, 419] on div "[PERSON_NAME]: Me [MEDICAL_DATA] una Renault Kangoo dominio JNL105 de la cual a…" at bounding box center [267, 395] width 321 height 47
copy div "[PERSON_NAME]: Me [MEDICAL_DATA] una Renault Kangoo dominio JNL105 de la cual a…"
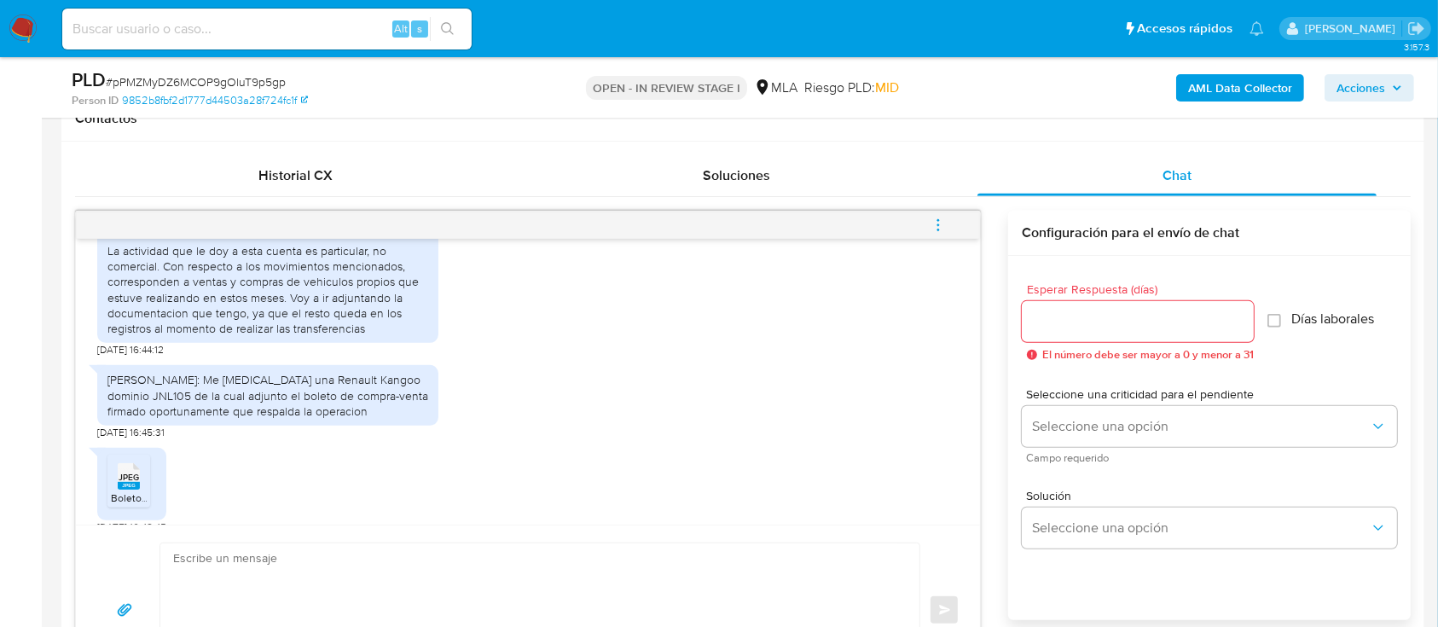
click at [138, 483] on span "JPEG" at bounding box center [129, 477] width 20 height 11
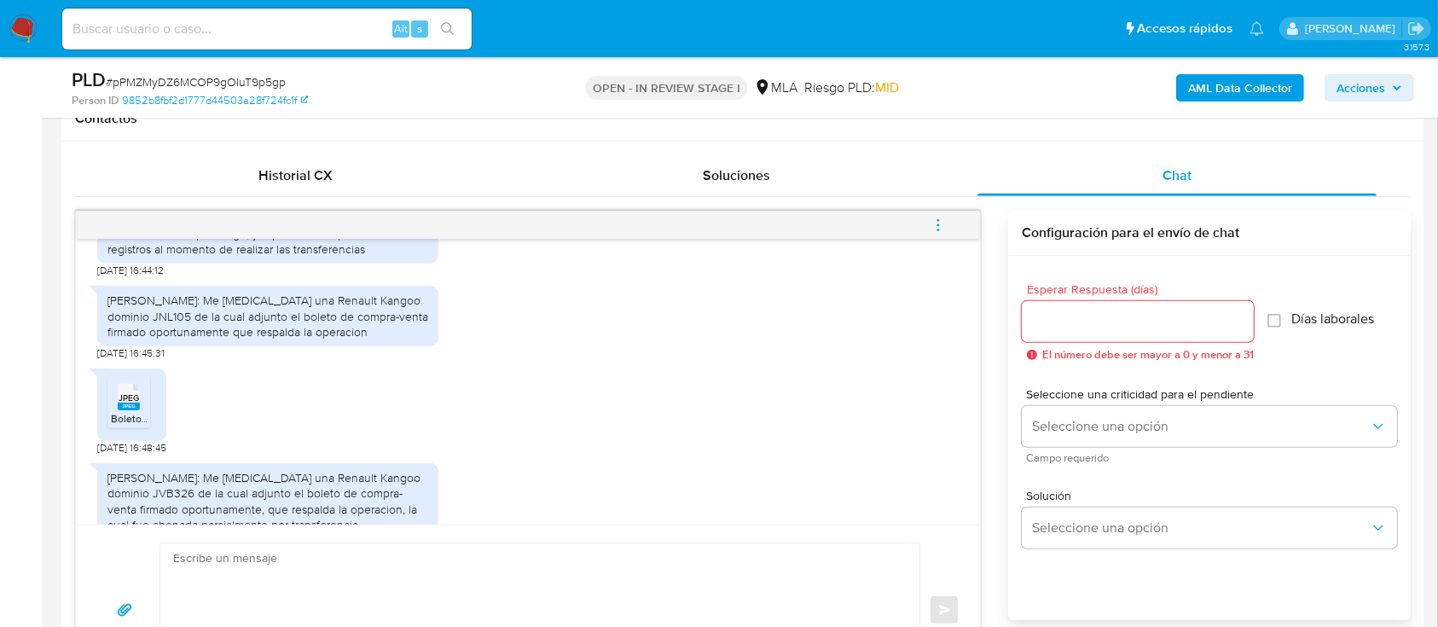
scroll to position [2274, 0]
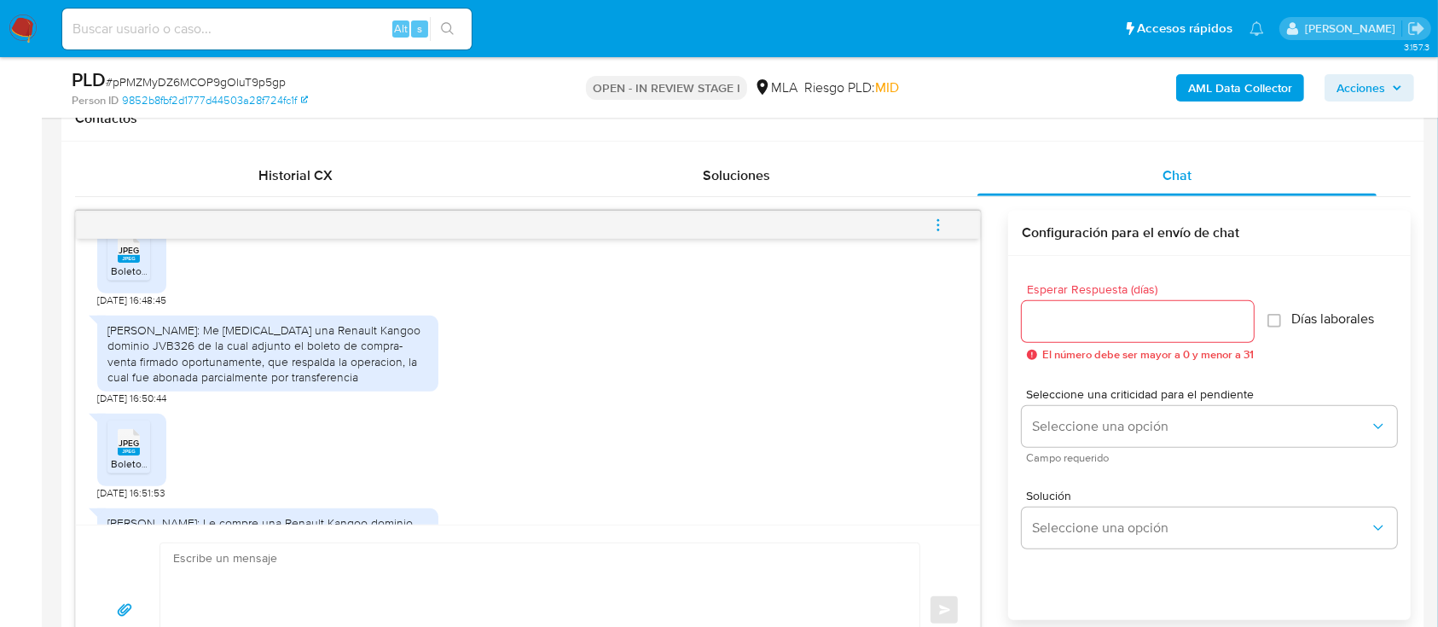
drag, startPoint x: 107, startPoint y: 345, endPoint x: 334, endPoint y: 390, distance: 230.5
click at [334, 385] on div "[PERSON_NAME]: Me [MEDICAL_DATA] una Renault Kangoo dominio JVB326 de la cual a…" at bounding box center [267, 353] width 321 height 62
copy div "[PERSON_NAME]: Me [MEDICAL_DATA] una Renault Kangoo dominio JVB326 de la cual a…"
click at [135, 449] on span "JPEG" at bounding box center [129, 443] width 20 height 11
drag, startPoint x: 109, startPoint y: 345, endPoint x: 333, endPoint y: 392, distance: 228.5
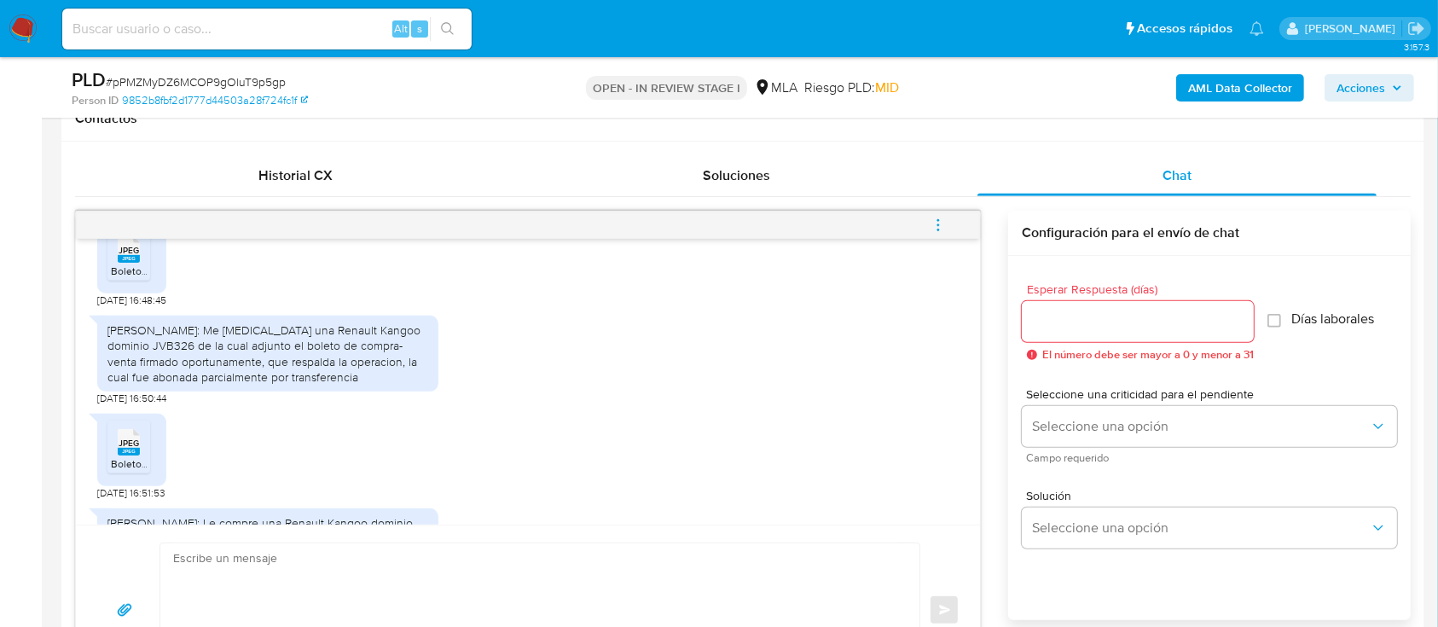
click at [333, 385] on div "[PERSON_NAME]: Me [MEDICAL_DATA] una Renault Kangoo dominio JVB326 de la cual a…" at bounding box center [267, 353] width 321 height 62
copy div "[PERSON_NAME]: Me [MEDICAL_DATA] una Renault Kangoo dominio JVB326 de la cual a…"
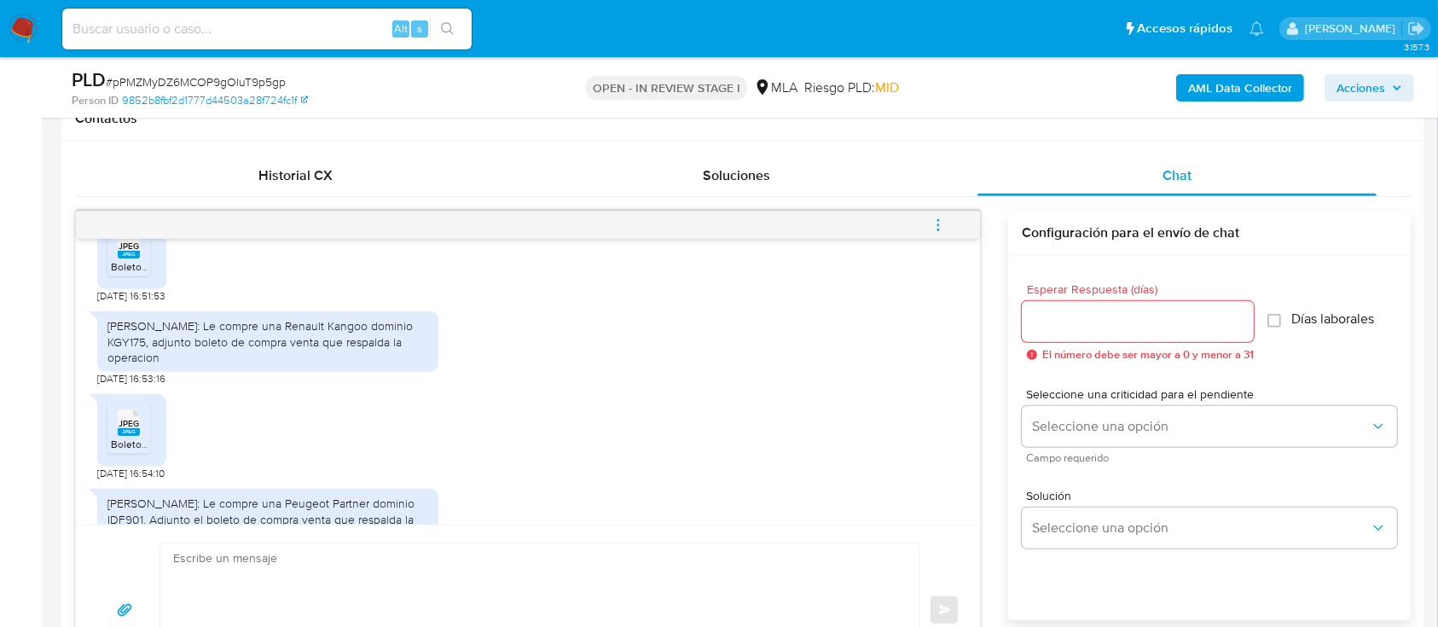
scroll to position [2502, 0]
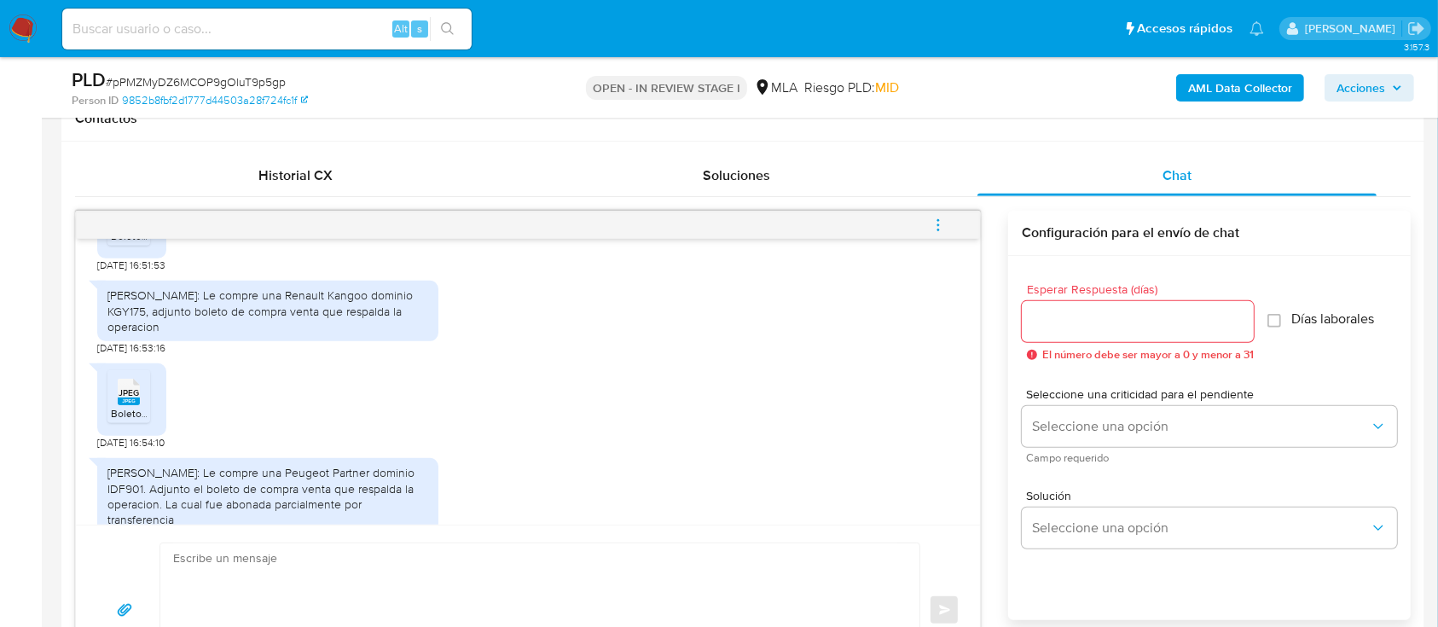
drag, startPoint x: 107, startPoint y: 309, endPoint x: 233, endPoint y: 344, distance: 131.0
click at [233, 334] on div "[PERSON_NAME]: Le compre una Renault Kangoo dominio KGY175, adjunto boleto de c…" at bounding box center [267, 310] width 321 height 47
copy div "[PERSON_NAME]: Le compre una Renault Kangoo dominio KGY175, adjunto boleto de c…"
click at [131, 398] on span "JPEG" at bounding box center [129, 392] width 20 height 11
click at [823, 573] on textarea at bounding box center [535, 610] width 725 height 134
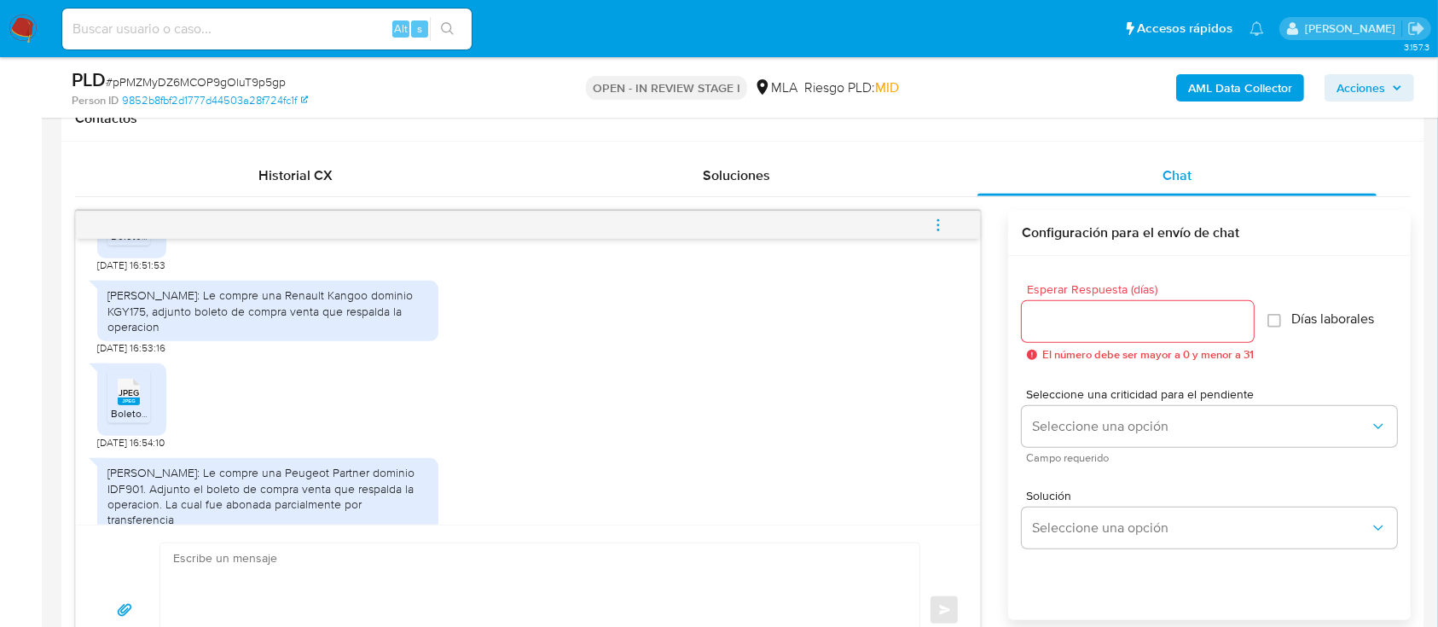
scroll to position [2615, 0]
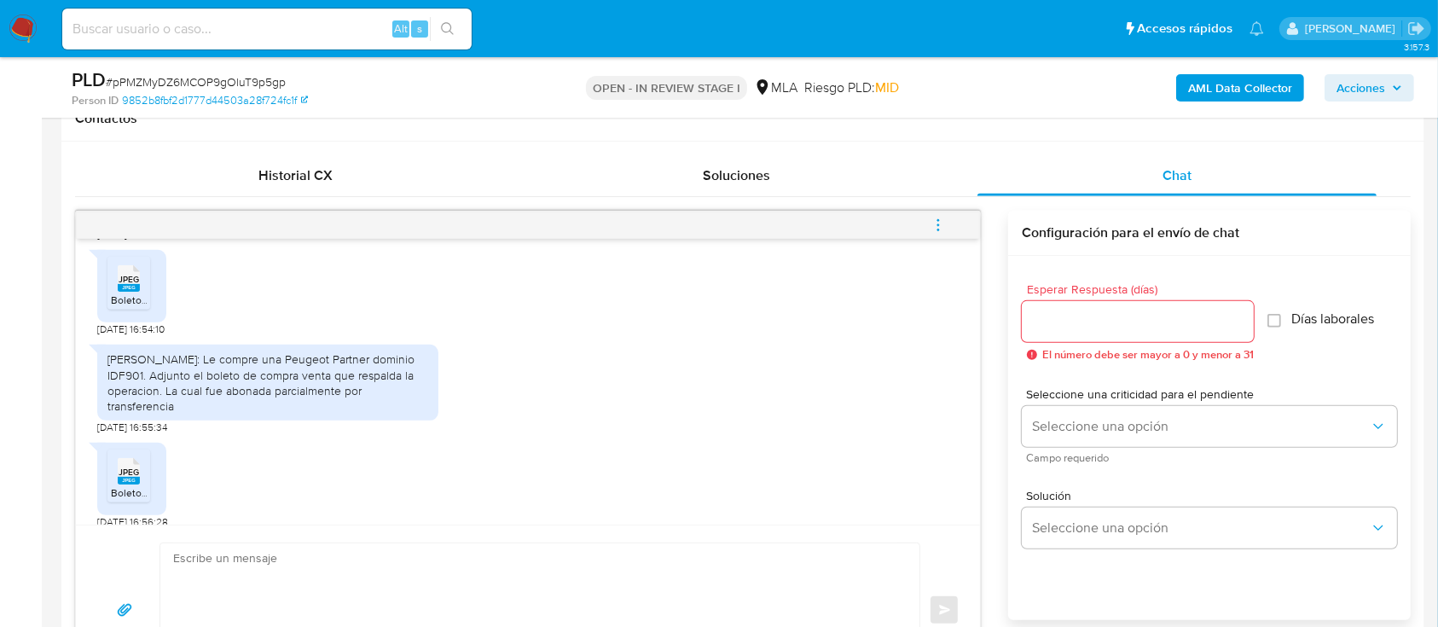
drag, startPoint x: 106, startPoint y: 375, endPoint x: 191, endPoint y: 424, distance: 98.2
click at [191, 421] on div "[PERSON_NAME]: Le compre una Peugeot Partner dominio IDF901. Adjunto el boleto …" at bounding box center [267, 383] width 341 height 76
copy div "[PERSON_NAME]: Le compre una Peugeot Partner dominio IDF901. Adjunto el boleto …"
click at [136, 478] on span "JPEG" at bounding box center [129, 472] width 20 height 11
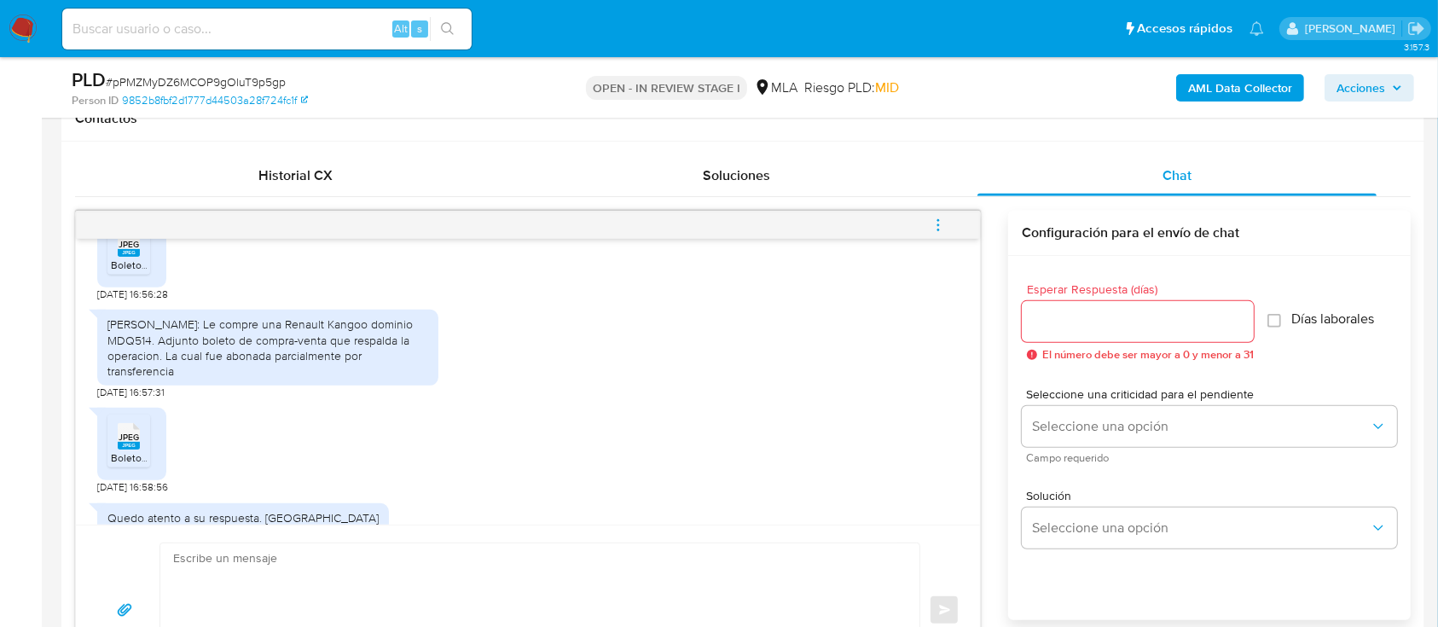
scroll to position [2888, 0]
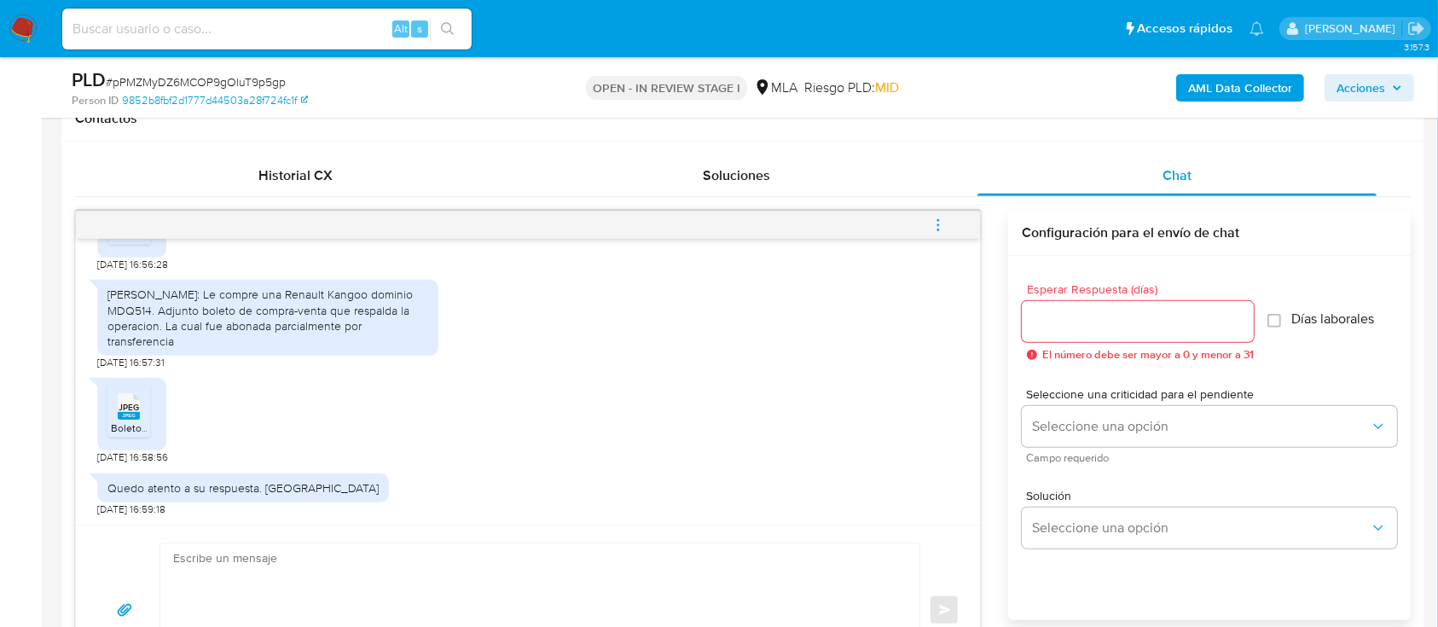
drag, startPoint x: 129, startPoint y: 302, endPoint x: 219, endPoint y: 346, distance: 100.7
click at [219, 346] on div "[PERSON_NAME]: Le compre una Renault Kangoo dominio MDQ514. Adjunto boleto de c…" at bounding box center [267, 318] width 321 height 62
copy div "[PERSON_NAME]: Le compre una Renault Kangoo dominio MDQ514. Adjunto boleto de c…"
click at [143, 408] on div "JPEG JPEG" at bounding box center [129, 404] width 36 height 33
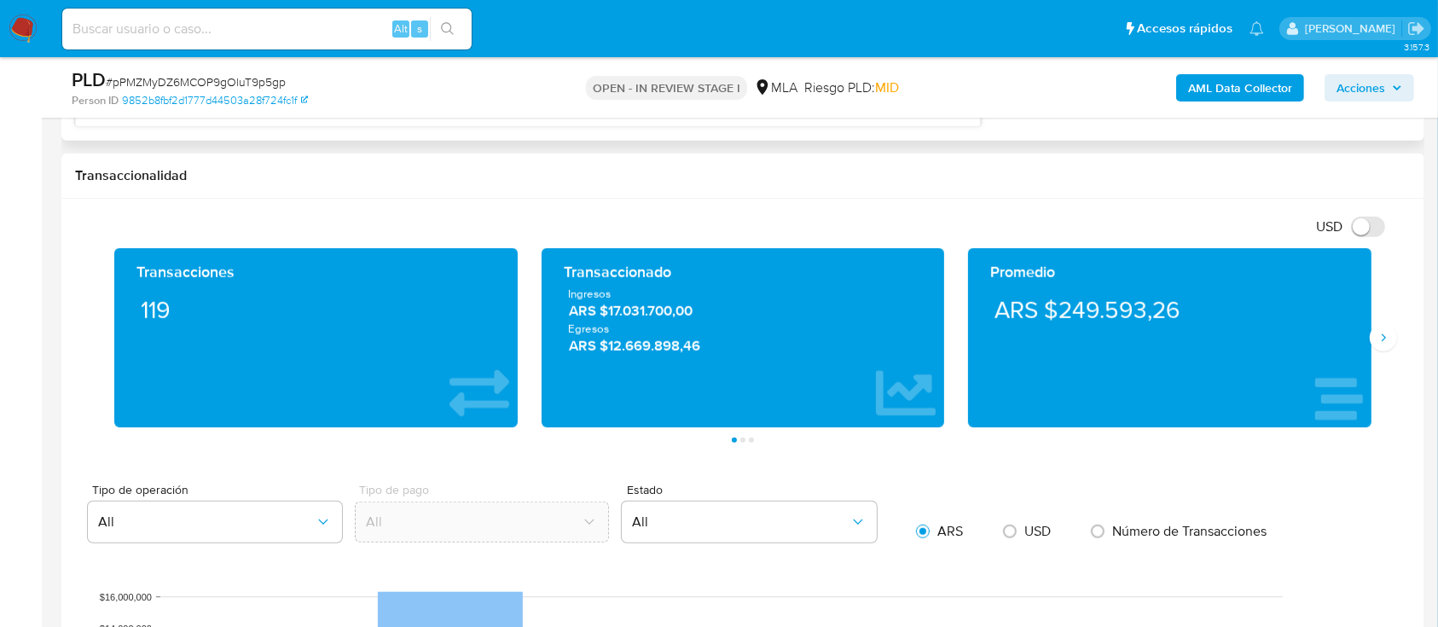
scroll to position [1024, 0]
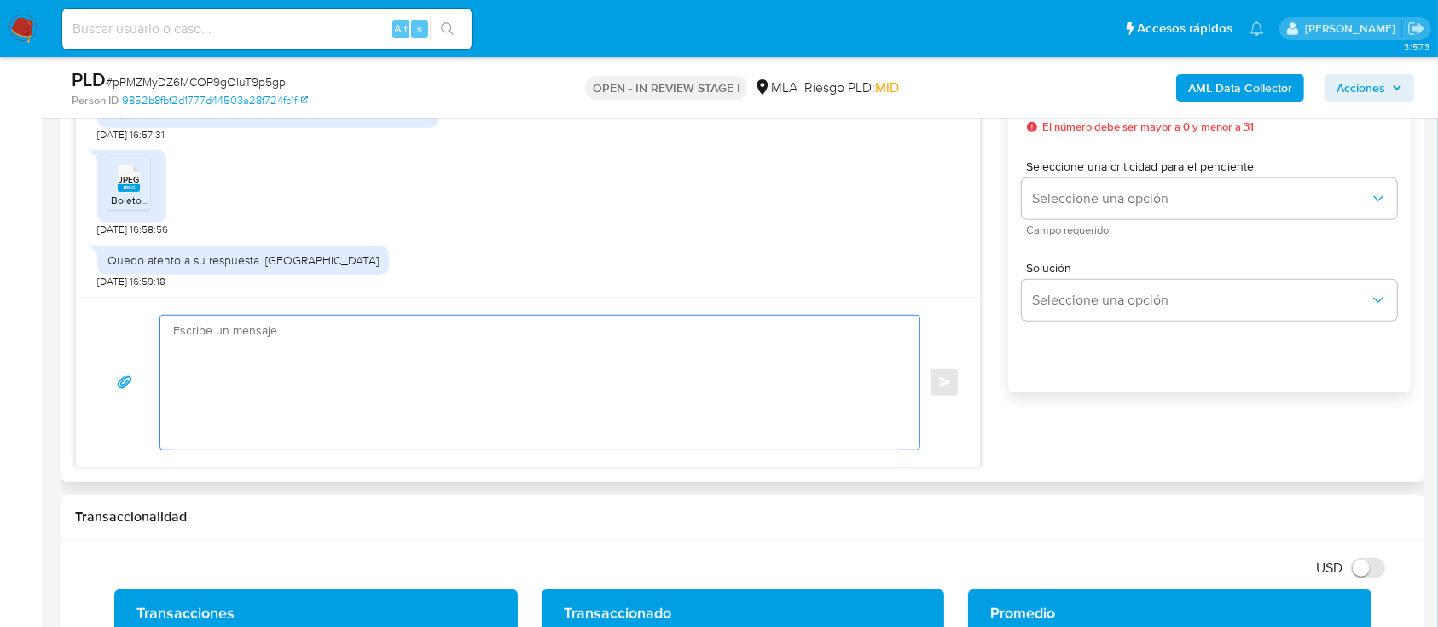
click at [357, 397] on textarea at bounding box center [535, 383] width 725 height 134
paste textarea "¡Muchas gracias por tu respuesta! Confirmamos la recepción de la documentación.…"
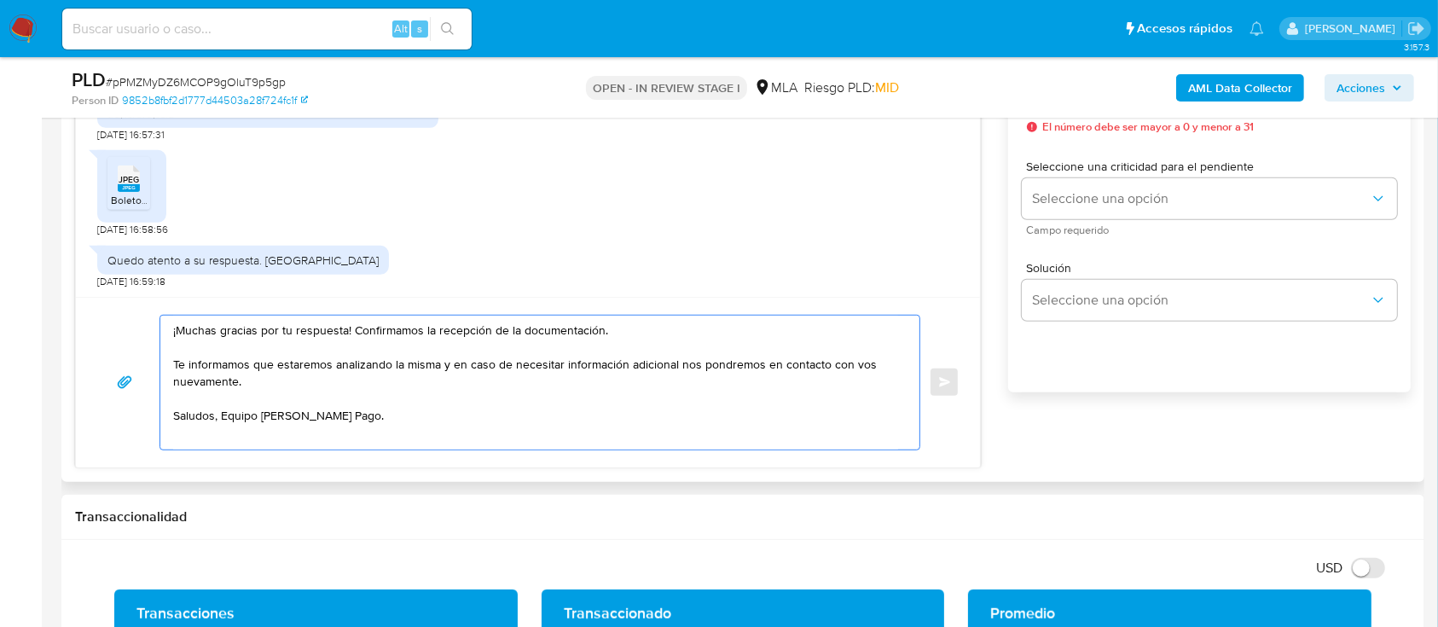
drag, startPoint x: 262, startPoint y: 385, endPoint x: 164, endPoint y: 368, distance: 99.6
click at [164, 368] on div "¡Muchas gracias por tu respuesta! Confirmamos la recepción de la documentación.…" at bounding box center [535, 383] width 751 height 134
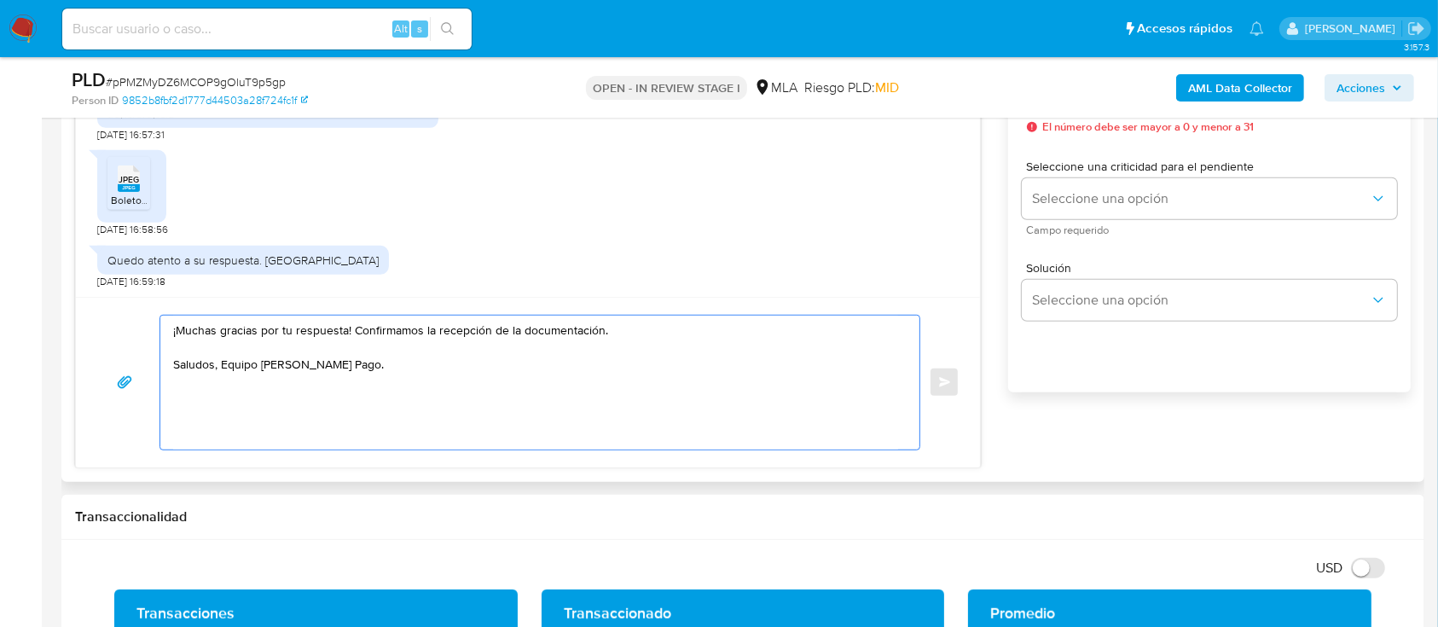
click at [171, 330] on div "¡Muchas gracias por tu respuesta! Confirmamos la recepción de la documentación.…" at bounding box center [535, 383] width 751 height 134
click at [179, 326] on textarea "¡Muchas gracias por tu respuesta! Confirmamos la recepción de la documentación.…" at bounding box center [535, 383] width 725 height 134
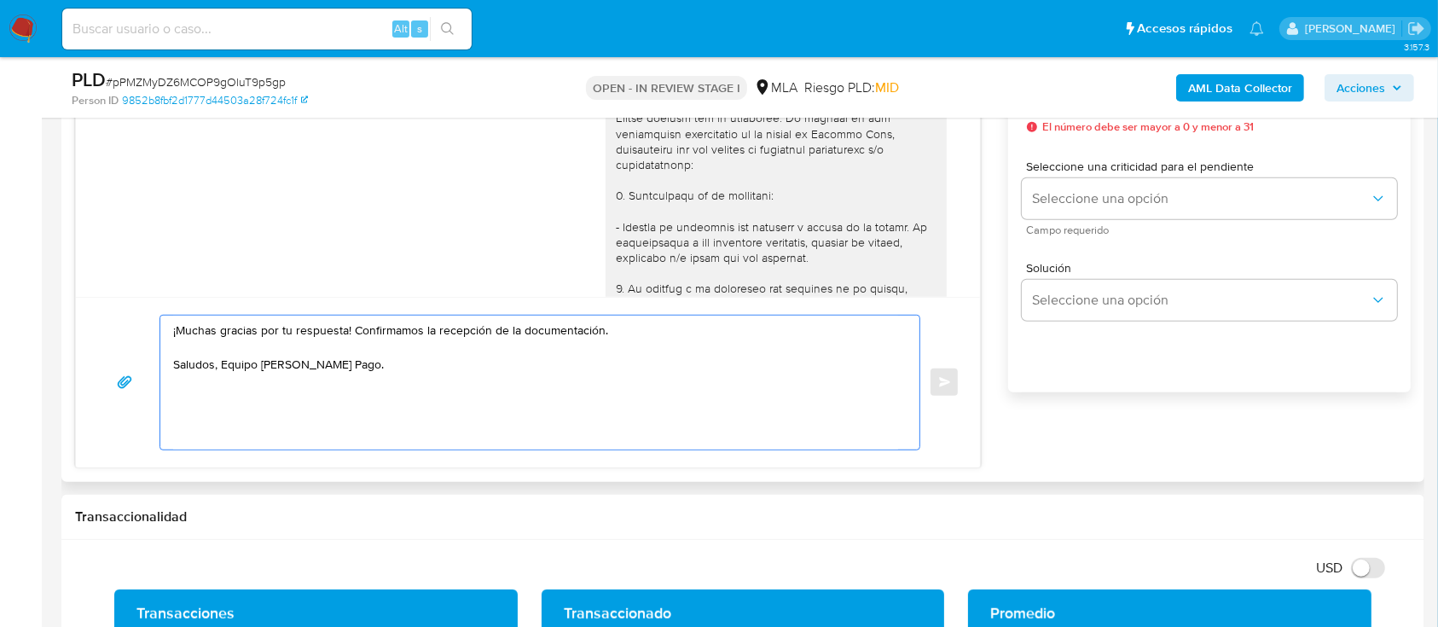
scroll to position [955, 0]
drag, startPoint x: 798, startPoint y: 125, endPoint x: 591, endPoint y: 120, distance: 207.3
click at [606, 120] on div at bounding box center [776, 541] width 341 height 929
copy div "Hola [PERSON_NAME],"
click at [270, 322] on textarea "¡Muchas gracias por tu respuesta! Confirmamos la recepción de la documentación.…" at bounding box center [535, 383] width 725 height 134
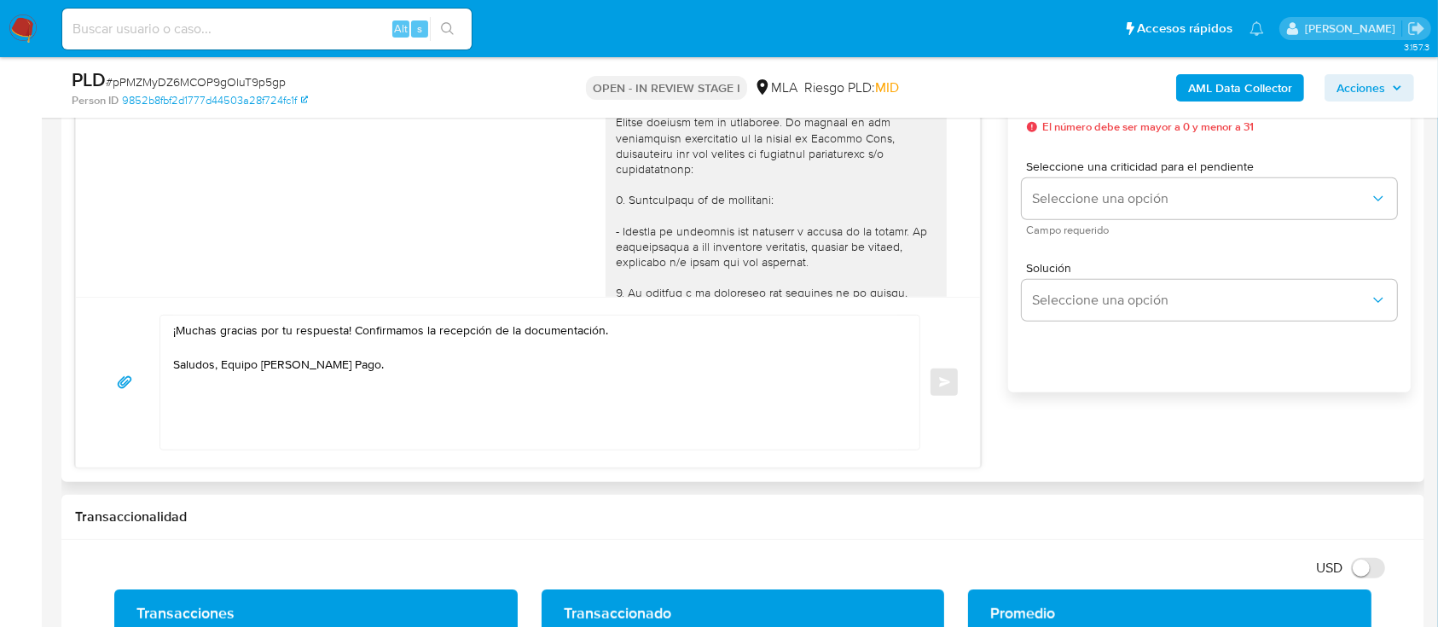
paste textarea "Hola [PERSON_NAME],"
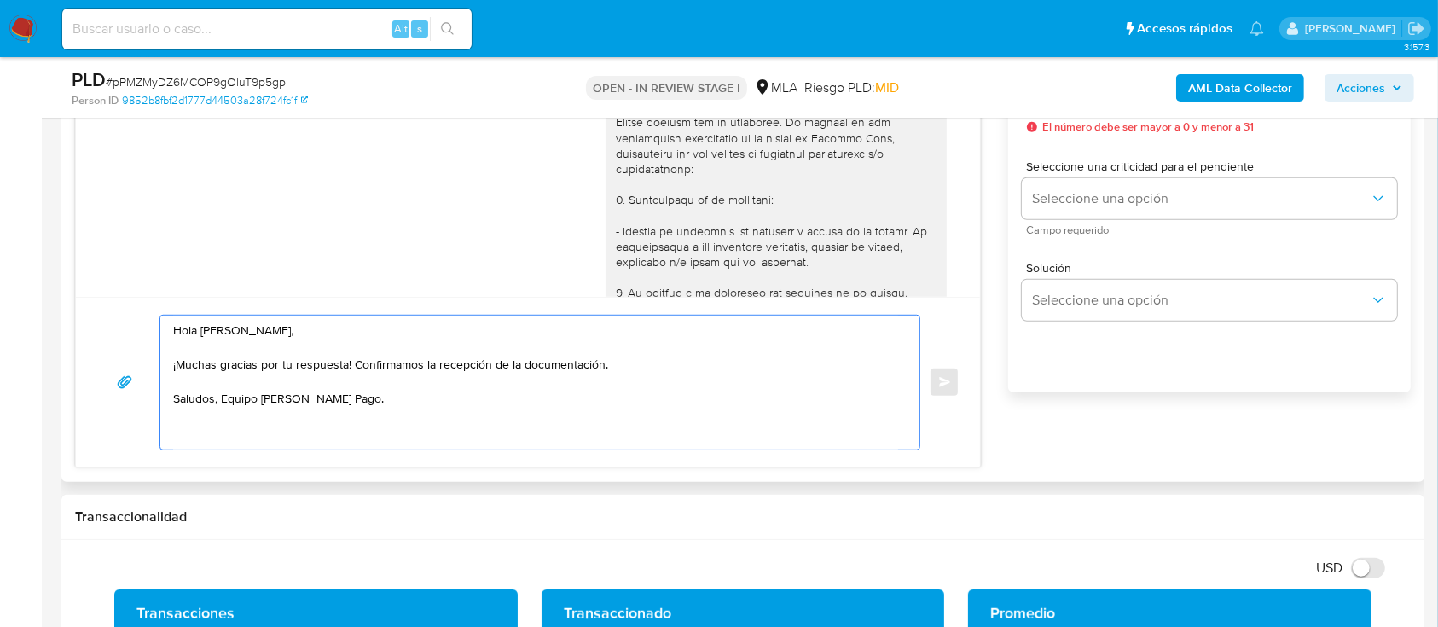
scroll to position [796, 0]
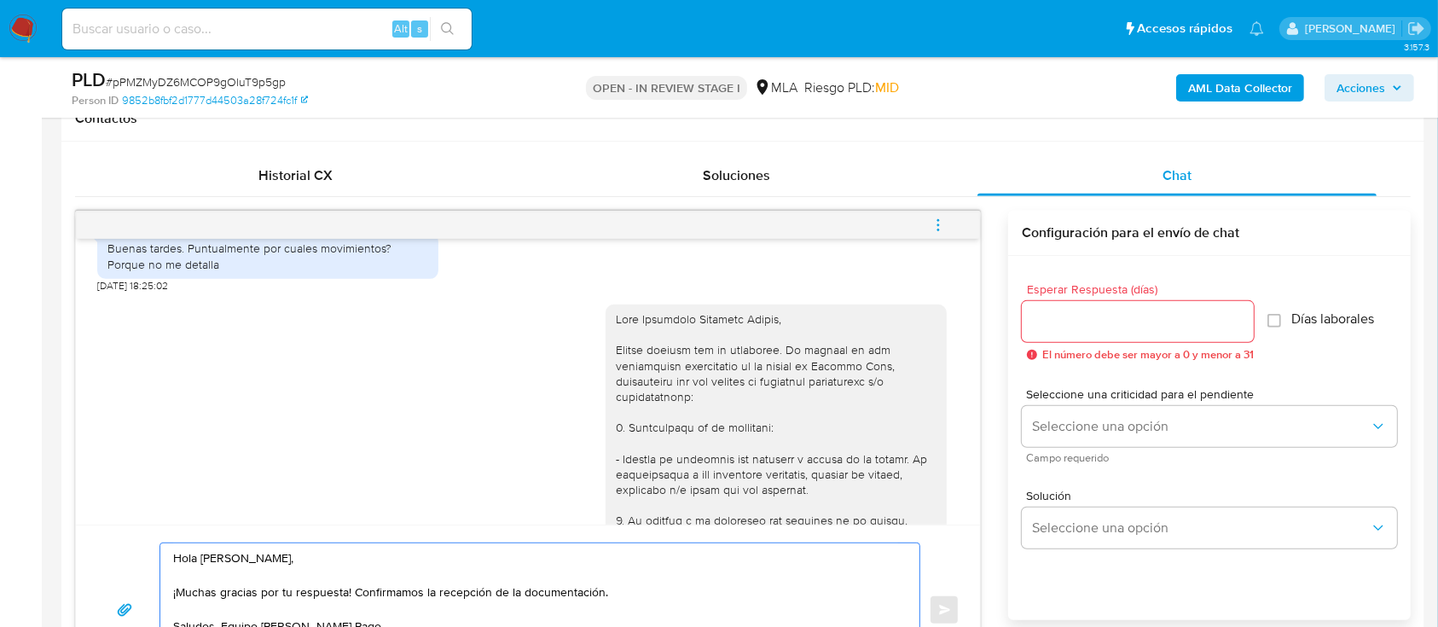
type textarea "Hola [PERSON_NAME], ¡Muchas gracias por tu respuesta! Confirmamos la recepción …"
click at [1098, 329] on input "Esperar Respuesta (días)" at bounding box center [1138, 321] width 232 height 22
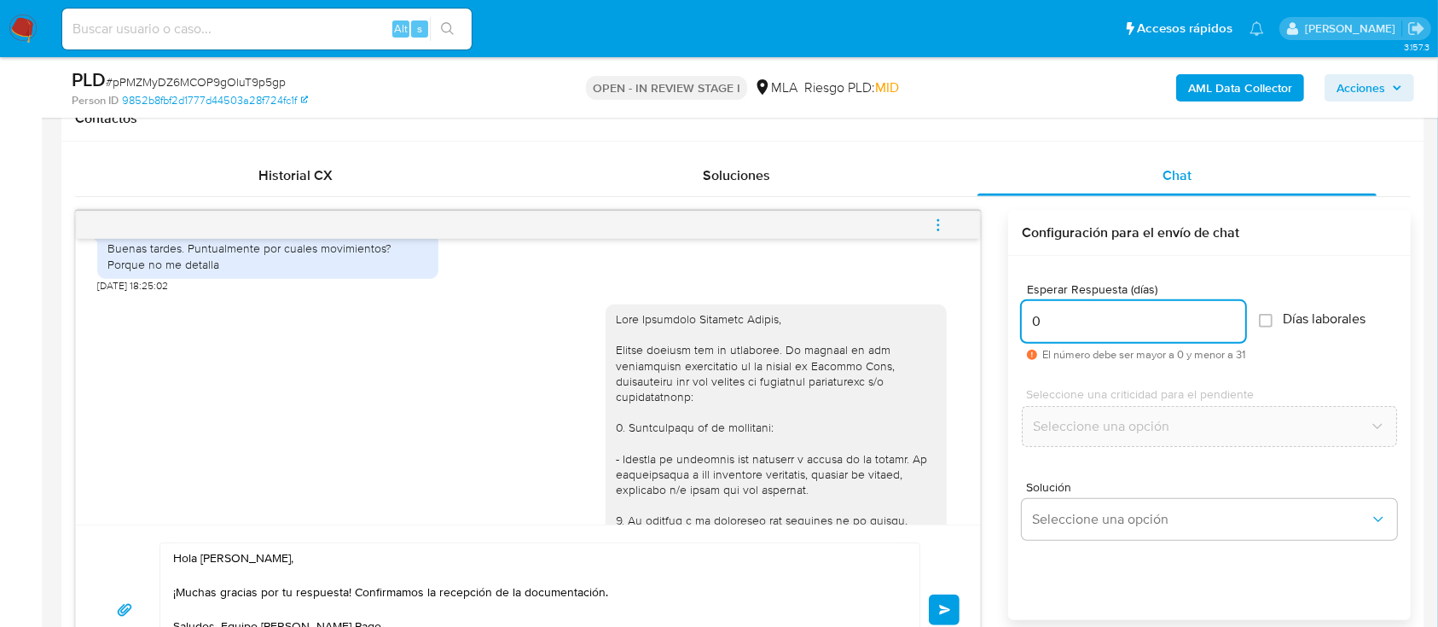
scroll to position [1024, 0]
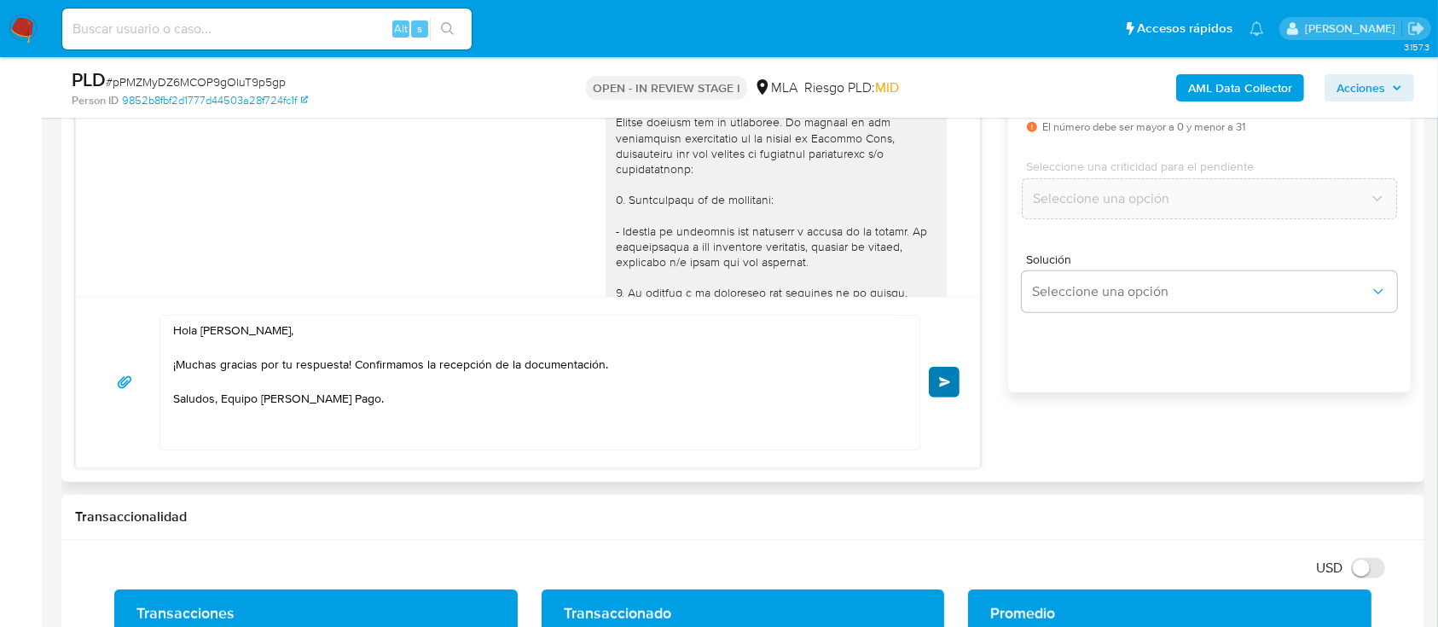
type input "0"
click at [953, 382] on button "Enviar" at bounding box center [944, 382] width 31 height 31
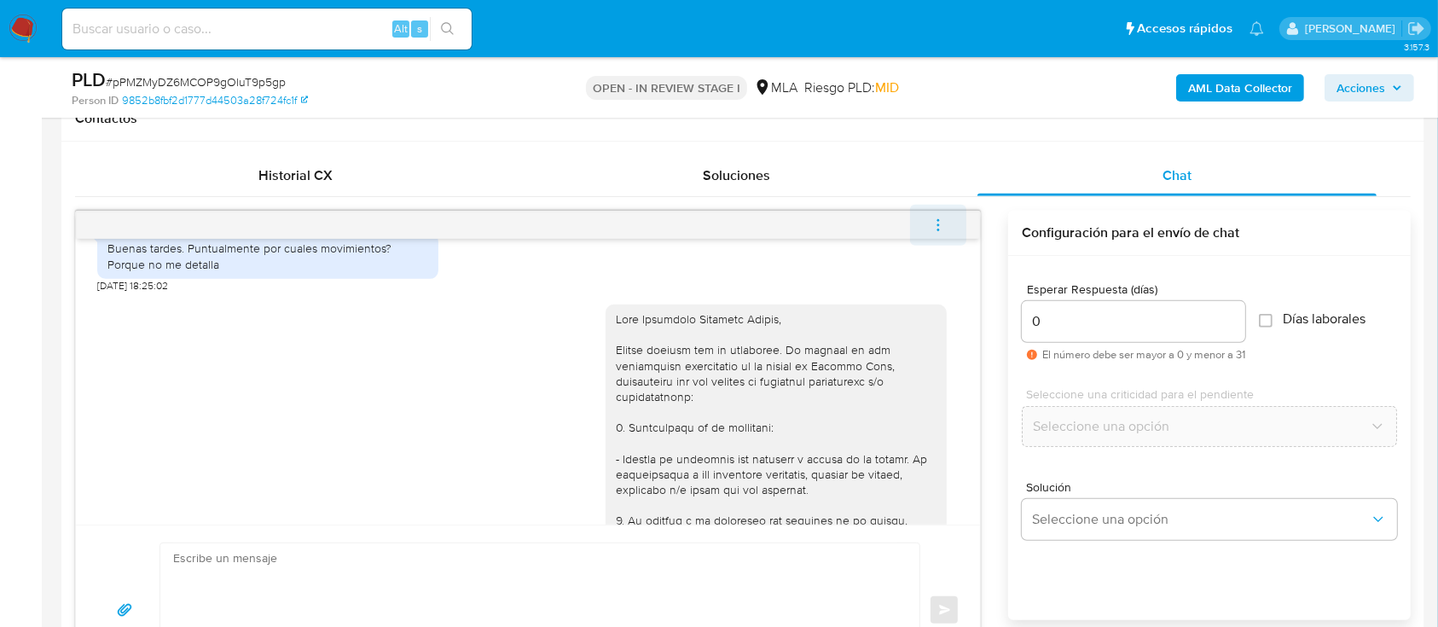
scroll to position [3031, 0]
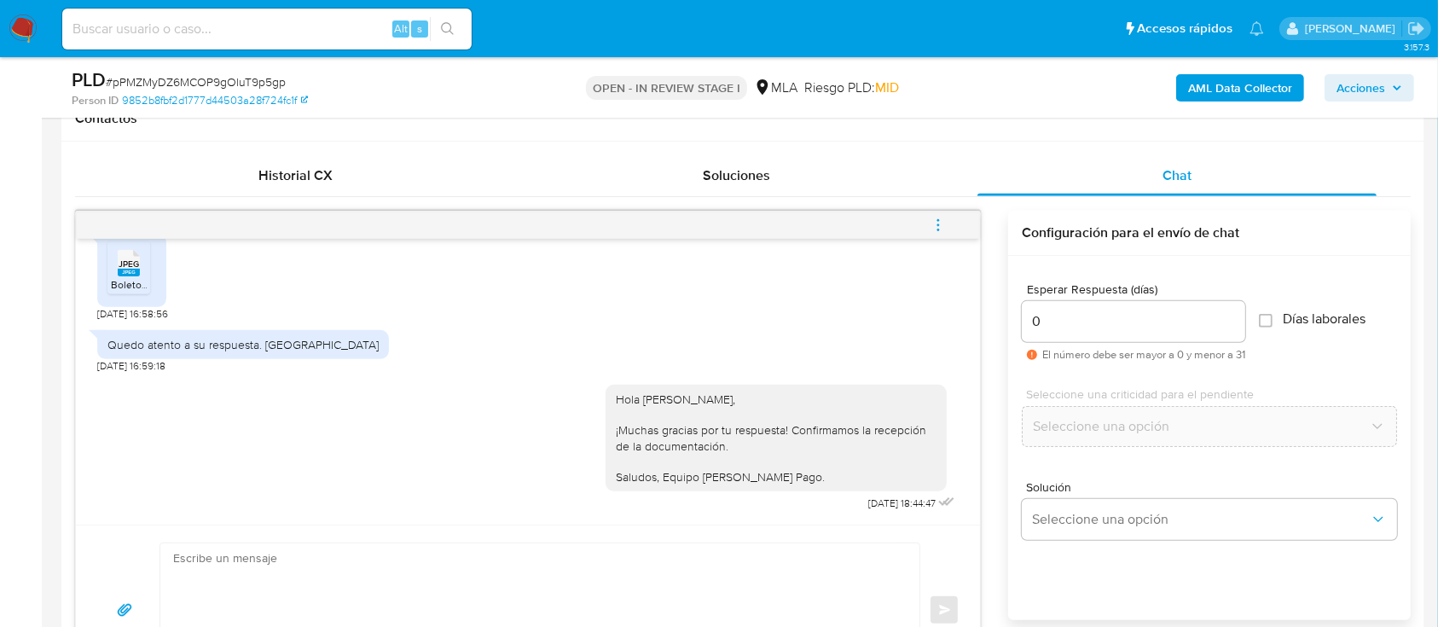
click at [942, 224] on icon "menu-action" at bounding box center [938, 225] width 15 height 15
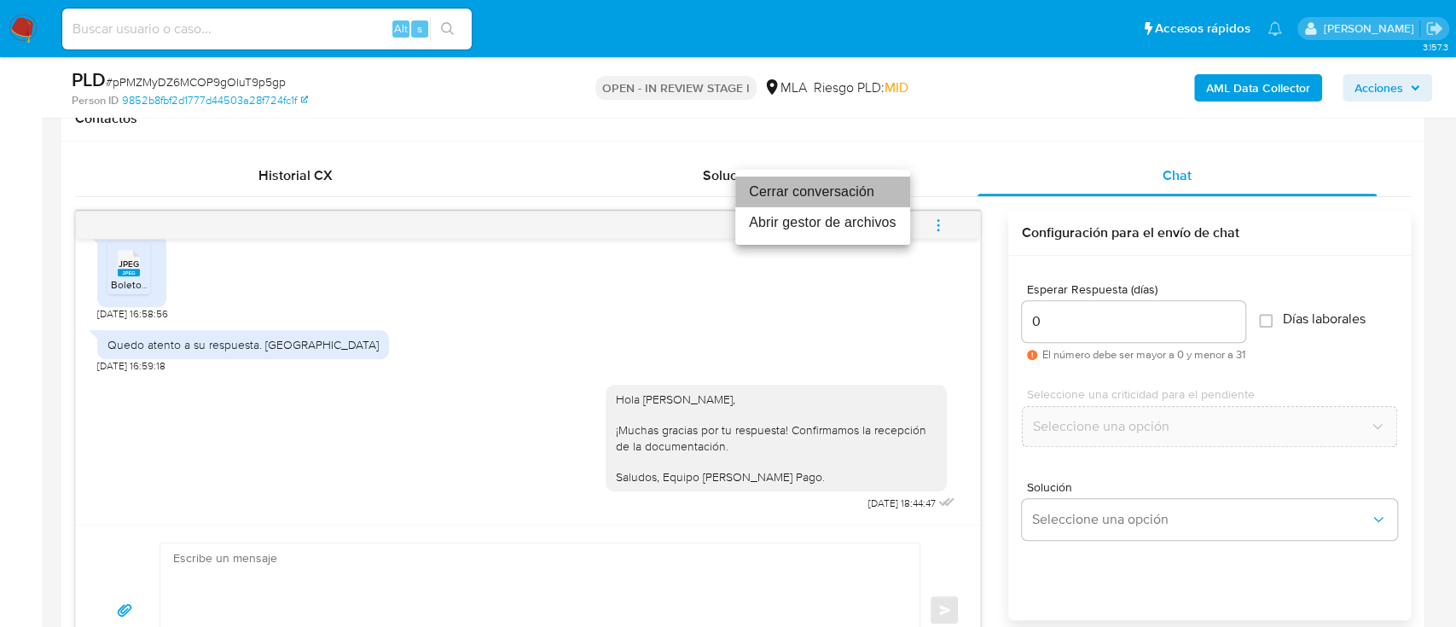
click at [846, 194] on li "Cerrar conversación" at bounding box center [822, 192] width 175 height 31
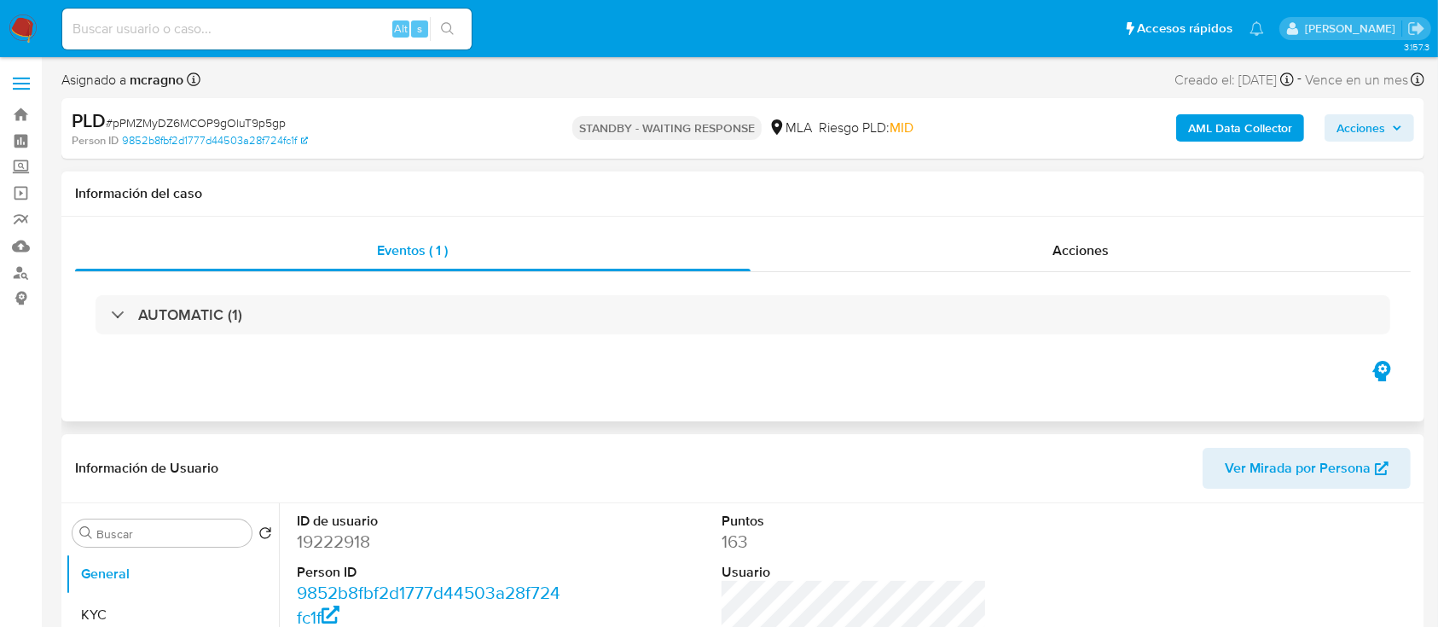
select select "10"
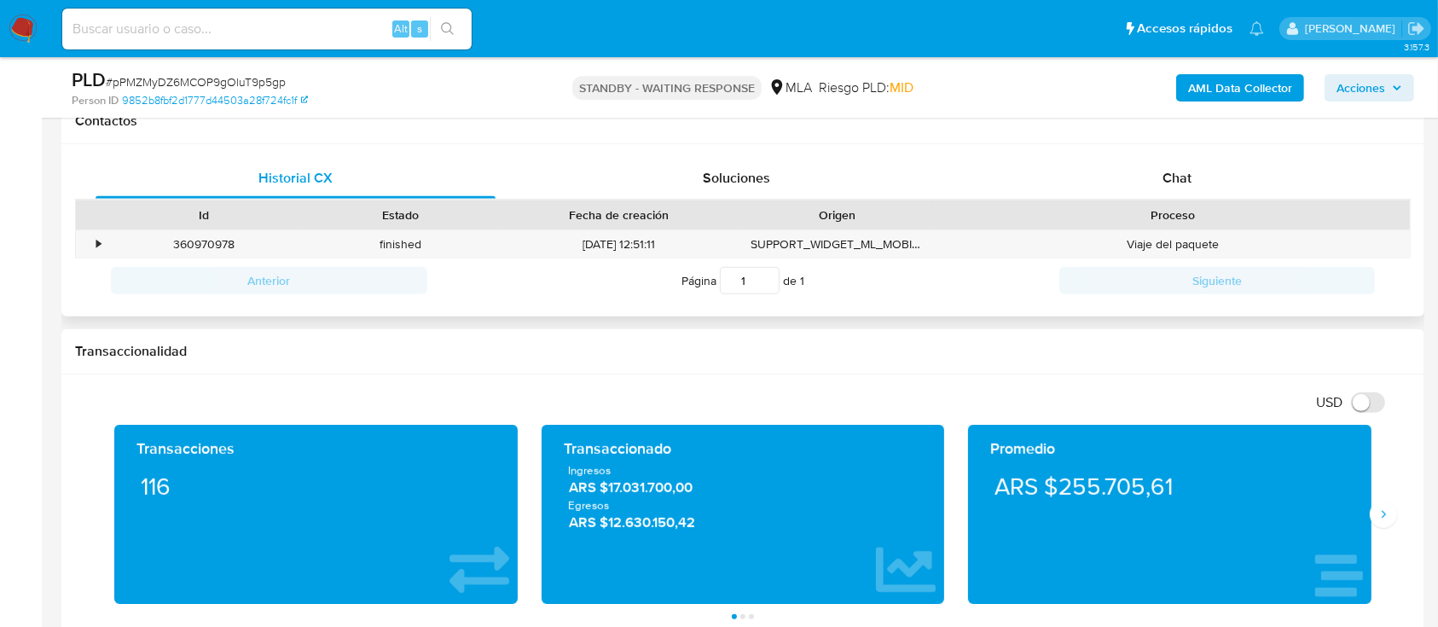
scroll to position [796, 0]
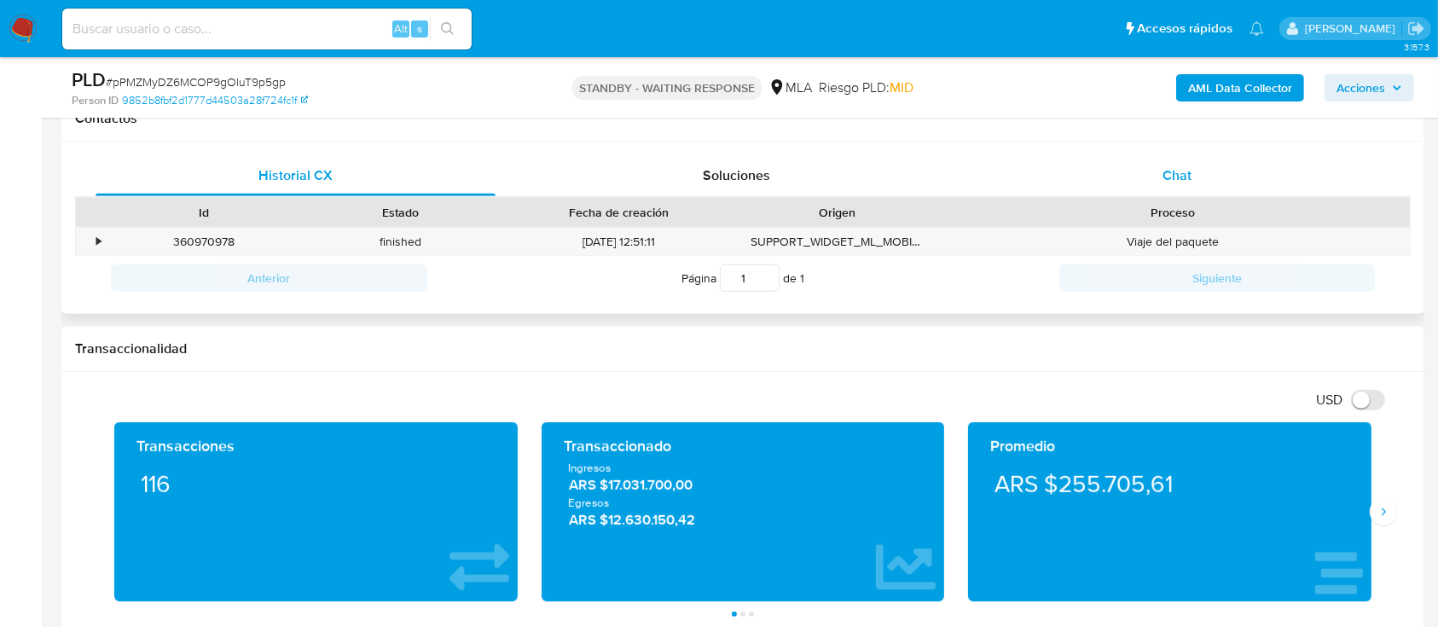
click at [1215, 204] on div "Proceso" at bounding box center [1173, 212] width 450 height 17
click at [1221, 183] on div "Chat" at bounding box center [1178, 175] width 400 height 41
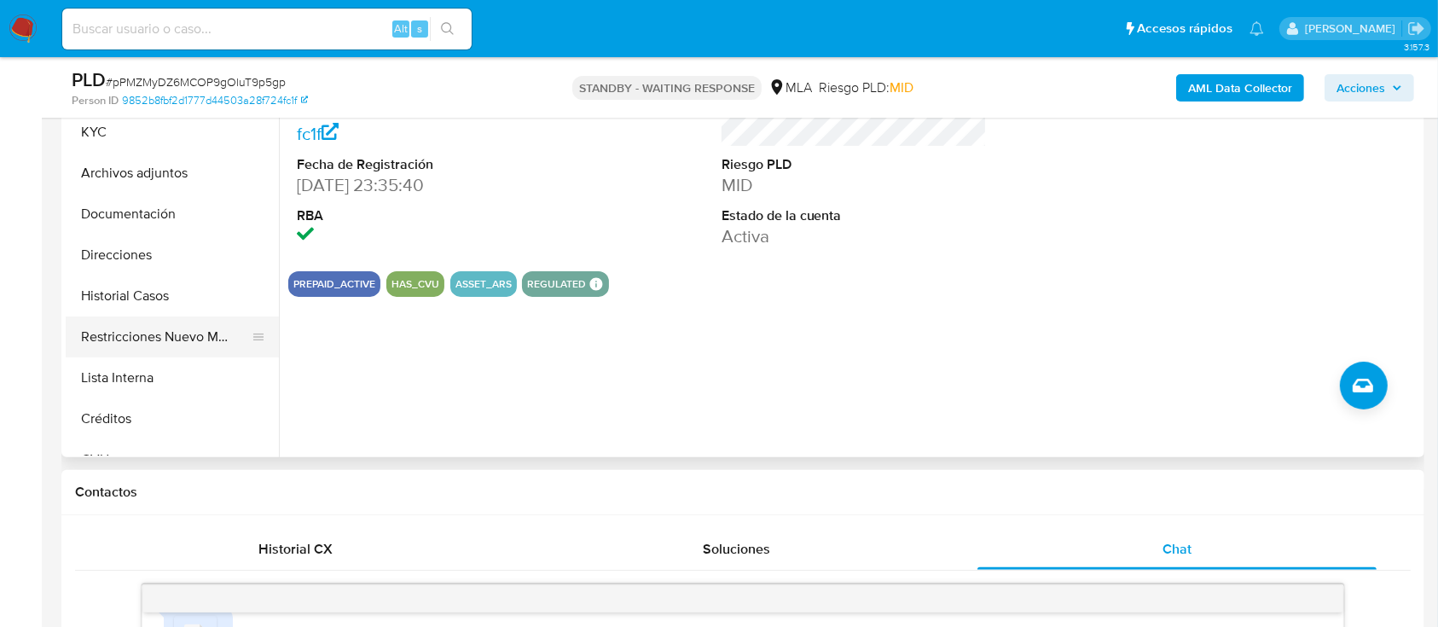
scroll to position [341, 0]
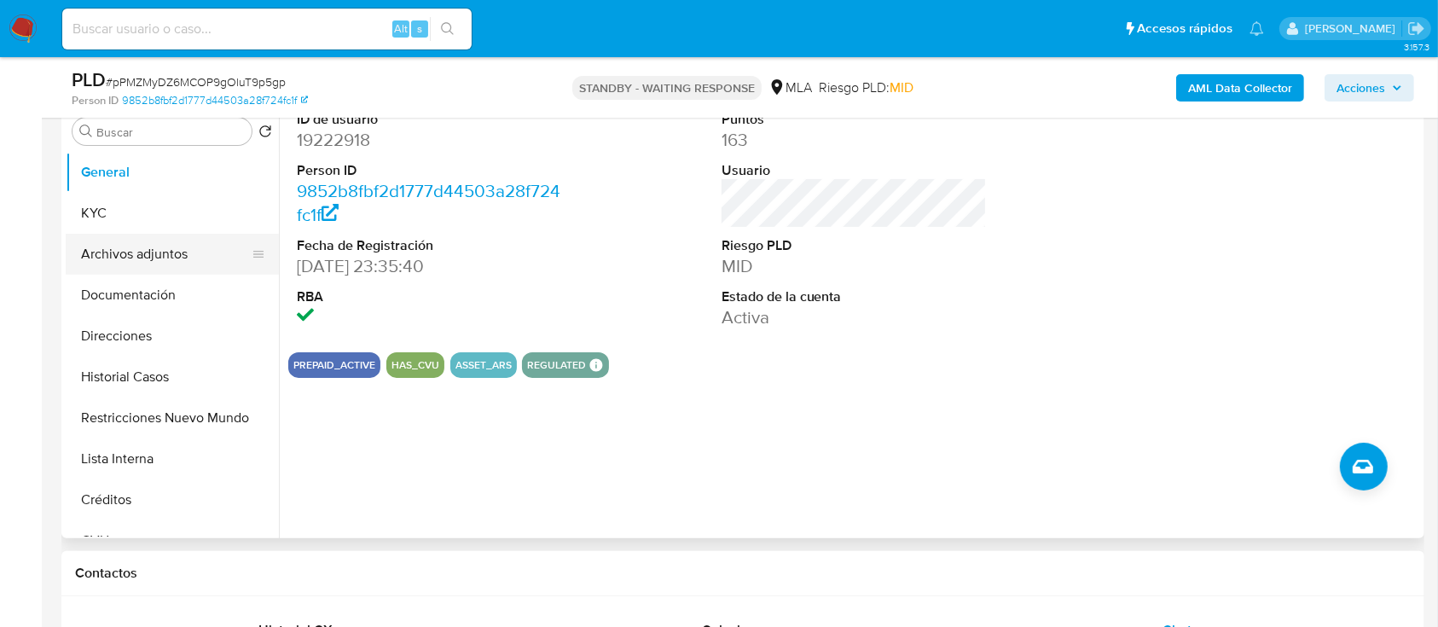
drag, startPoint x: 177, startPoint y: 254, endPoint x: 239, endPoint y: 254, distance: 62.3
click at [177, 253] on button "Archivos adjuntos" at bounding box center [166, 254] width 200 height 41
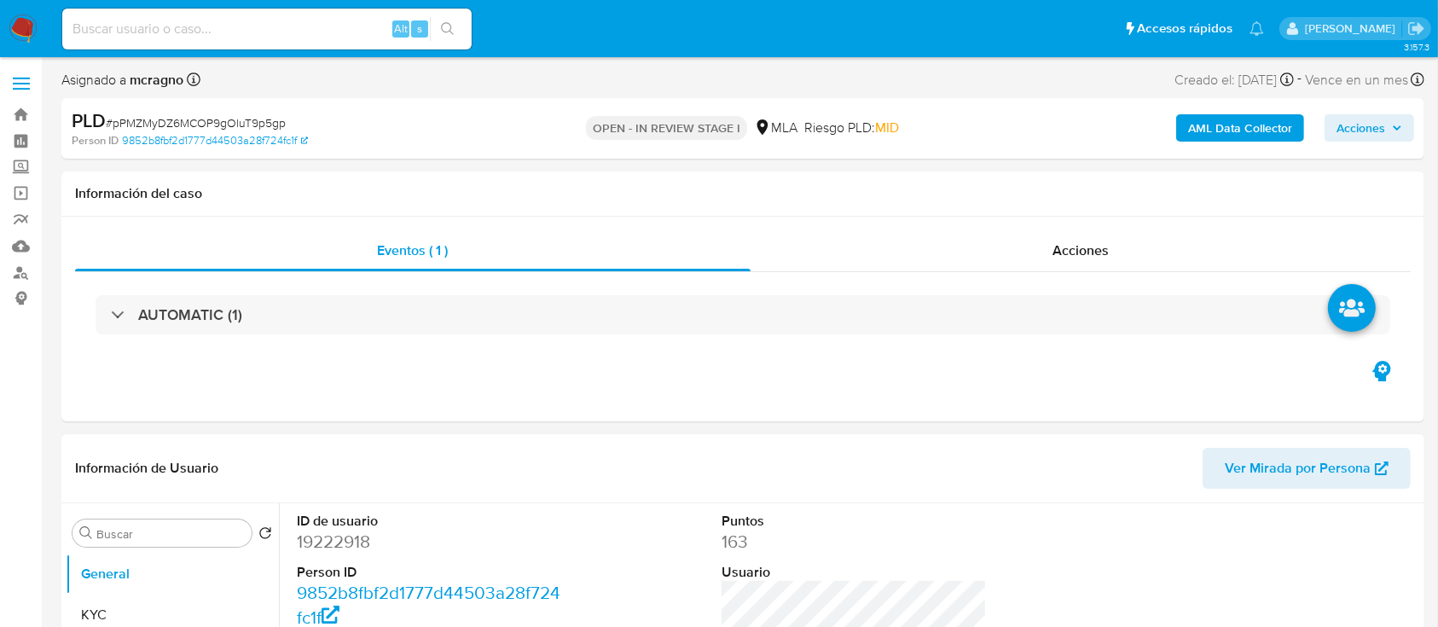
select select "10"
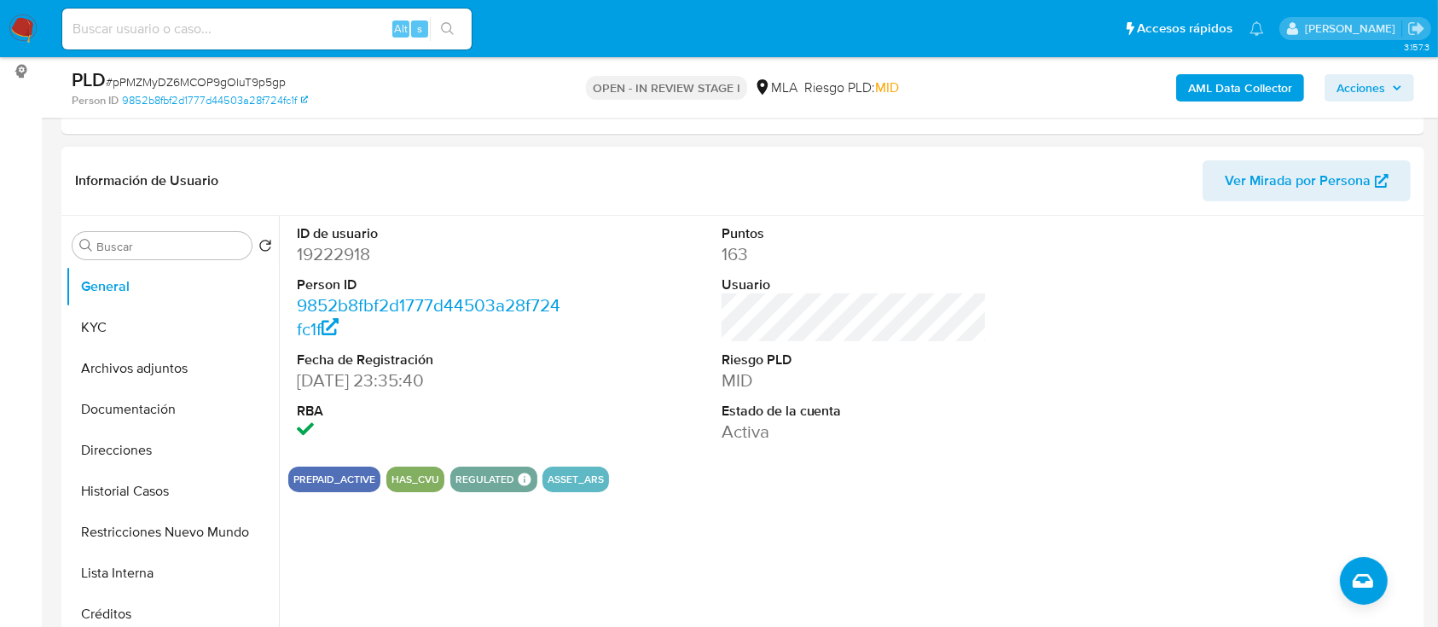
click at [164, 369] on button "Archivos adjuntos" at bounding box center [172, 368] width 213 height 41
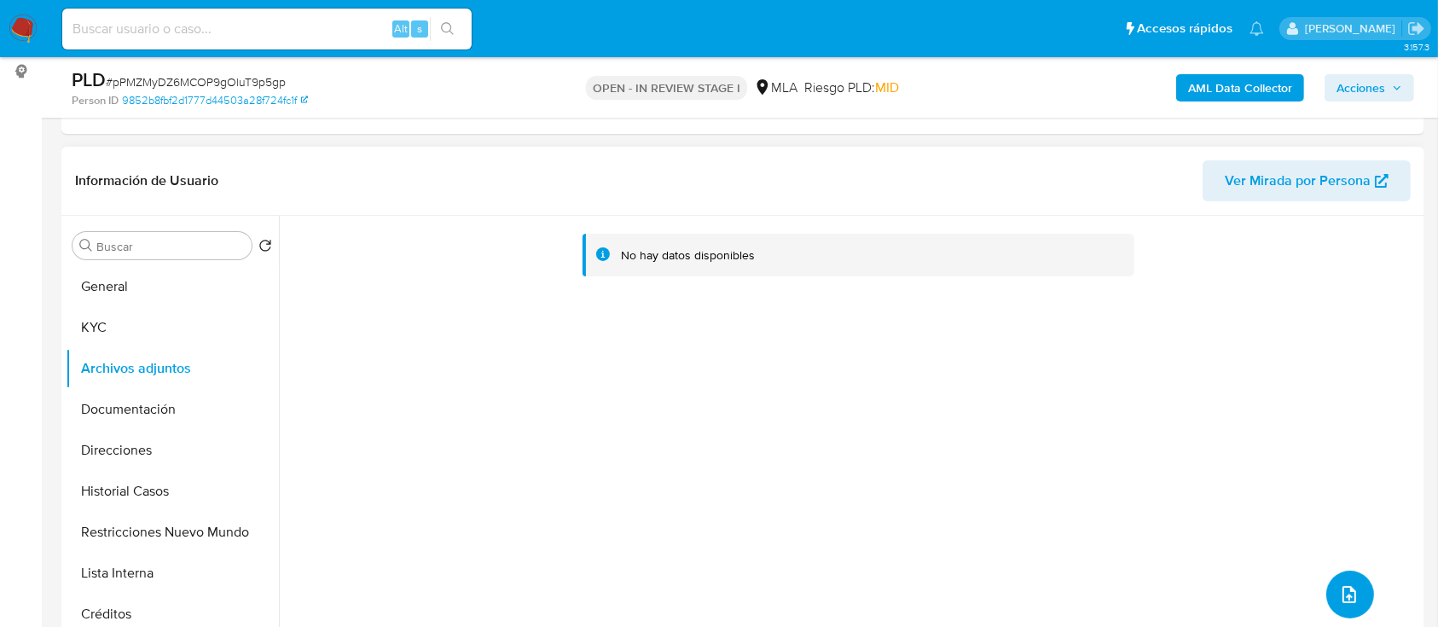
click at [1349, 598] on icon "upload-file" at bounding box center [1349, 594] width 20 height 20
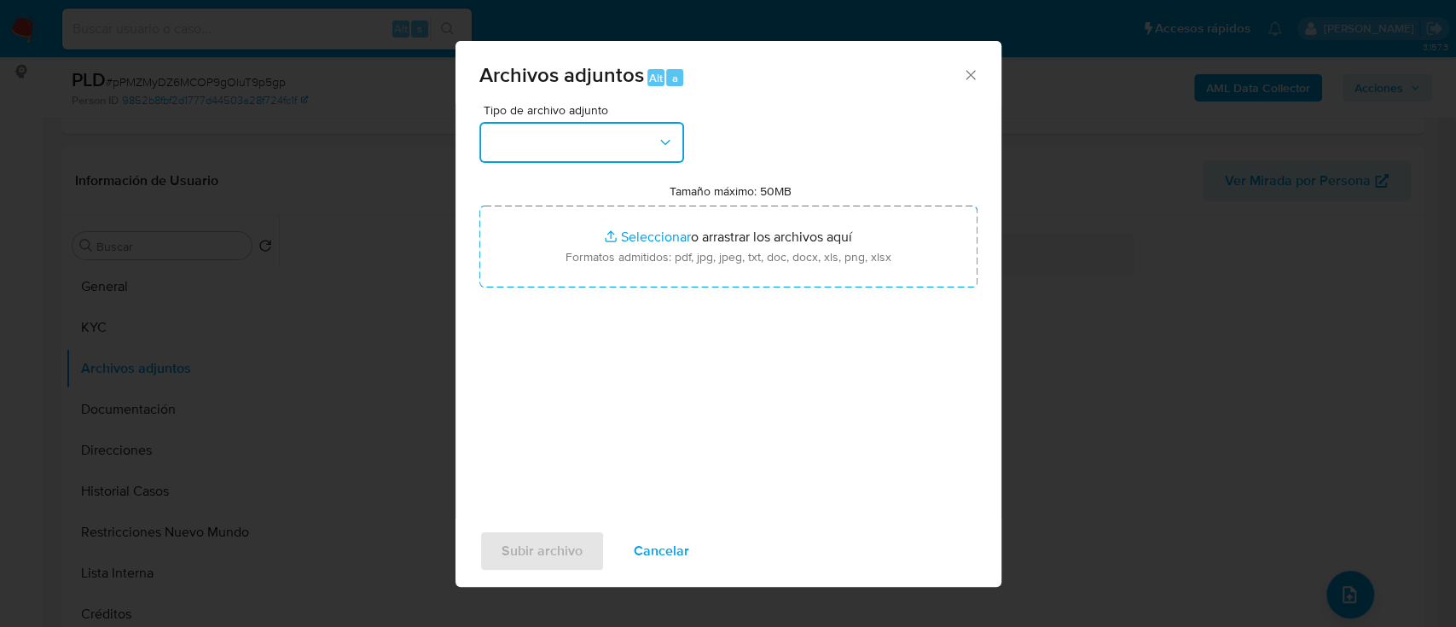
click at [649, 156] on button "button" at bounding box center [581, 142] width 205 height 41
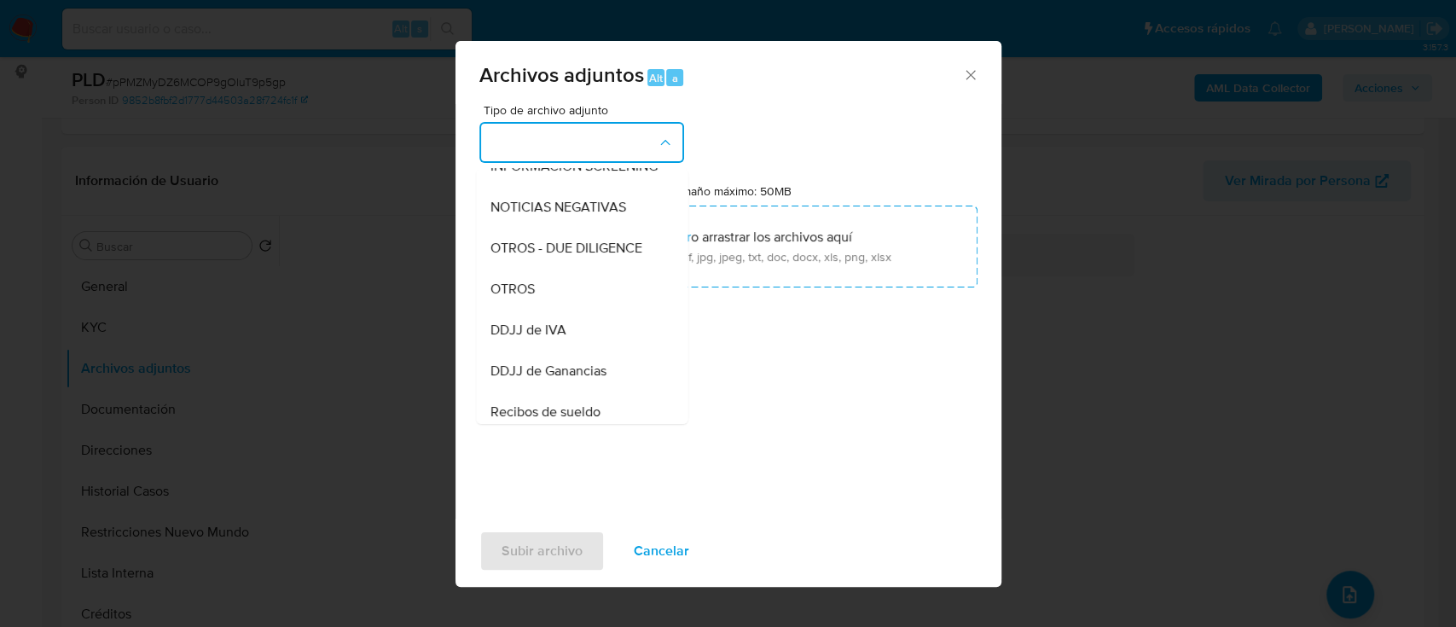
drag, startPoint x: 543, startPoint y: 314, endPoint x: 582, endPoint y: 297, distance: 42.0
click at [544, 310] on div "OTROS" at bounding box center [577, 289] width 174 height 41
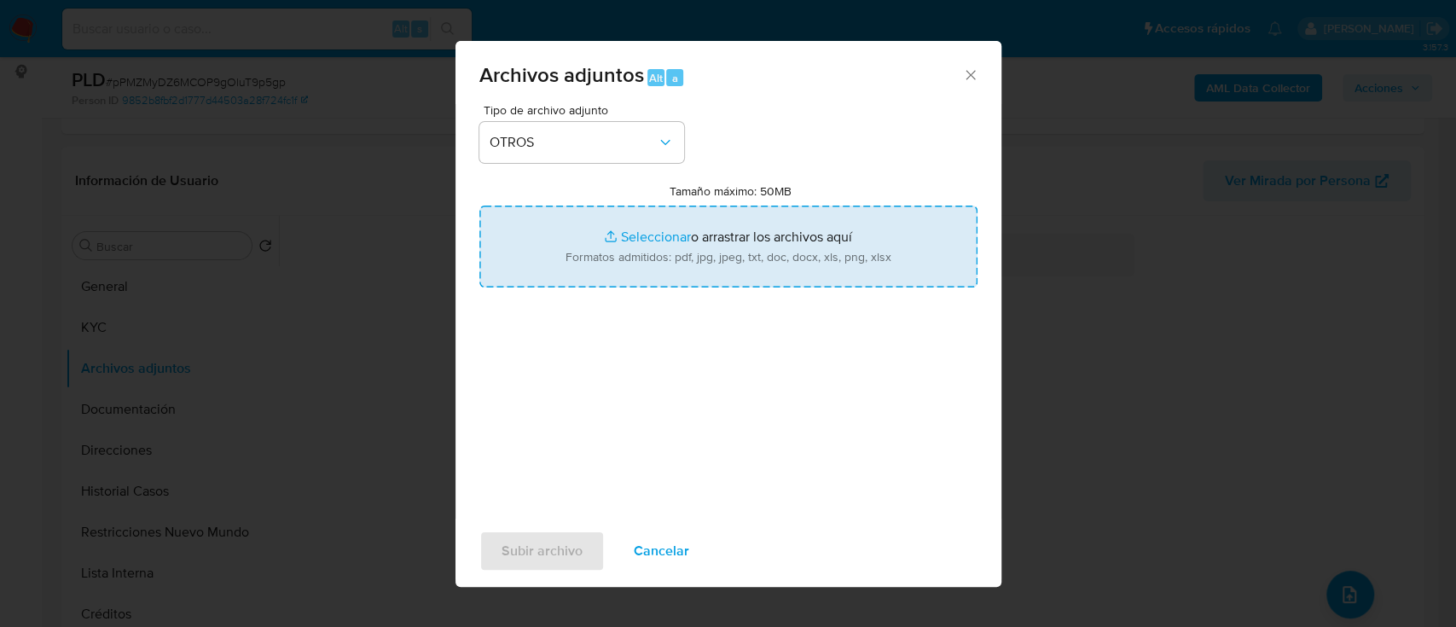
click at [705, 255] on input "Tamaño máximo: 50MB Seleccionar archivos" at bounding box center [728, 247] width 498 height 82
type input "C:\fakepath\19222918 - Boletos compra-venta.pdf"
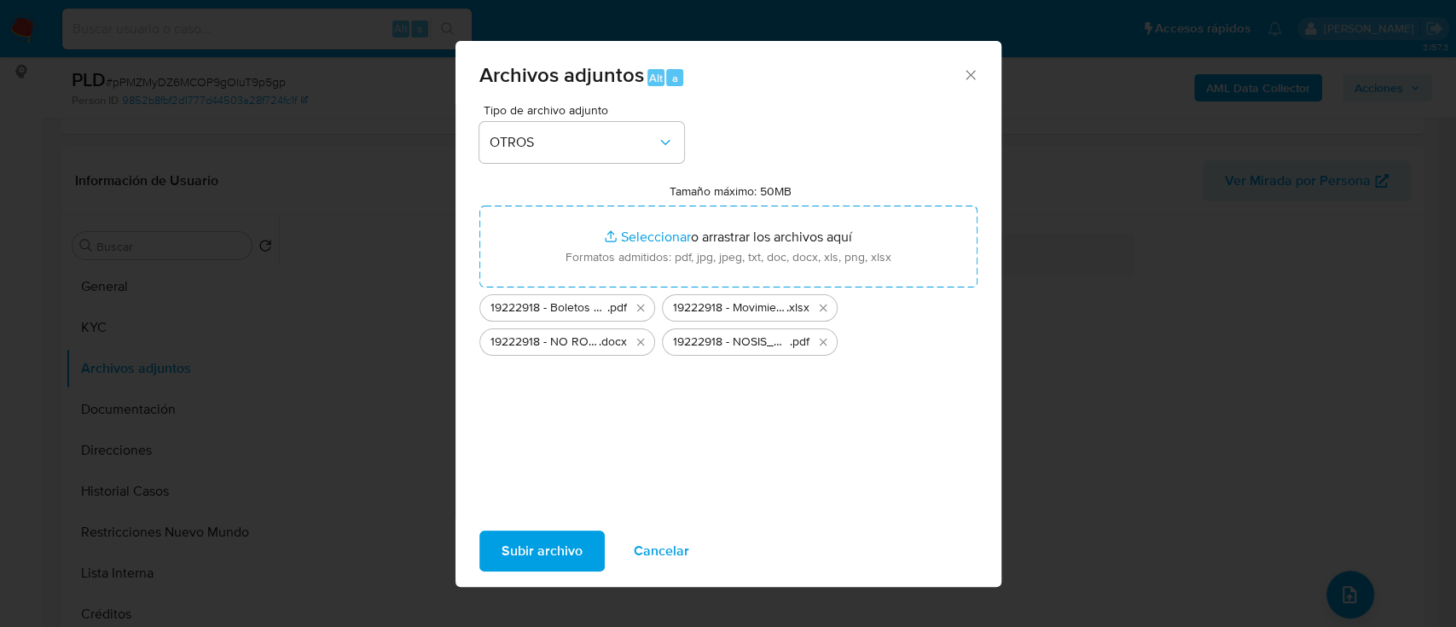
click at [516, 553] on span "Subir archivo" at bounding box center [542, 551] width 81 height 38
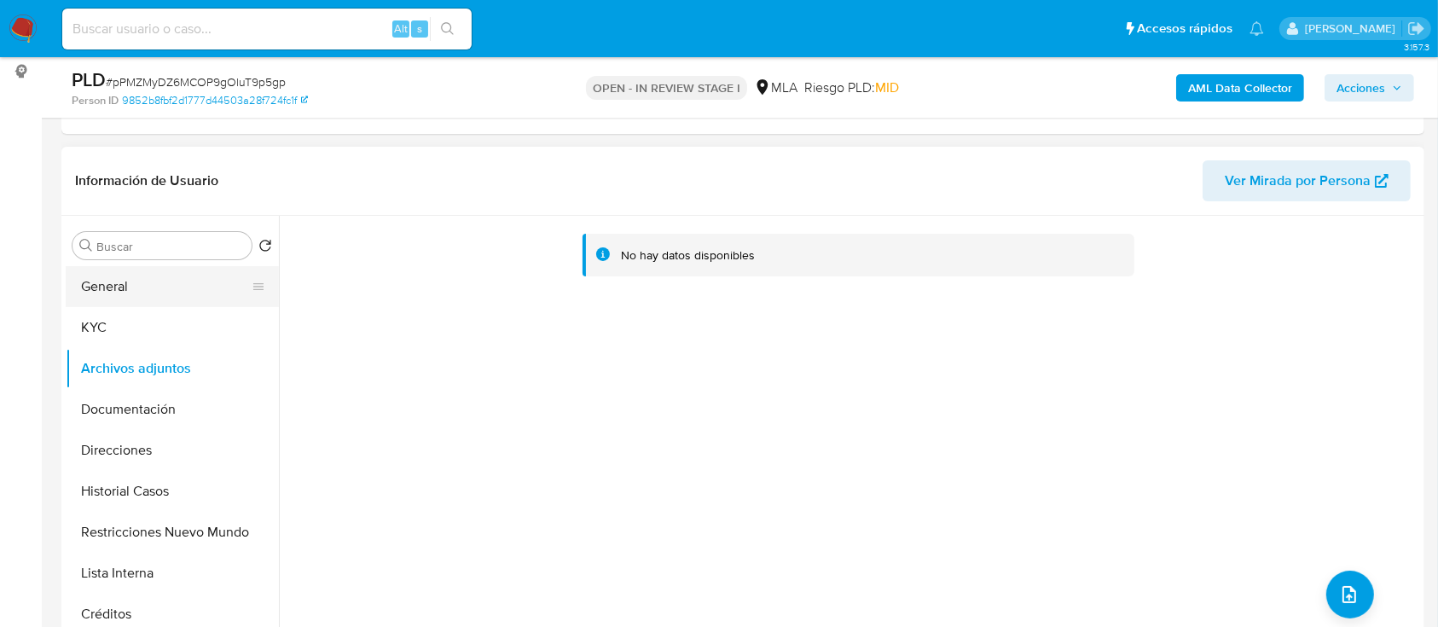
click at [164, 268] on button "General" at bounding box center [166, 286] width 200 height 41
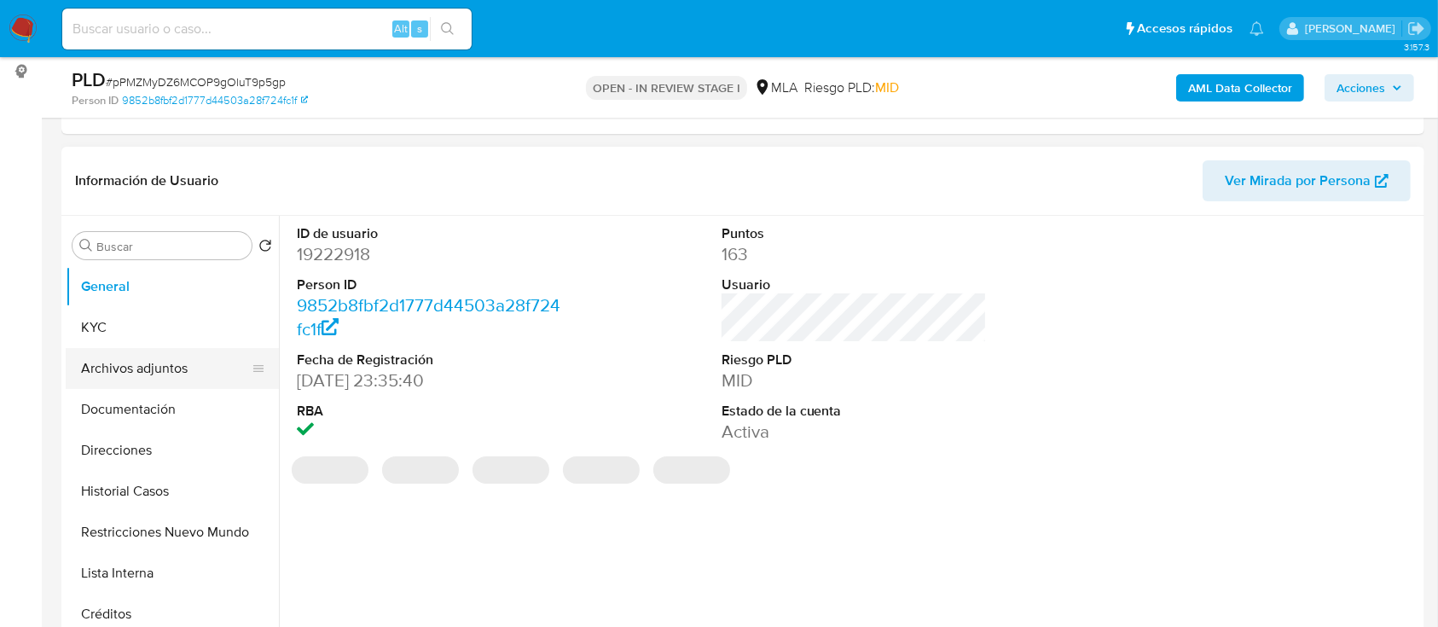
click at [170, 359] on button "Archivos adjuntos" at bounding box center [166, 368] width 200 height 41
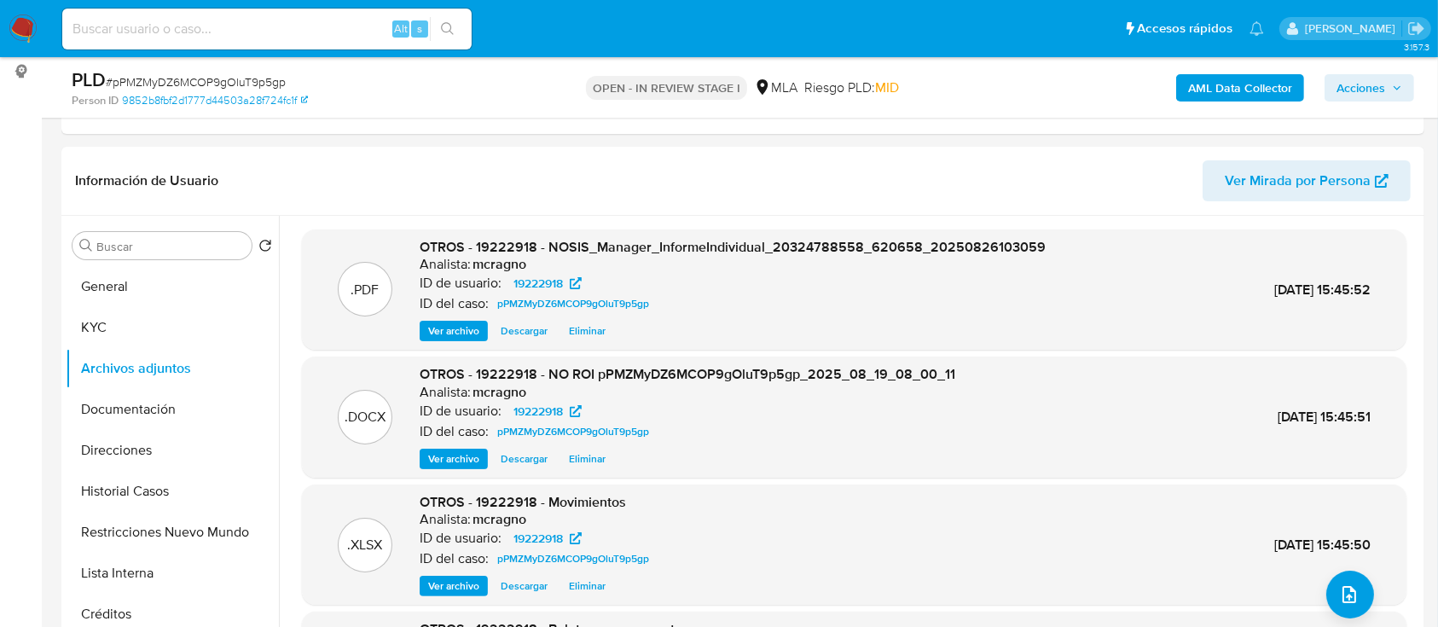
click at [1395, 85] on icon "button" at bounding box center [1397, 88] width 10 height 10
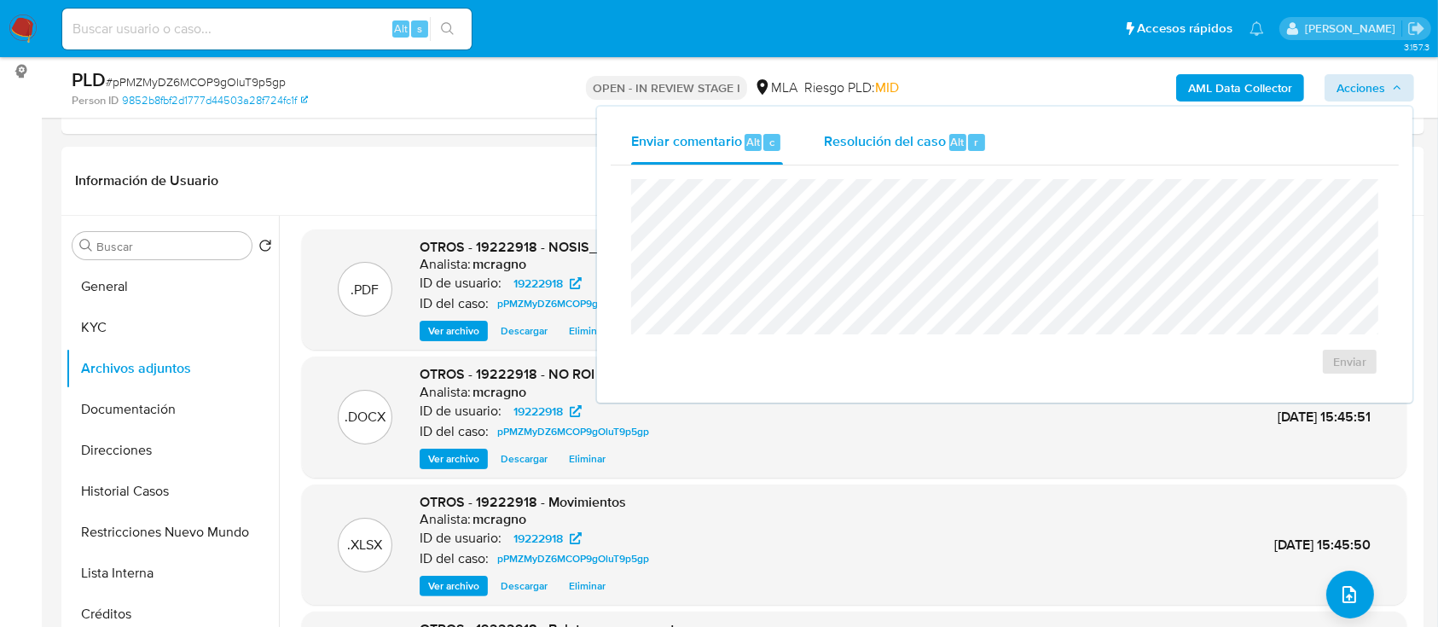
click at [919, 133] on span "Resolución del caso" at bounding box center [885, 141] width 122 height 20
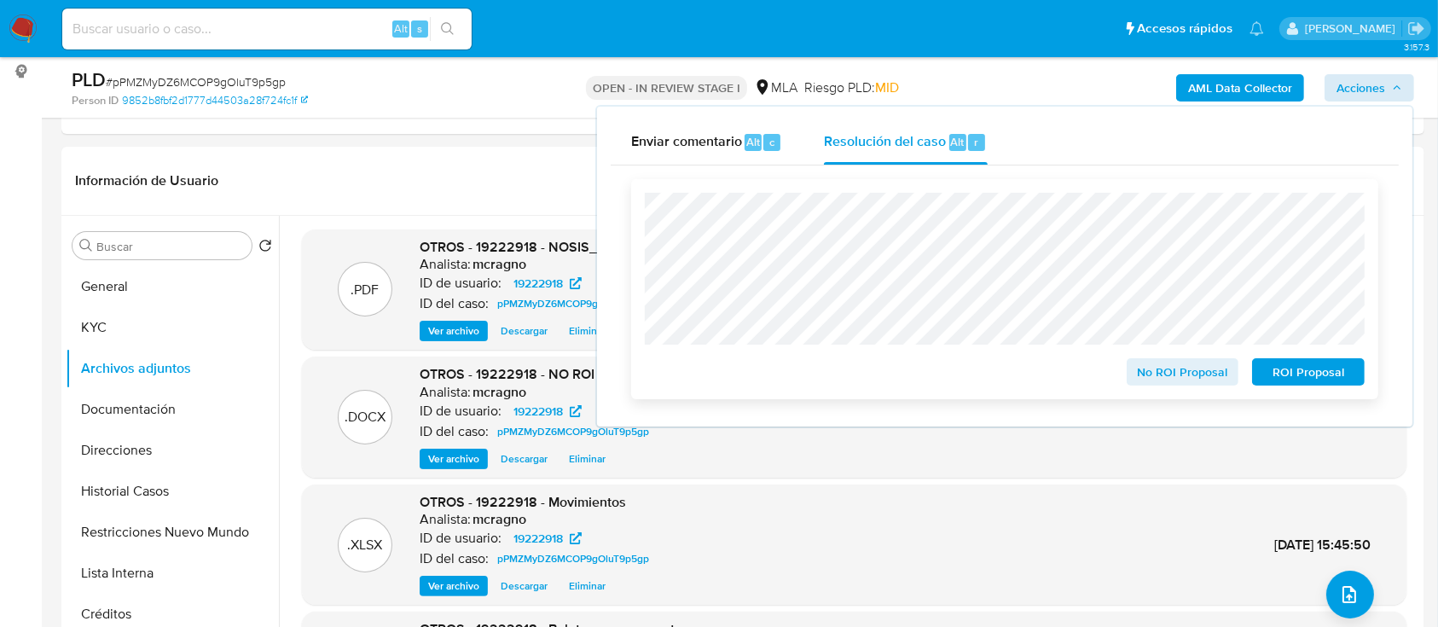
click at [1168, 384] on span "No ROI Proposal" at bounding box center [1183, 372] width 89 height 24
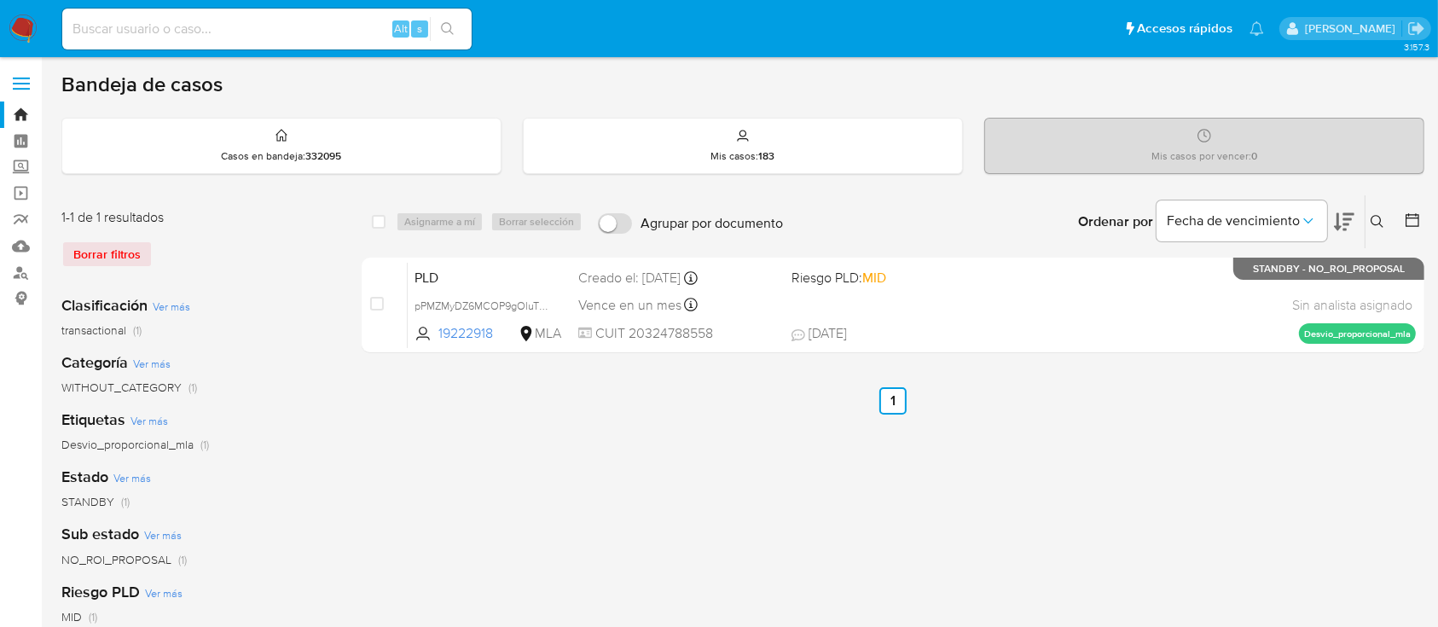
click at [1372, 219] on icon at bounding box center [1378, 222] width 14 height 14
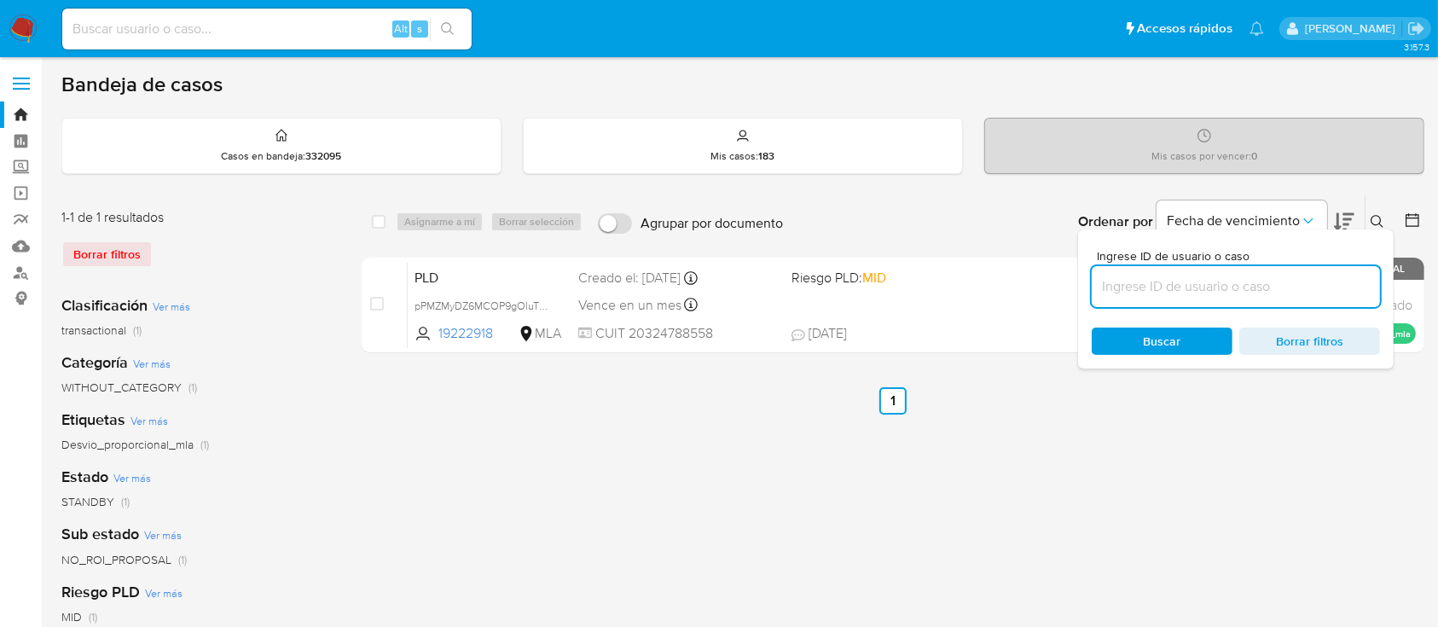
drag, startPoint x: 1238, startPoint y: 282, endPoint x: 1251, endPoint y: 282, distance: 13.6
click at [1238, 282] on input at bounding box center [1236, 287] width 288 height 22
type input "473508638"
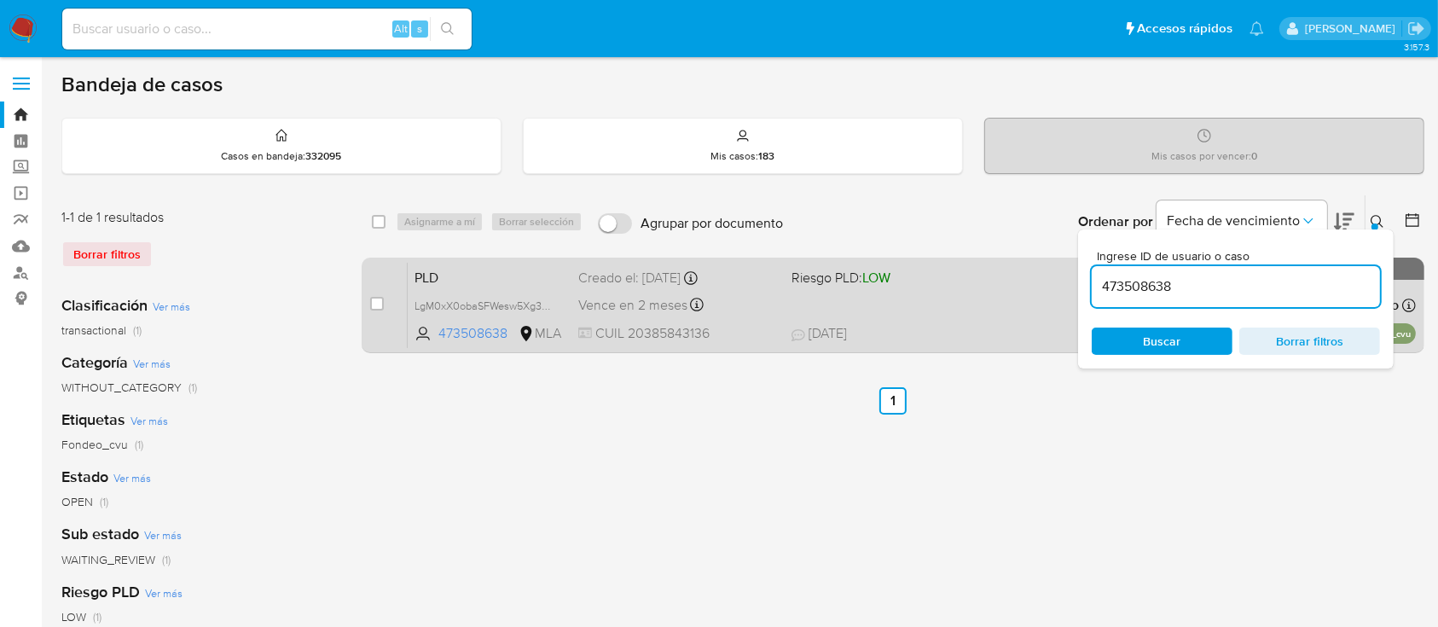
drag, startPoint x: 1378, startPoint y: 218, endPoint x: 1159, endPoint y: 268, distance: 224.9
click at [1373, 218] on icon at bounding box center [1378, 222] width 14 height 14
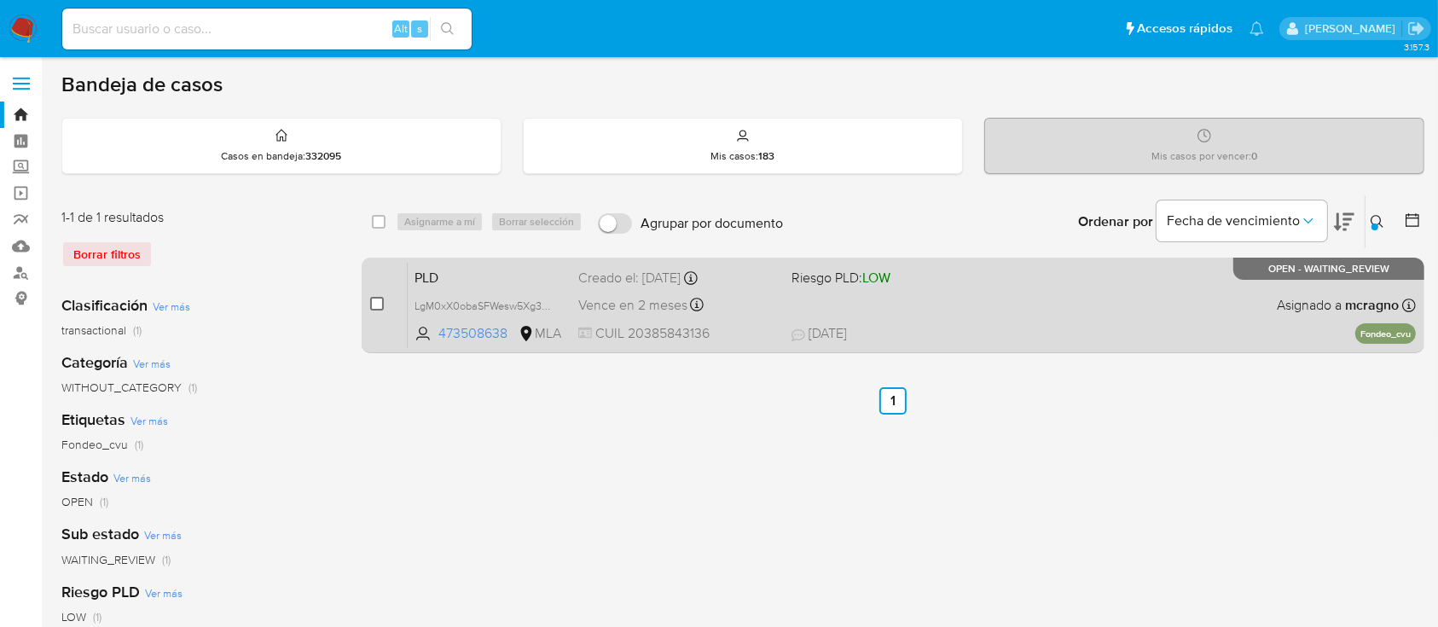
click at [374, 304] on input "checkbox" at bounding box center [377, 304] width 14 height 14
checkbox input "true"
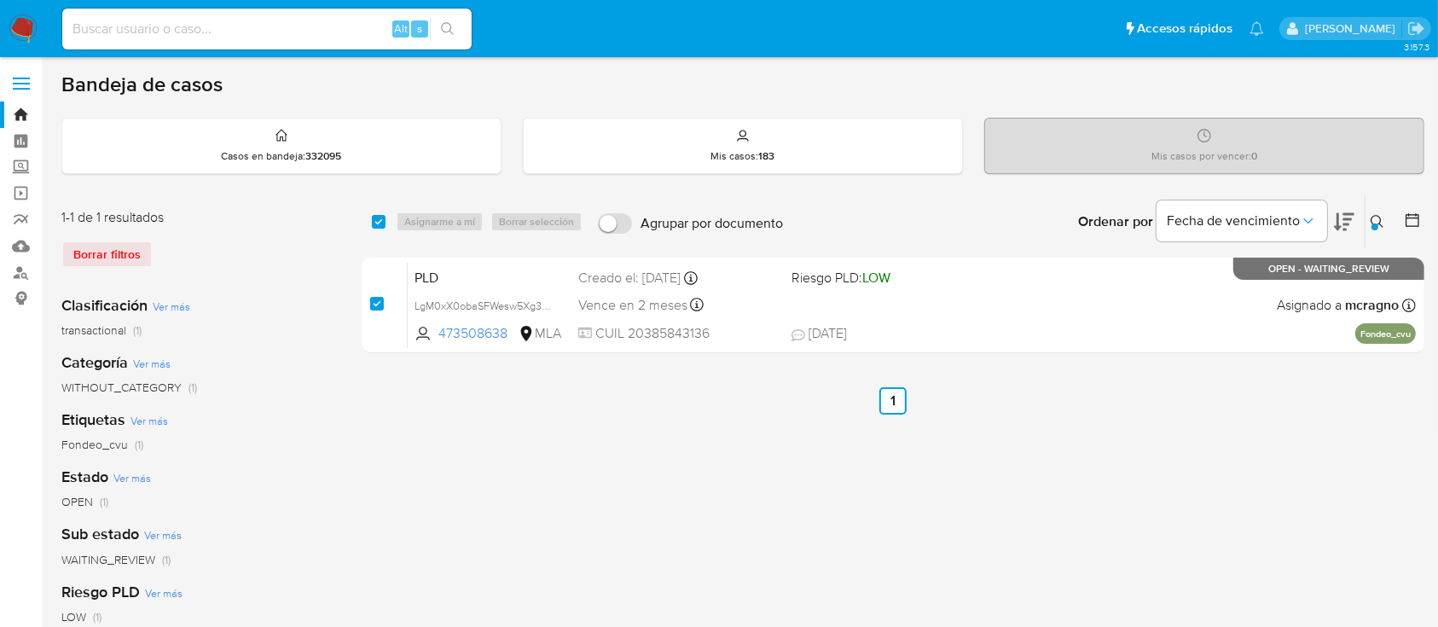
checkbox input "true"
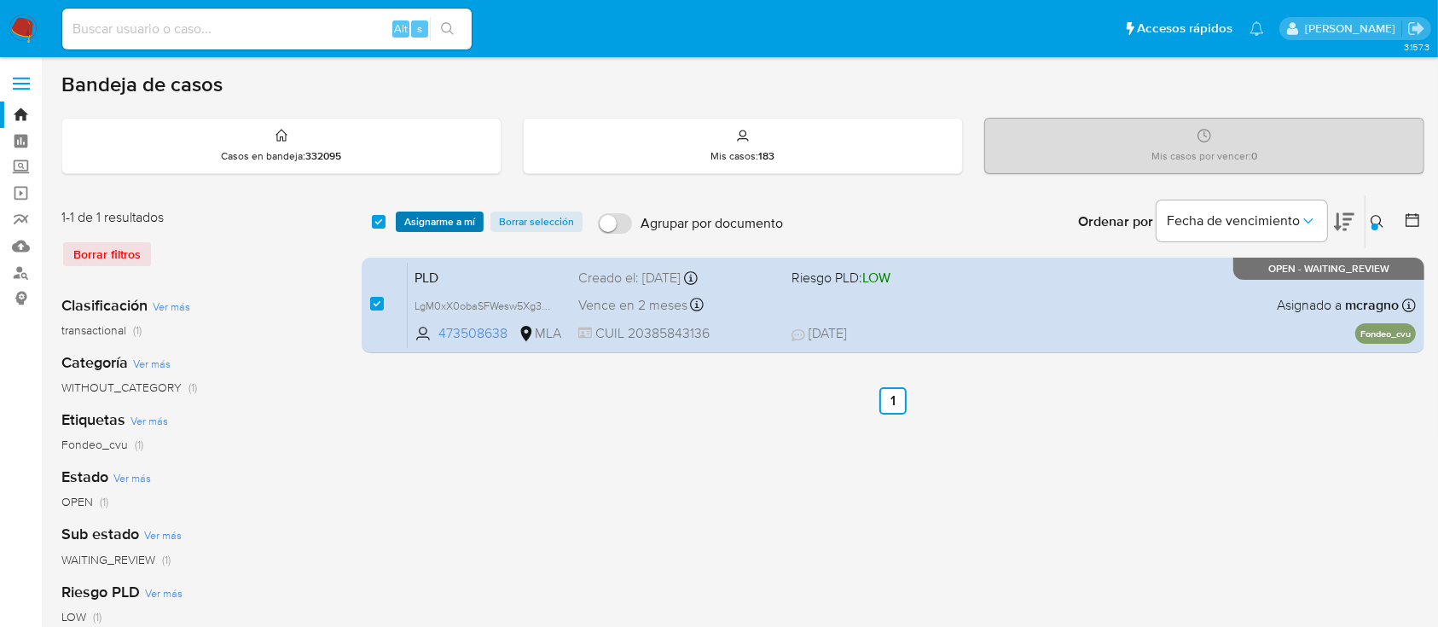
click at [449, 214] on span "Asignarme a mí" at bounding box center [439, 221] width 71 height 17
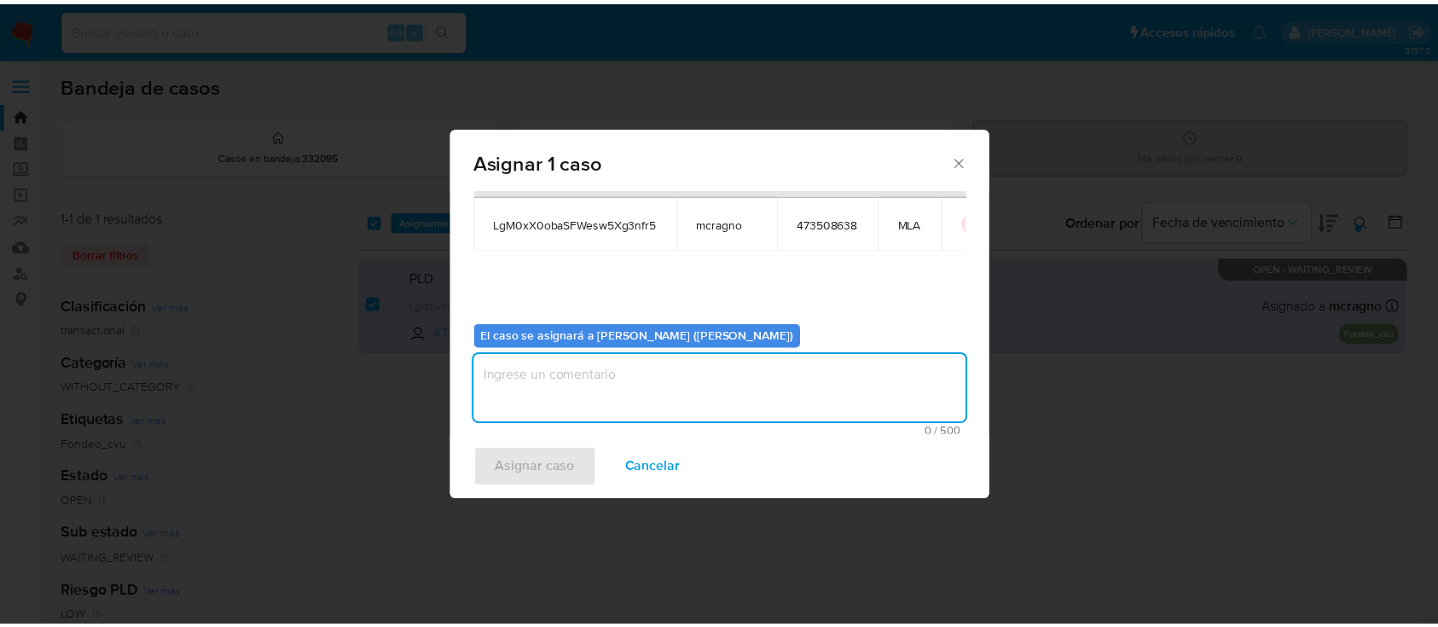
scroll to position [87, 0]
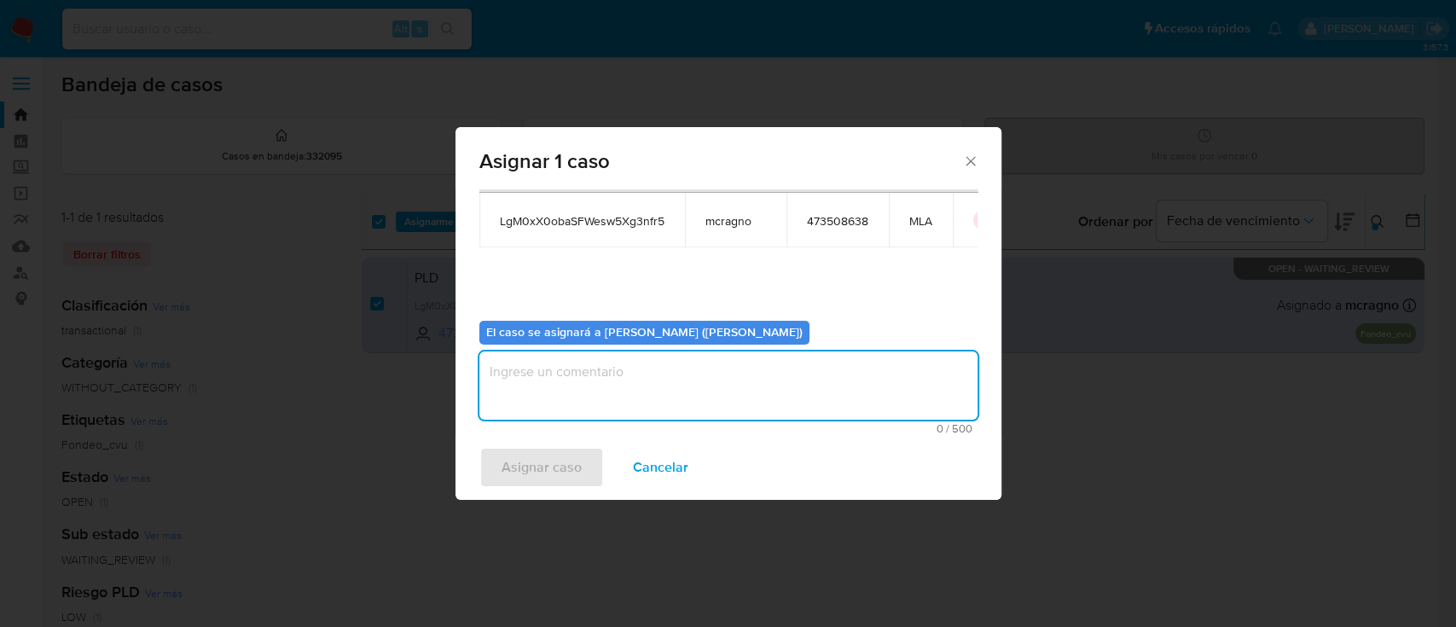
click at [536, 398] on textarea "assign-modal" at bounding box center [728, 385] width 498 height 68
click at [536, 470] on span "Asignar caso" at bounding box center [542, 468] width 80 height 38
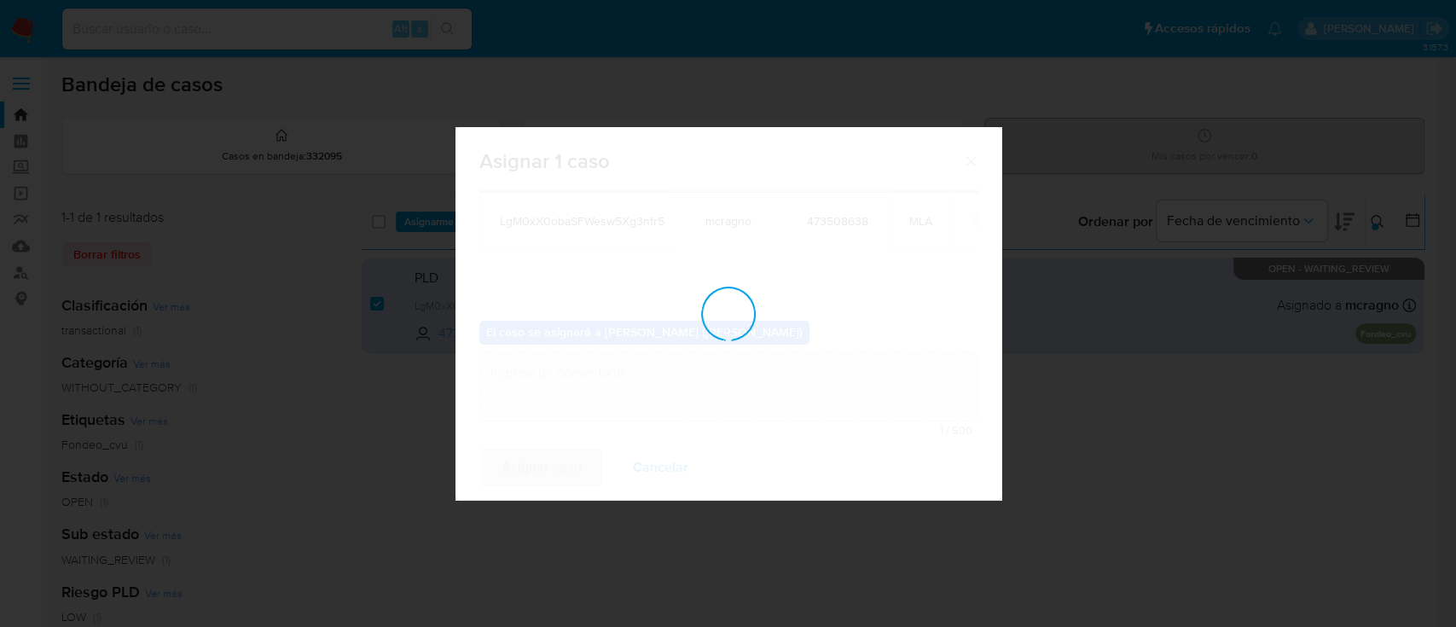
checkbox input "false"
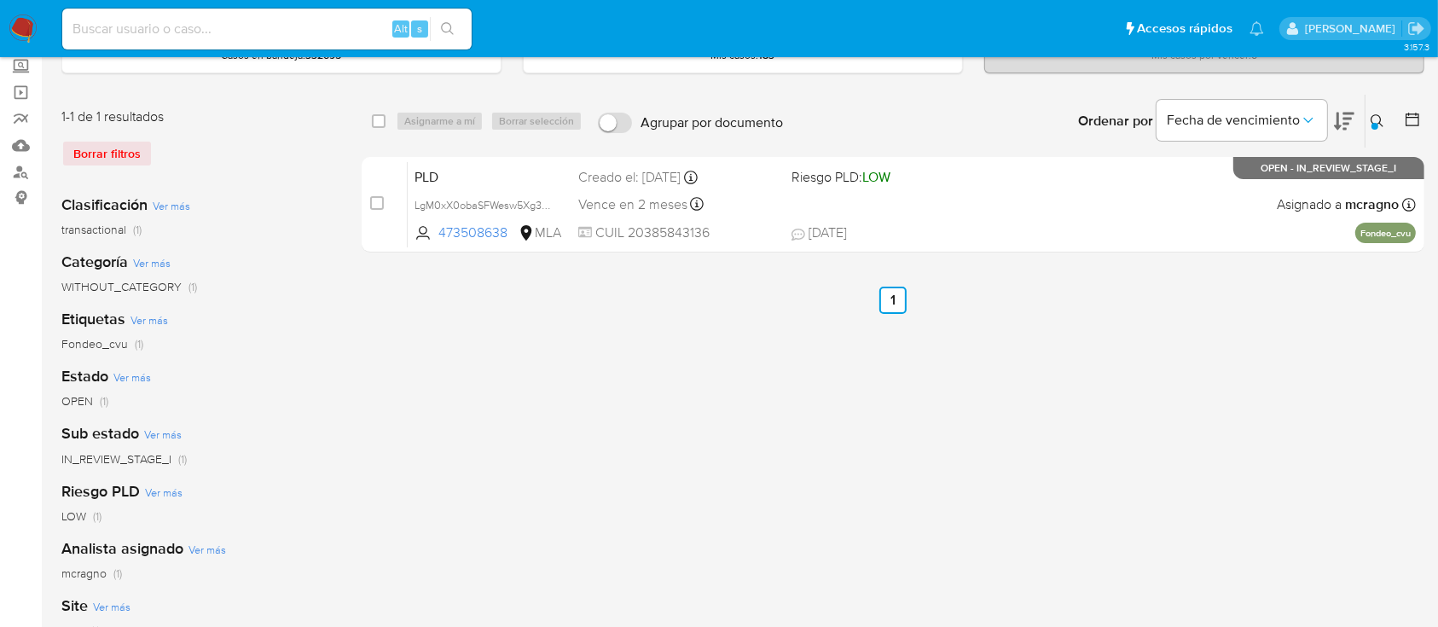
scroll to position [0, 0]
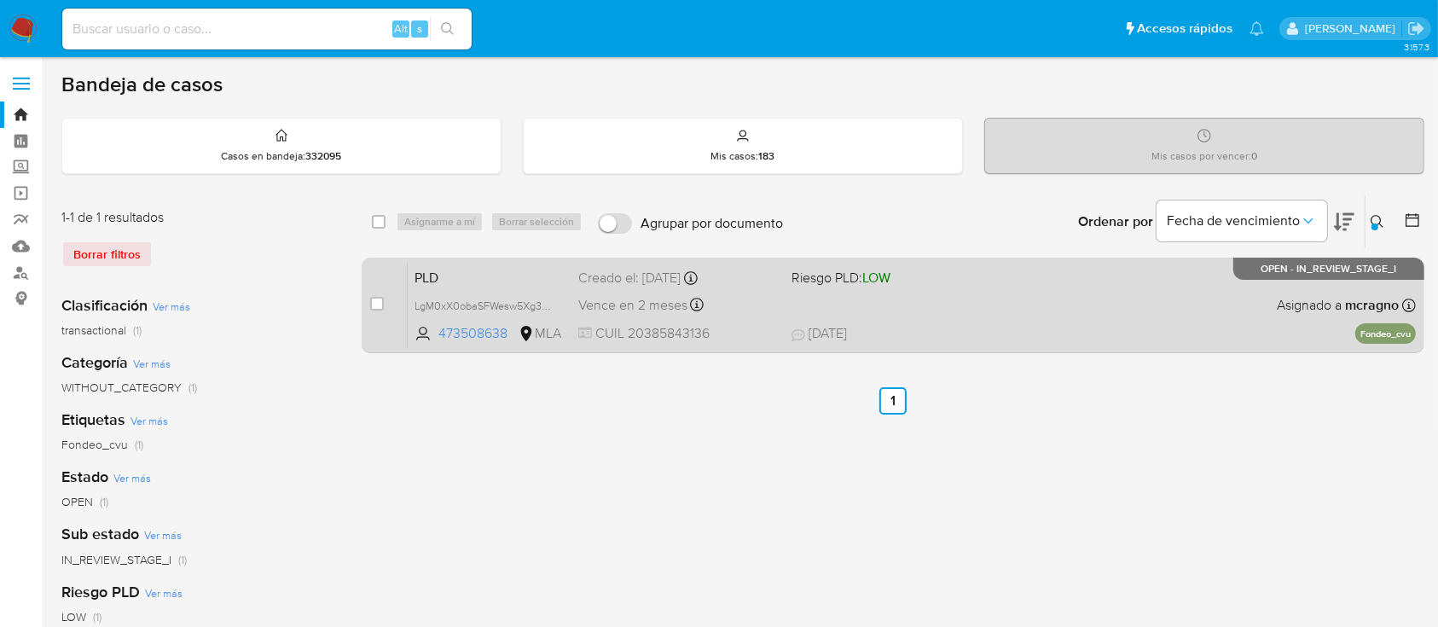
click at [1103, 290] on div "PLD LgM0xX0obaSFWesw5Xg3nfr5 473508638 MLA Riesgo PLD: LOW Creado el: 12/08/202…" at bounding box center [912, 305] width 1008 height 86
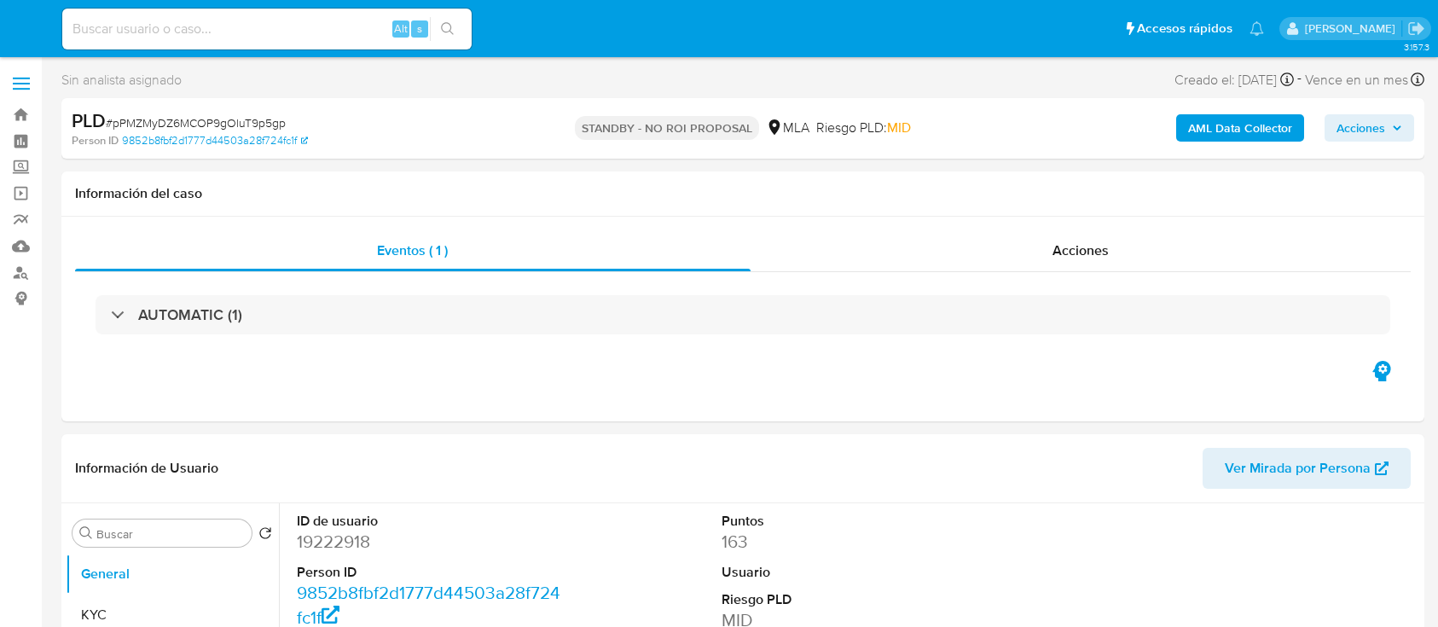
select select "10"
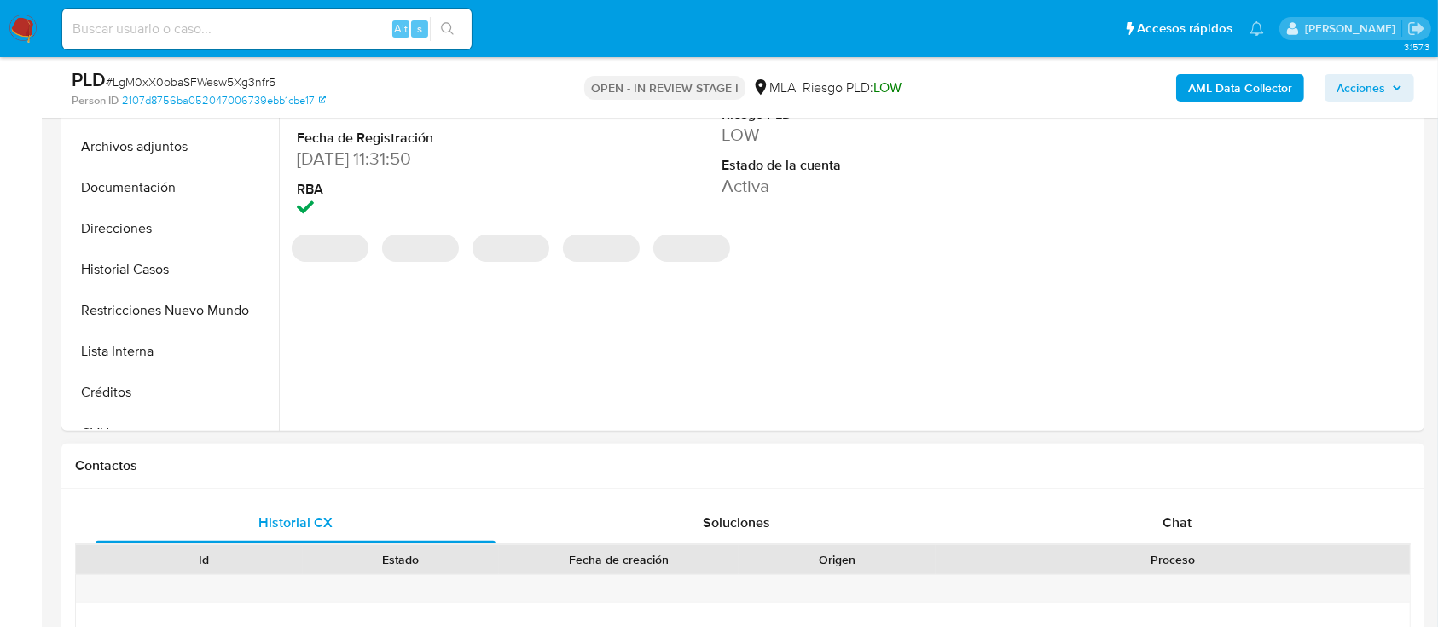
scroll to position [682, 0]
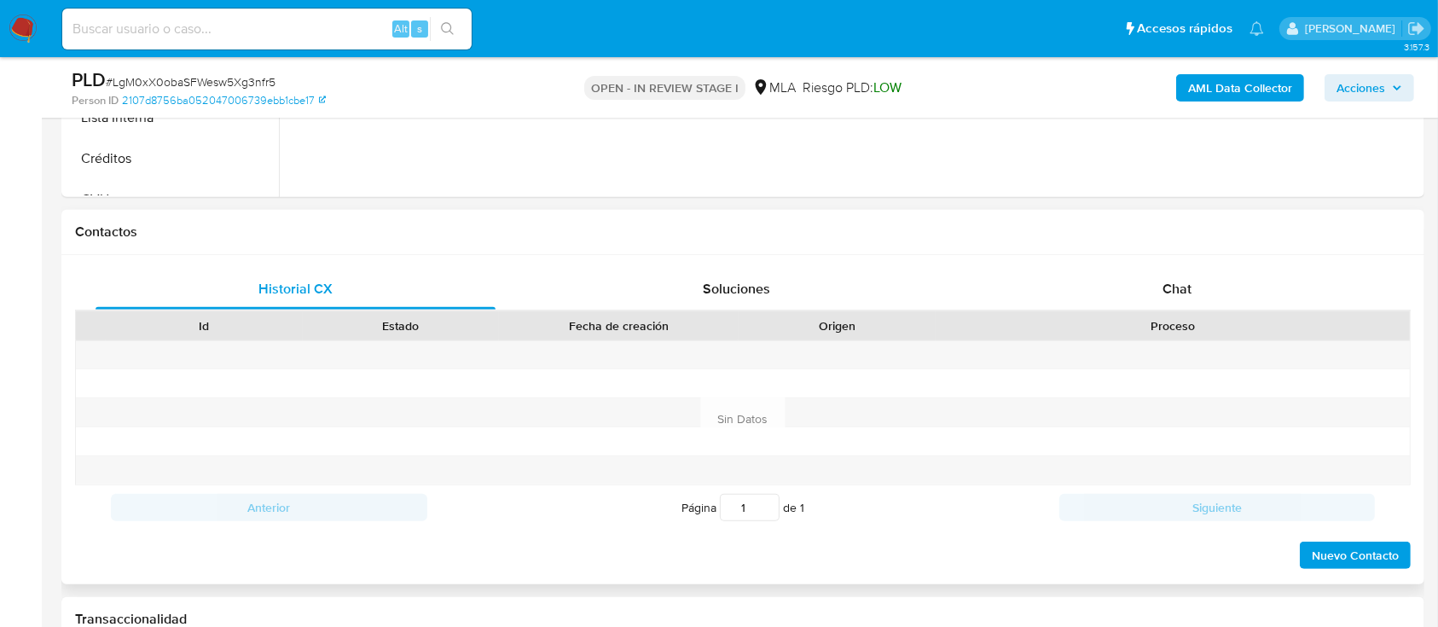
select select "10"
click at [1200, 311] on div "Proceso" at bounding box center [1173, 325] width 474 height 29
click at [1201, 289] on div "Chat" at bounding box center [1178, 289] width 400 height 41
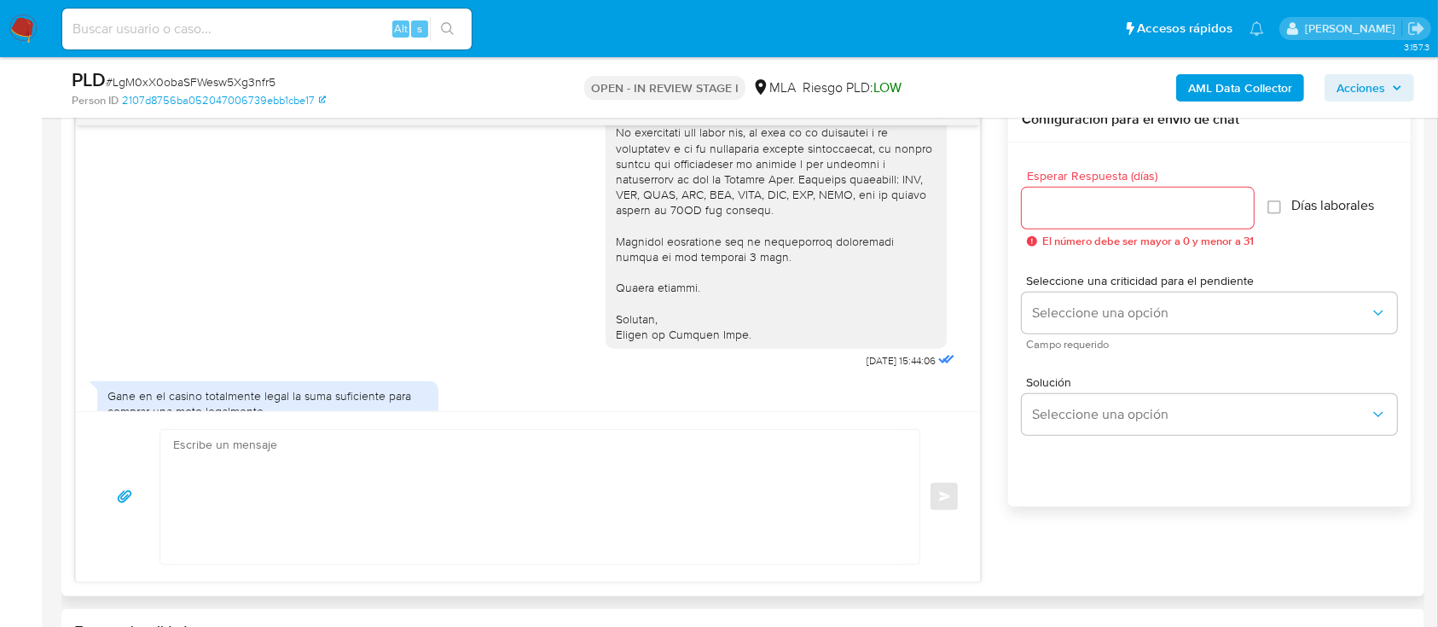
scroll to position [1901, 0]
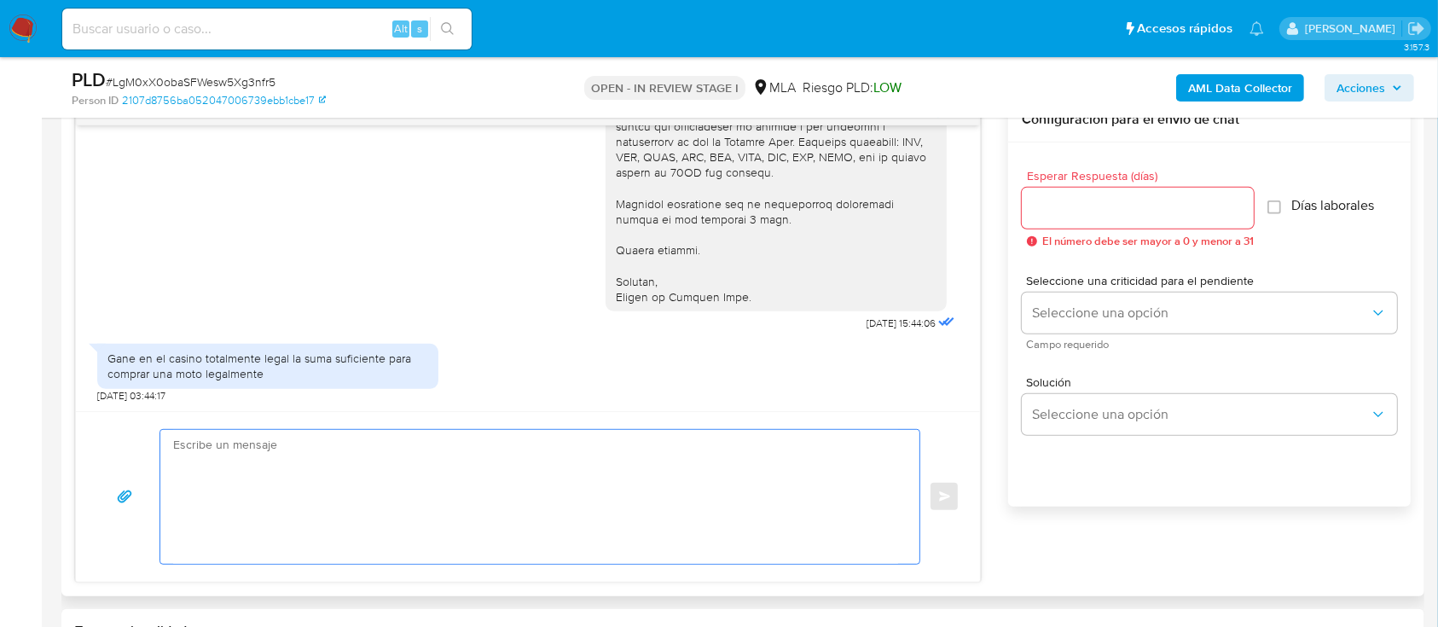
click at [531, 452] on textarea at bounding box center [535, 497] width 725 height 134
paste textarea "[PERSON_NAME]"
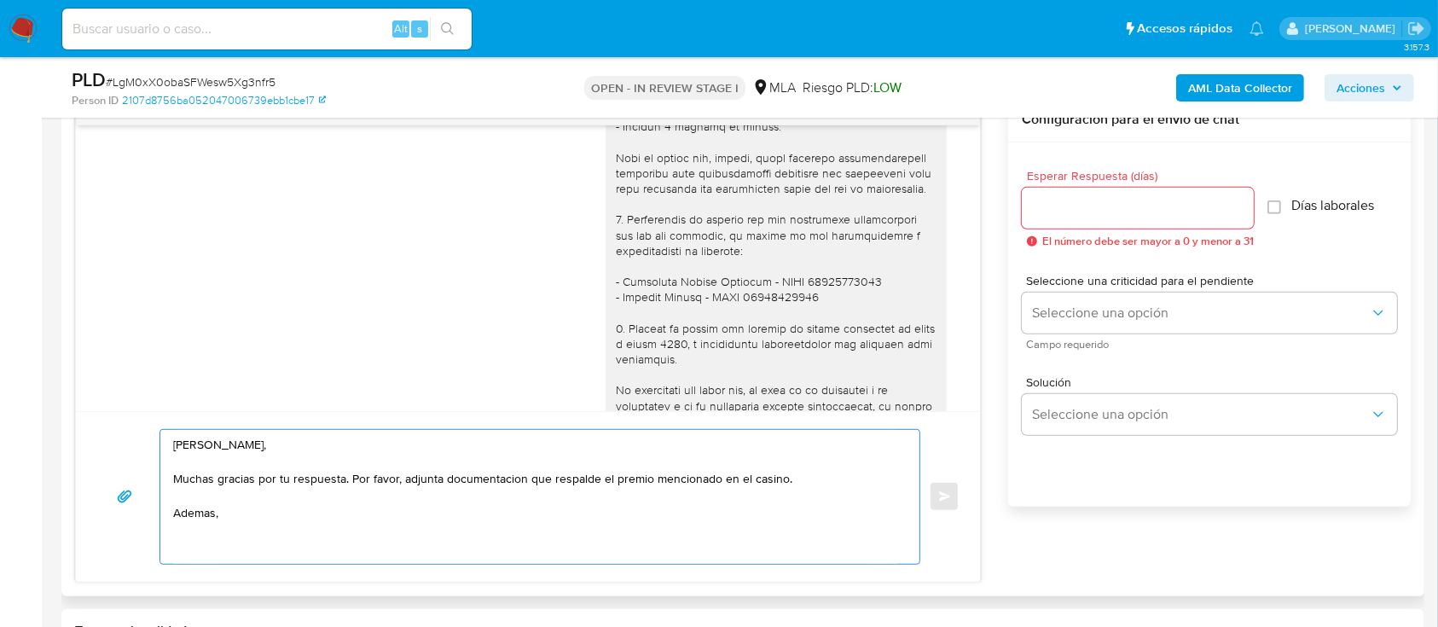
scroll to position [1447, 0]
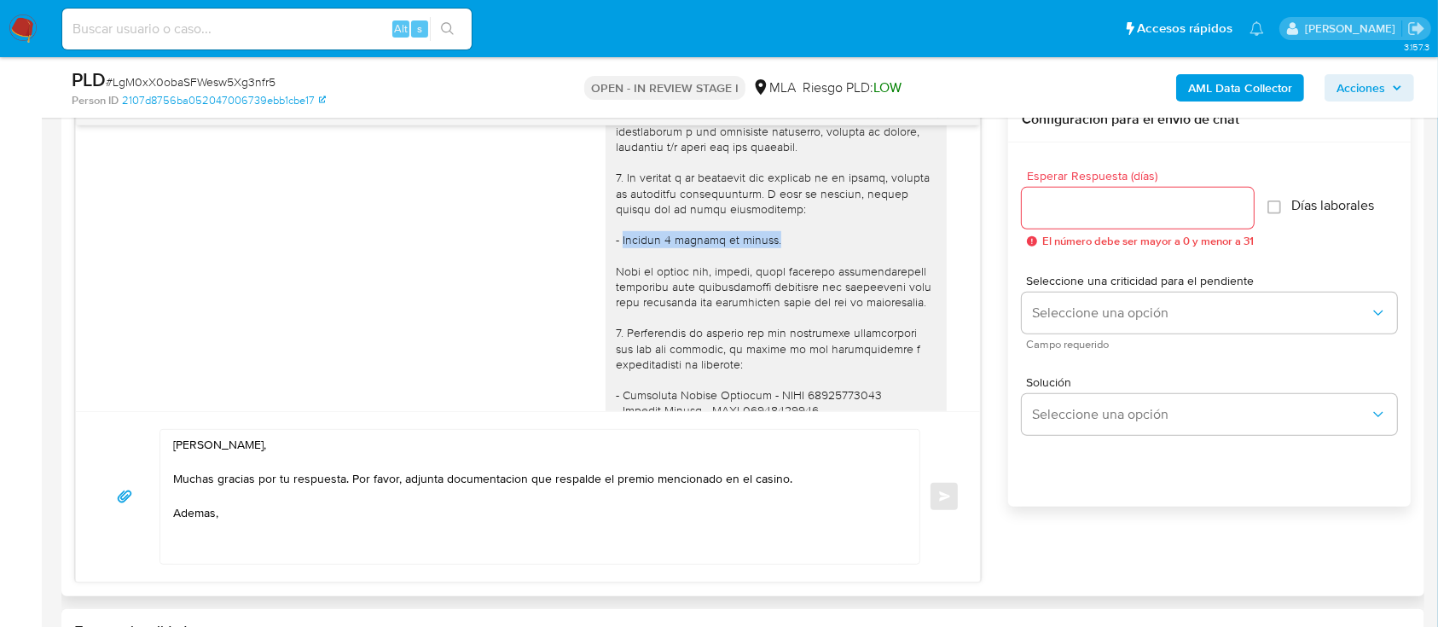
drag, startPoint x: 606, startPoint y: 284, endPoint x: 766, endPoint y: 291, distance: 159.7
click at [766, 291] on div at bounding box center [776, 348] width 321 height 729
copy div "Últimos 3 recibos de sueldo."
click at [423, 537] on textarea "Hola Nahun Eduardo Magan, Muchas gracias por tu respuesta. Por favor, adjunta d…" at bounding box center [535, 497] width 725 height 134
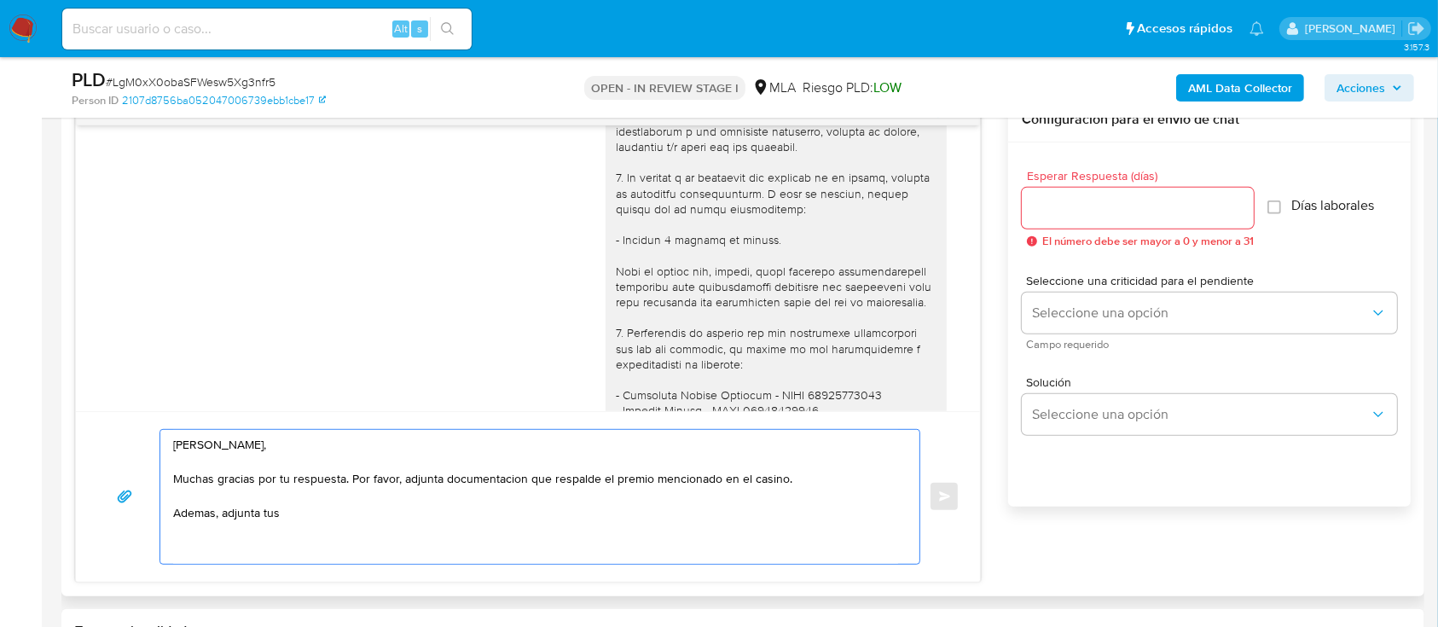
paste textarea "Últimos 3 recibos de sueldo."
drag, startPoint x: 287, startPoint y: 514, endPoint x: 425, endPoint y: 509, distance: 137.4
click at [288, 513] on textarea "Hola Nahun Eduardo Magan, Muchas gracias por tu respuesta. Por favor, adjunta d…" at bounding box center [535, 497] width 725 height 134
click at [528, 508] on textarea "Hola Nahun Eduardo Magan, Muchas gracias por tu respuesta. Por favor, adjunta d…" at bounding box center [535, 497] width 725 height 134
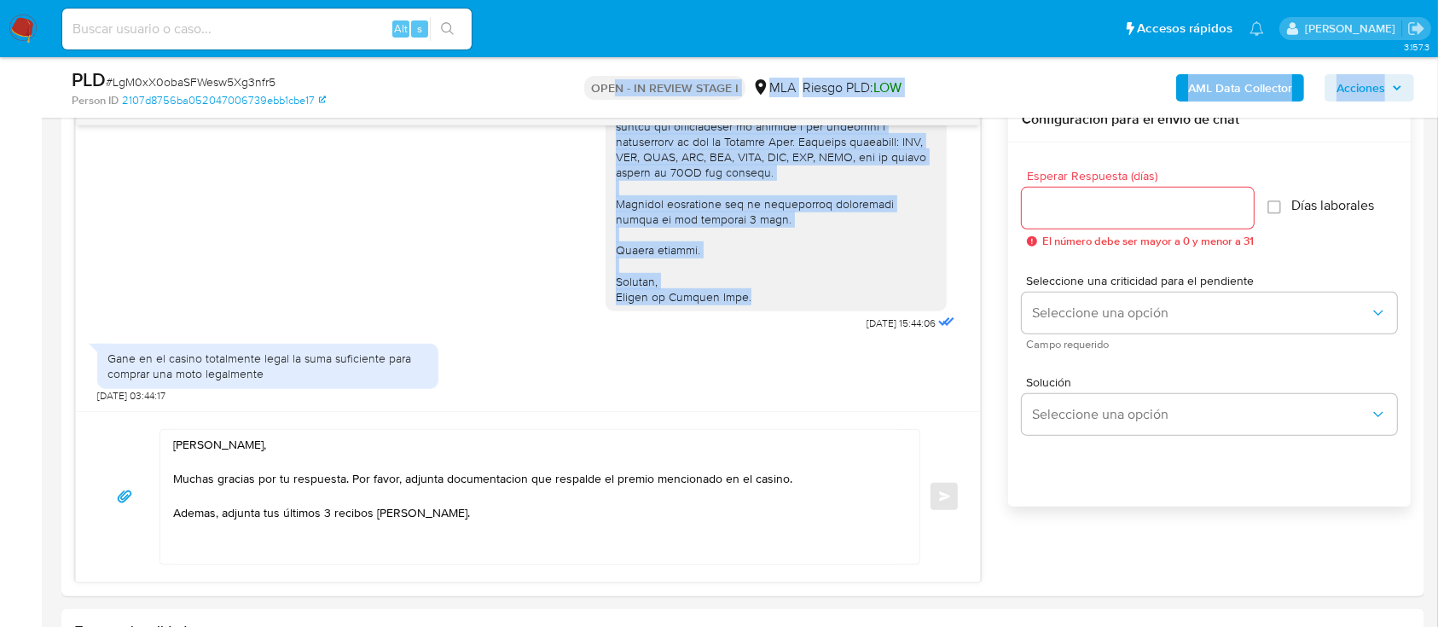
drag, startPoint x: 751, startPoint y: 300, endPoint x: 611, endPoint y: 93, distance: 250.1
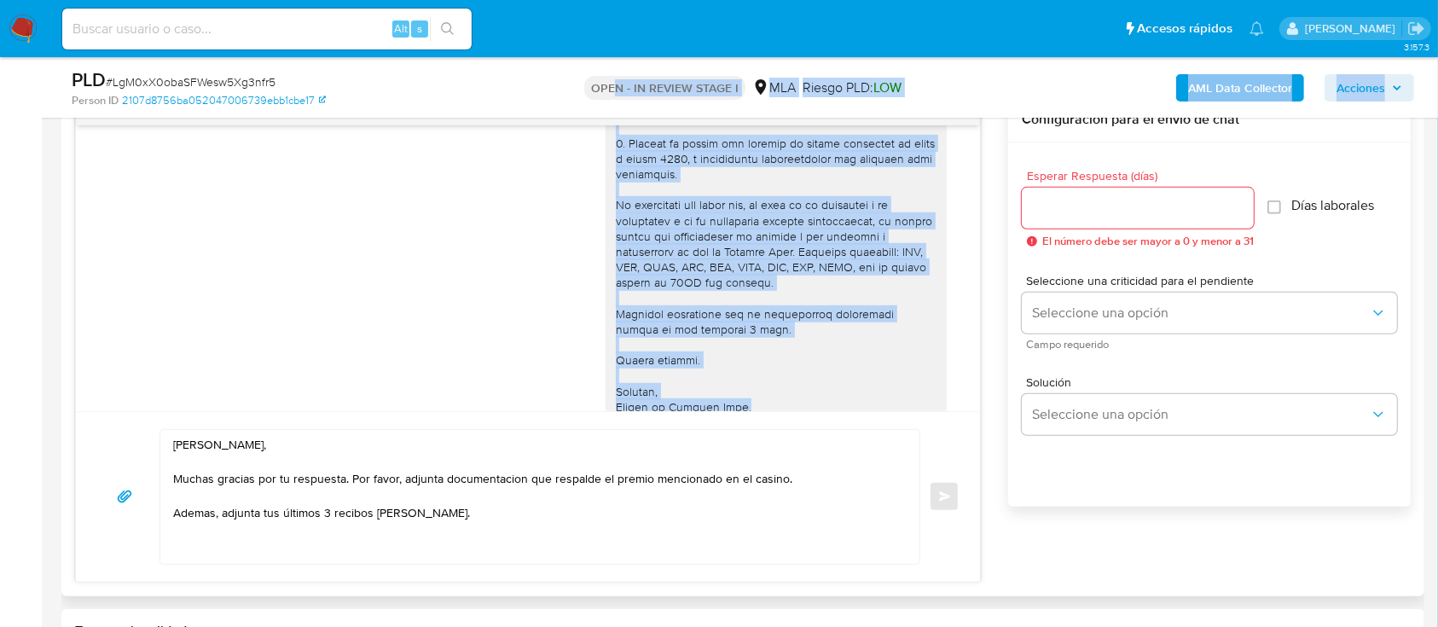
click at [616, 254] on div at bounding box center [776, 49] width 321 height 729
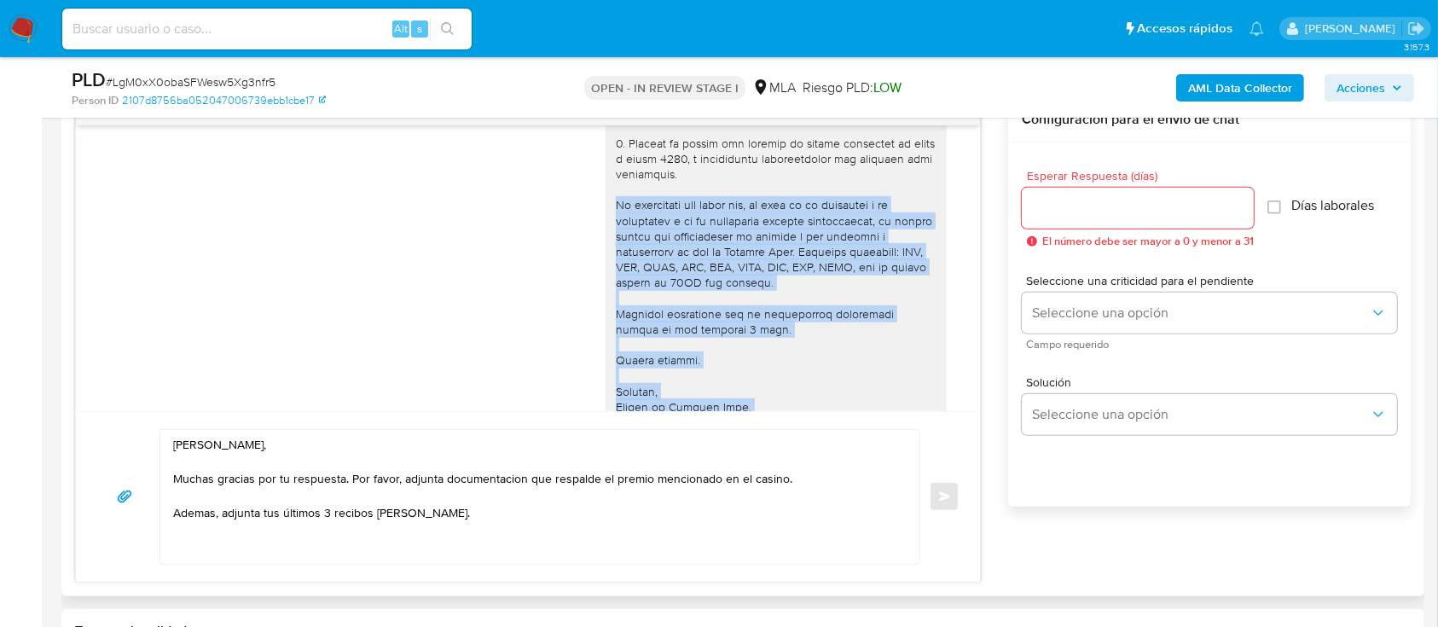
scroll to position [1901, 0]
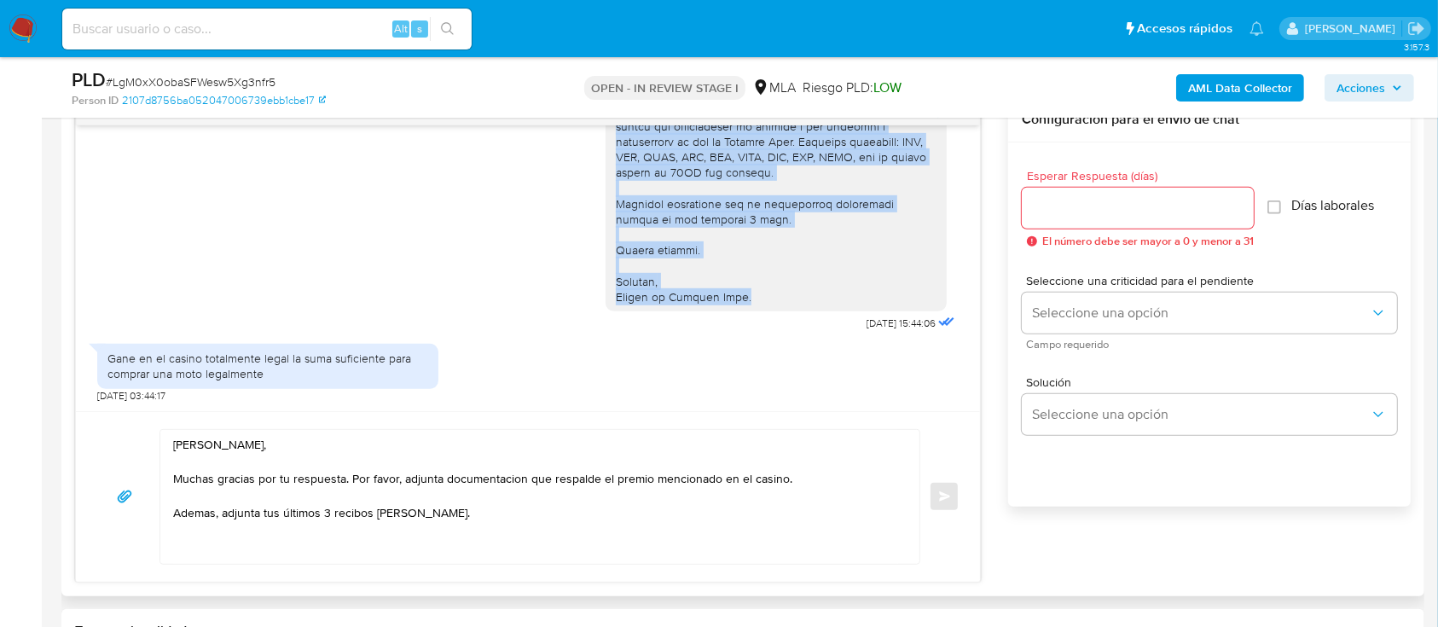
drag, startPoint x: 599, startPoint y: 247, endPoint x: 696, endPoint y: 369, distance: 156.7
copy div "Es importante que sepas que, en caso de no responder a lo solicitado o si lo pr…"
click at [554, 513] on textarea "Hola Nahun Eduardo Magan, Muchas gracias por tu respuesta. Por favor, adjunta d…" at bounding box center [535, 497] width 725 height 134
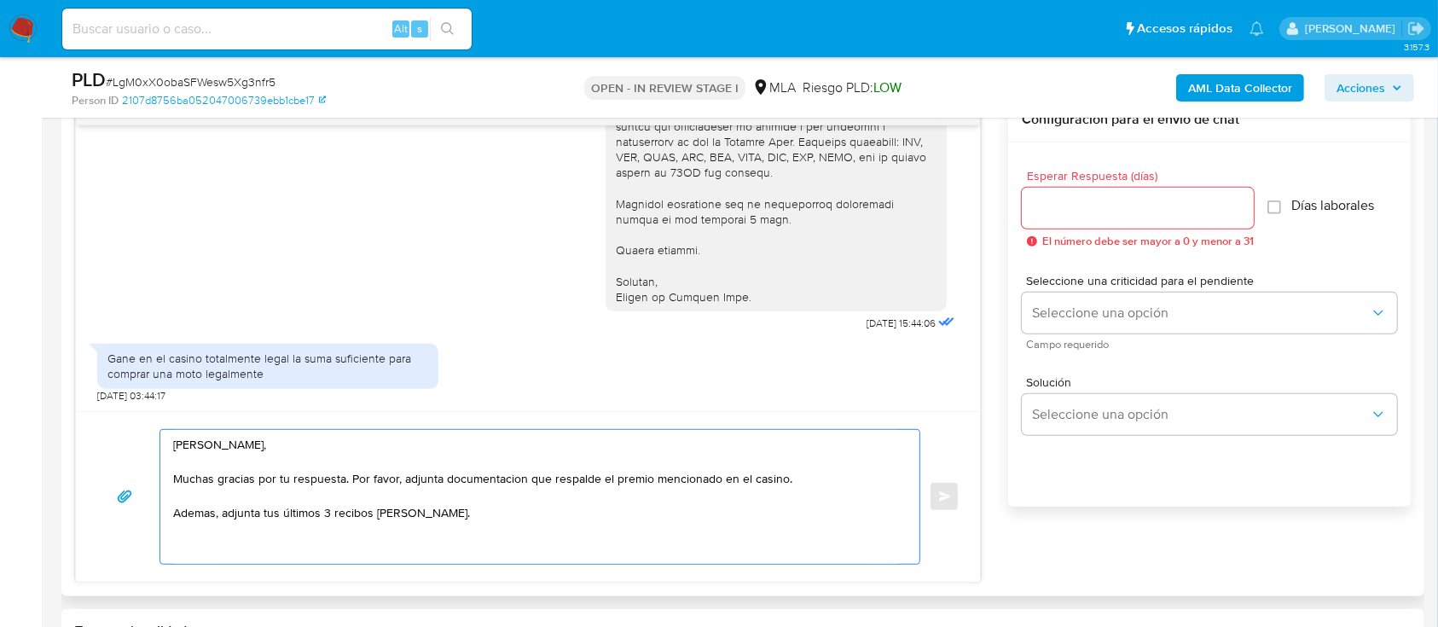
paste textarea "Es importante que sepas que, en caso de no responder a lo solicitado o si lo pr…"
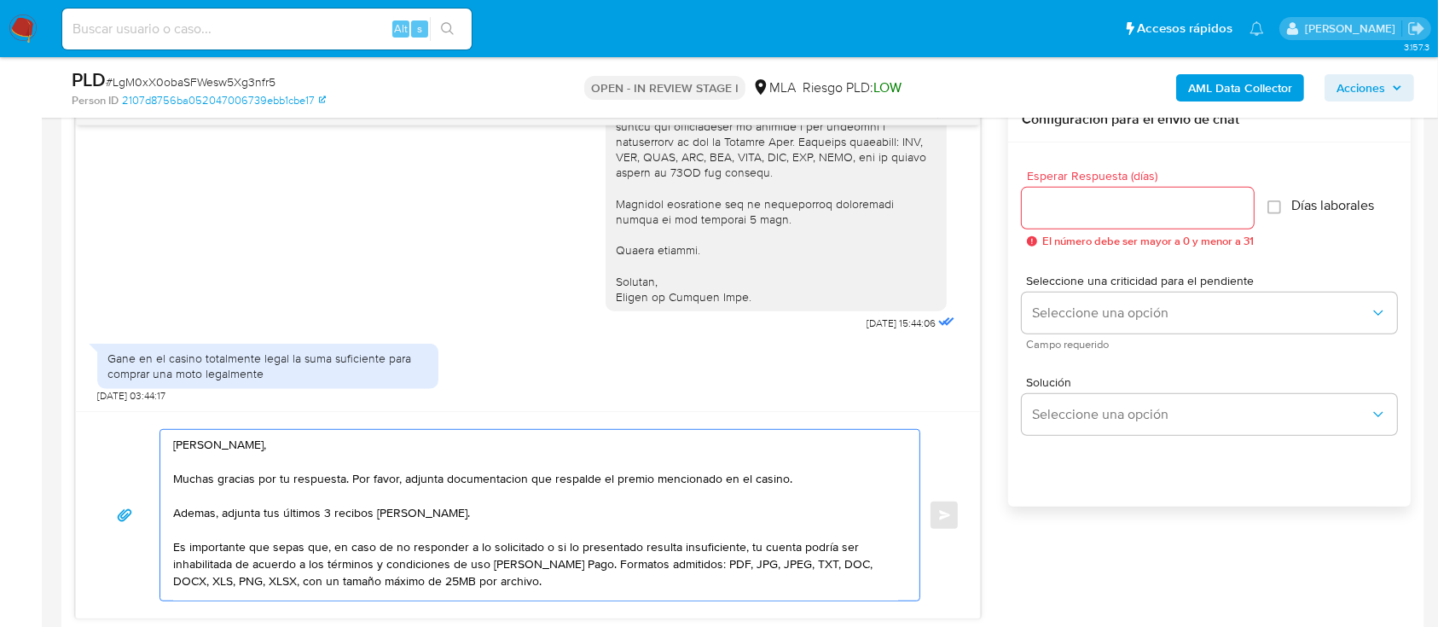
scroll to position [114, 0]
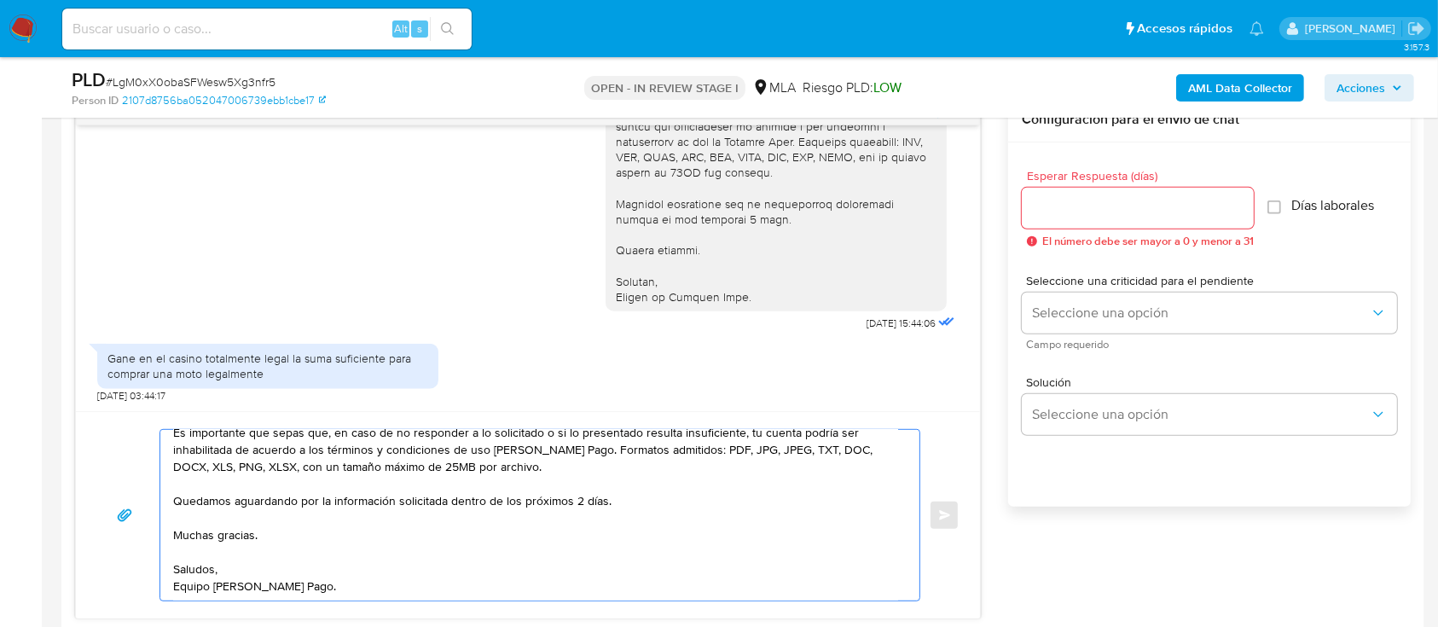
type textarea "Hola Nahun Eduardo Magan, Muchas gracias por tu respuesta. Por favor, adjunta d…"
click at [1079, 189] on div at bounding box center [1138, 208] width 232 height 41
click at [1078, 212] on input "Esperar Respuesta (días)" at bounding box center [1138, 208] width 232 height 22
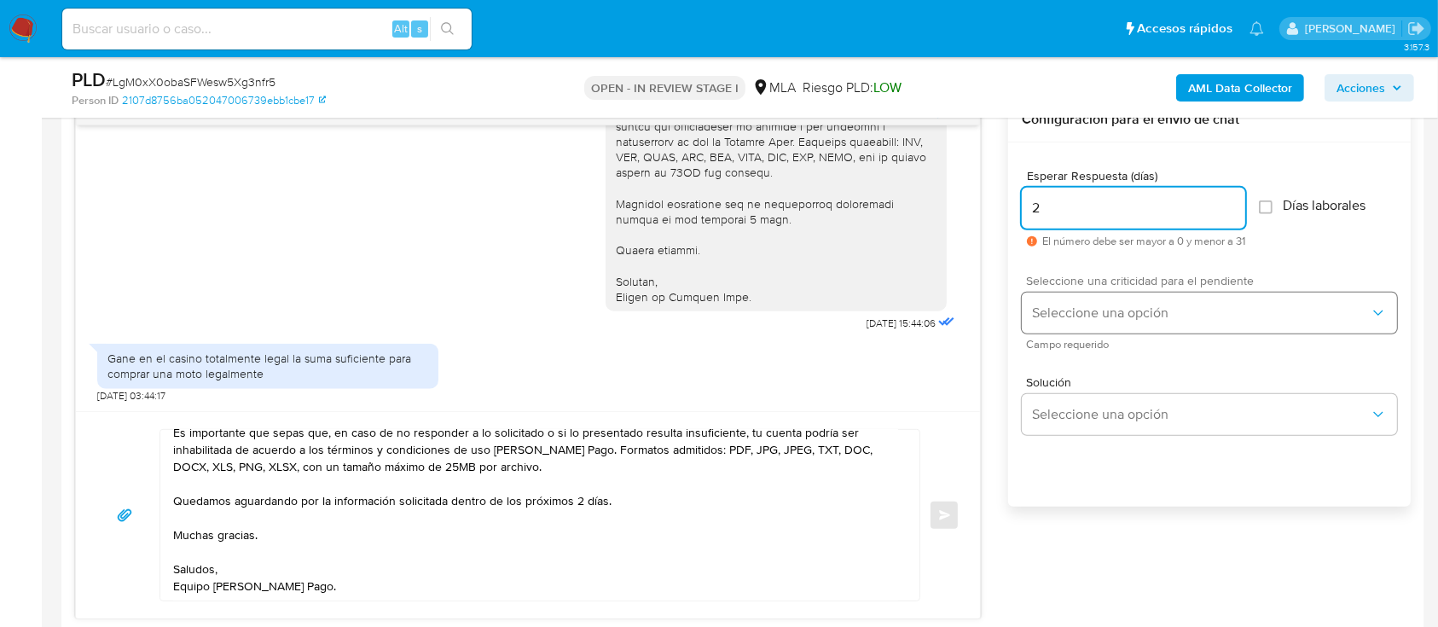
type input "2"
click at [1056, 307] on span "Seleccione una opción" at bounding box center [1201, 313] width 338 height 17
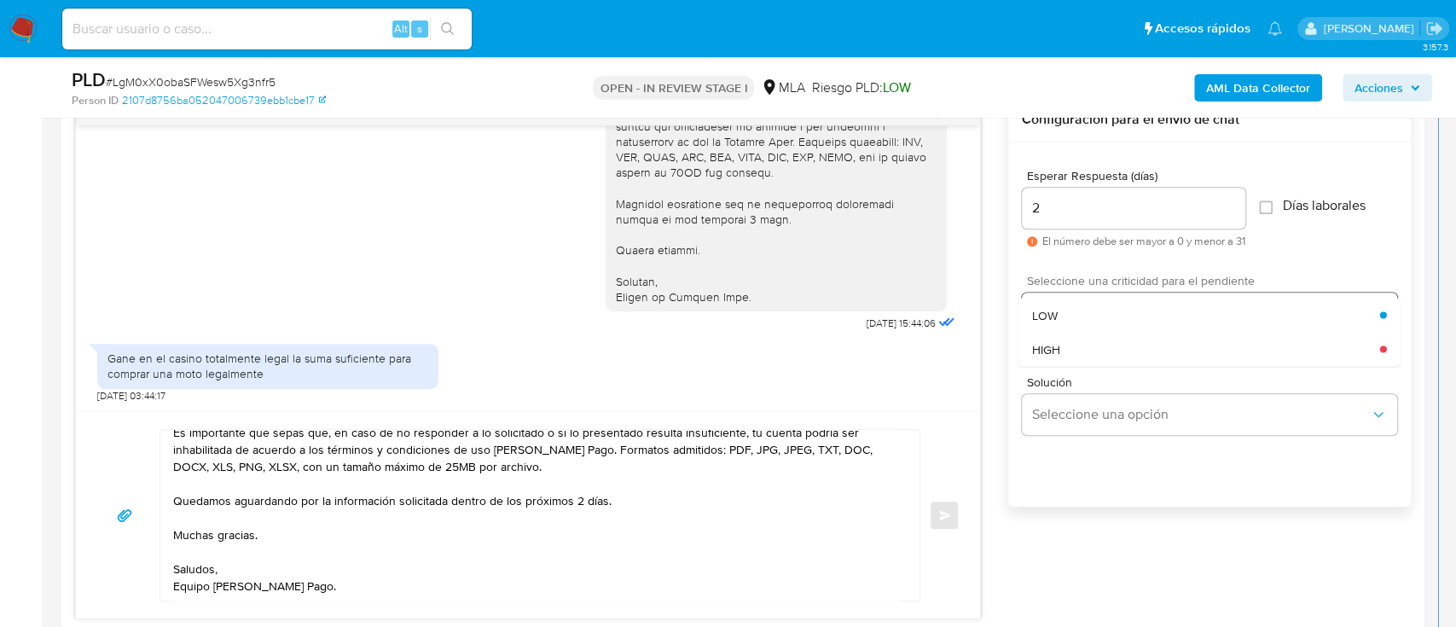
click div "HIGH"
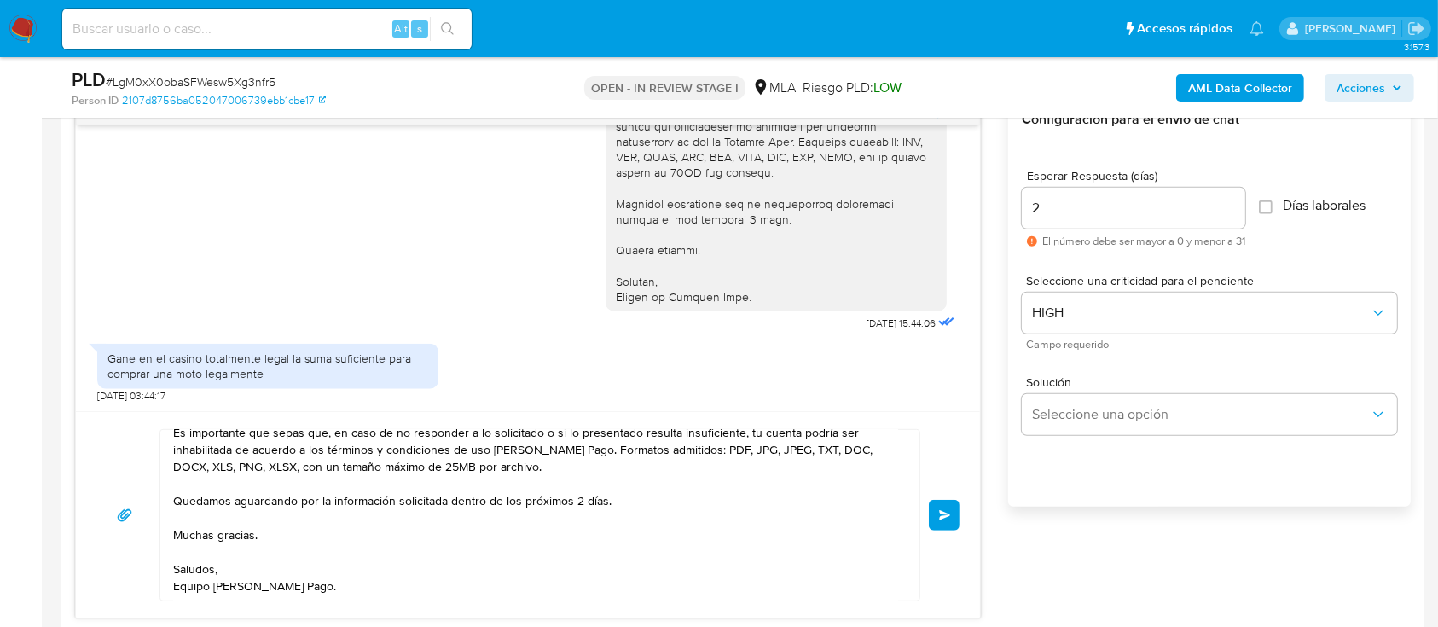
click button "Enviar"
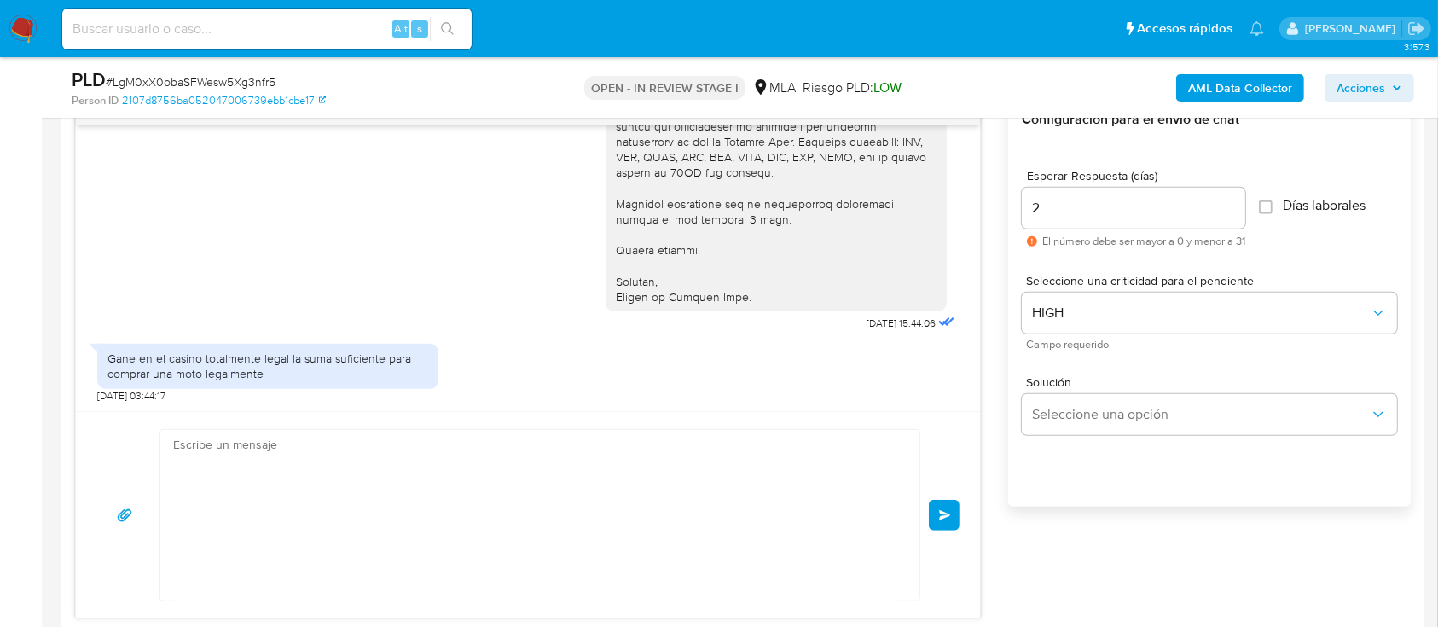
scroll to position [2292, 0]
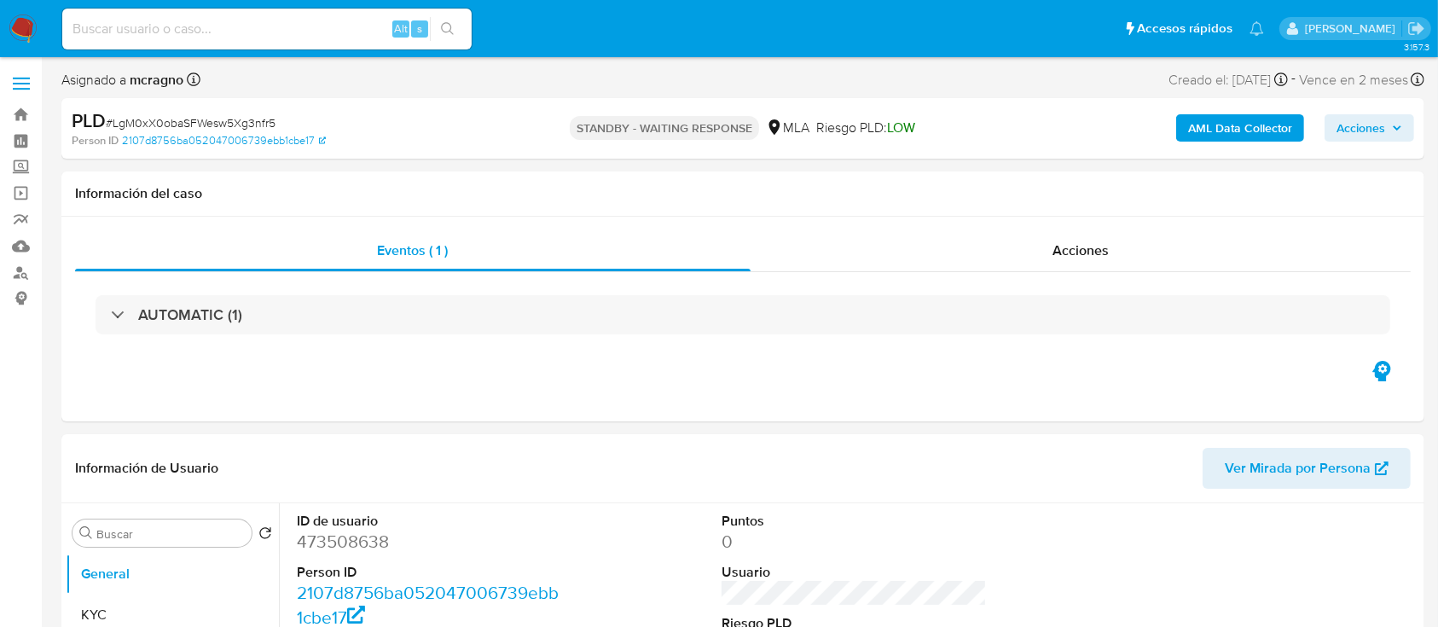
select select "10"
